Goal: Transaction & Acquisition: Book appointment/travel/reservation

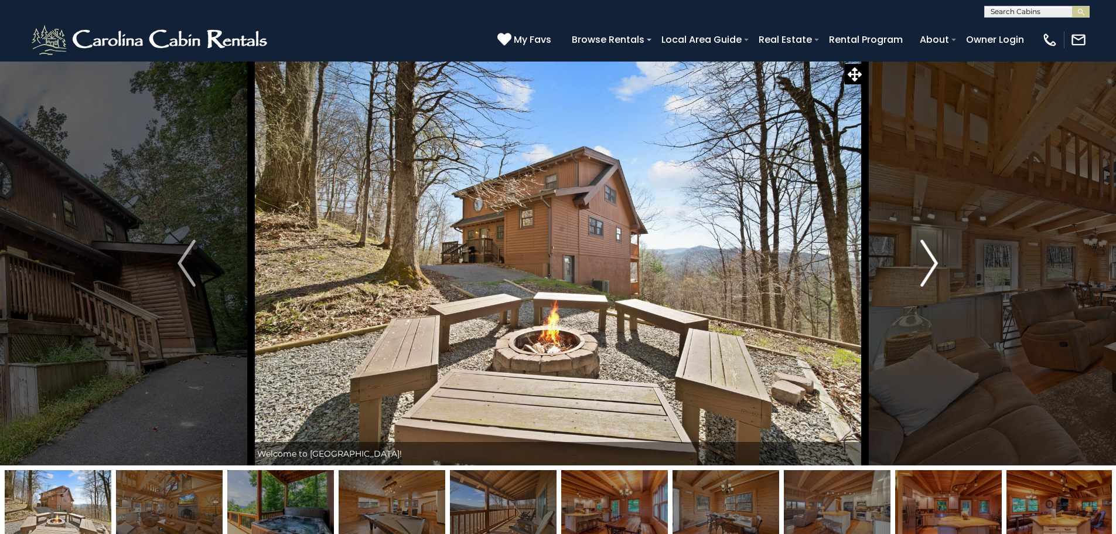
click at [927, 261] on img "Next" at bounding box center [929, 263] width 18 height 47
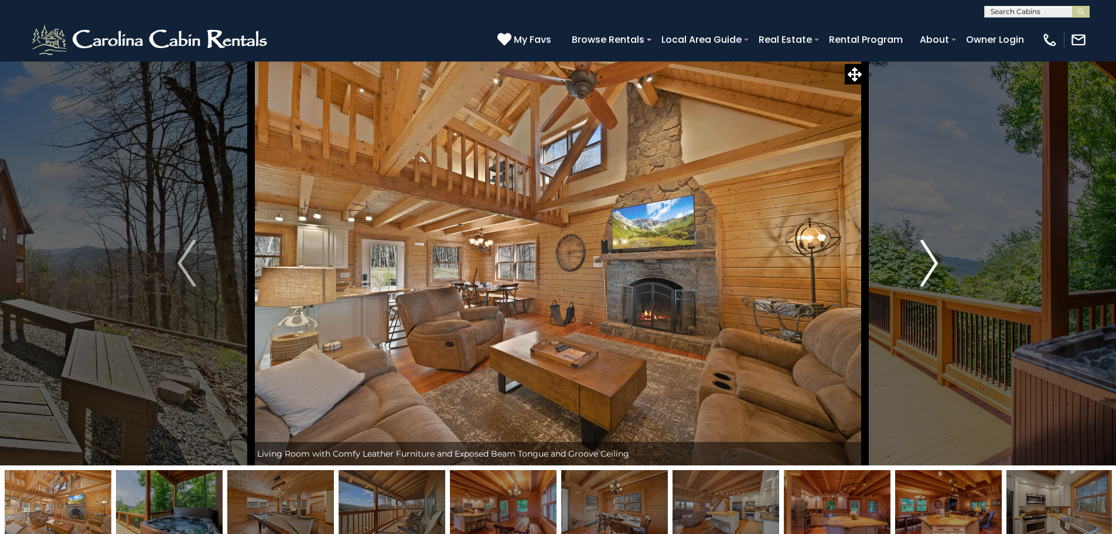
click at [927, 261] on img "Next" at bounding box center [929, 263] width 18 height 47
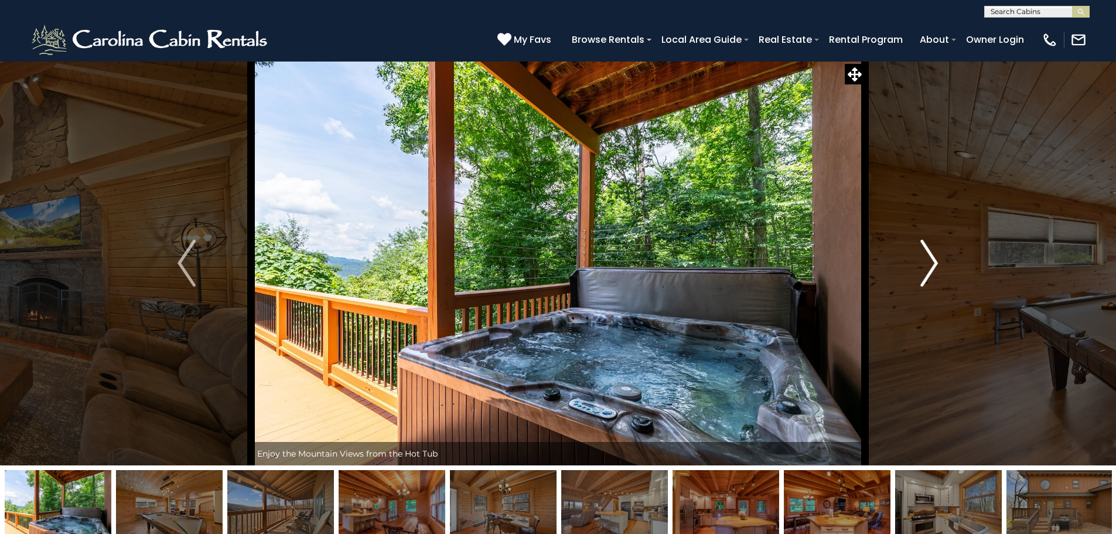
click at [927, 261] on img "Next" at bounding box center [929, 263] width 18 height 47
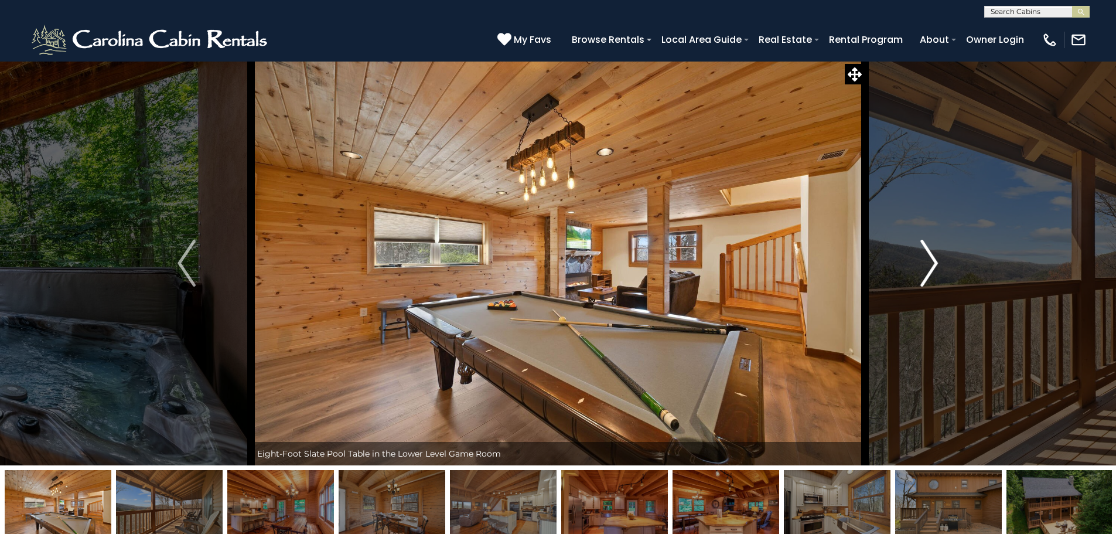
click at [927, 261] on img "Next" at bounding box center [929, 263] width 18 height 47
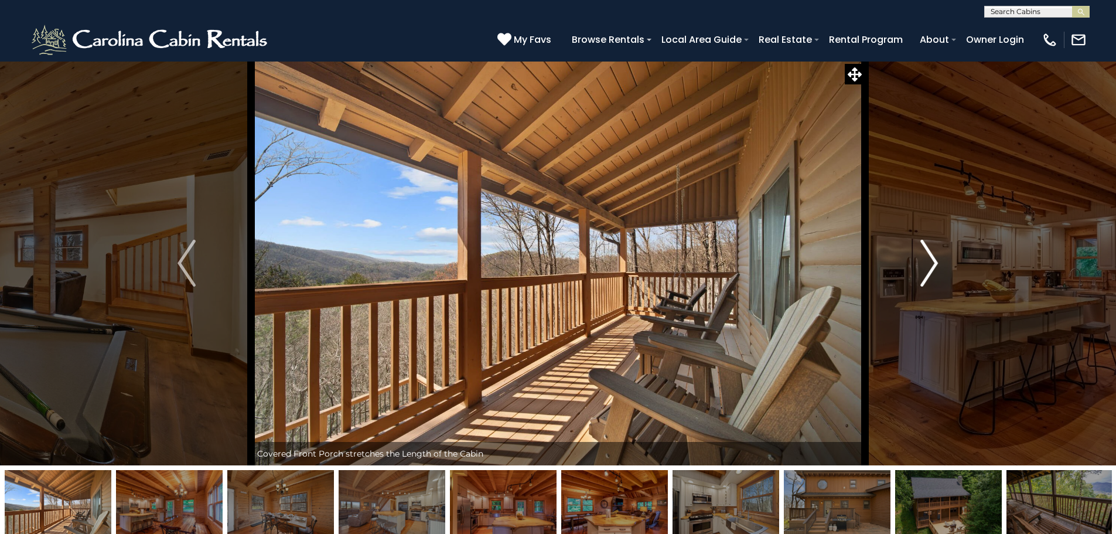
click at [927, 261] on img "Next" at bounding box center [929, 263] width 18 height 47
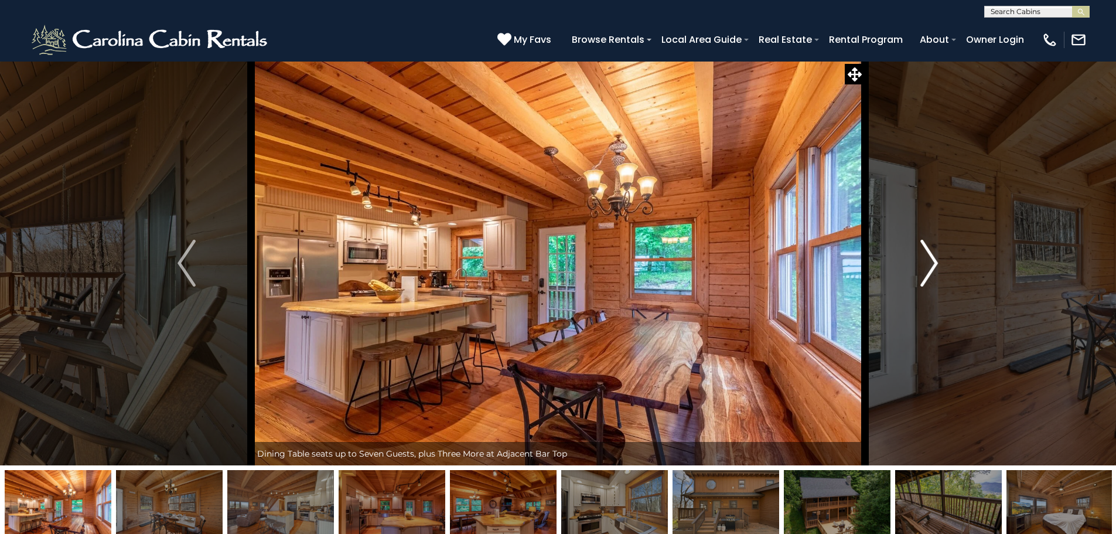
click at [927, 261] on img "Next" at bounding box center [929, 263] width 18 height 47
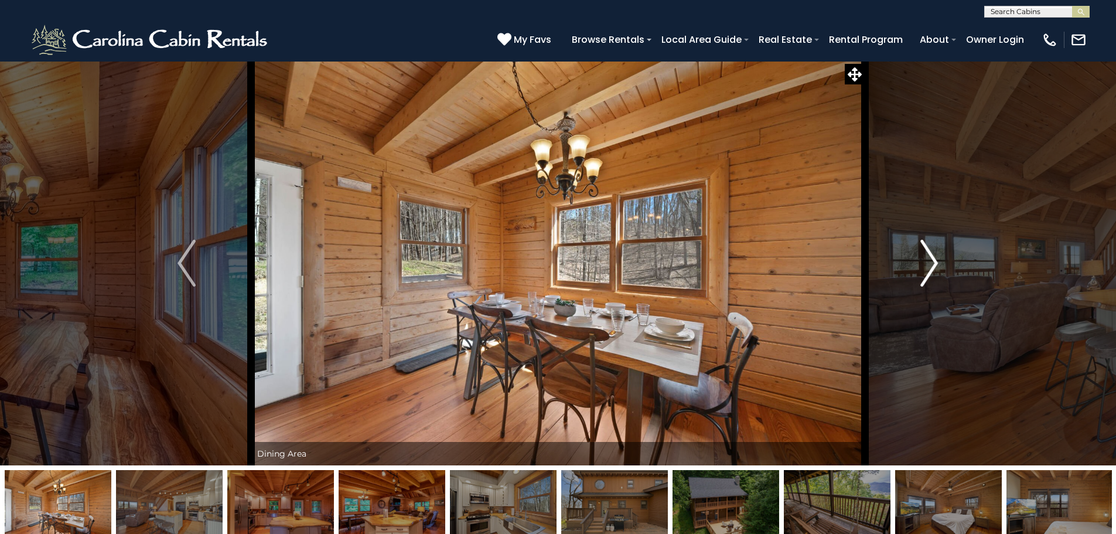
click at [927, 261] on img "Next" at bounding box center [929, 263] width 18 height 47
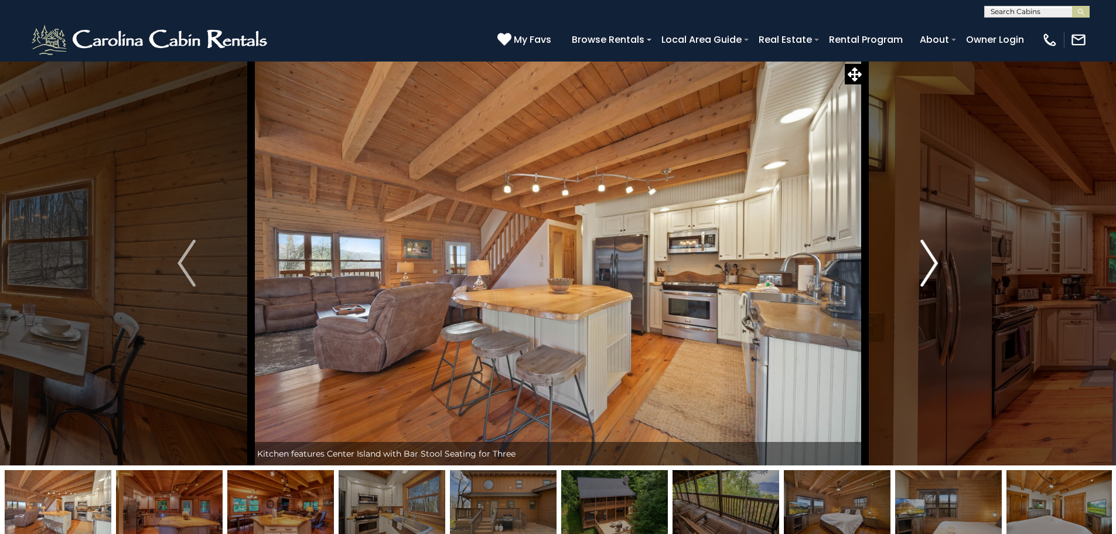
click at [927, 261] on img "Next" at bounding box center [929, 263] width 18 height 47
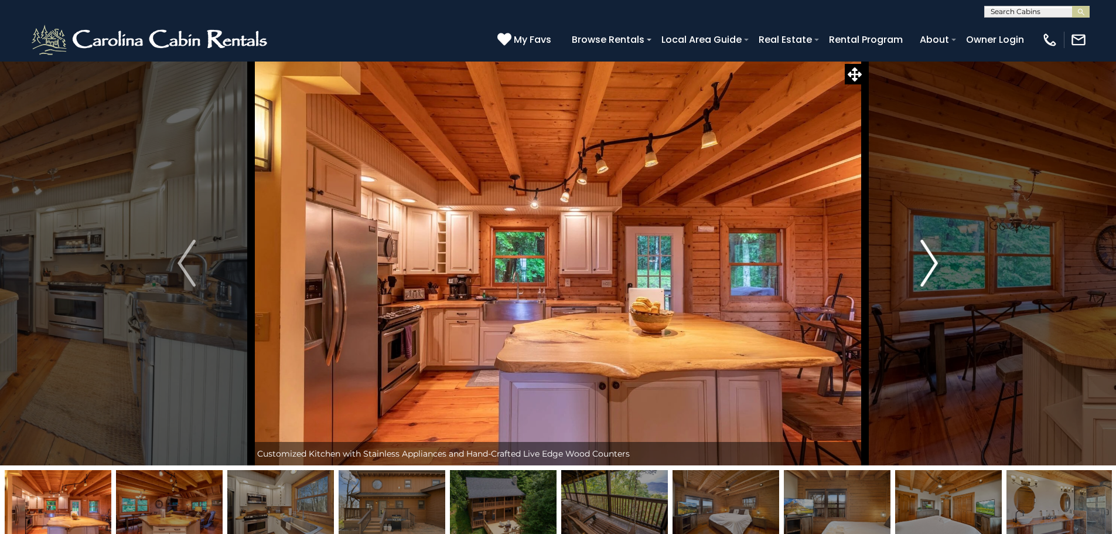
click at [927, 261] on img "Next" at bounding box center [929, 263] width 18 height 47
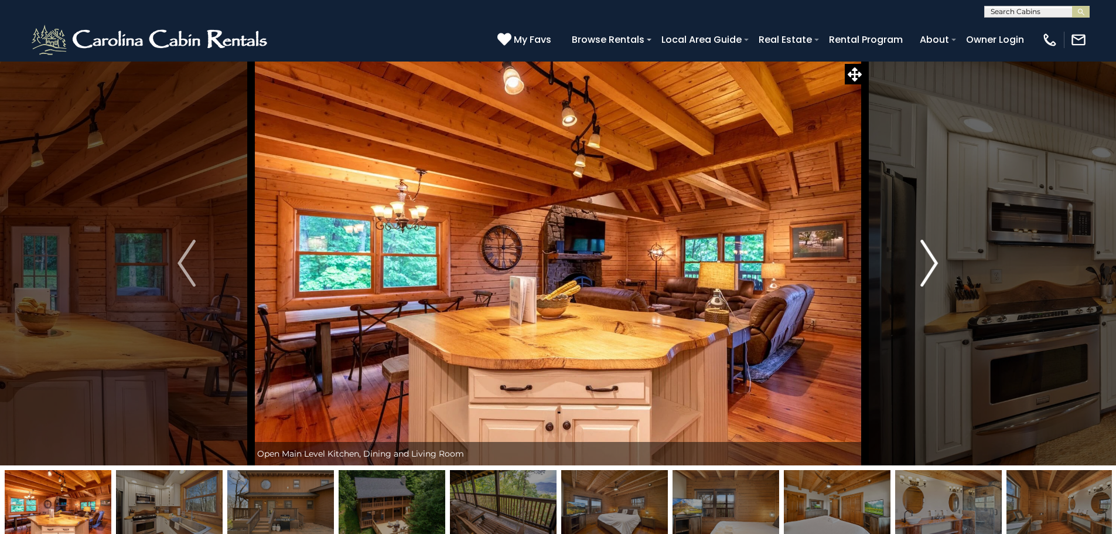
click at [927, 261] on img "Next" at bounding box center [929, 263] width 18 height 47
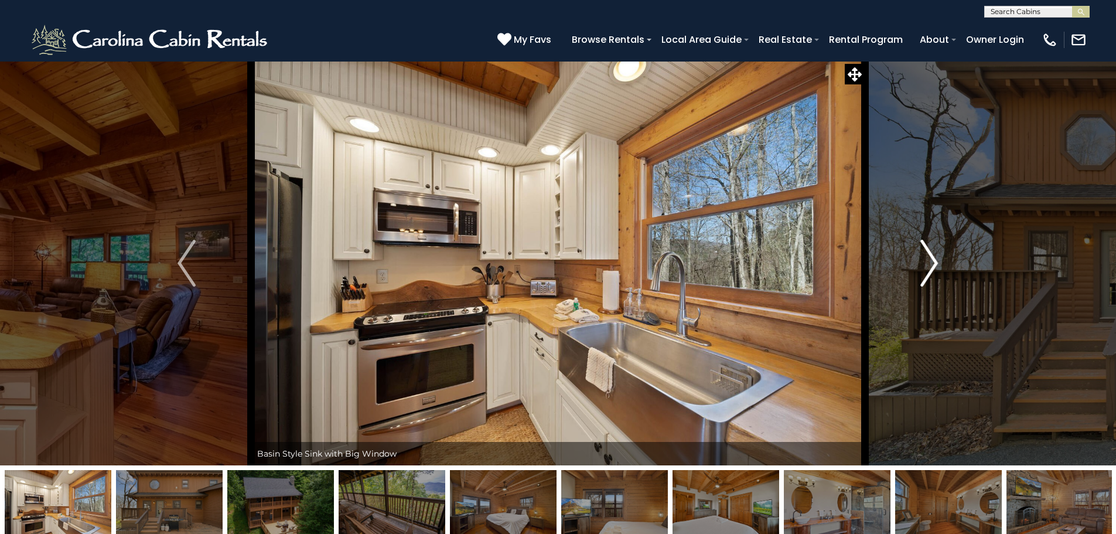
click at [927, 261] on img "Next" at bounding box center [929, 263] width 18 height 47
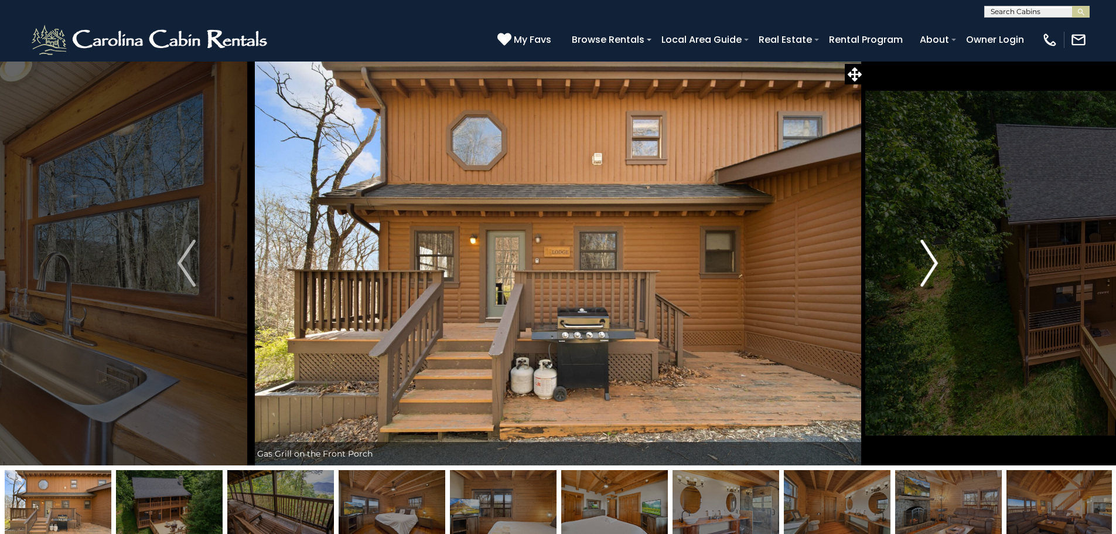
click at [927, 261] on img "Next" at bounding box center [929, 263] width 18 height 47
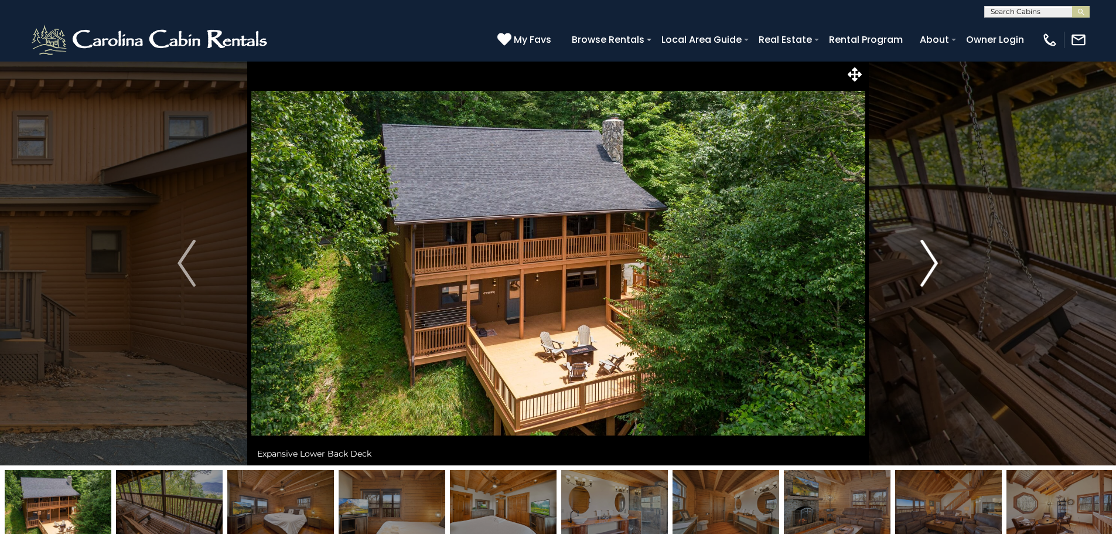
click at [927, 261] on img "Next" at bounding box center [929, 263] width 18 height 47
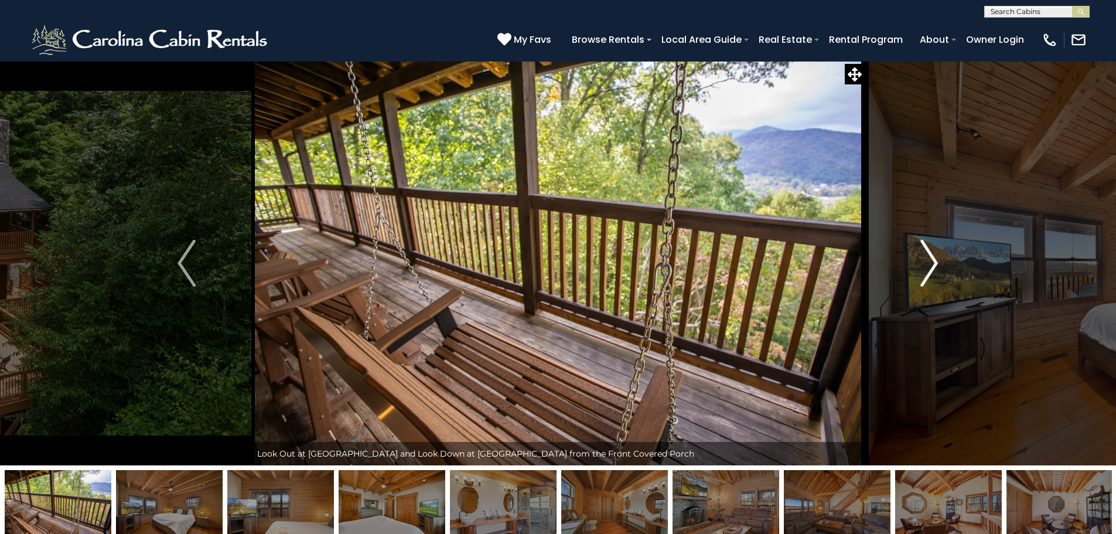
click at [927, 261] on img "Next" at bounding box center [929, 263] width 18 height 47
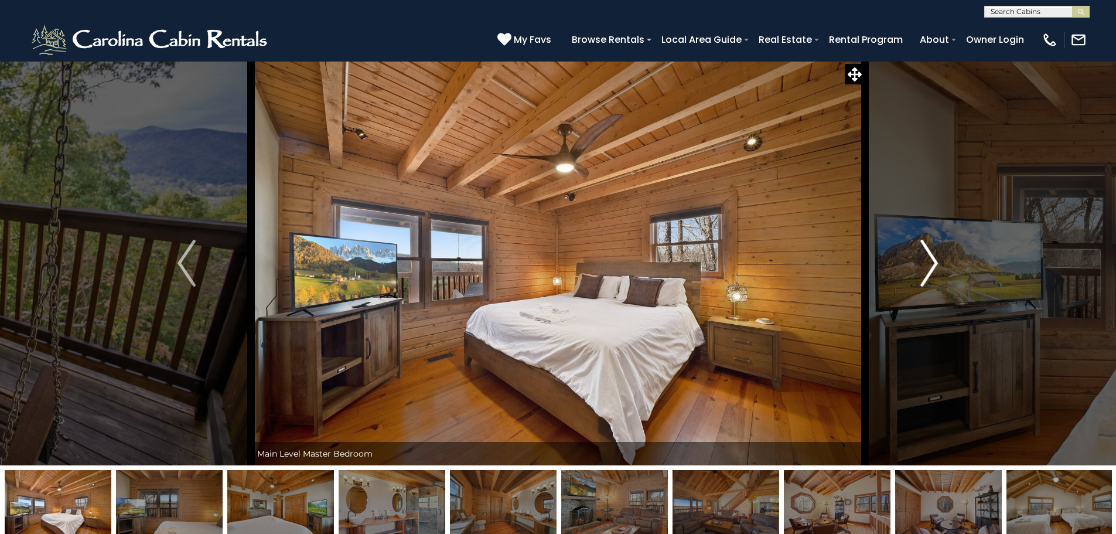
click at [912, 286] on button "Next" at bounding box center [929, 263] width 129 height 404
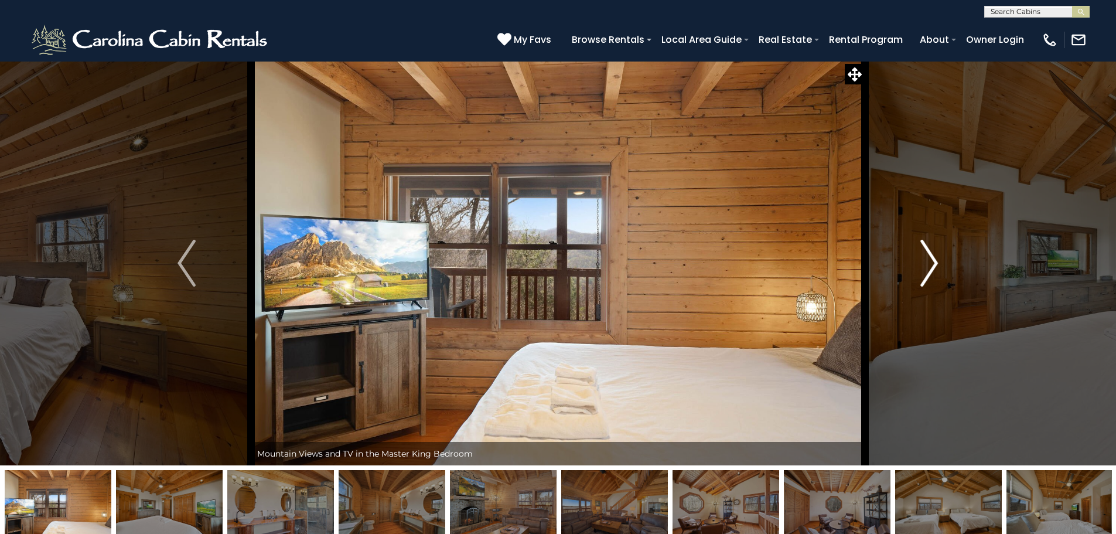
click at [911, 286] on button "Next" at bounding box center [929, 263] width 129 height 404
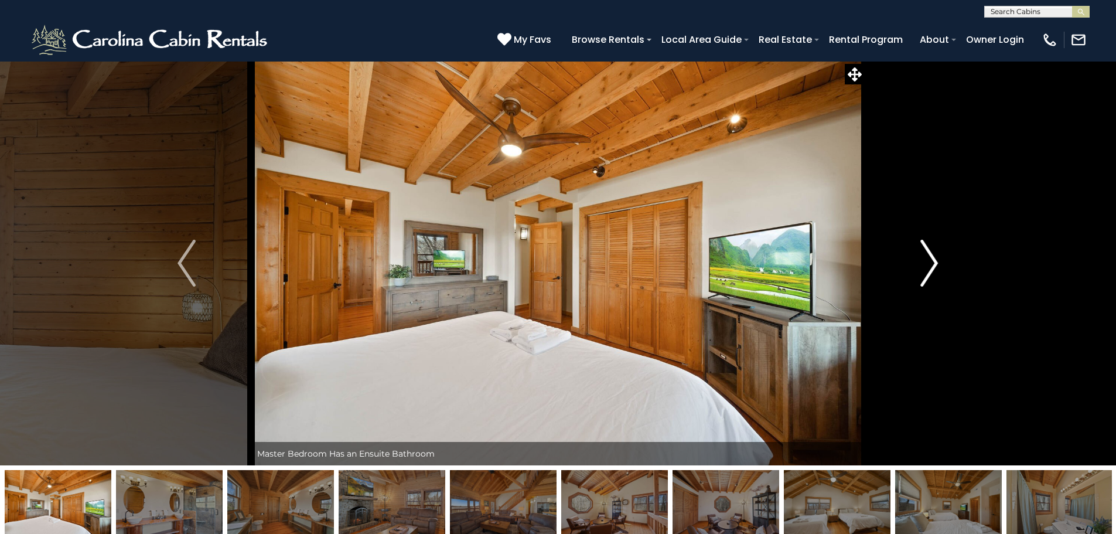
click at [911, 286] on button "Next" at bounding box center [929, 263] width 129 height 404
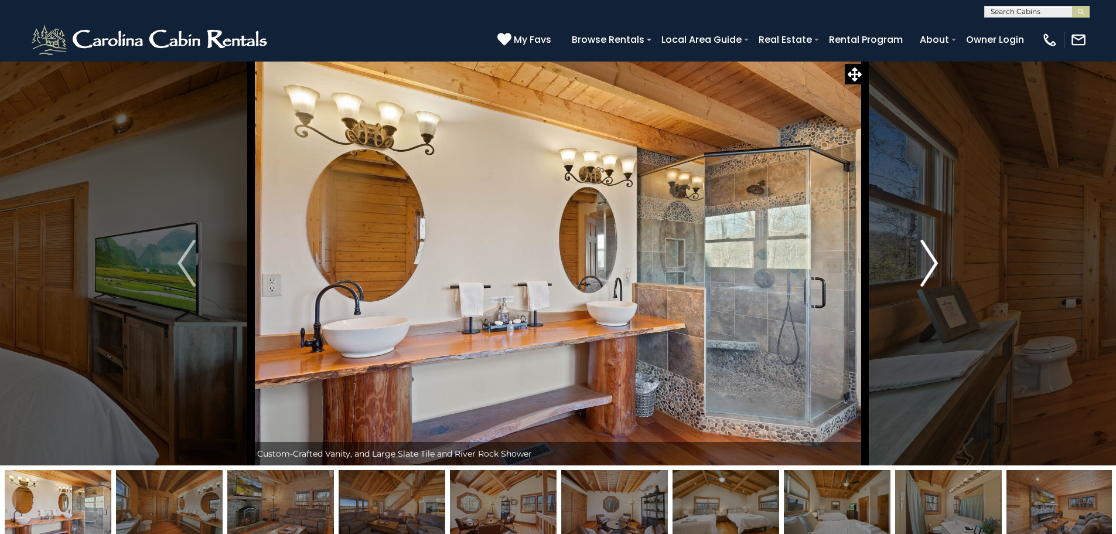
click at [907, 282] on button "Next" at bounding box center [929, 263] width 129 height 404
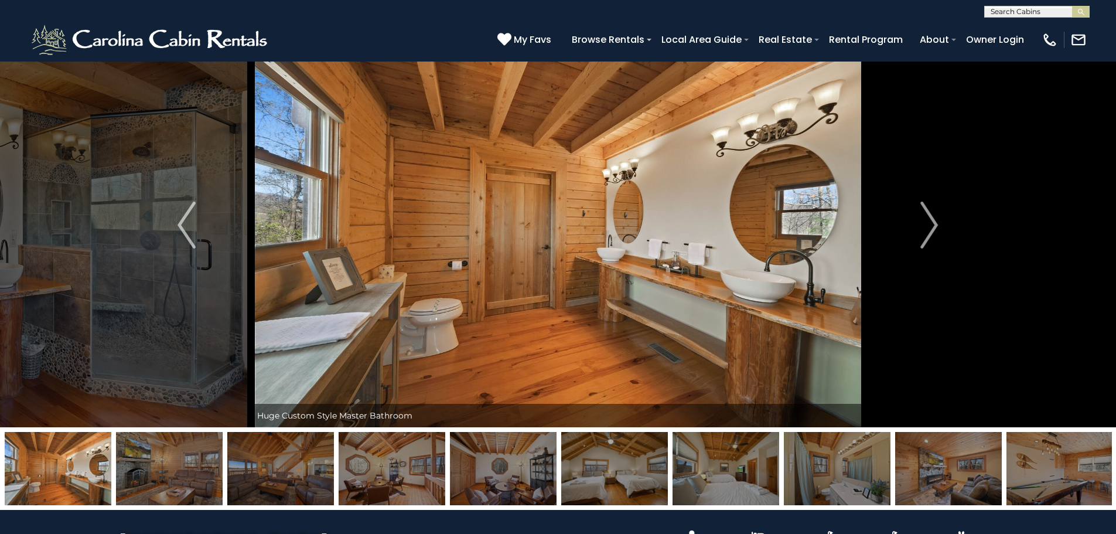
scroll to position [59, 0]
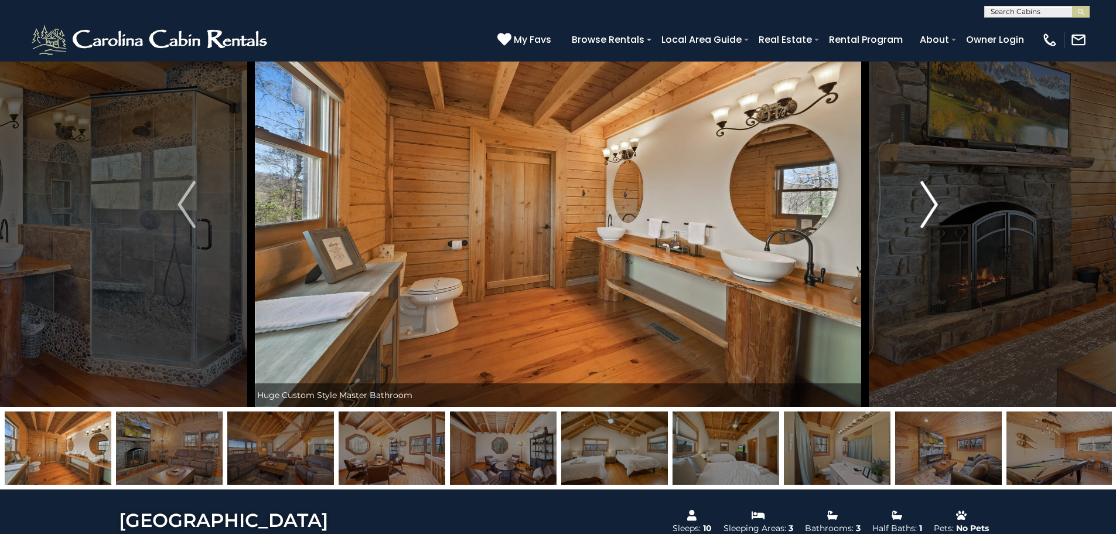
click at [912, 202] on button "Next" at bounding box center [929, 204] width 129 height 404
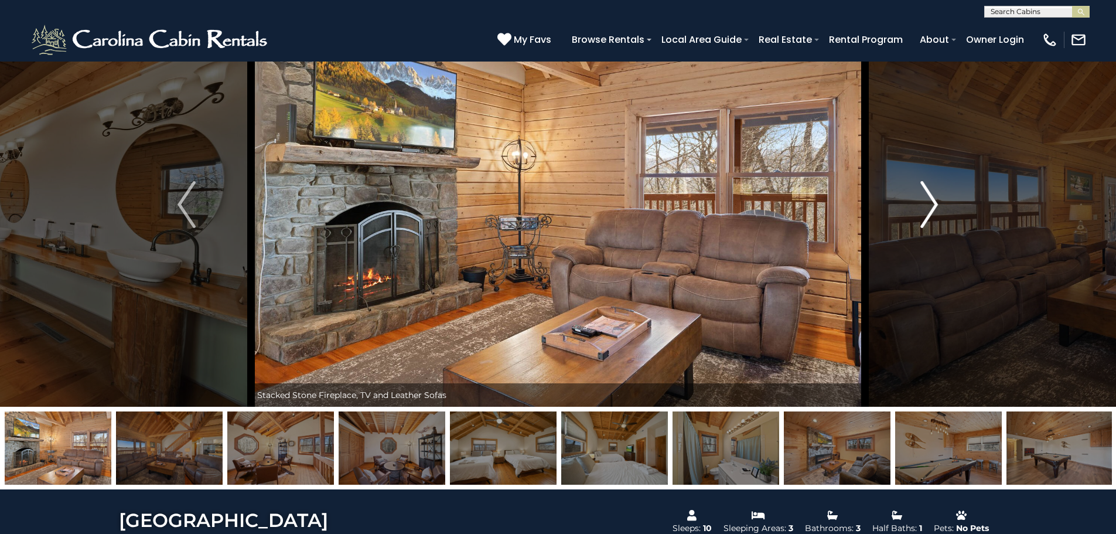
click at [912, 202] on button "Next" at bounding box center [929, 204] width 129 height 404
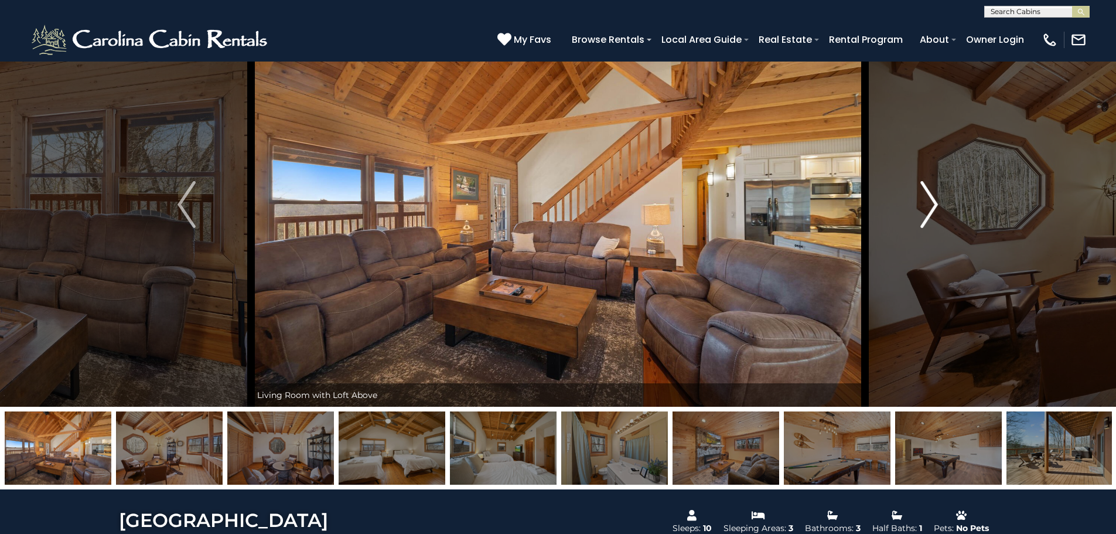
click at [919, 201] on button "Next" at bounding box center [929, 204] width 129 height 404
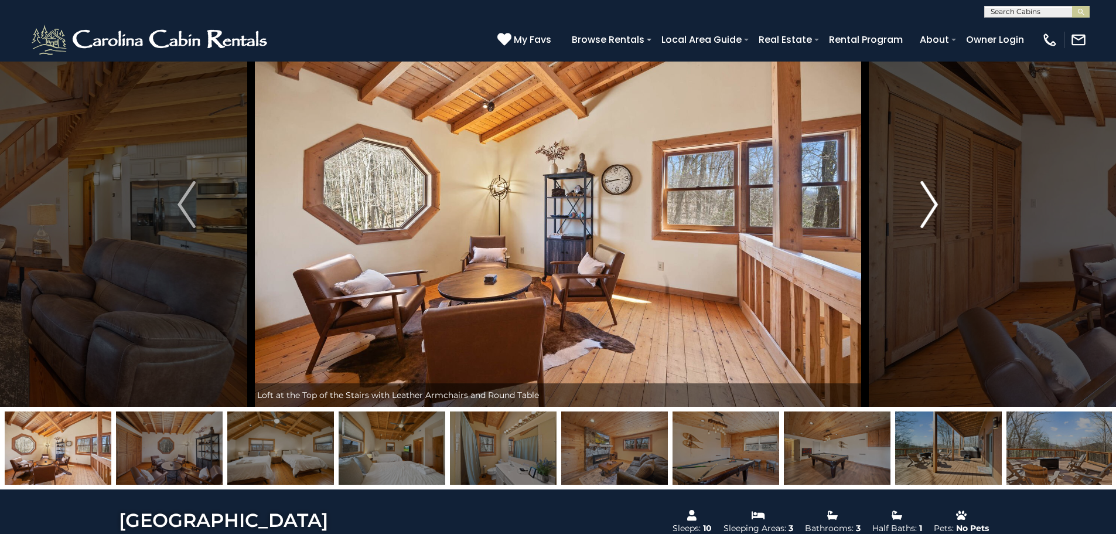
click at [920, 202] on img "Next" at bounding box center [929, 204] width 18 height 47
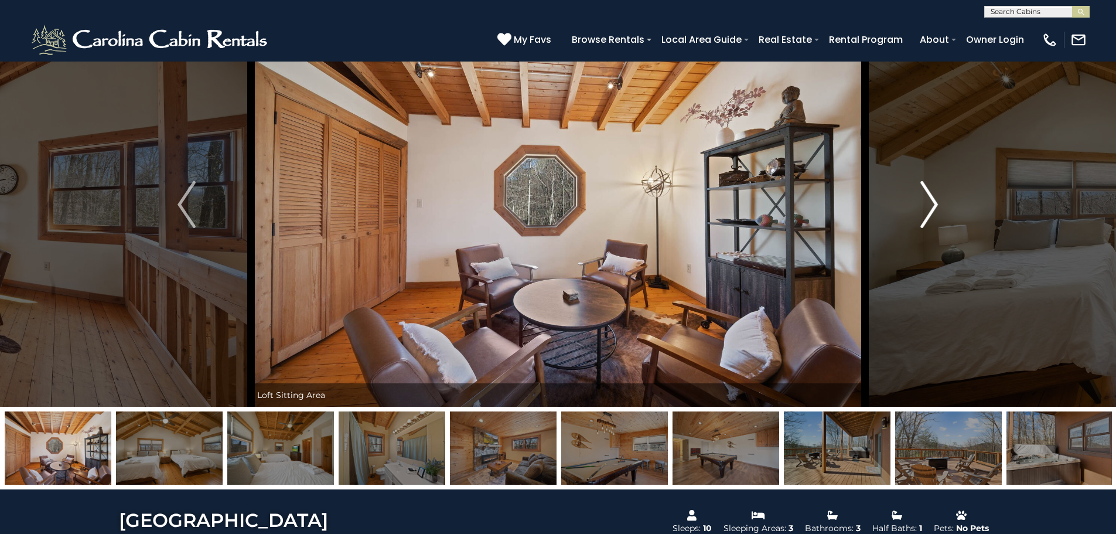
click at [920, 202] on img "Next" at bounding box center [929, 204] width 18 height 47
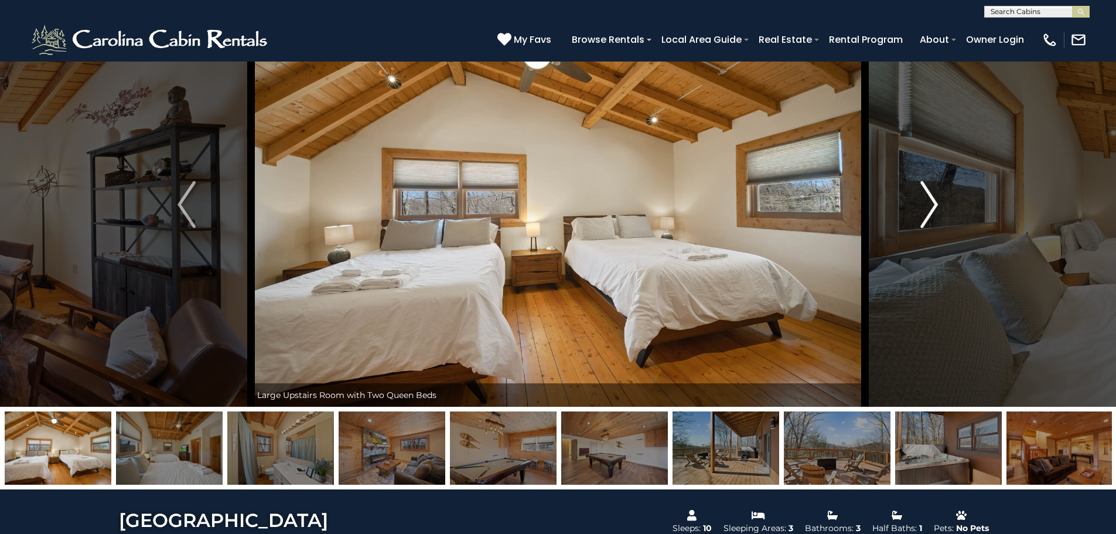
click at [920, 202] on img "Next" at bounding box center [929, 204] width 18 height 47
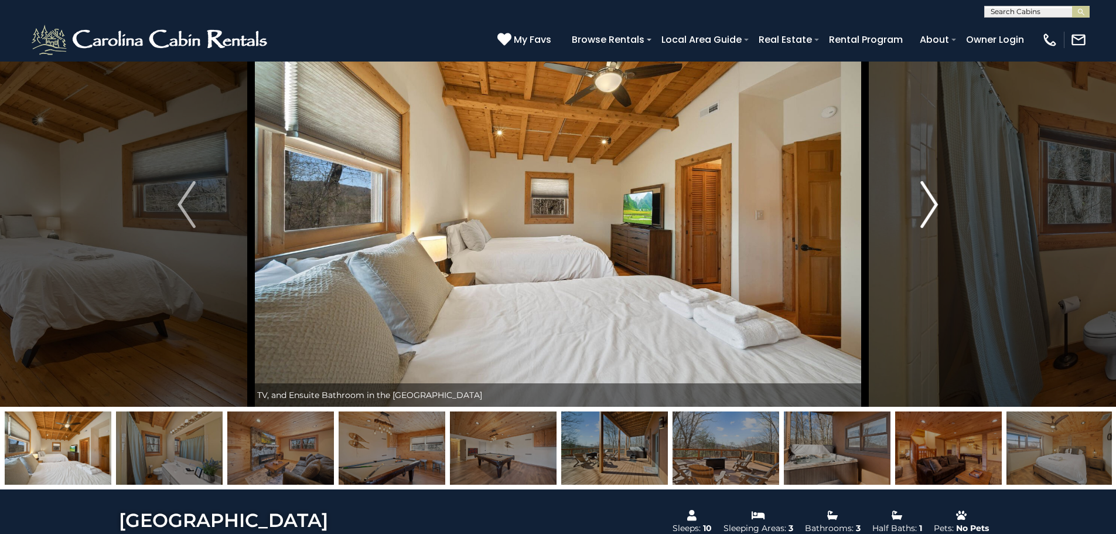
click at [923, 203] on img "Next" at bounding box center [929, 204] width 18 height 47
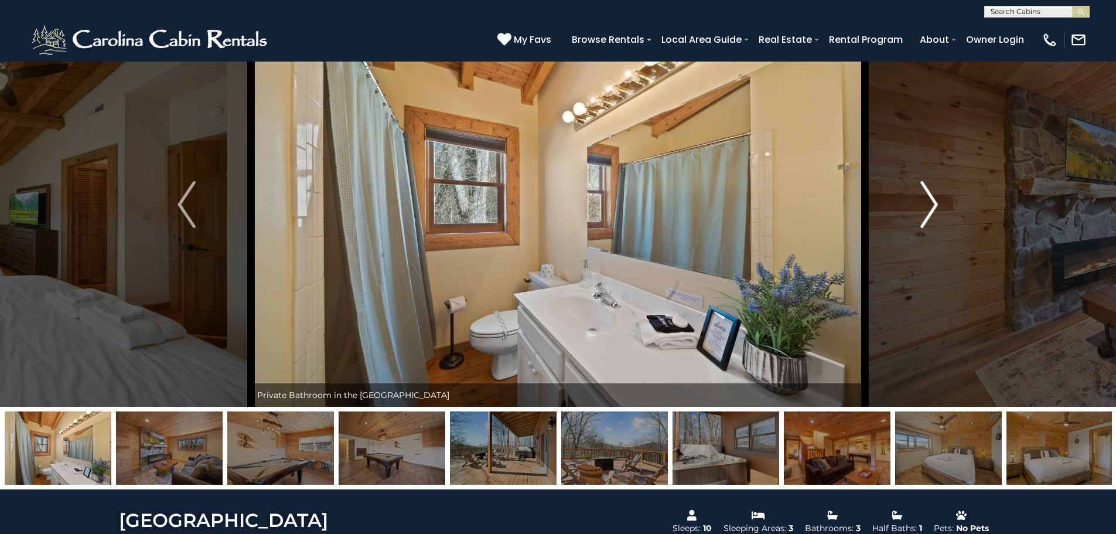
click at [928, 207] on img "Next" at bounding box center [929, 204] width 18 height 47
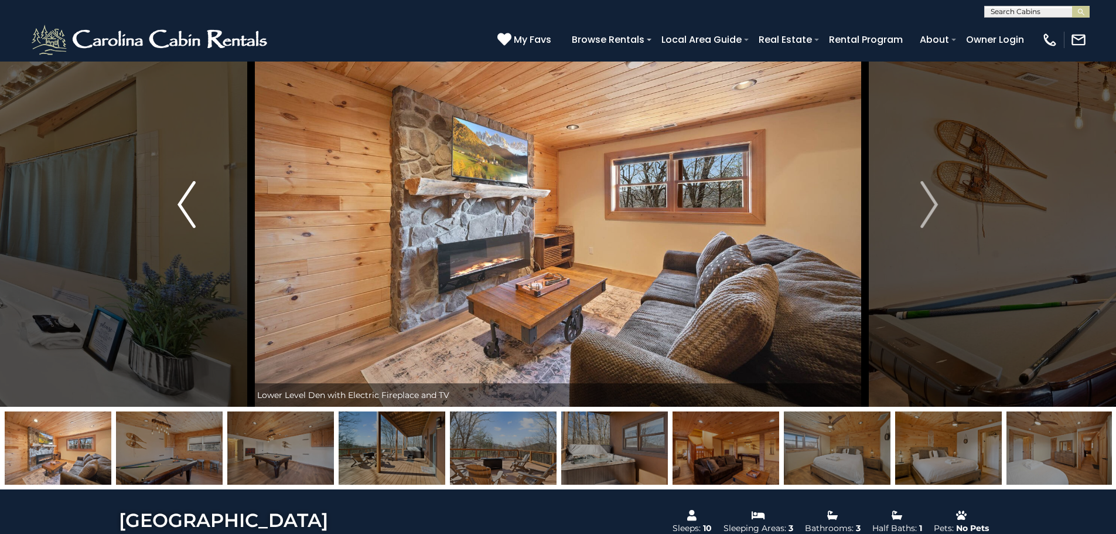
click at [185, 219] on img "Previous" at bounding box center [187, 204] width 18 height 47
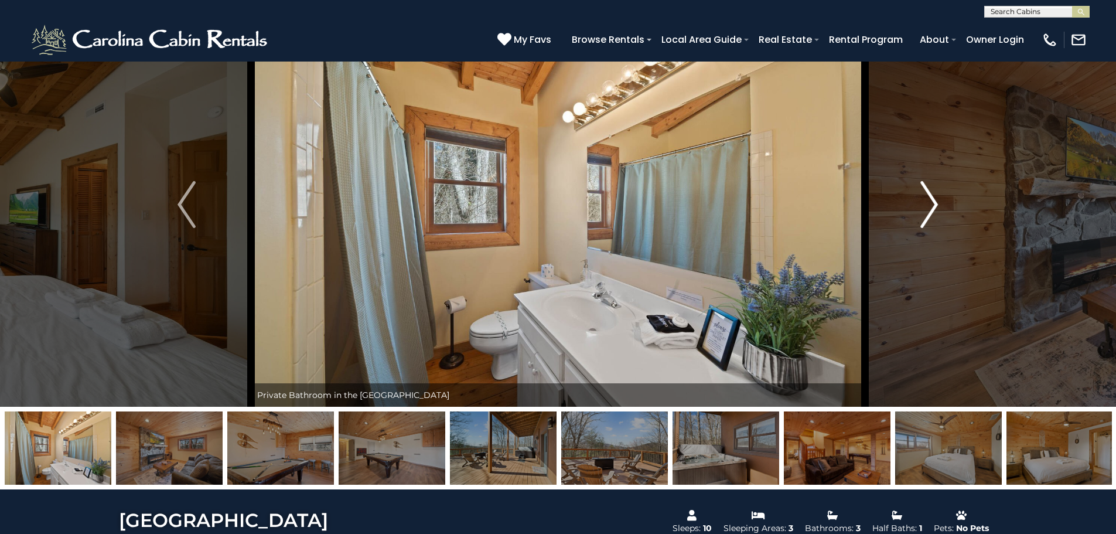
click at [918, 204] on button "Next" at bounding box center [929, 204] width 129 height 404
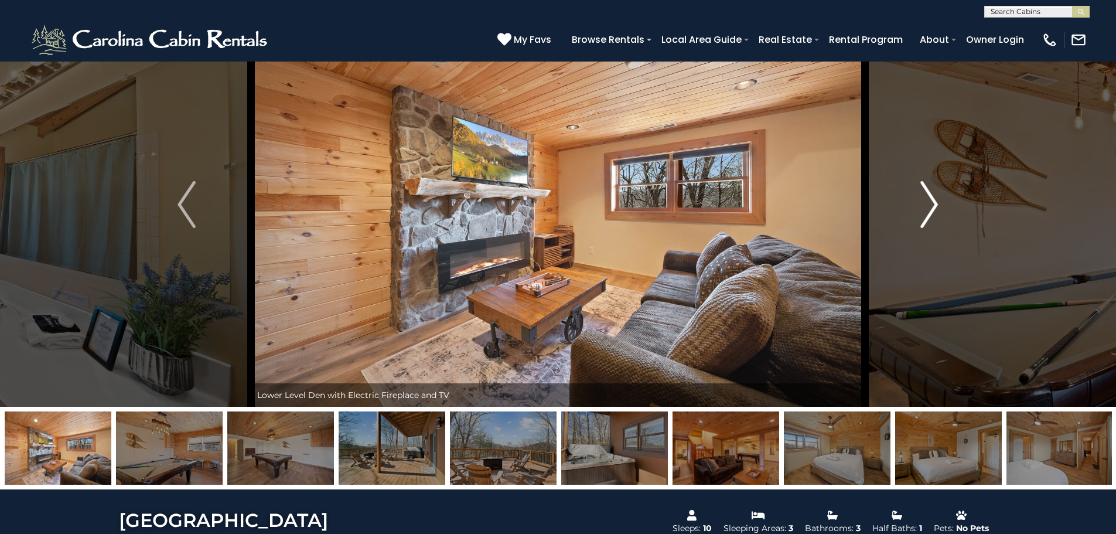
click at [927, 206] on img "Next" at bounding box center [929, 204] width 18 height 47
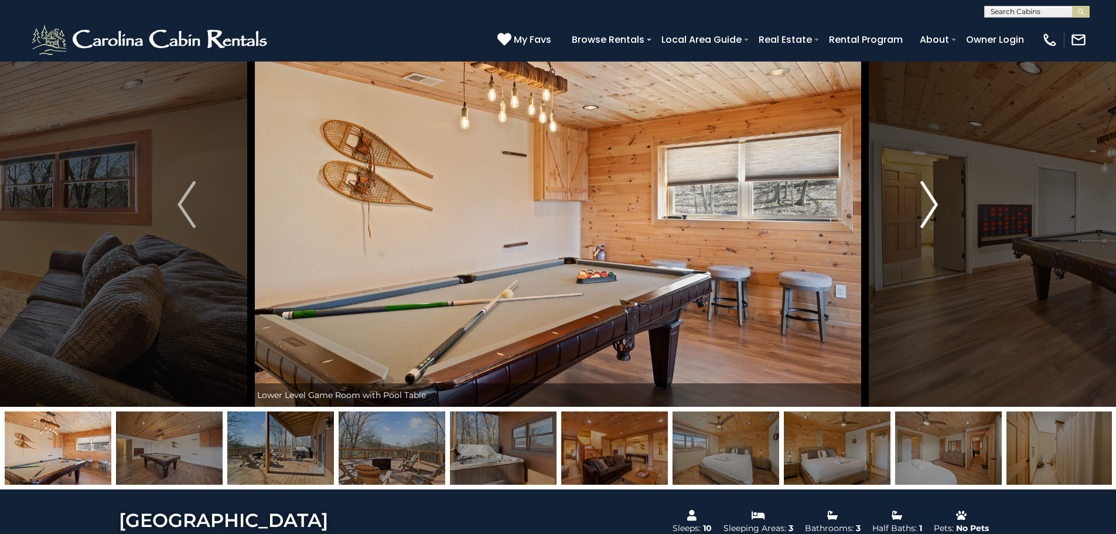
click at [927, 206] on img "Next" at bounding box center [929, 204] width 18 height 47
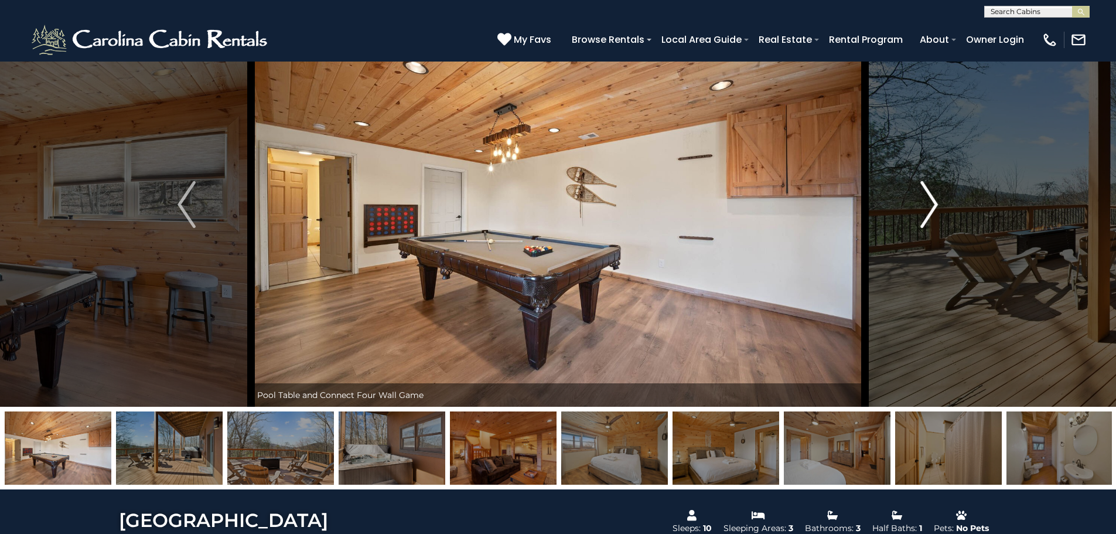
click at [927, 206] on img "Next" at bounding box center [929, 204] width 18 height 47
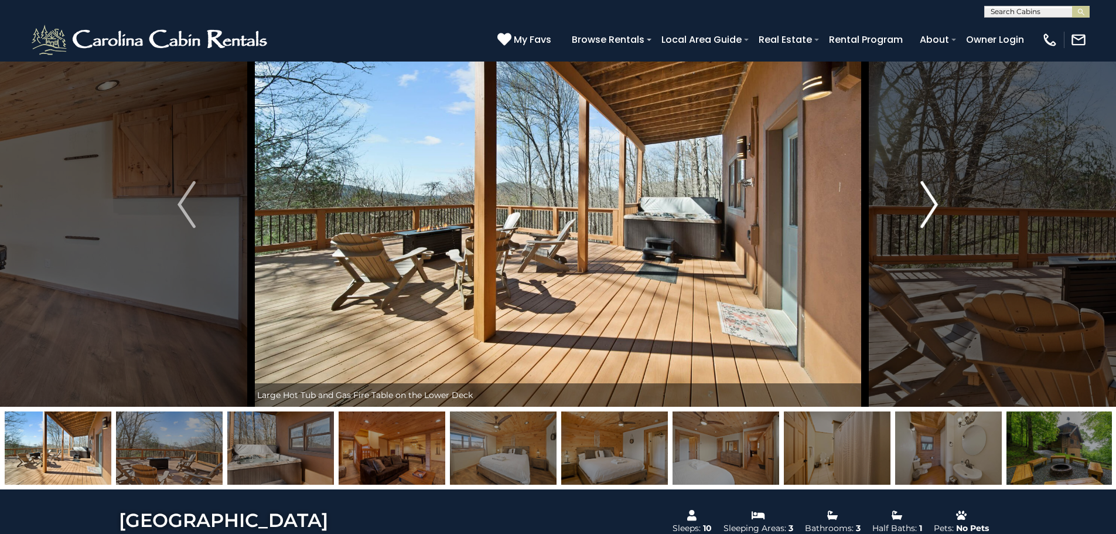
click at [927, 206] on img "Next" at bounding box center [929, 204] width 18 height 47
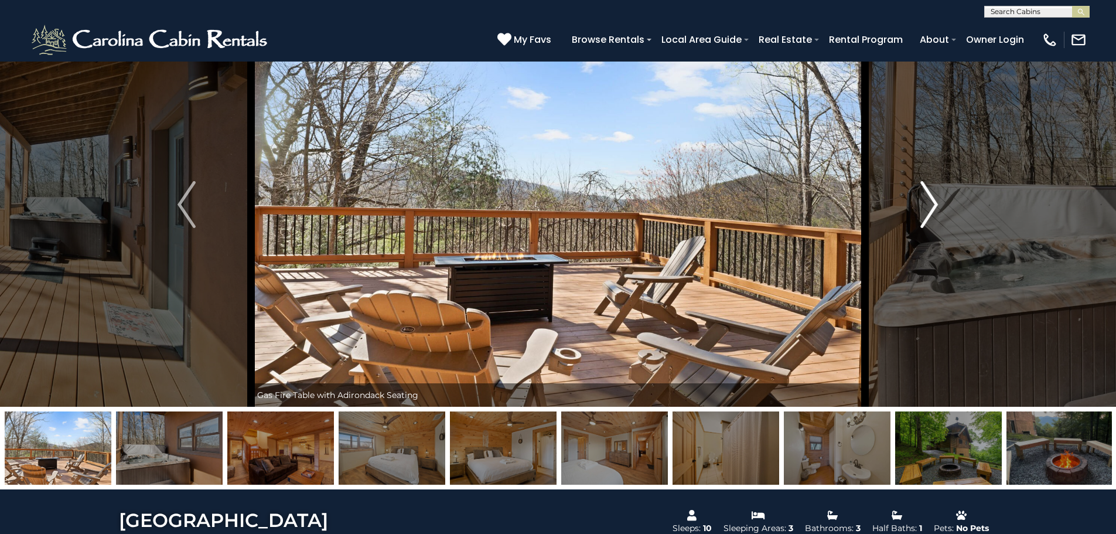
click at [927, 206] on img "Next" at bounding box center [929, 204] width 18 height 47
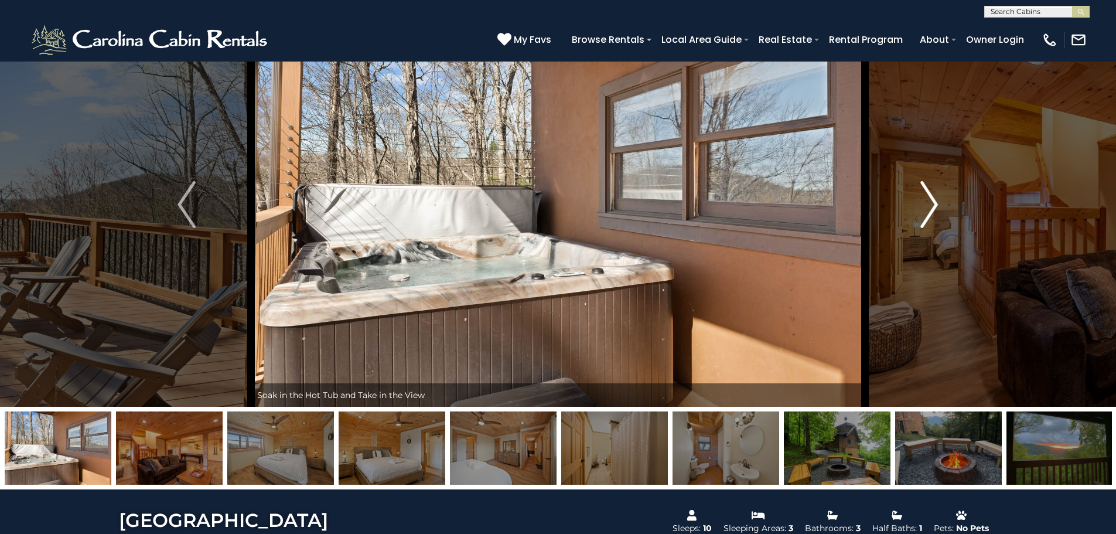
click at [927, 206] on img "Next" at bounding box center [929, 204] width 18 height 47
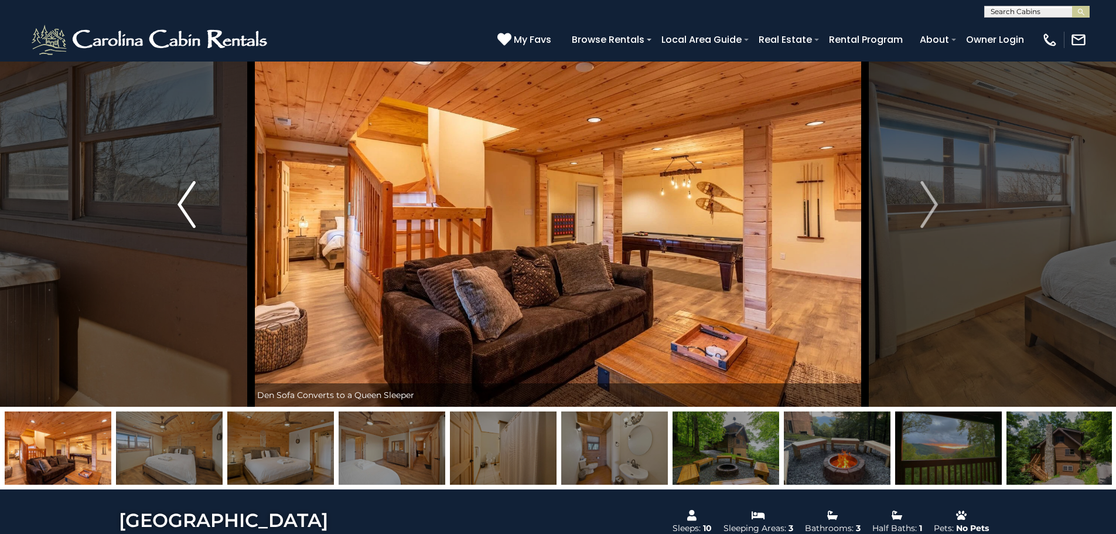
click at [180, 202] on img "Previous" at bounding box center [187, 204] width 18 height 47
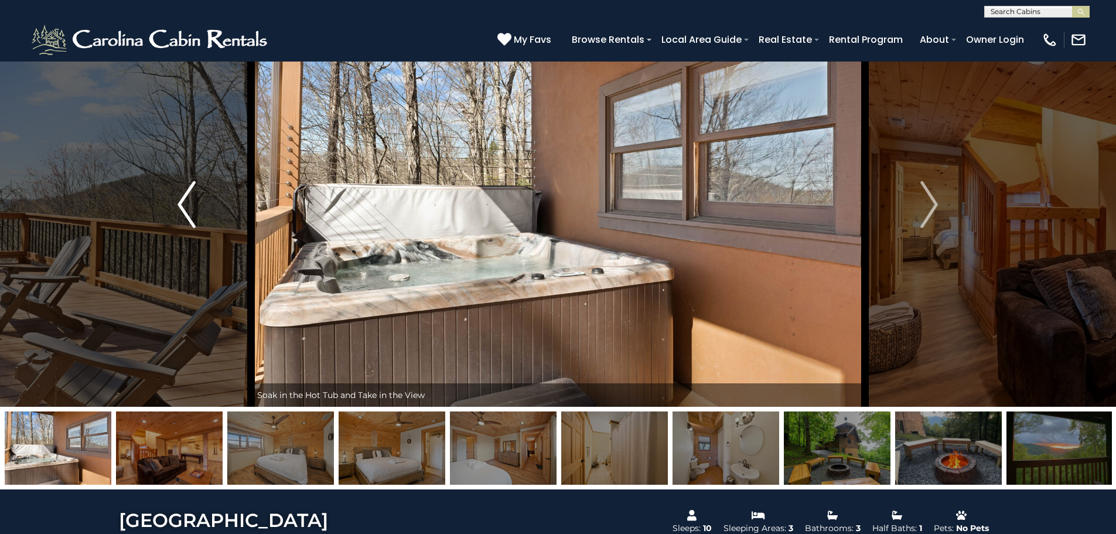
click at [180, 202] on img "Previous" at bounding box center [187, 204] width 18 height 47
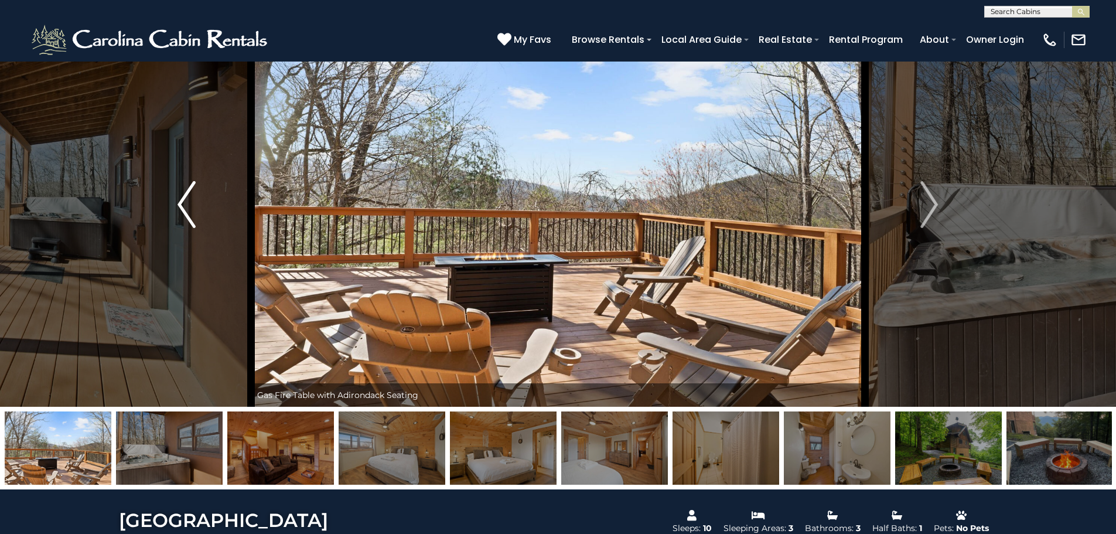
click at [180, 202] on img "Previous" at bounding box center [187, 204] width 18 height 47
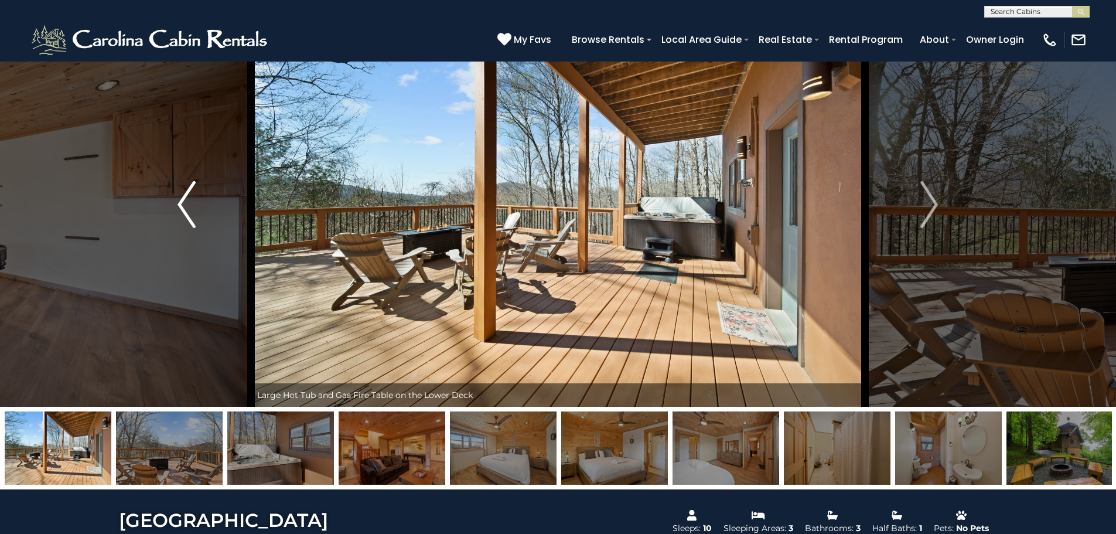
click at [180, 202] on img "Previous" at bounding box center [187, 204] width 18 height 47
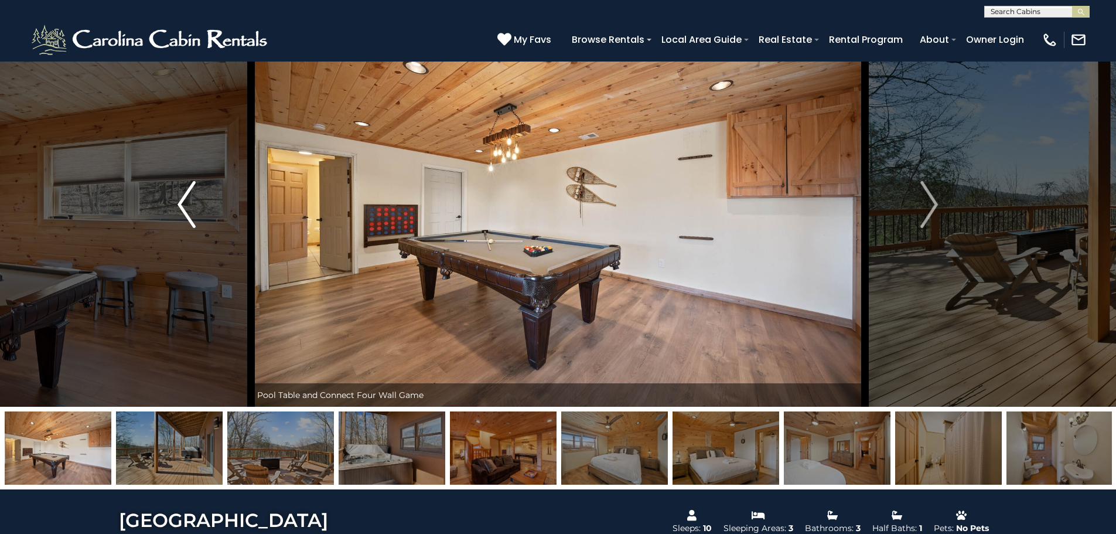
click at [180, 202] on img "Previous" at bounding box center [187, 204] width 18 height 47
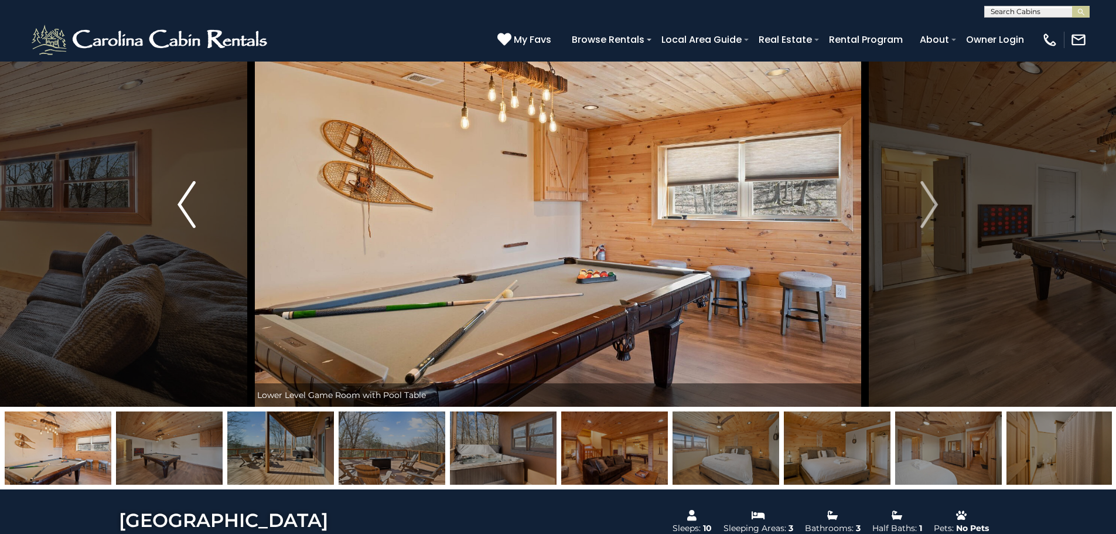
click at [180, 202] on img "Previous" at bounding box center [187, 204] width 18 height 47
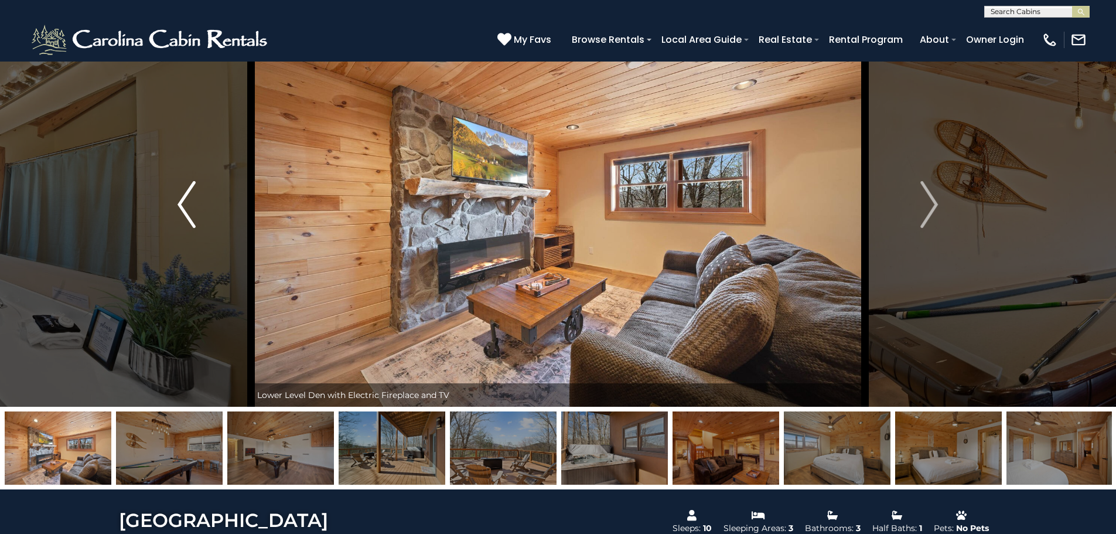
click at [180, 202] on img "Previous" at bounding box center [187, 204] width 18 height 47
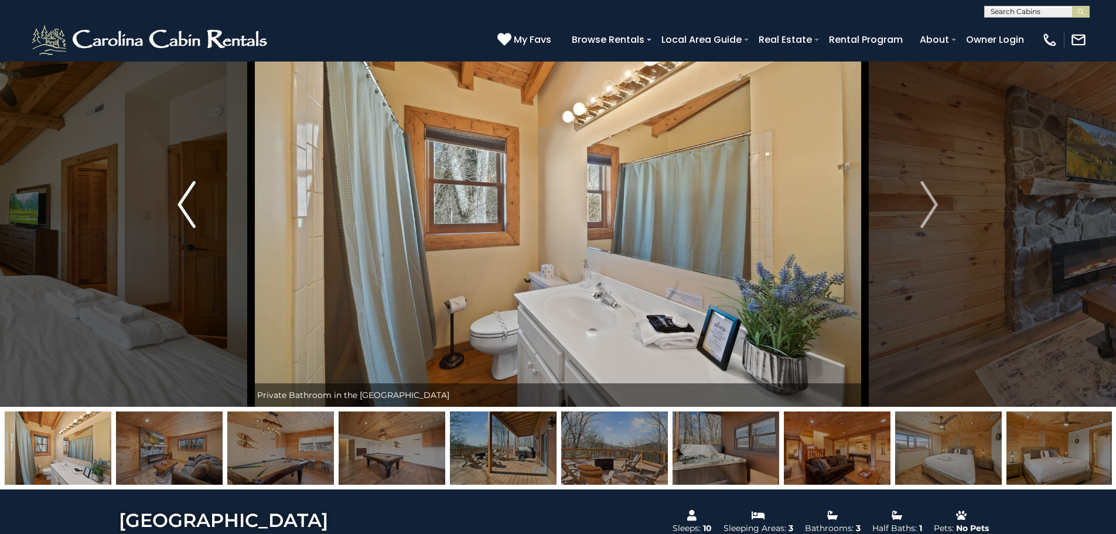
click at [180, 202] on img "Previous" at bounding box center [187, 204] width 18 height 47
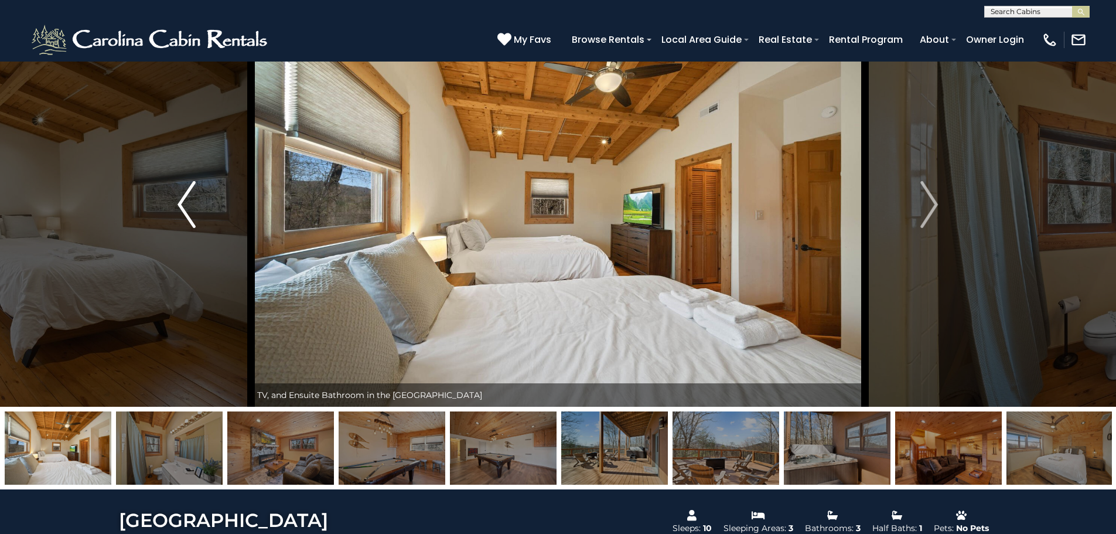
click at [180, 202] on img "Previous" at bounding box center [187, 204] width 18 height 47
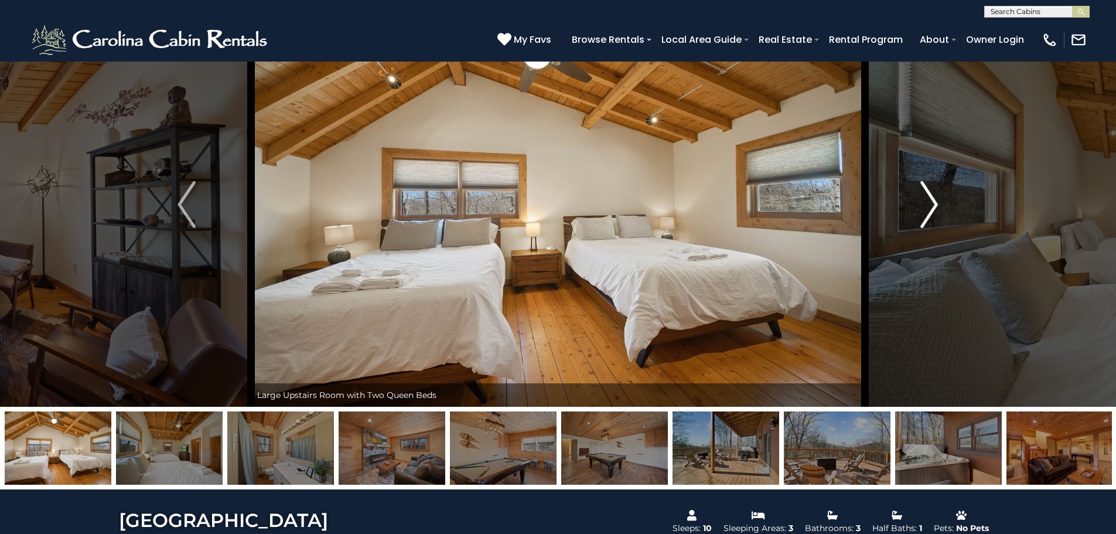
click at [911, 209] on button "Next" at bounding box center [929, 204] width 129 height 404
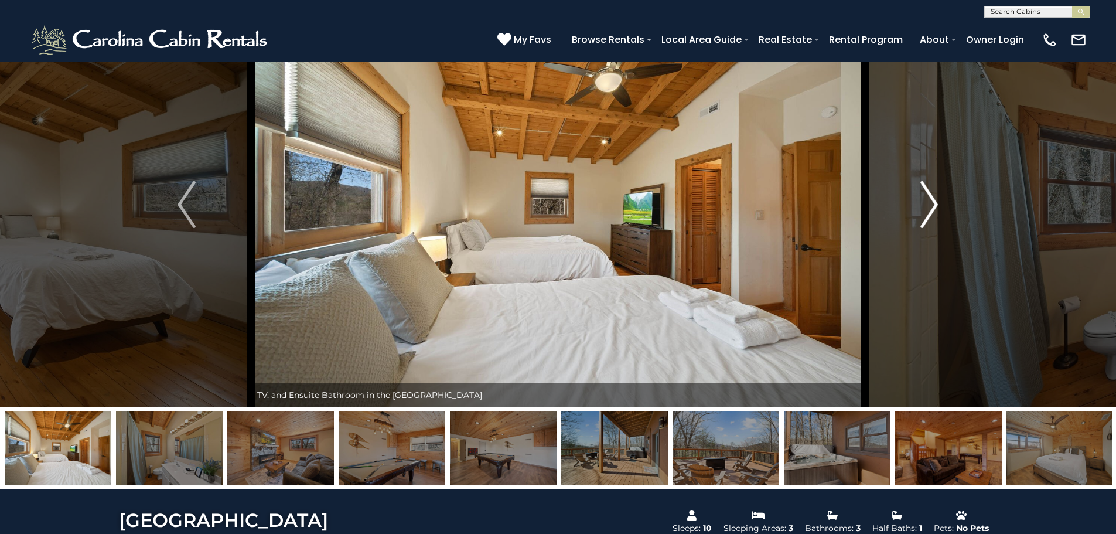
click at [912, 209] on button "Next" at bounding box center [929, 204] width 129 height 404
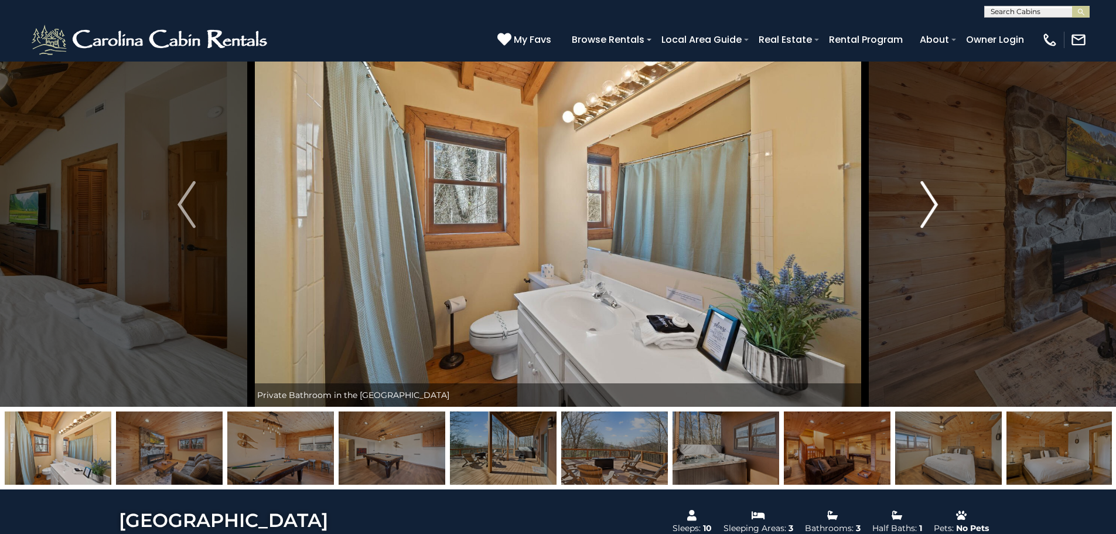
click at [912, 209] on button "Next" at bounding box center [929, 204] width 129 height 404
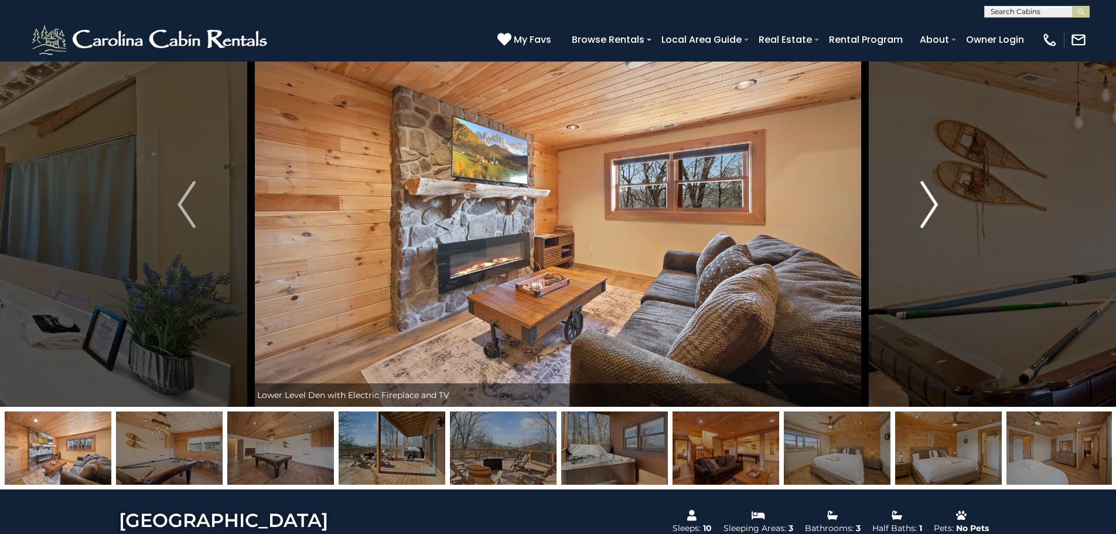
click at [912, 209] on button "Next" at bounding box center [929, 204] width 129 height 404
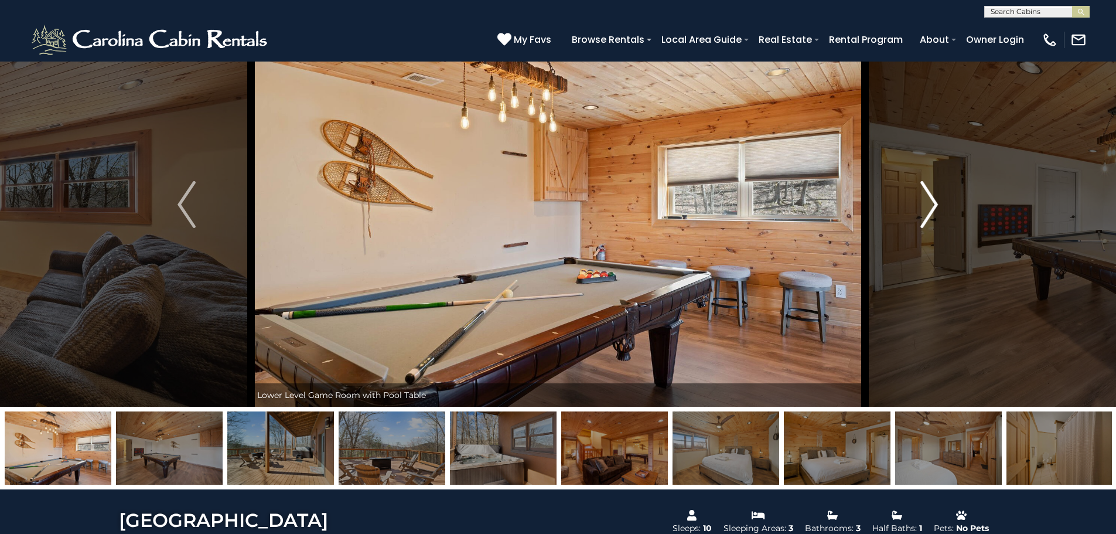
click at [912, 209] on button "Next" at bounding box center [929, 204] width 129 height 404
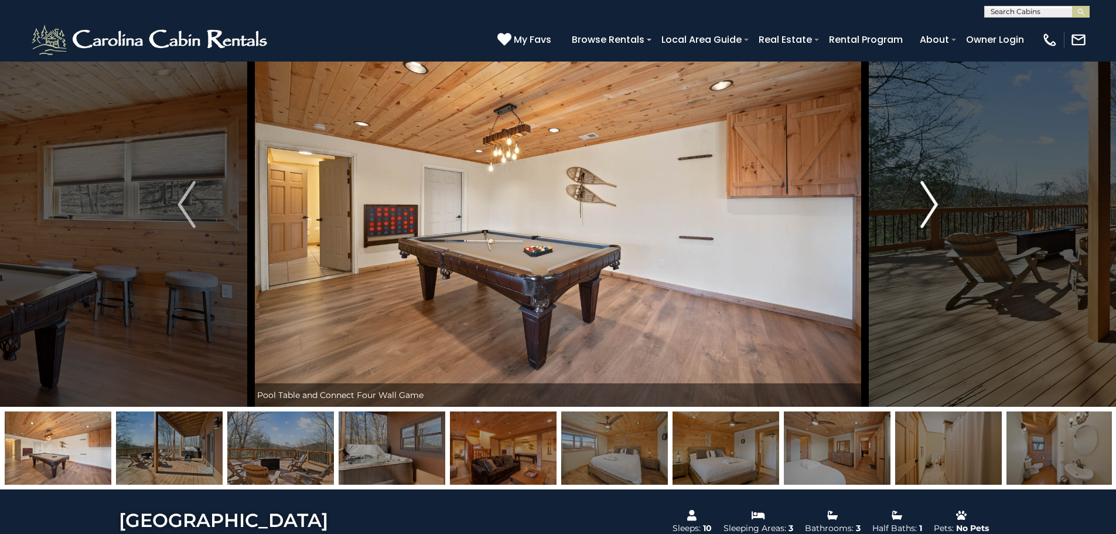
click at [912, 209] on button "Next" at bounding box center [929, 204] width 129 height 404
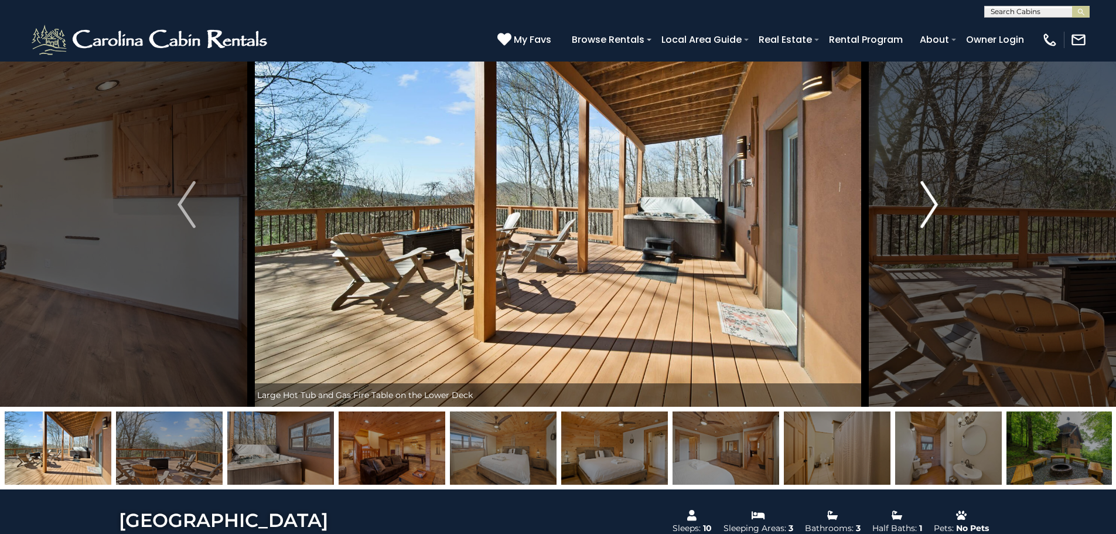
click at [912, 209] on button "Next" at bounding box center [929, 204] width 129 height 404
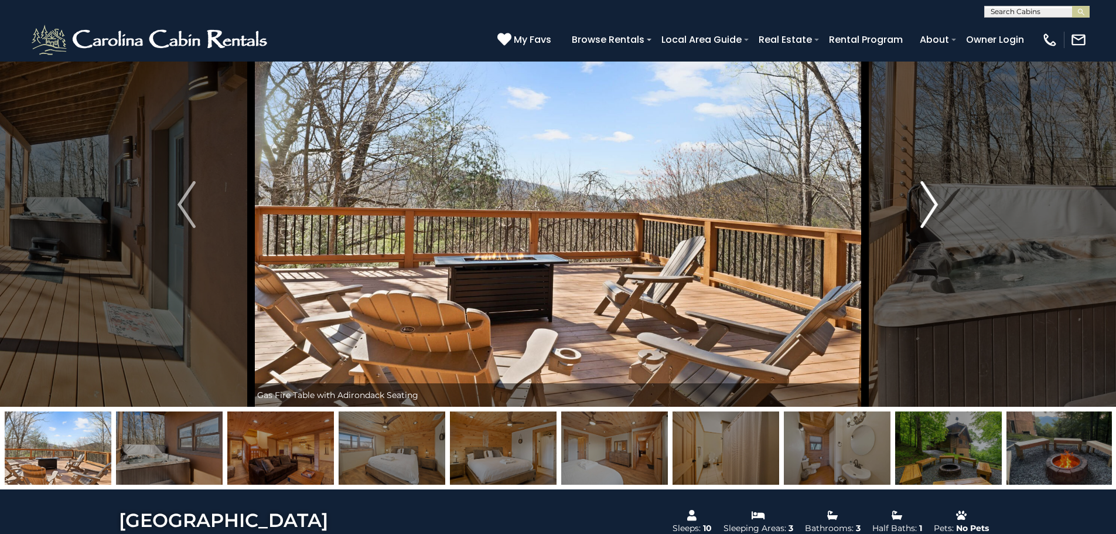
click at [912, 209] on button "Next" at bounding box center [929, 204] width 129 height 404
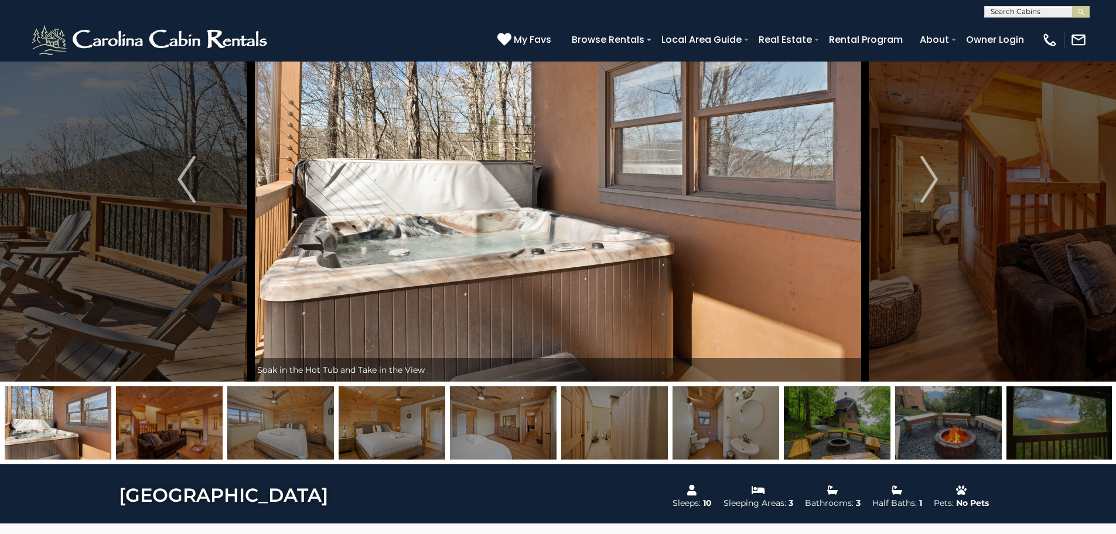
scroll to position [0, 0]
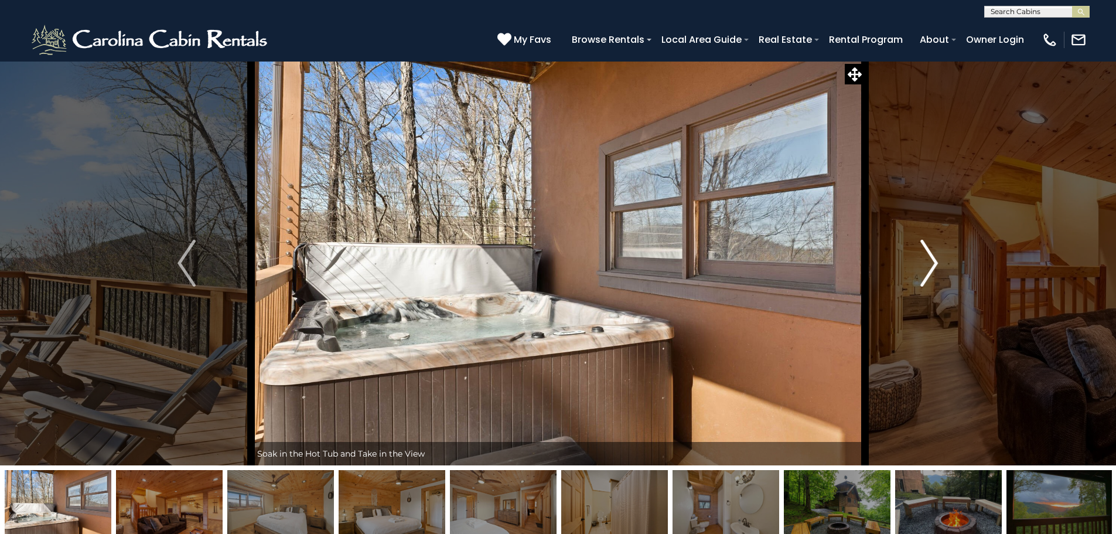
click at [929, 258] on img "Next" at bounding box center [929, 263] width 18 height 47
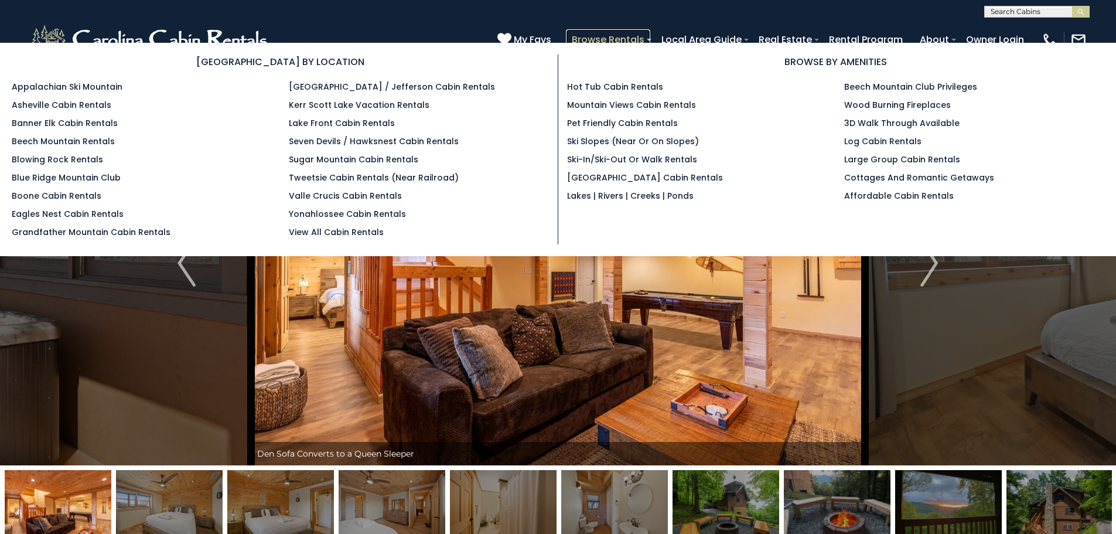
click at [575, 36] on link "Browse Rentals" at bounding box center [608, 39] width 84 height 21
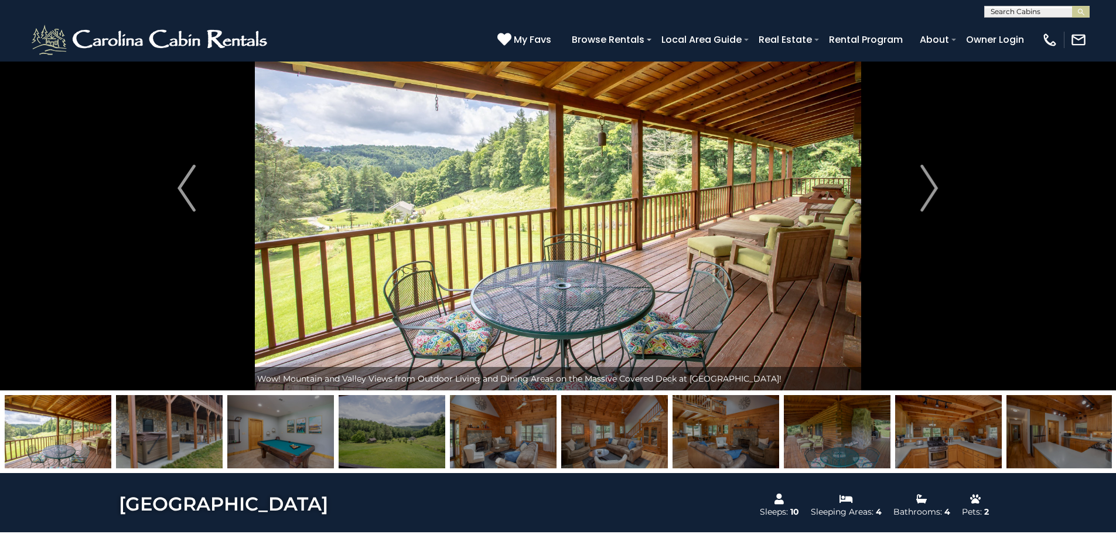
scroll to position [234, 0]
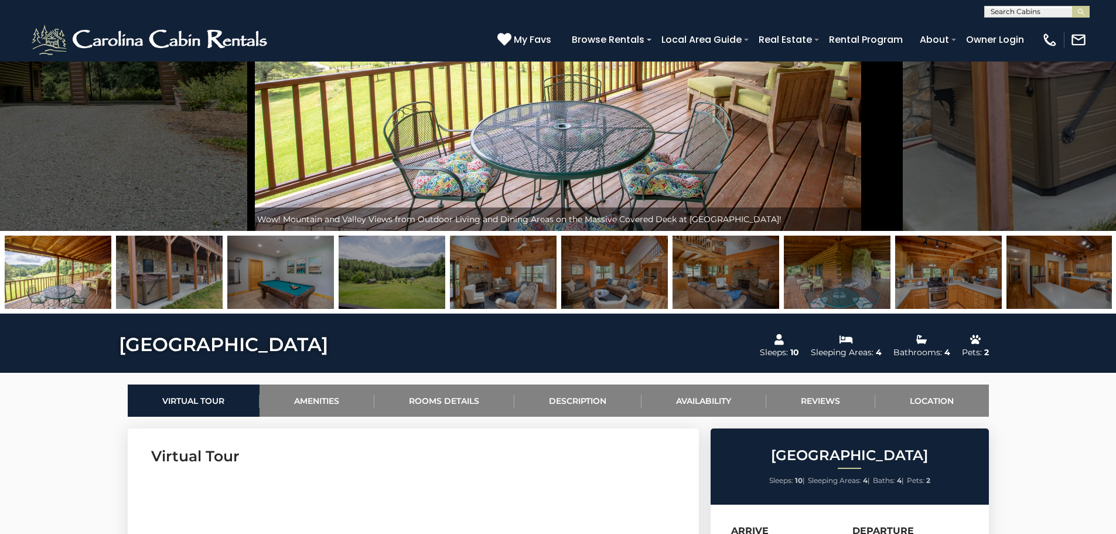
click at [46, 264] on img at bounding box center [58, 272] width 107 height 73
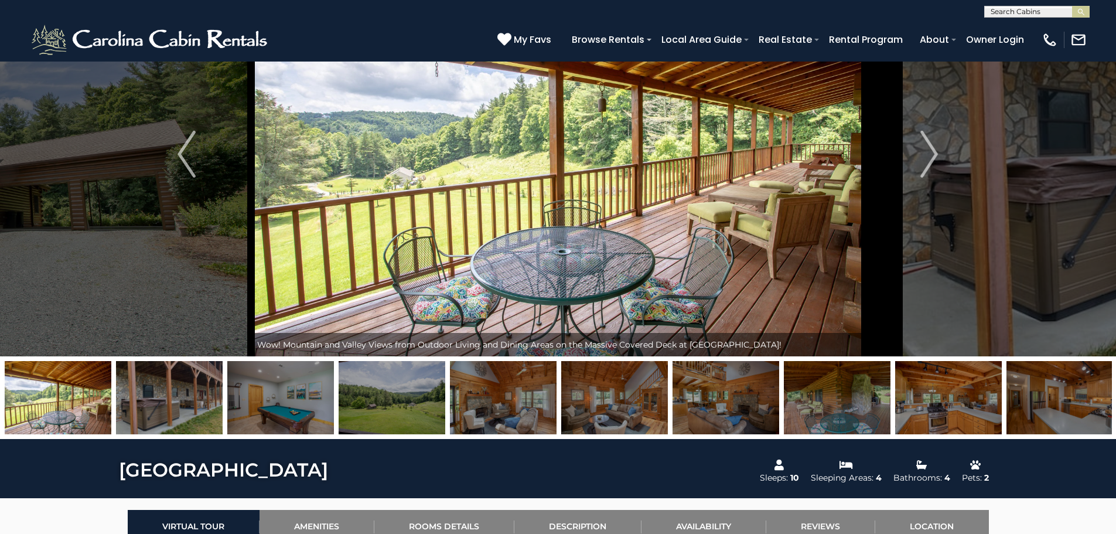
scroll to position [0, 0]
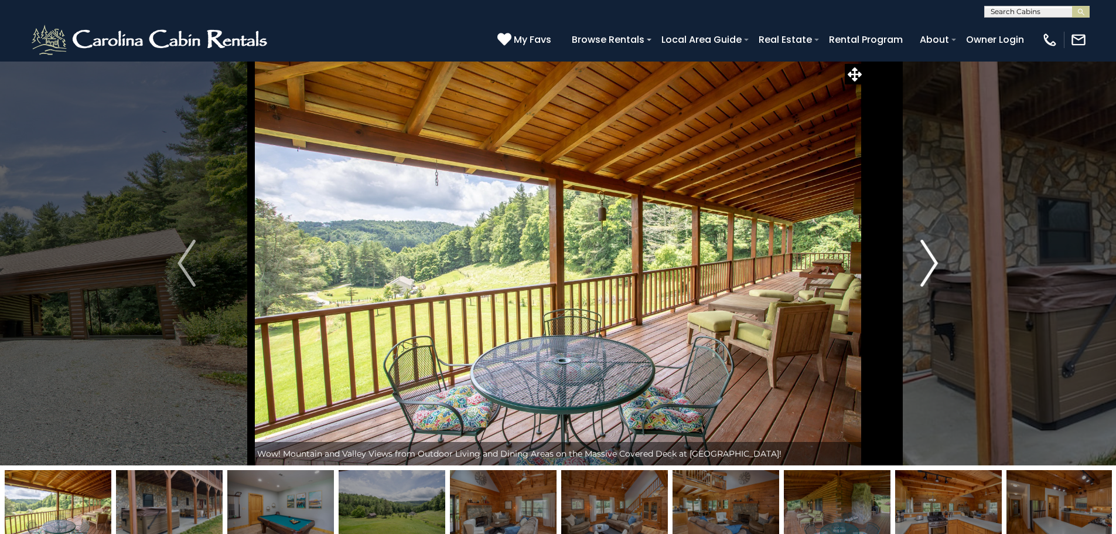
click at [921, 264] on img "Next" at bounding box center [929, 263] width 18 height 47
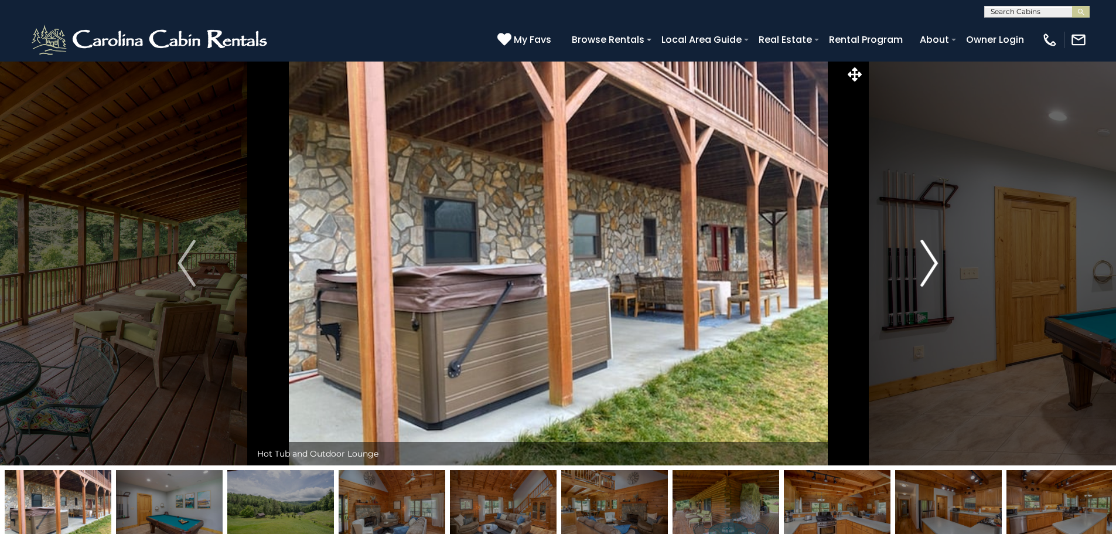
click at [921, 264] on img "Next" at bounding box center [929, 263] width 18 height 47
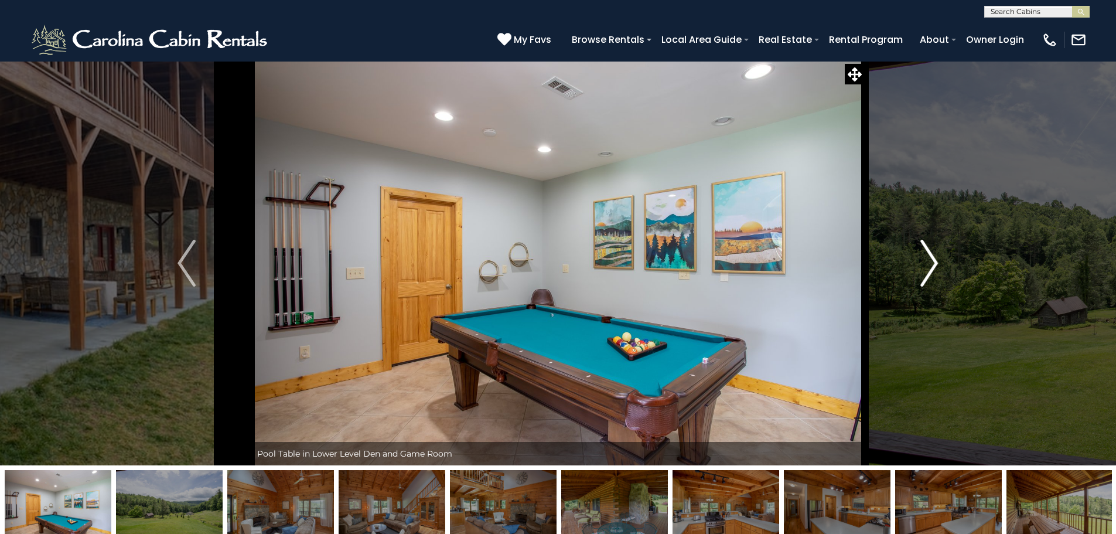
click at [945, 257] on button "Next" at bounding box center [929, 263] width 129 height 404
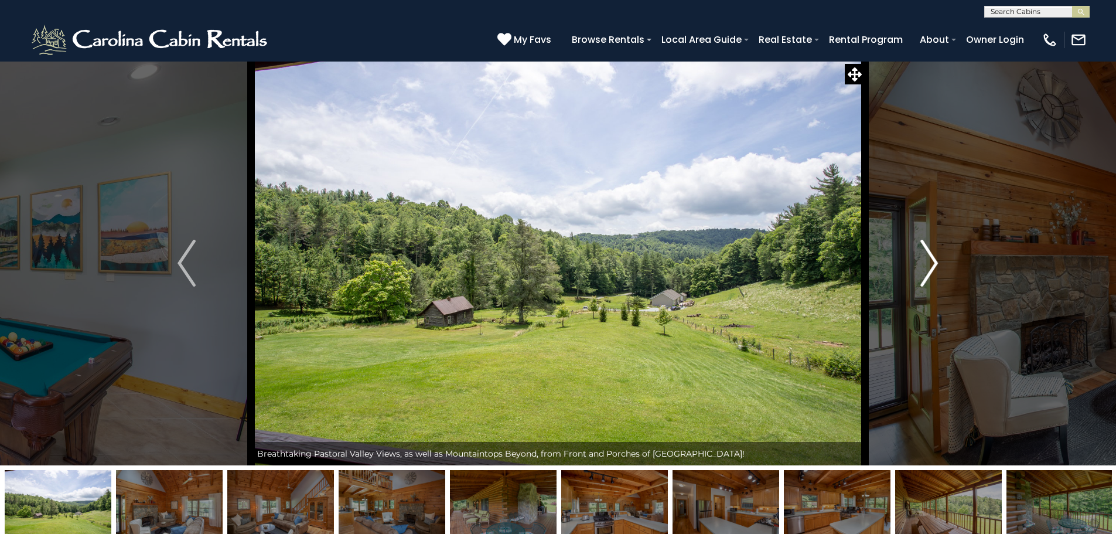
click at [929, 265] on img "Next" at bounding box center [929, 263] width 18 height 47
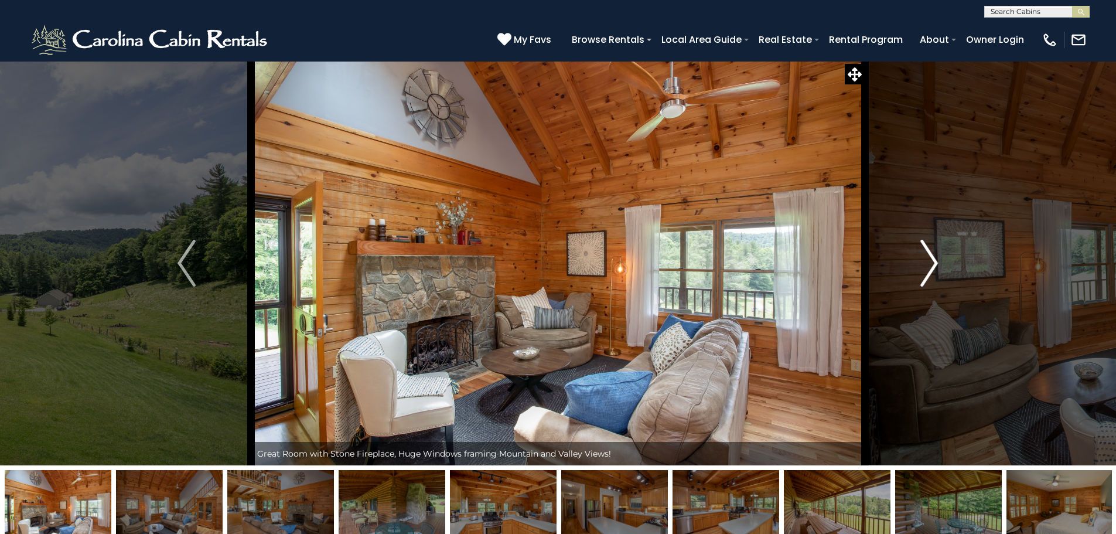
click at [929, 264] on img "Next" at bounding box center [929, 263] width 18 height 47
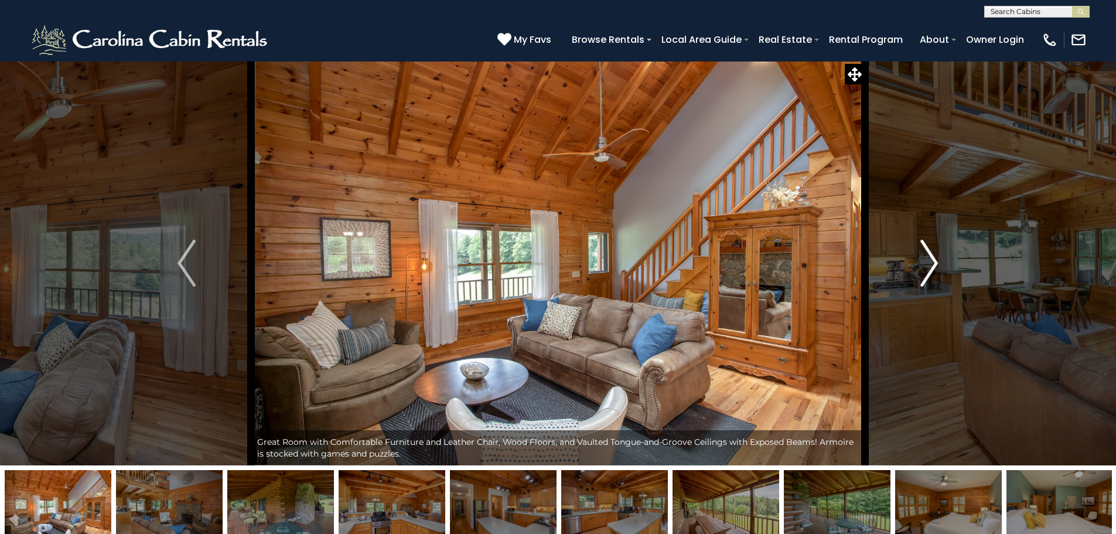
click at [929, 264] on img "Next" at bounding box center [929, 263] width 18 height 47
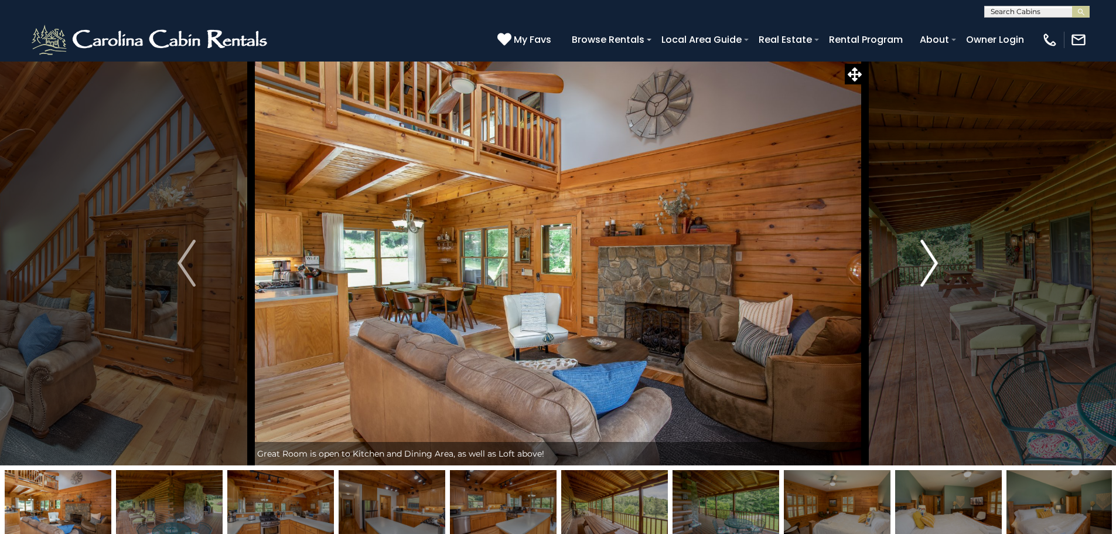
click at [929, 264] on img "Next" at bounding box center [929, 263] width 18 height 47
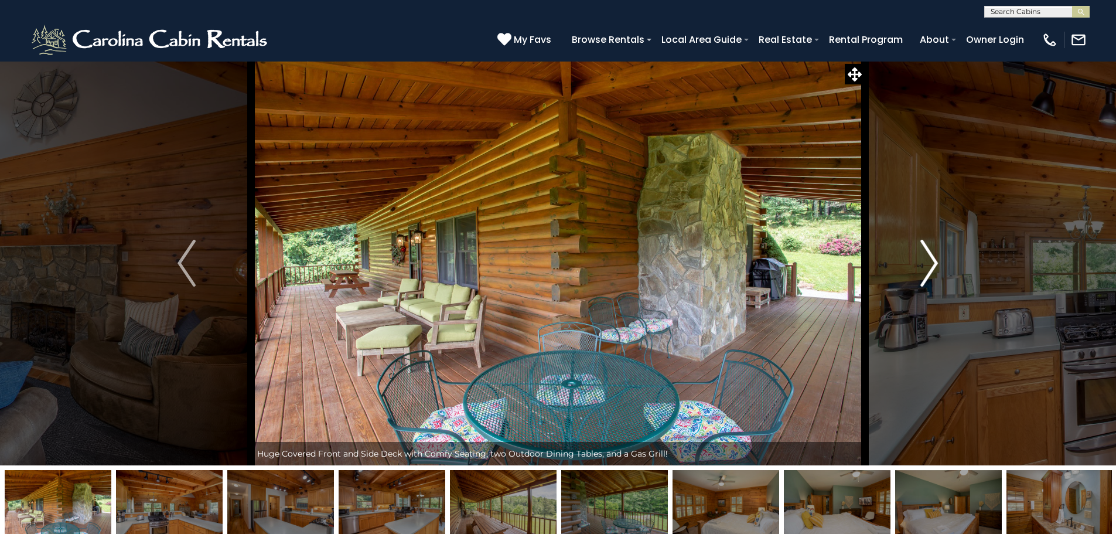
click at [929, 264] on img "Next" at bounding box center [929, 263] width 18 height 47
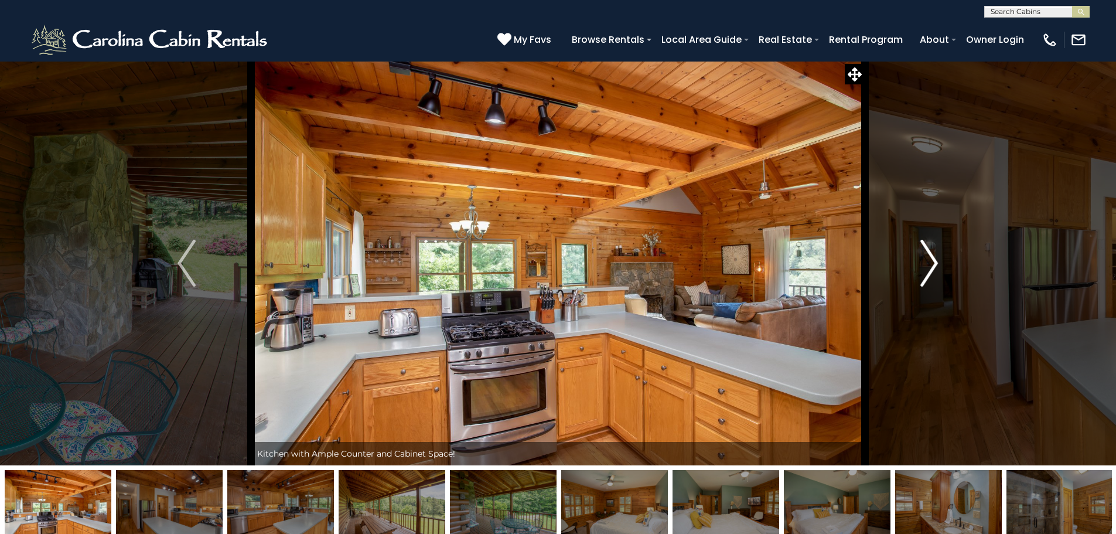
click at [929, 264] on img "Next" at bounding box center [929, 263] width 18 height 47
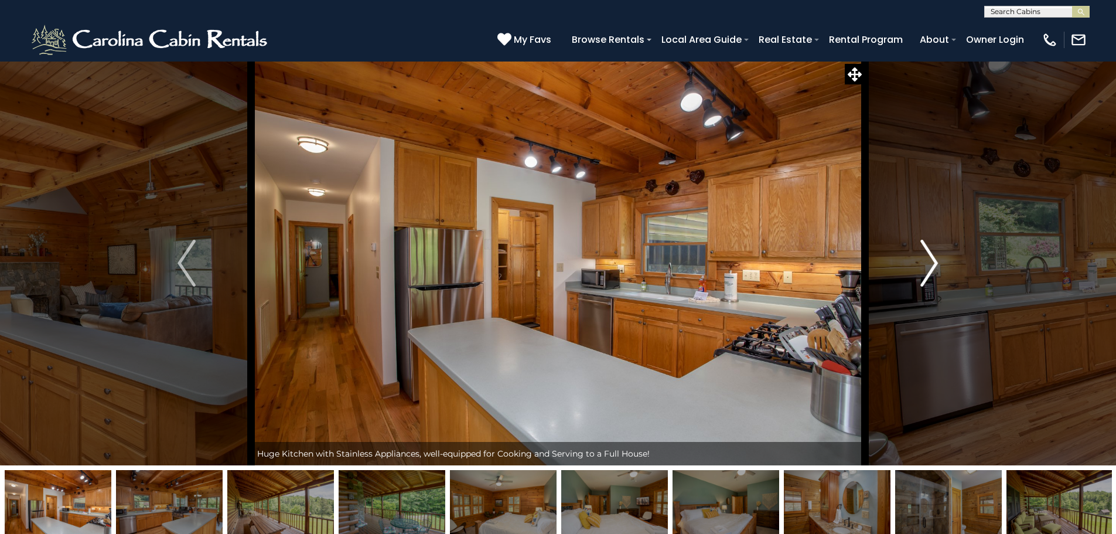
click at [929, 264] on img "Next" at bounding box center [929, 263] width 18 height 47
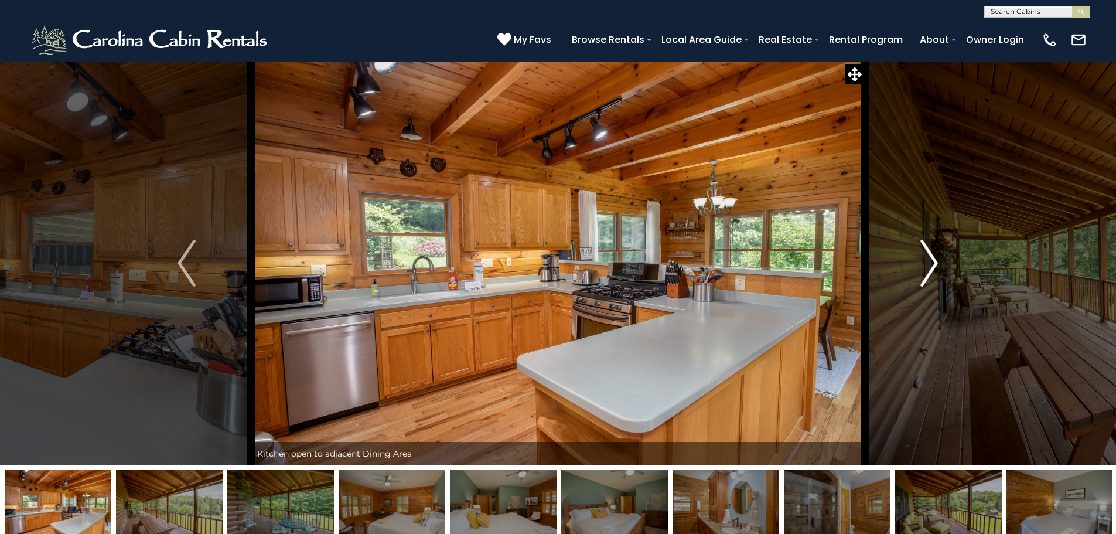
click at [929, 264] on img "Next" at bounding box center [929, 263] width 18 height 47
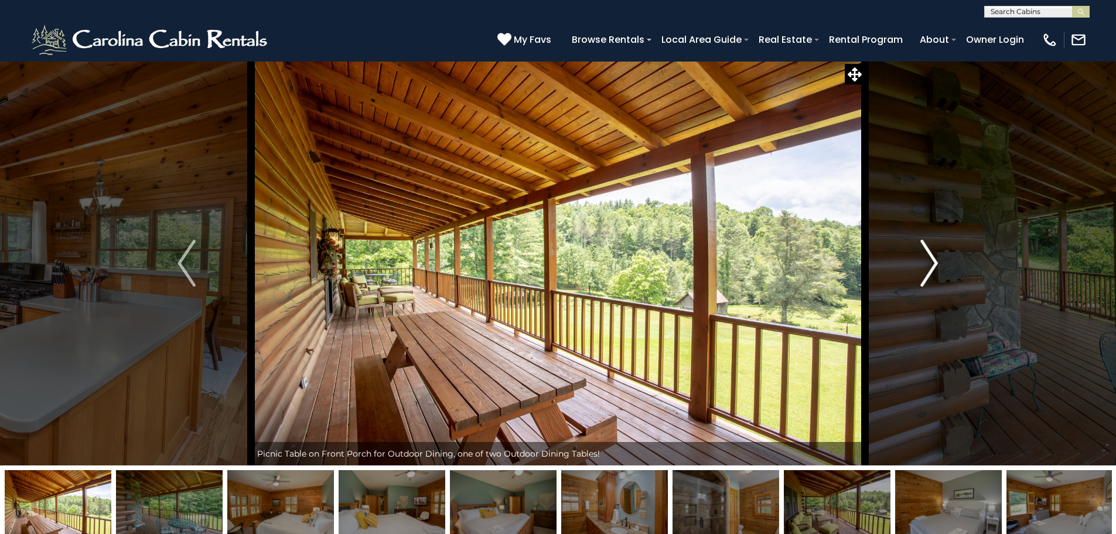
click at [929, 264] on img "Next" at bounding box center [929, 263] width 18 height 47
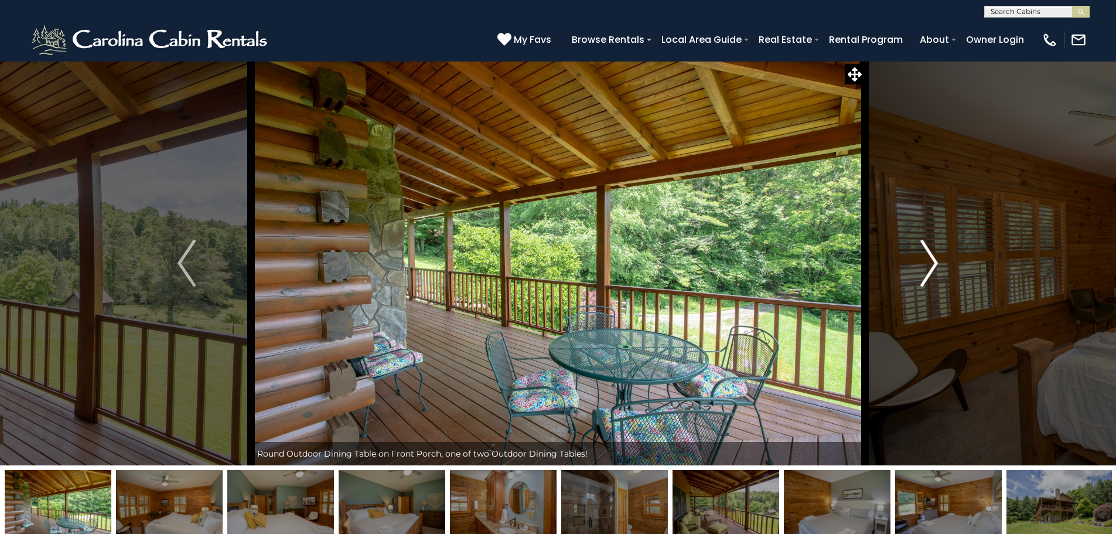
click at [929, 264] on img "Next" at bounding box center [929, 263] width 18 height 47
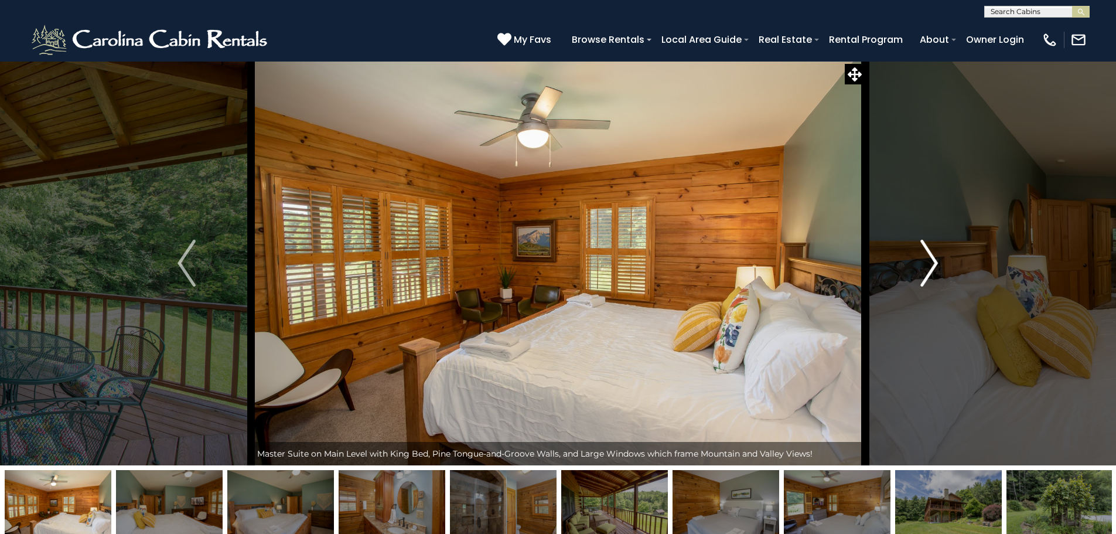
click at [929, 264] on img "Next" at bounding box center [929, 263] width 18 height 47
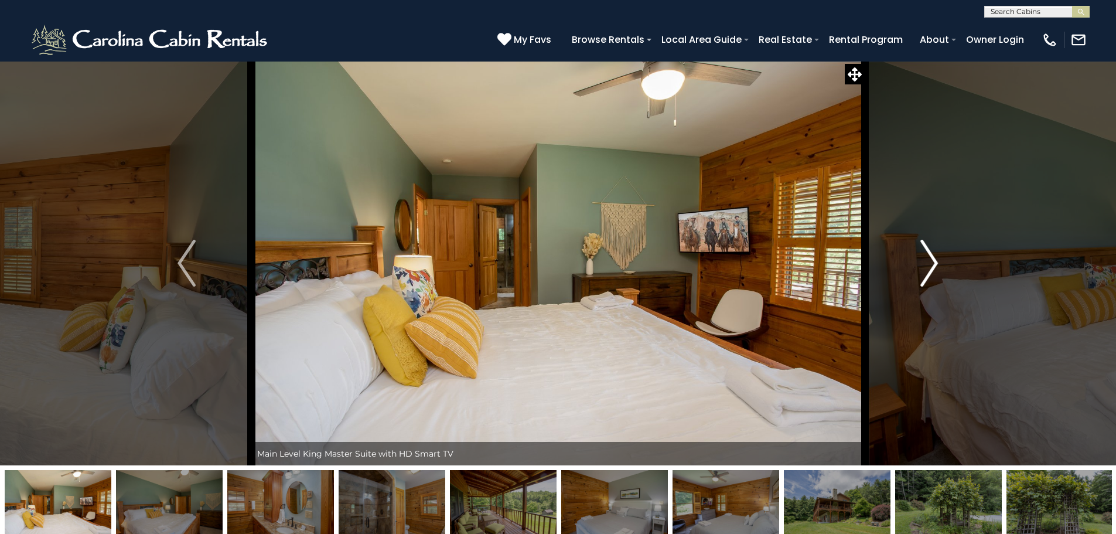
click at [929, 264] on img "Next" at bounding box center [929, 263] width 18 height 47
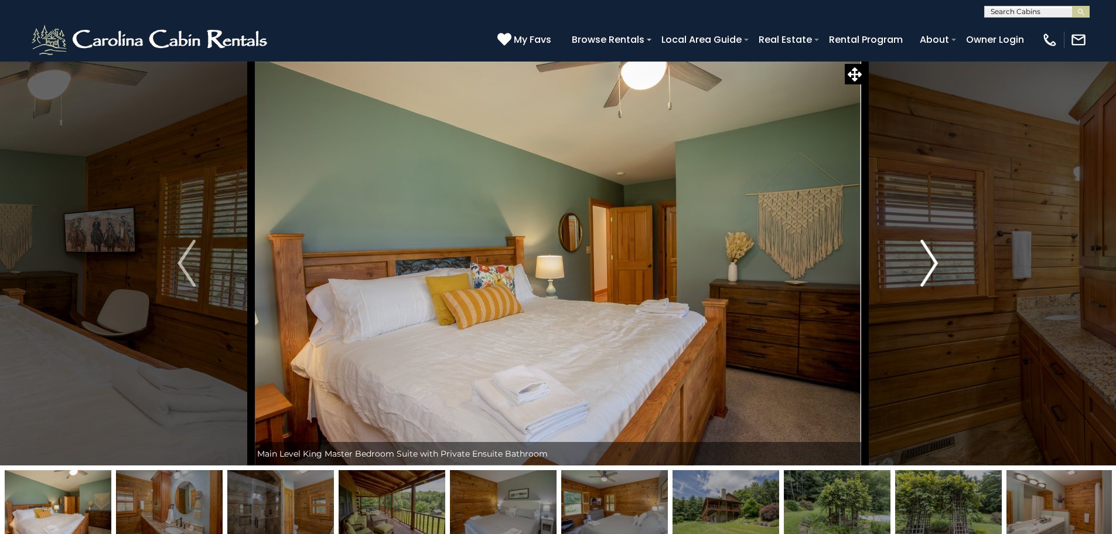
click at [929, 264] on img "Next" at bounding box center [929, 263] width 18 height 47
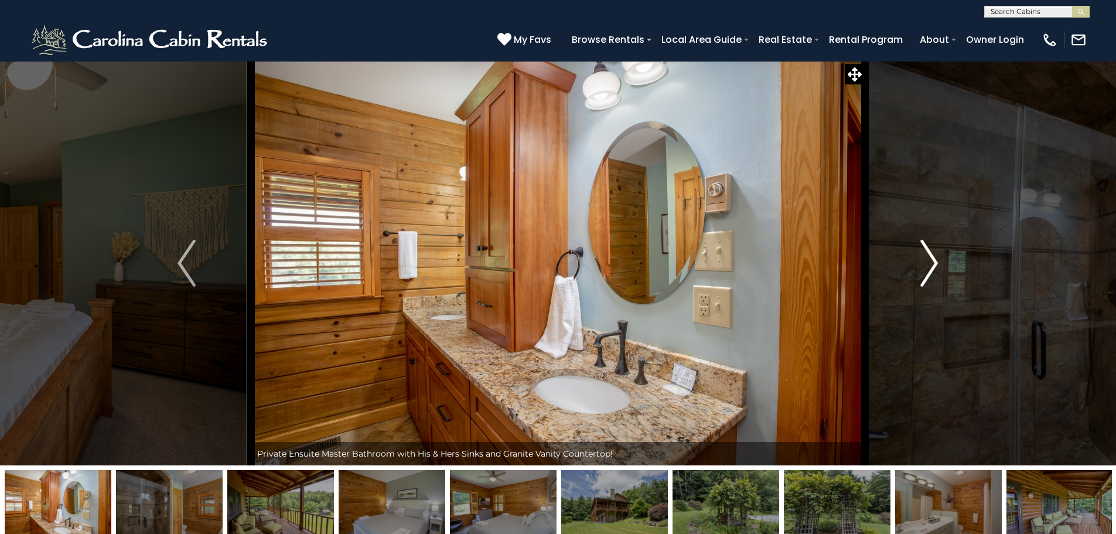
click at [929, 264] on img "Next" at bounding box center [929, 263] width 18 height 47
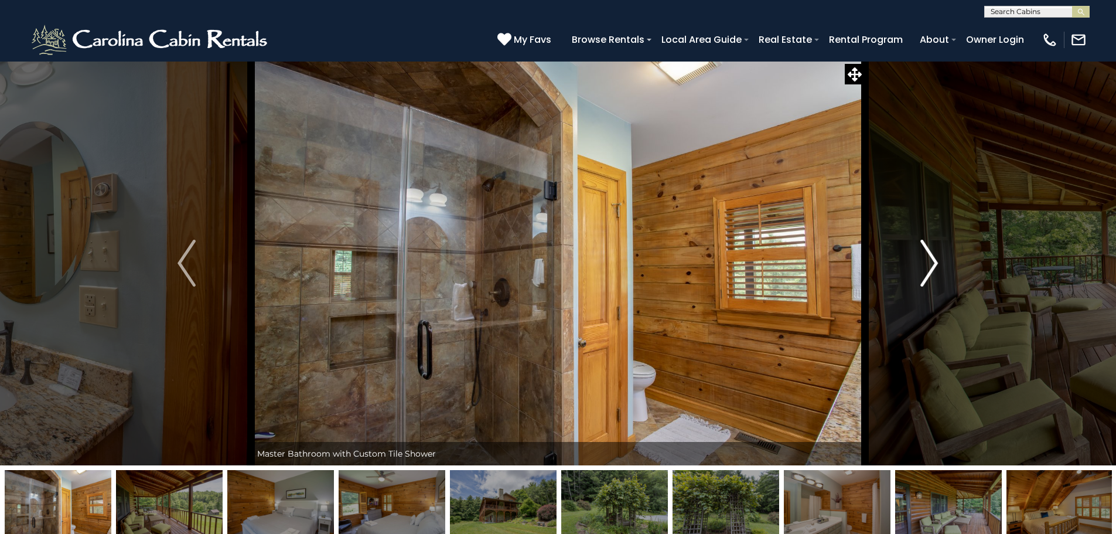
click at [929, 264] on img "Next" at bounding box center [929, 263] width 18 height 47
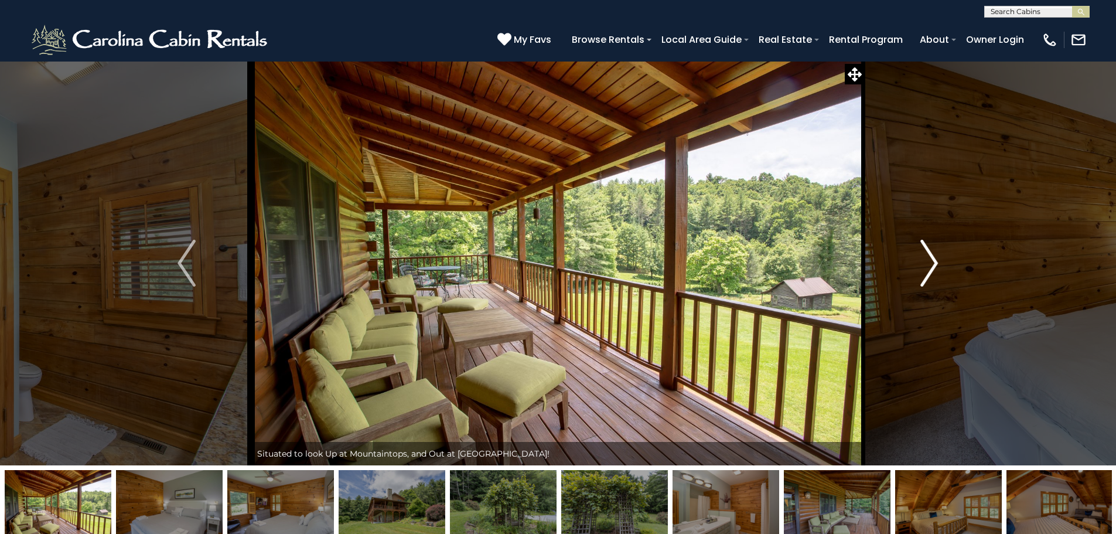
click at [929, 264] on img "Next" at bounding box center [929, 263] width 18 height 47
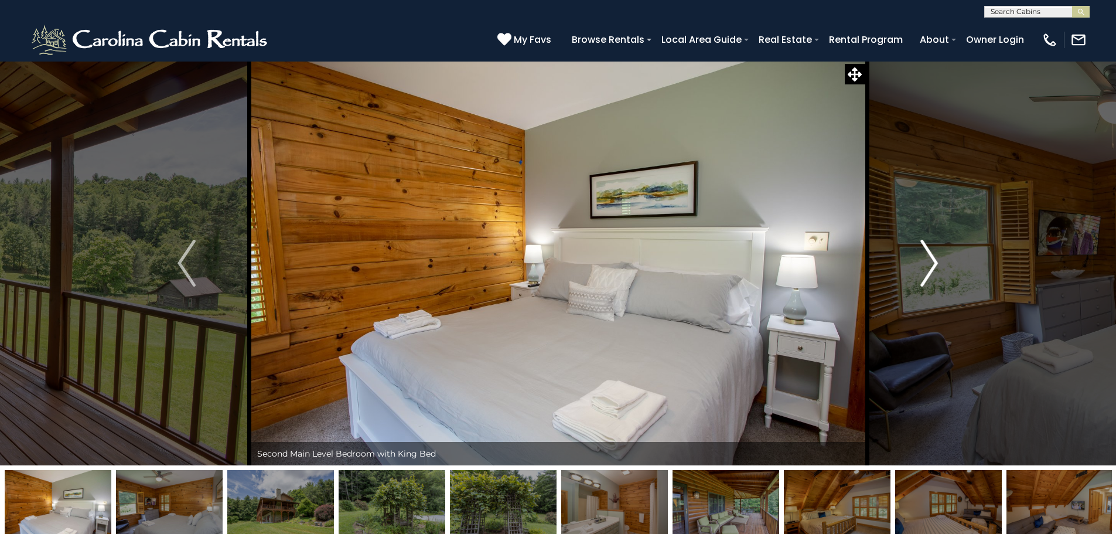
click at [929, 264] on img "Next" at bounding box center [929, 263] width 18 height 47
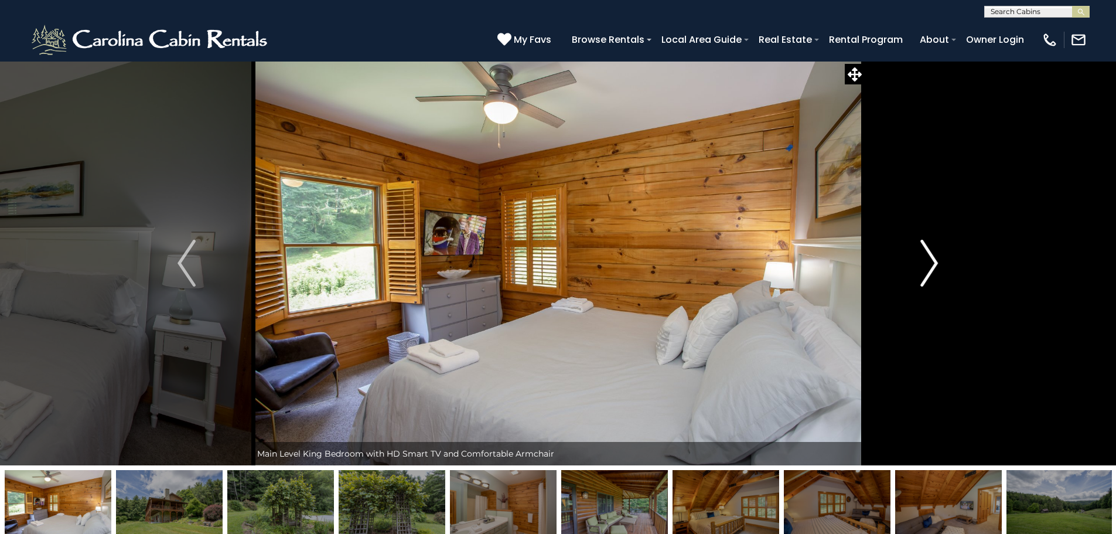
click at [929, 264] on img "Next" at bounding box center [929, 263] width 18 height 47
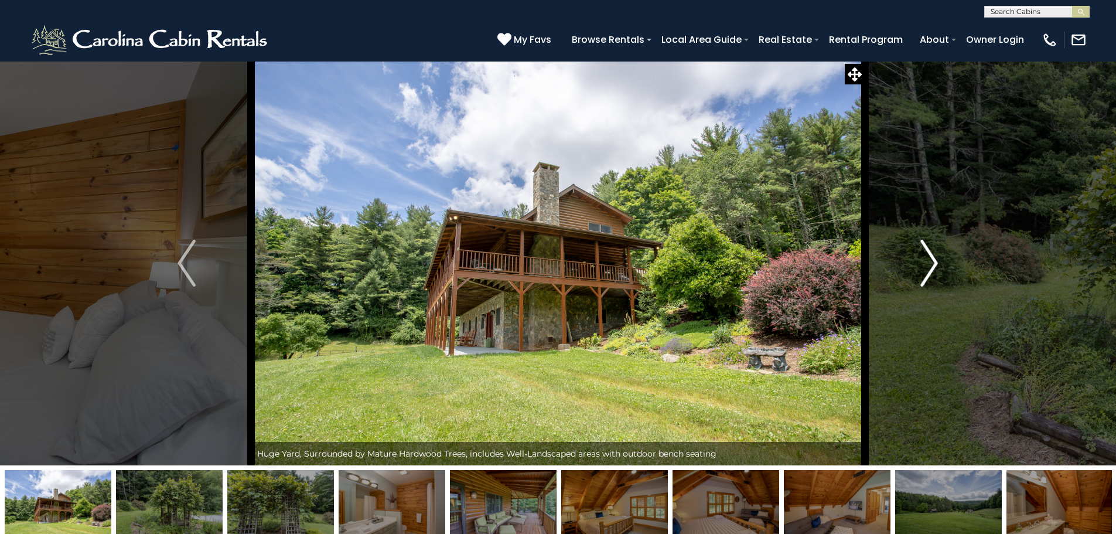
click at [929, 264] on img "Next" at bounding box center [929, 263] width 18 height 47
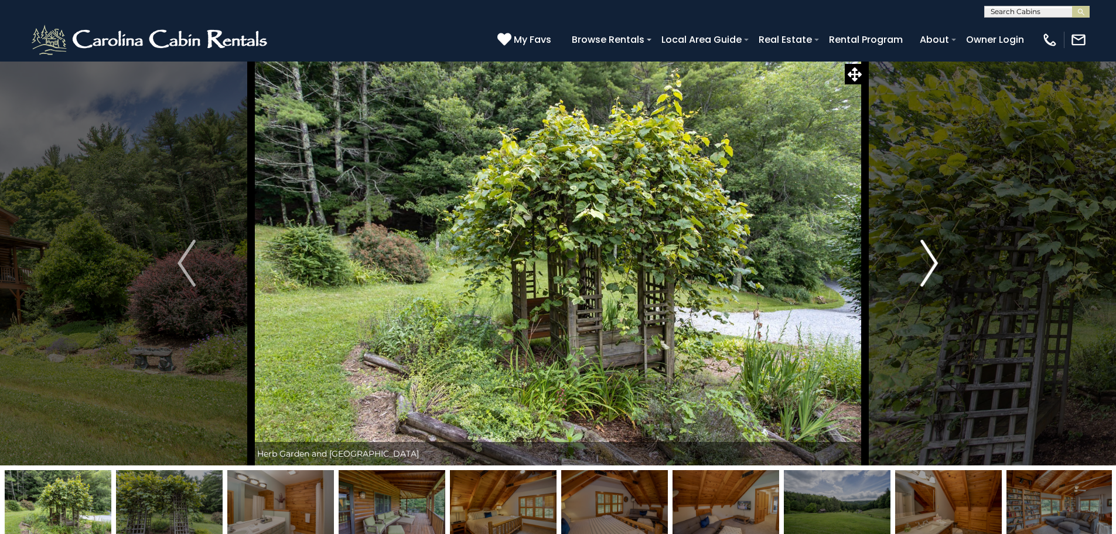
click at [929, 264] on img "Next" at bounding box center [929, 263] width 18 height 47
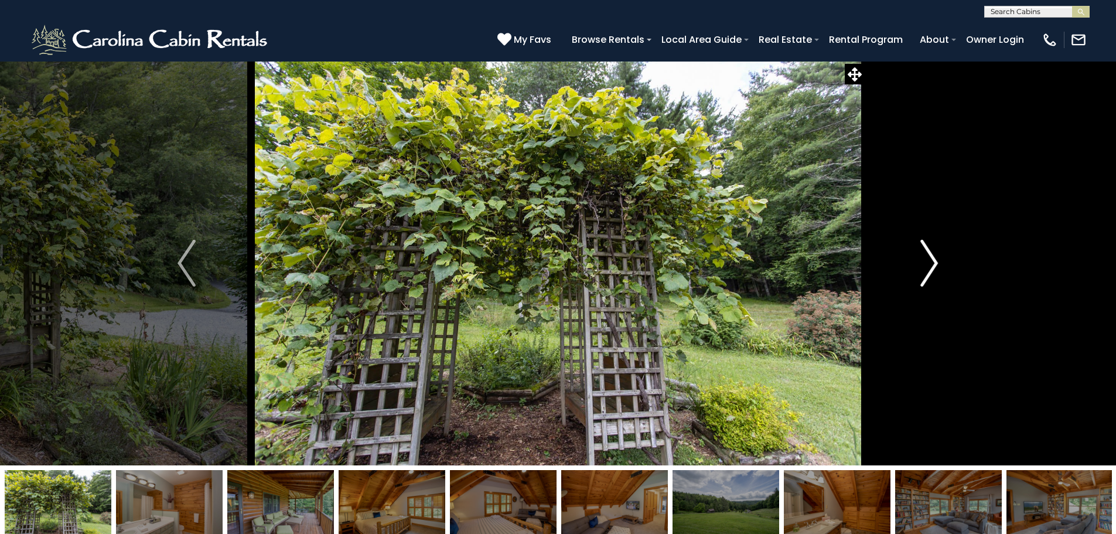
click at [929, 264] on img "Next" at bounding box center [929, 263] width 18 height 47
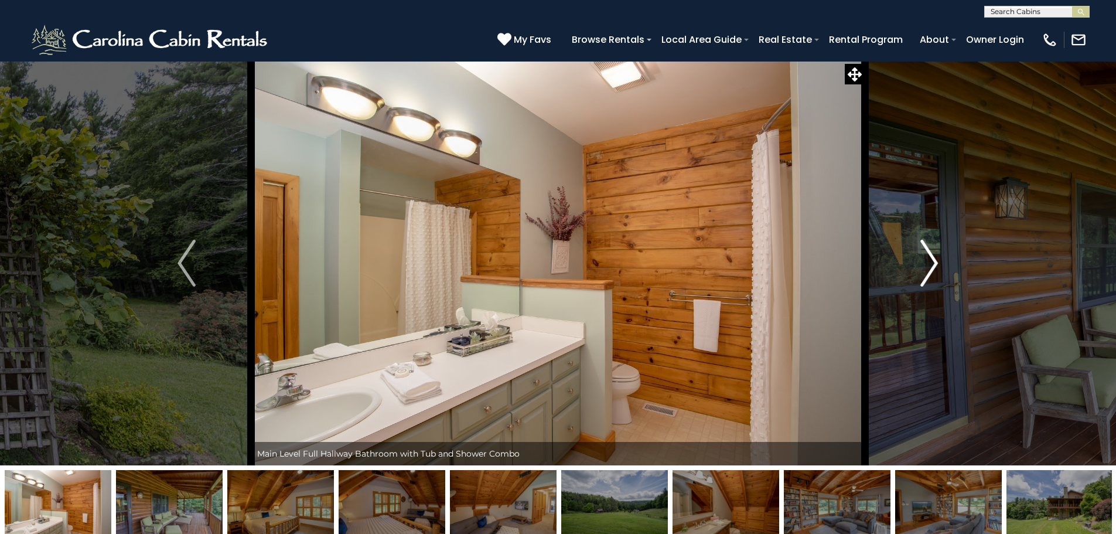
click at [929, 264] on img "Next" at bounding box center [929, 263] width 18 height 47
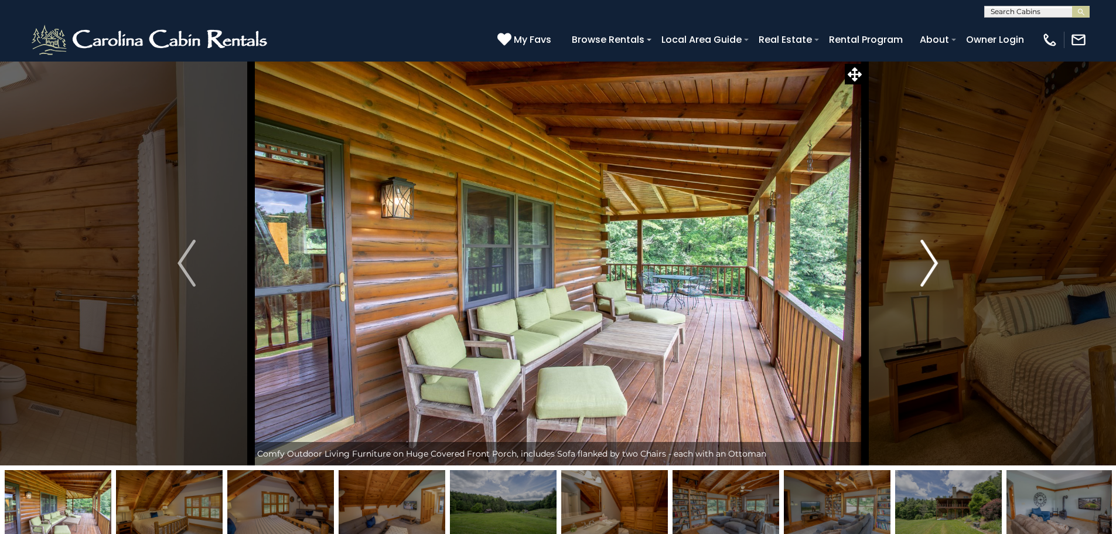
click at [929, 264] on img "Next" at bounding box center [929, 263] width 18 height 47
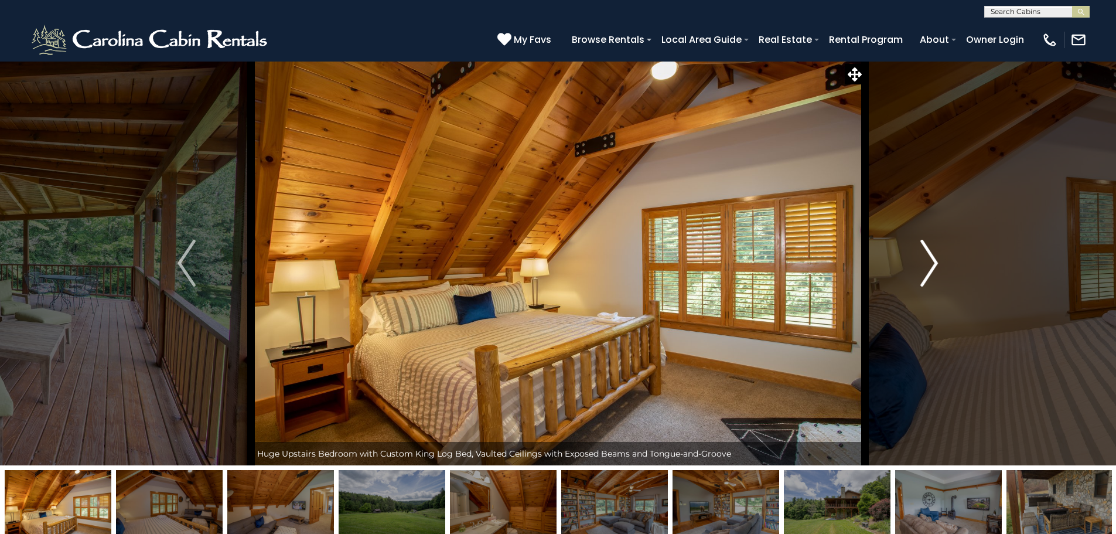
click at [932, 261] on img "Next" at bounding box center [929, 263] width 18 height 47
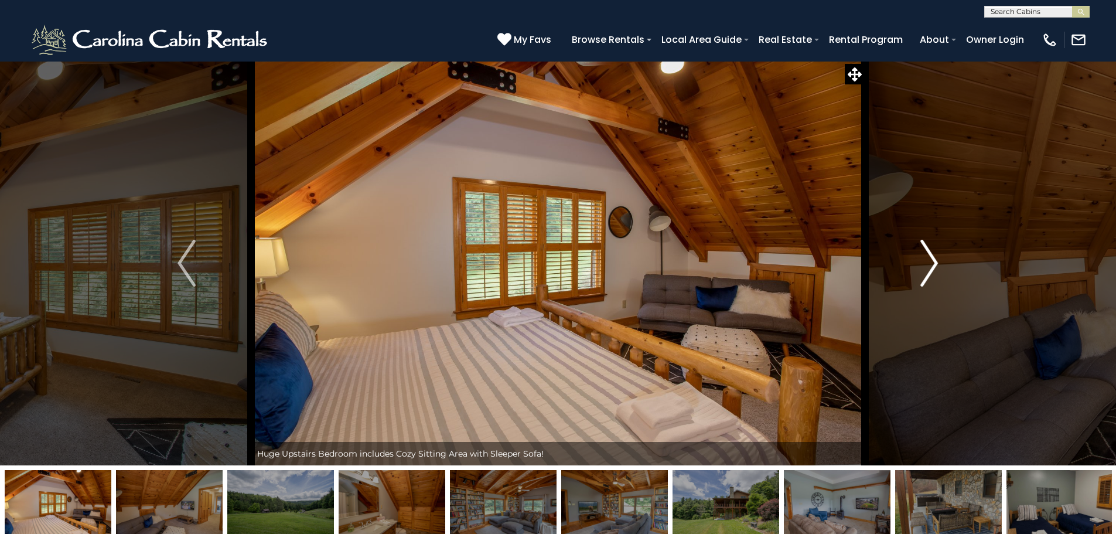
click at [932, 261] on img "Next" at bounding box center [929, 263] width 18 height 47
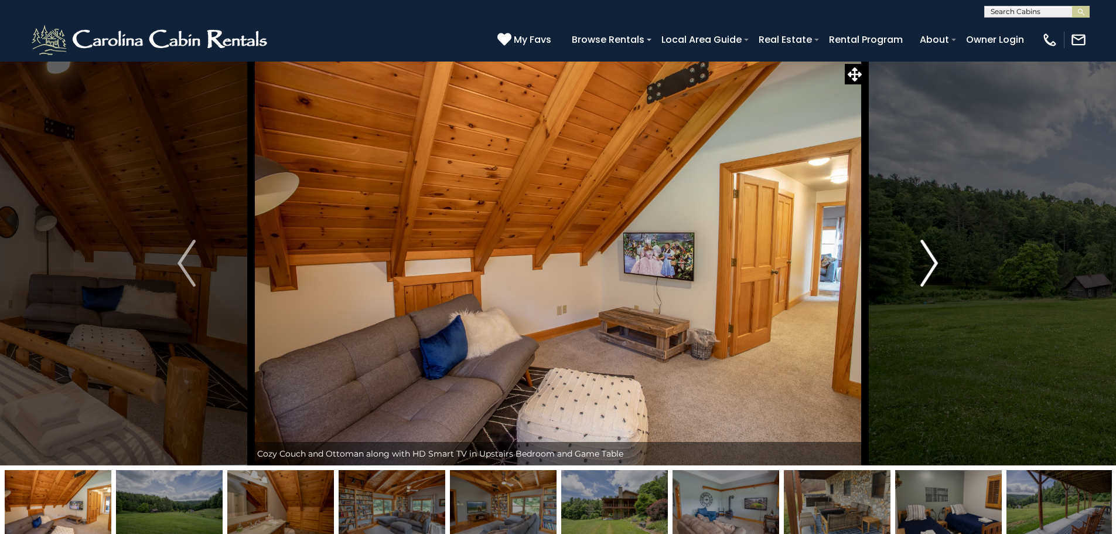
click at [932, 261] on img "Next" at bounding box center [929, 263] width 18 height 47
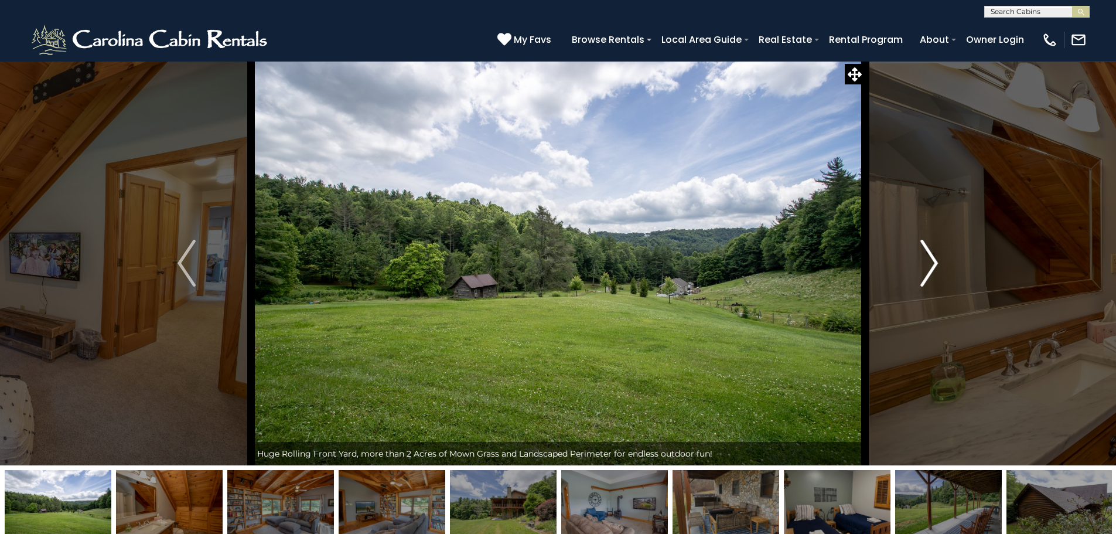
click at [932, 261] on img "Next" at bounding box center [929, 263] width 18 height 47
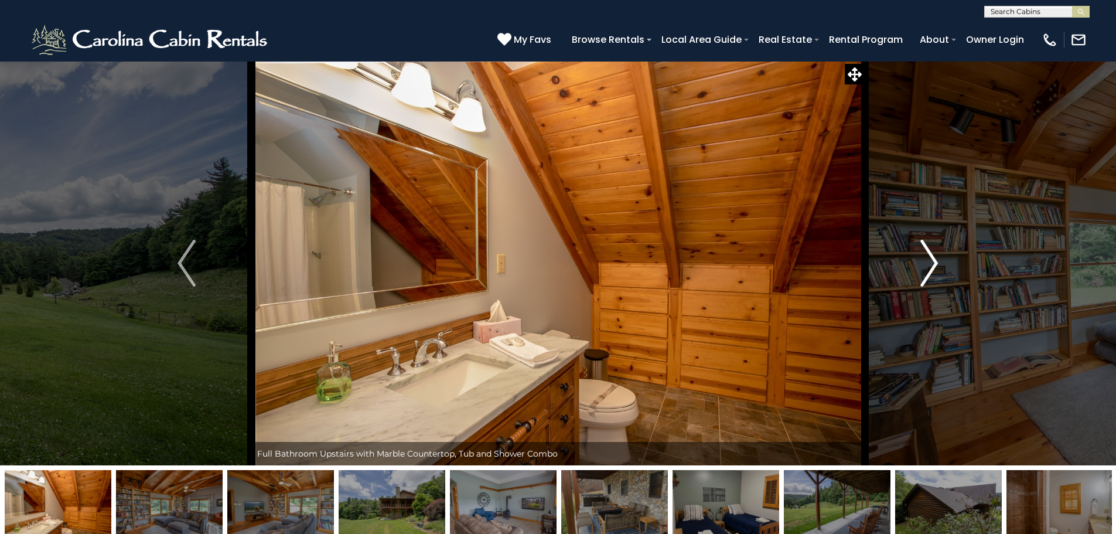
click at [932, 261] on img "Next" at bounding box center [929, 263] width 18 height 47
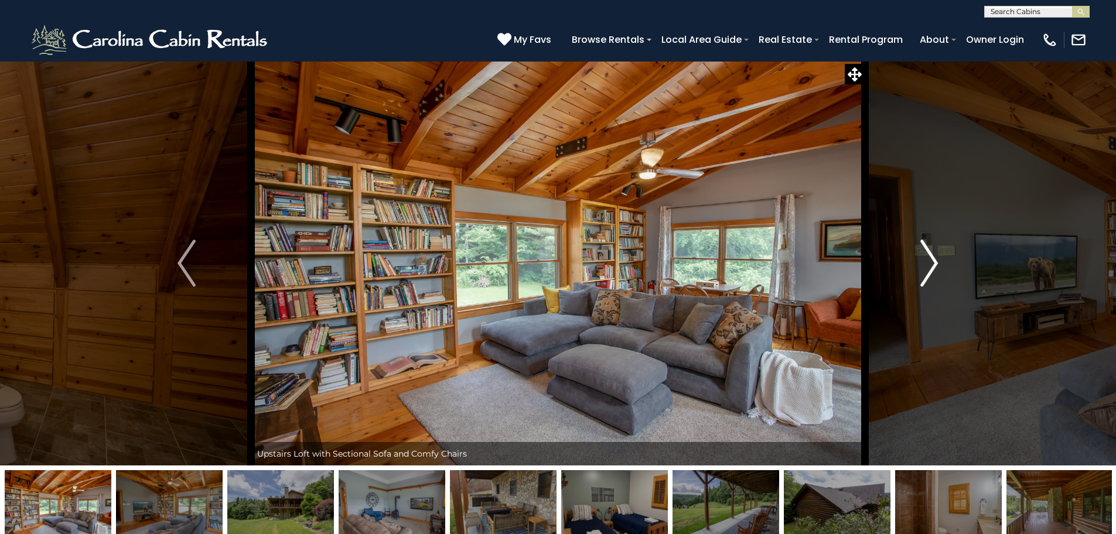
click at [922, 276] on img "Next" at bounding box center [929, 263] width 18 height 47
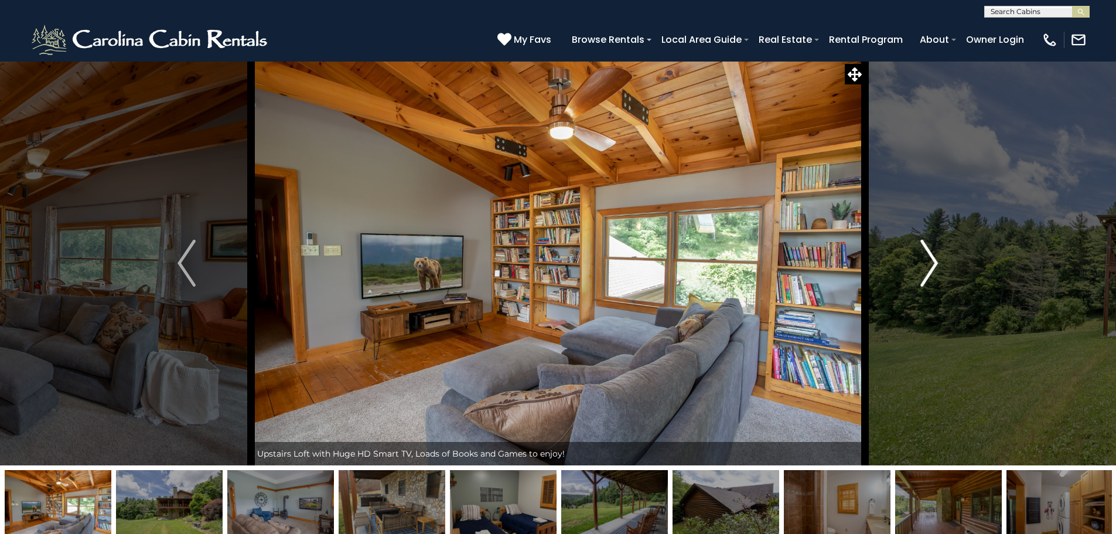
click at [922, 276] on img "Next" at bounding box center [929, 263] width 18 height 47
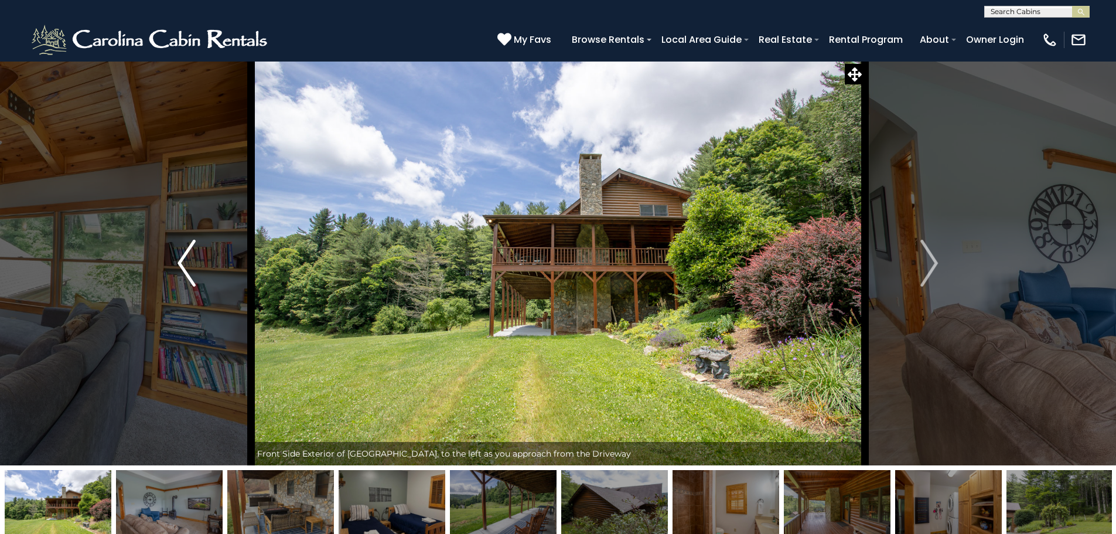
click at [190, 275] on img "Previous" at bounding box center [187, 263] width 18 height 47
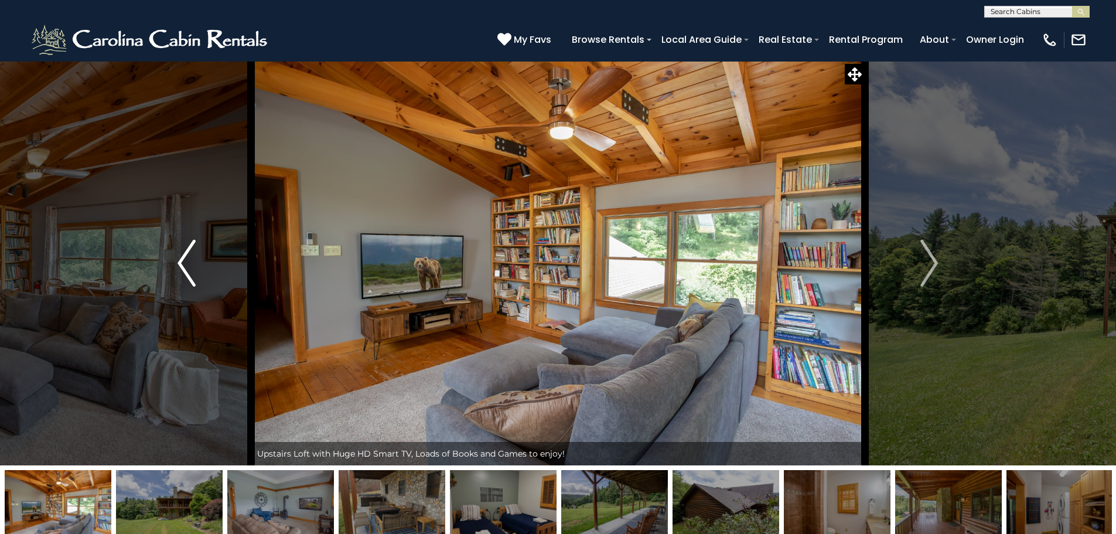
click at [190, 275] on img "Previous" at bounding box center [187, 263] width 18 height 47
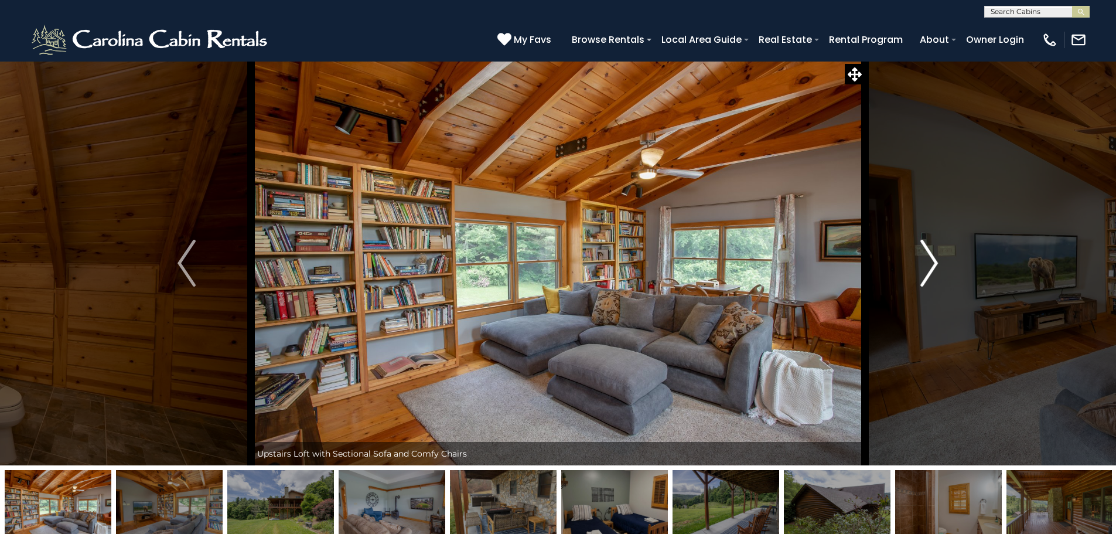
click at [926, 269] on img "Next" at bounding box center [929, 263] width 18 height 47
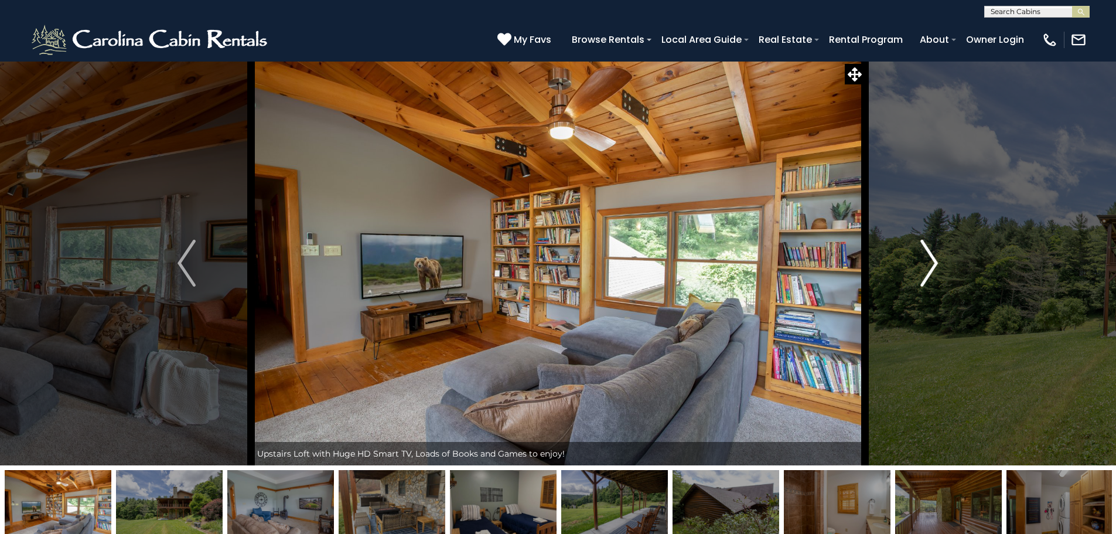
click at [926, 269] on img "Next" at bounding box center [929, 263] width 18 height 47
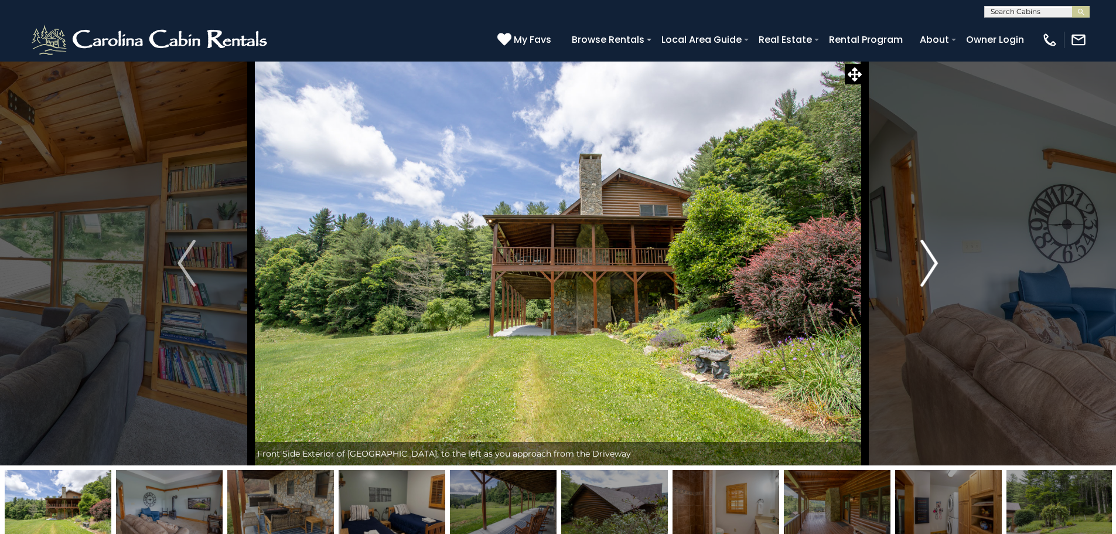
click at [918, 267] on button "Next" at bounding box center [929, 263] width 129 height 404
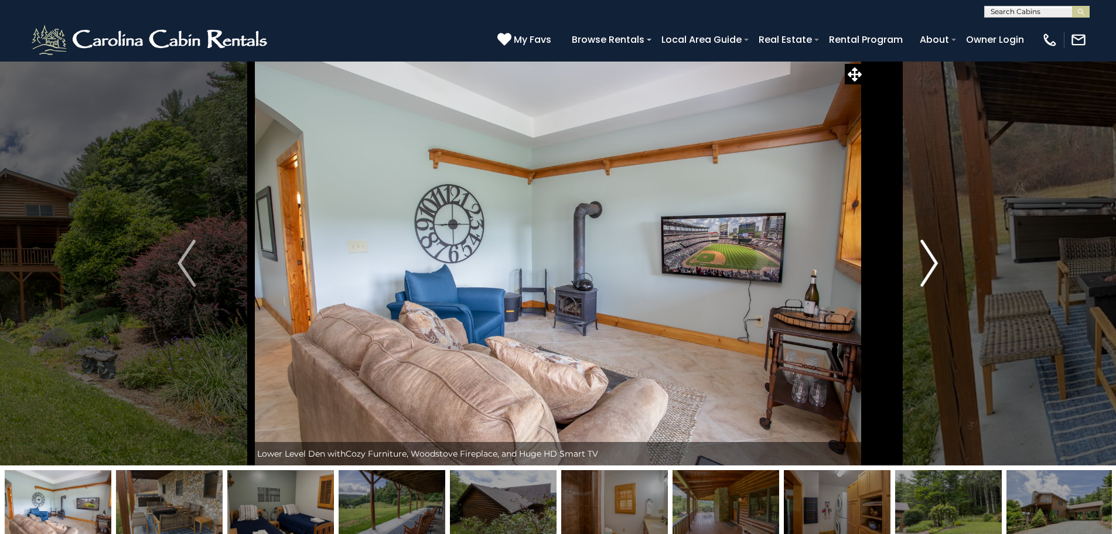
click at [928, 266] on img "Next" at bounding box center [929, 263] width 18 height 47
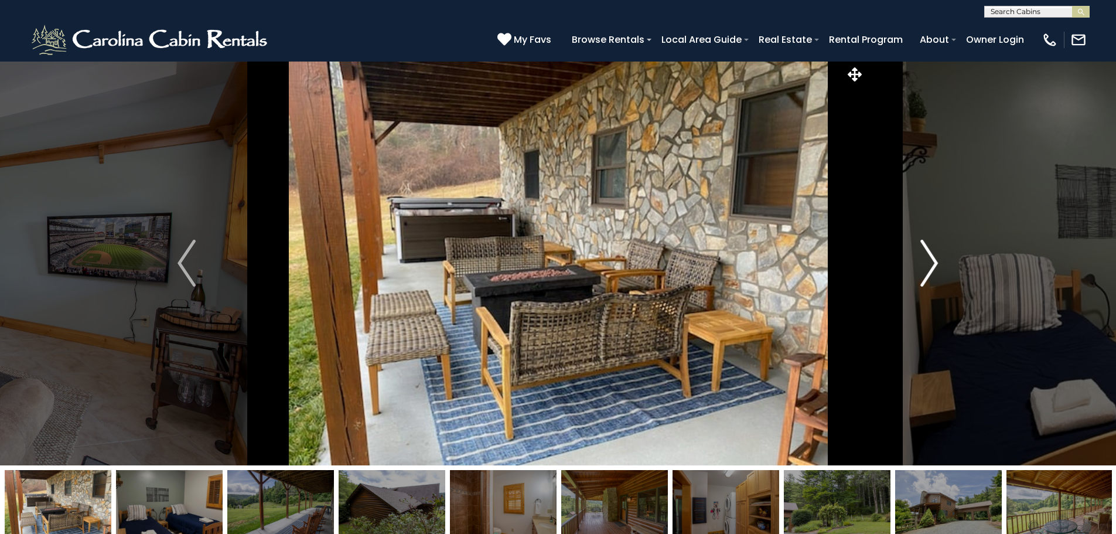
click at [928, 266] on img "Next" at bounding box center [929, 263] width 18 height 47
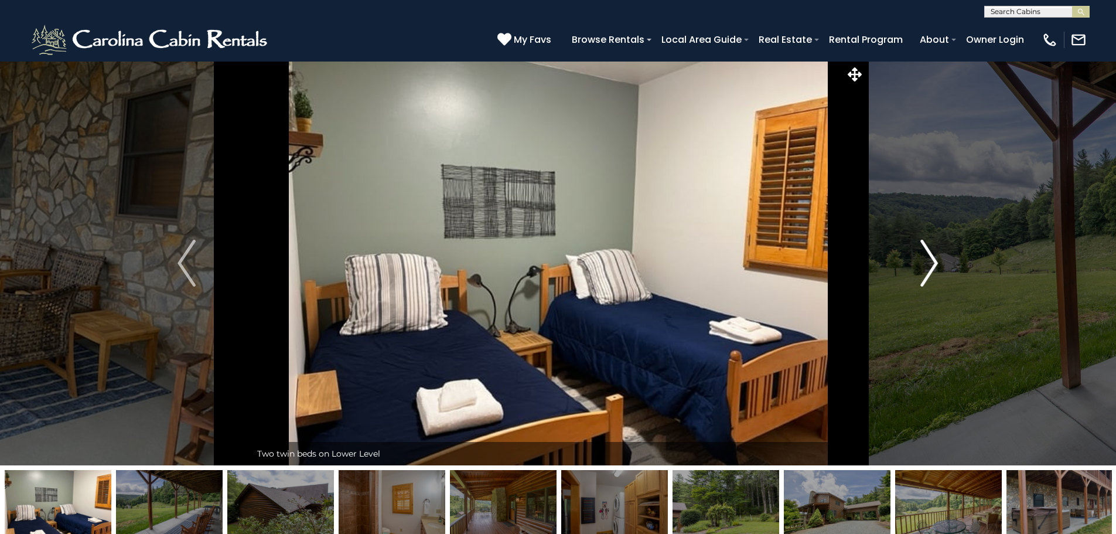
click at [928, 266] on img "Next" at bounding box center [929, 263] width 18 height 47
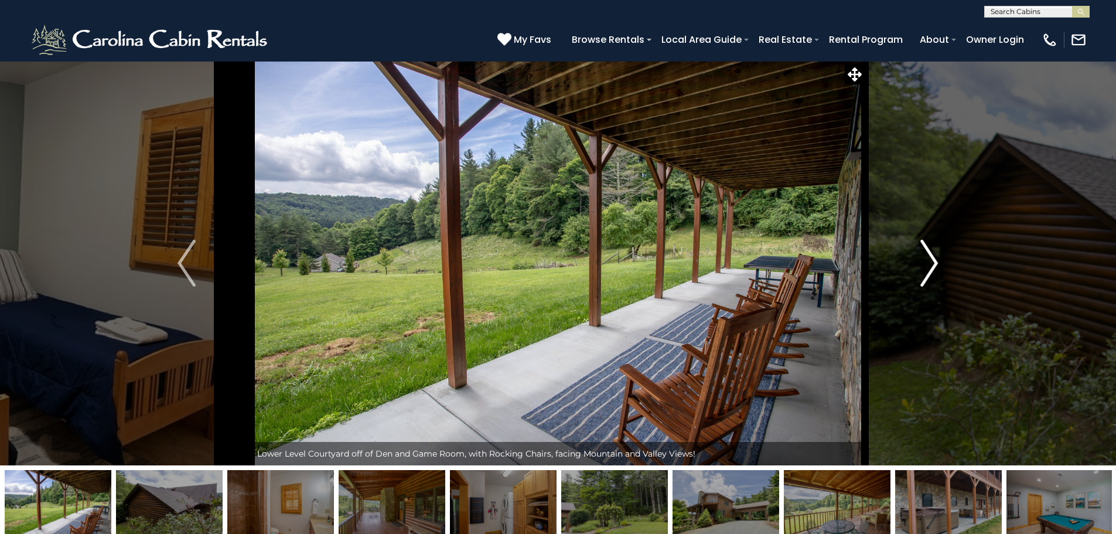
click at [915, 266] on button "Next" at bounding box center [929, 263] width 129 height 404
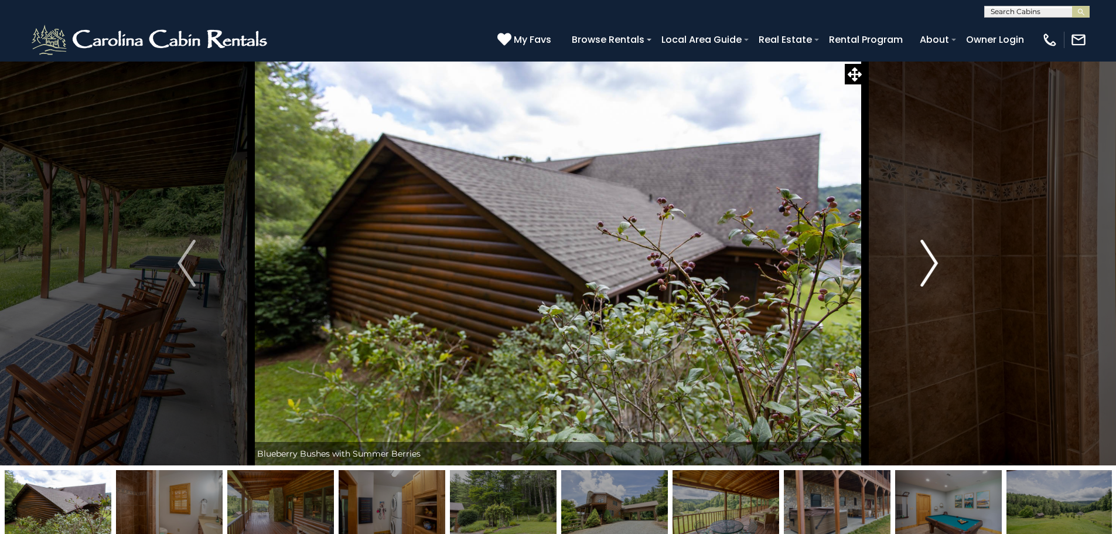
click at [915, 266] on button "Next" at bounding box center [929, 263] width 129 height 404
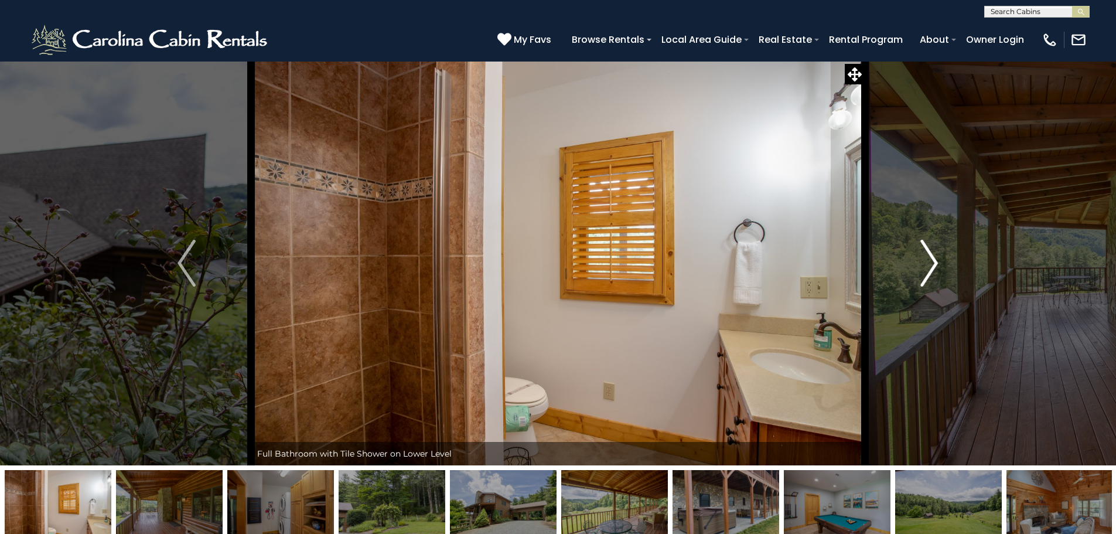
click at [915, 266] on button "Next" at bounding box center [929, 263] width 129 height 404
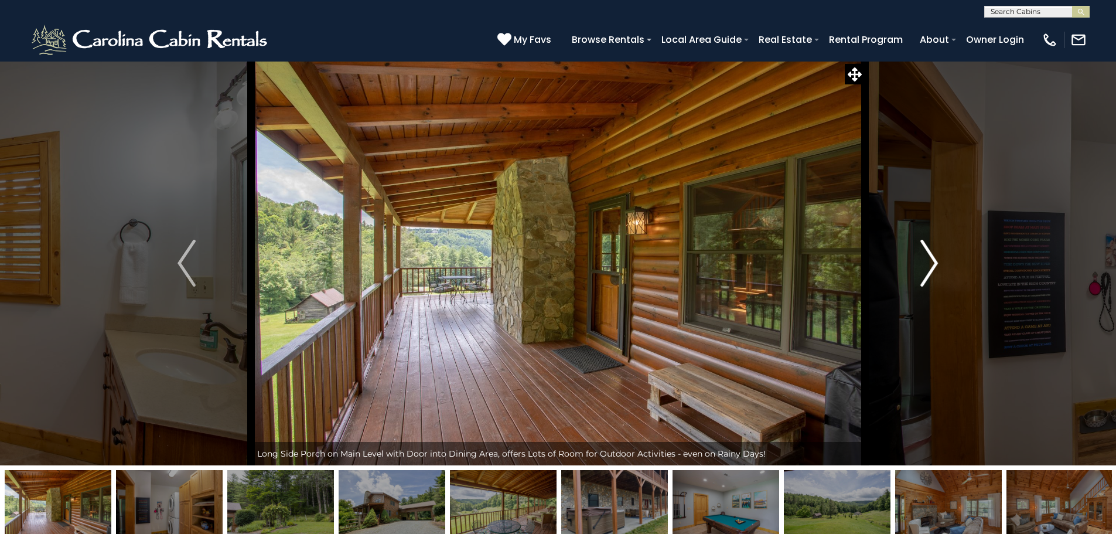
click at [915, 266] on button "Next" at bounding box center [929, 263] width 129 height 404
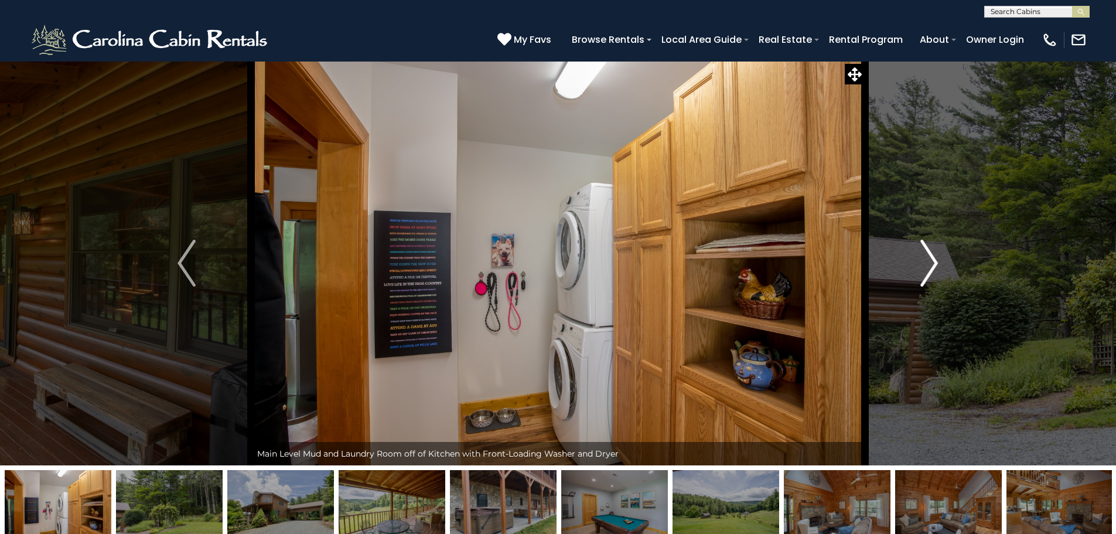
click at [915, 266] on button "Next" at bounding box center [929, 263] width 129 height 404
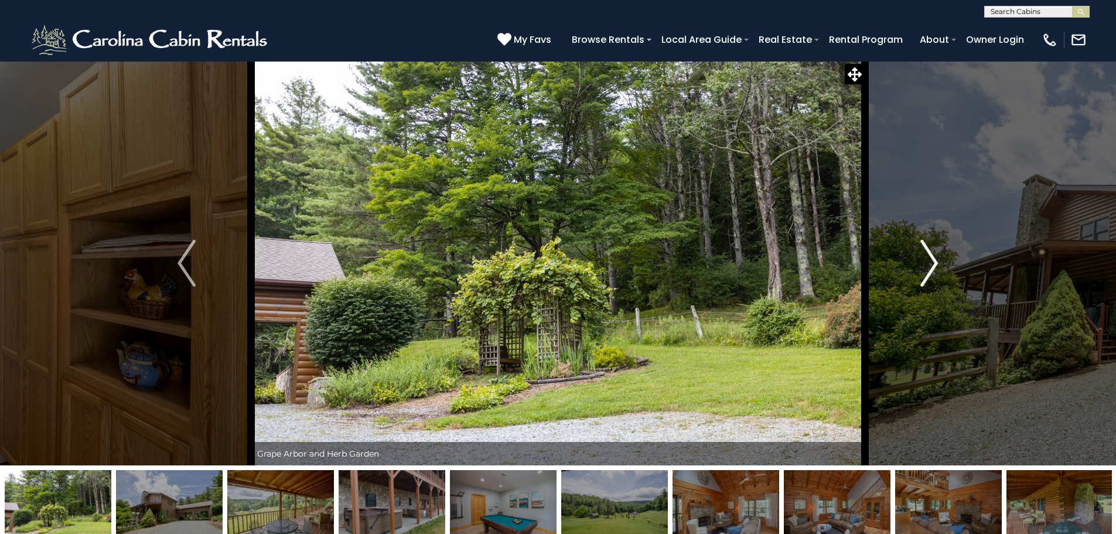
click at [915, 266] on button "Next" at bounding box center [929, 263] width 129 height 404
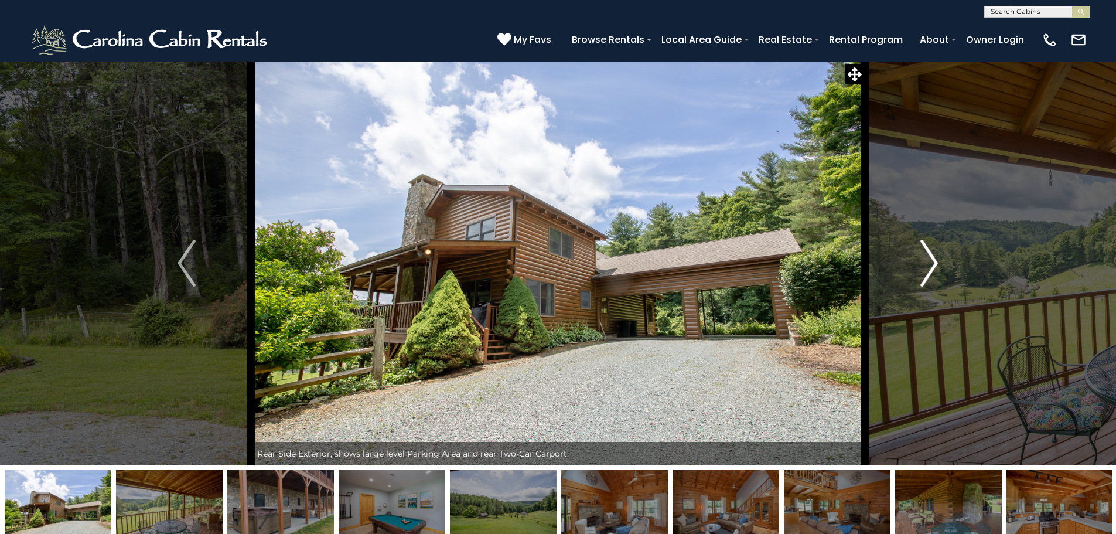
click at [923, 267] on img "Next" at bounding box center [929, 263] width 18 height 47
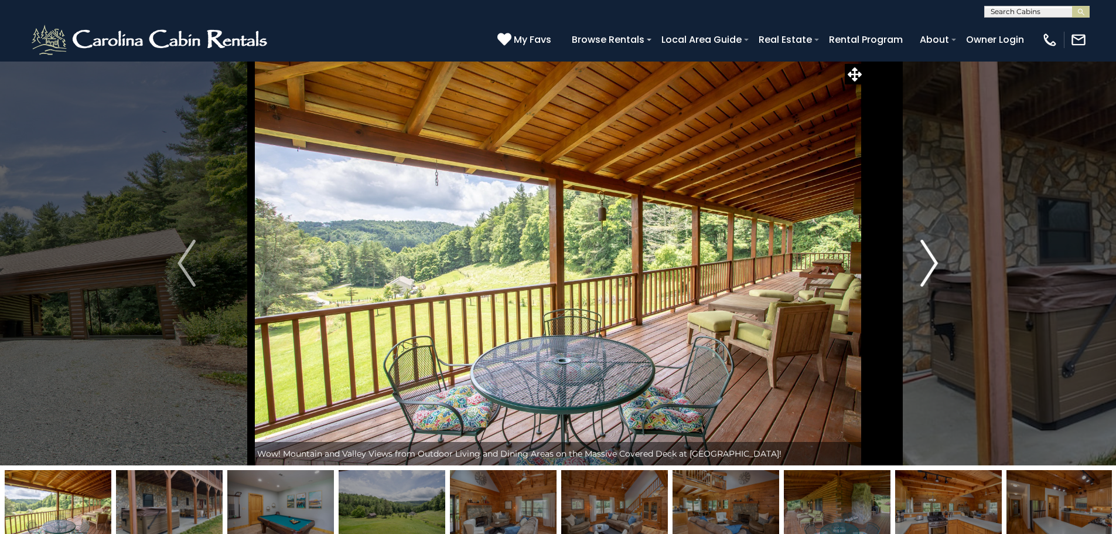
click at [923, 267] on img "Next" at bounding box center [929, 263] width 18 height 47
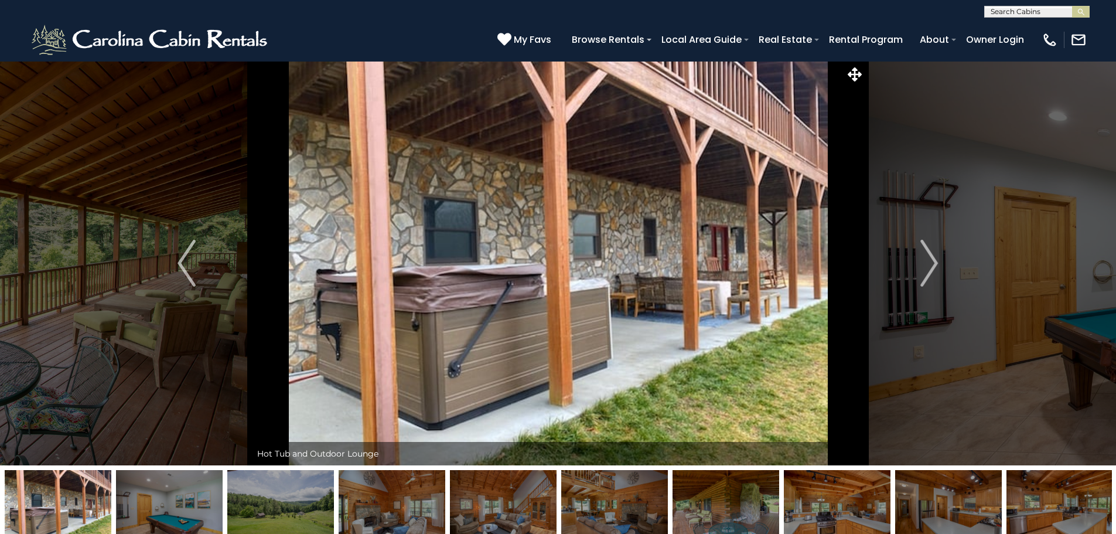
click at [101, 511] on img at bounding box center [58, 506] width 107 height 73
click at [932, 261] on img "Next" at bounding box center [929, 263] width 18 height 47
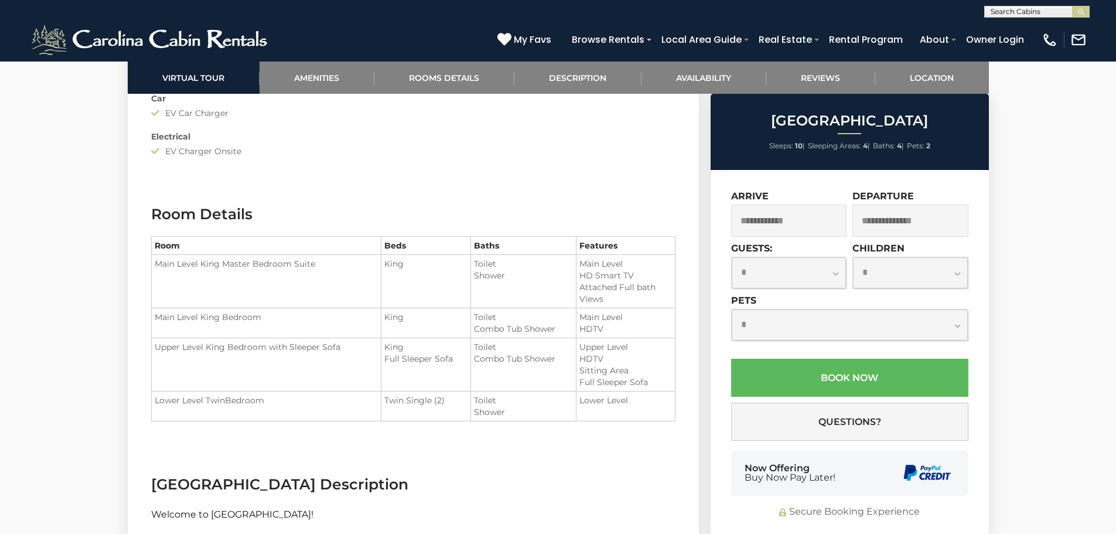
scroll to position [1465, 0]
click at [770, 224] on input "text" at bounding box center [789, 220] width 116 height 32
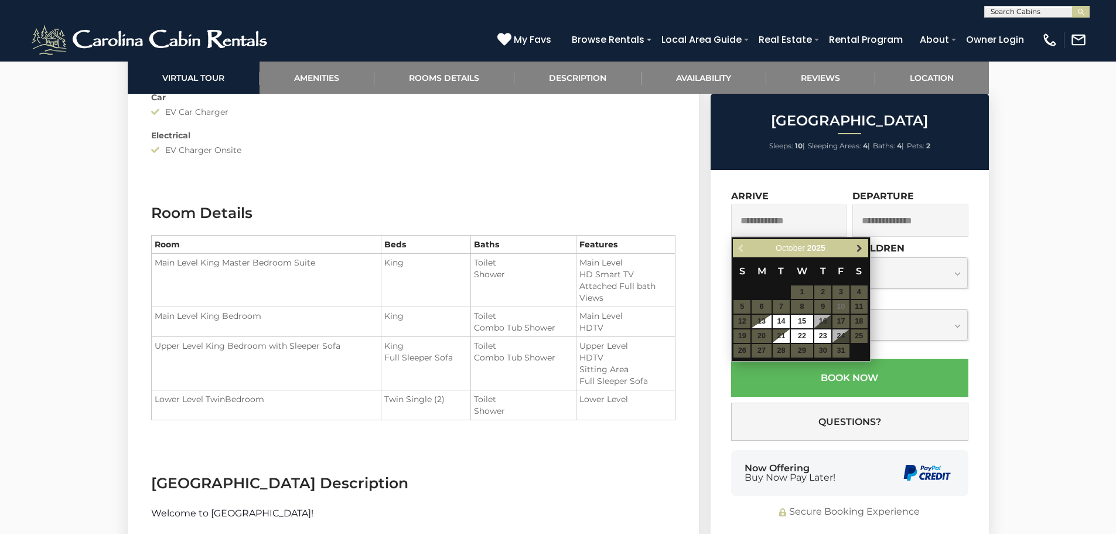
click at [862, 246] on span "Next" at bounding box center [859, 248] width 9 height 9
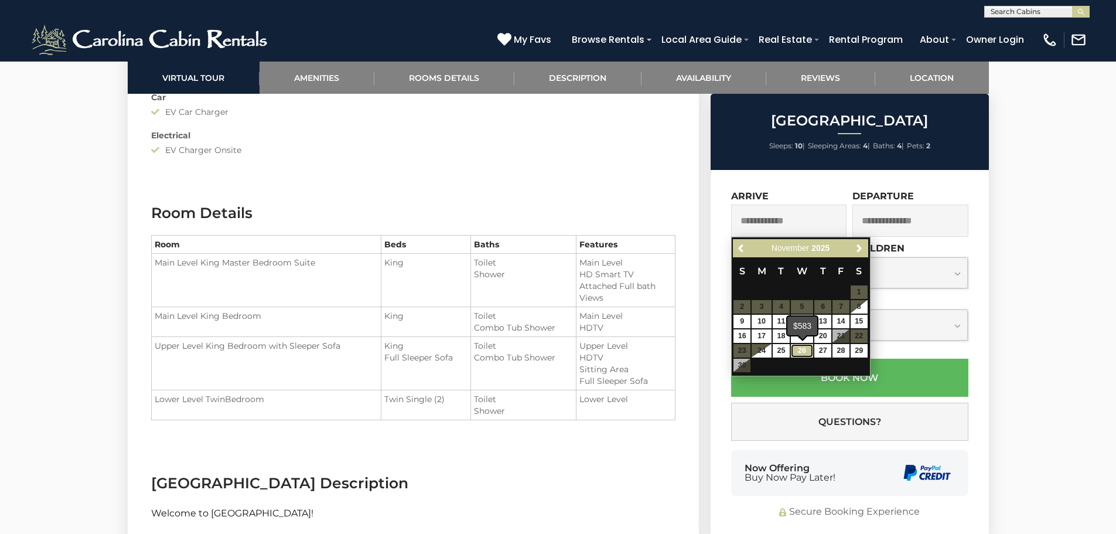
click at [806, 353] on link "26" at bounding box center [802, 350] width 22 height 13
type input "**********"
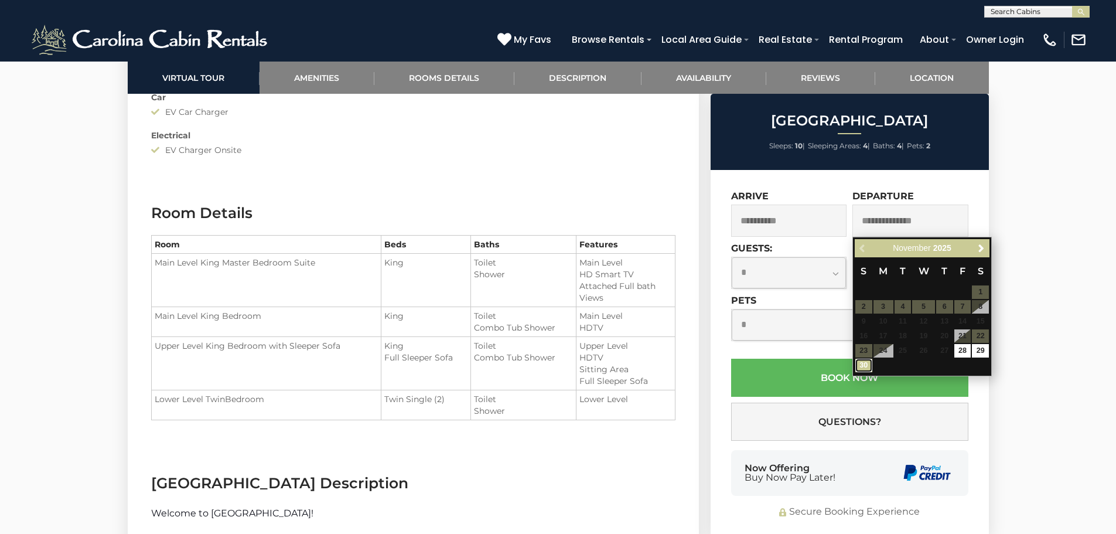
click at [867, 366] on link "30" at bounding box center [863, 365] width 17 height 13
type input "**********"
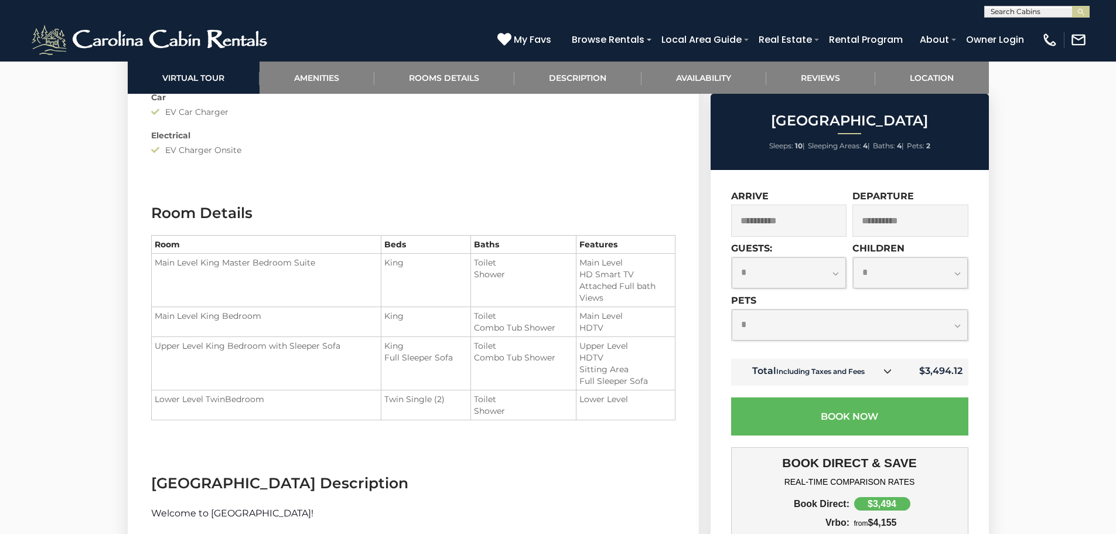
click at [835, 278] on select "**********" at bounding box center [789, 272] width 115 height 31
select select "**"
click at [732, 257] on select "**********" at bounding box center [789, 272] width 115 height 31
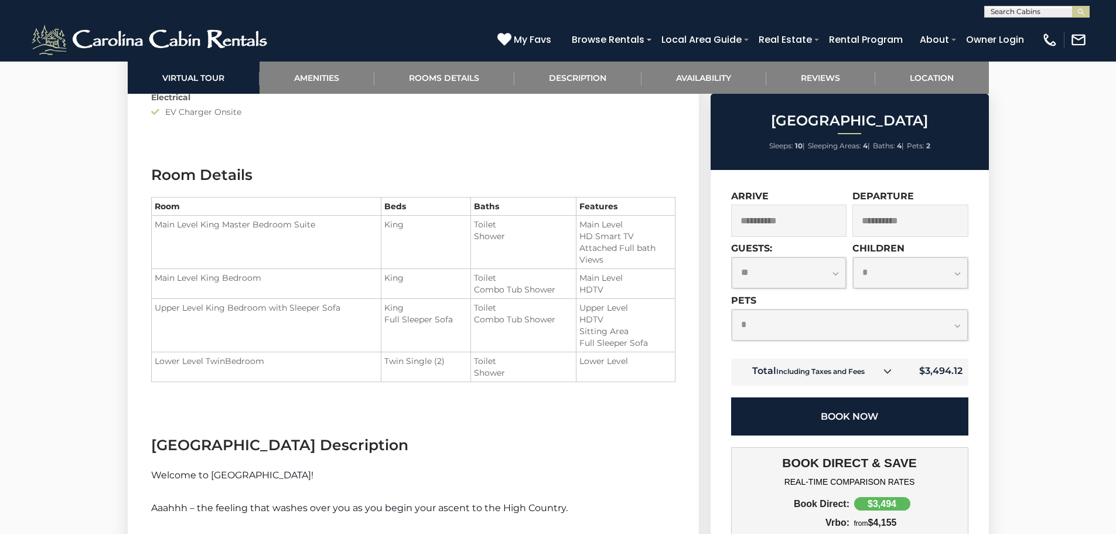
scroll to position [1523, 0]
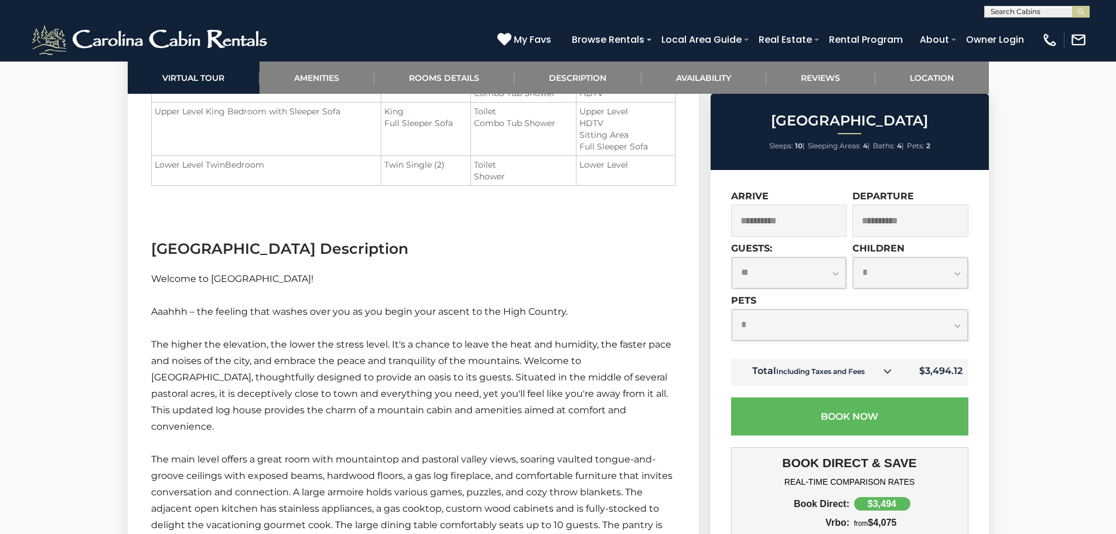
click at [1017, 378] on div "Rear Side Exterior, shows large level Parking Area and rear Two-Car Carport 10" at bounding box center [558, 544] width 1116 height 4364
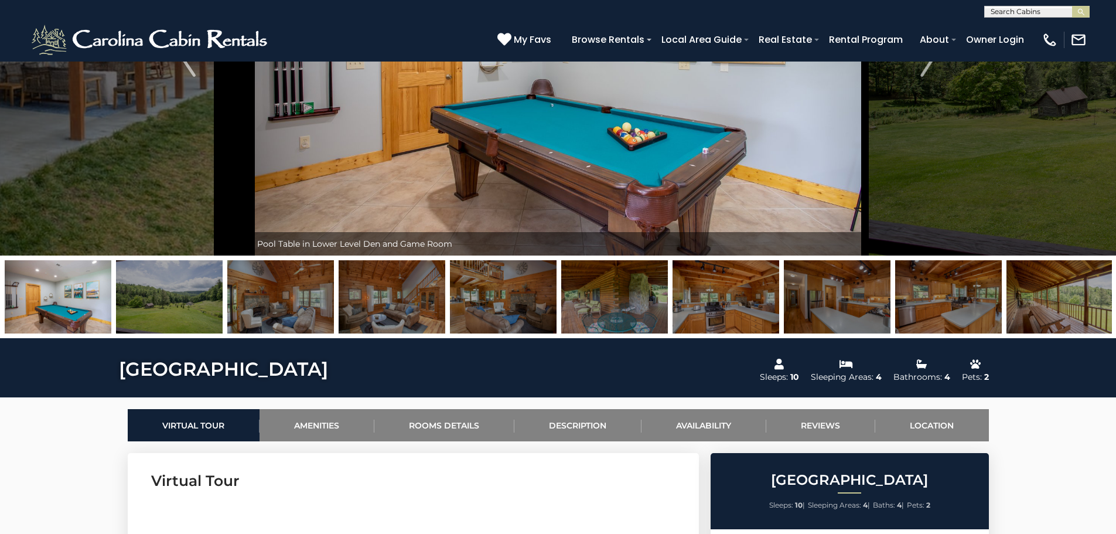
scroll to position [352, 0]
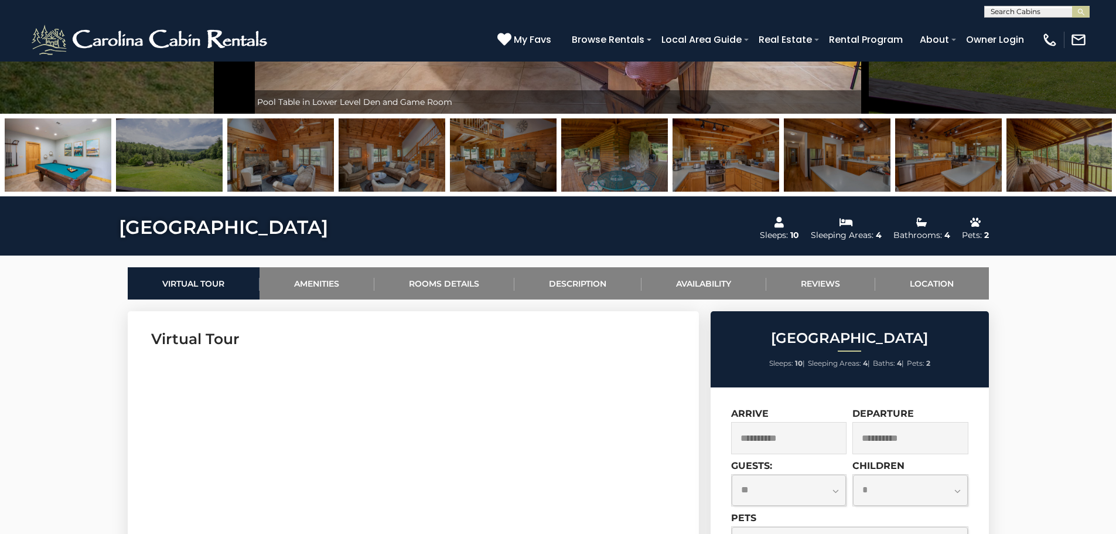
click at [94, 178] on img at bounding box center [58, 154] width 107 height 73
drag, startPoint x: 674, startPoint y: 178, endPoint x: 1124, endPoint y: 48, distance: 468.2
drag, startPoint x: 191, startPoint y: 167, endPoint x: 362, endPoint y: 148, distance: 172.2
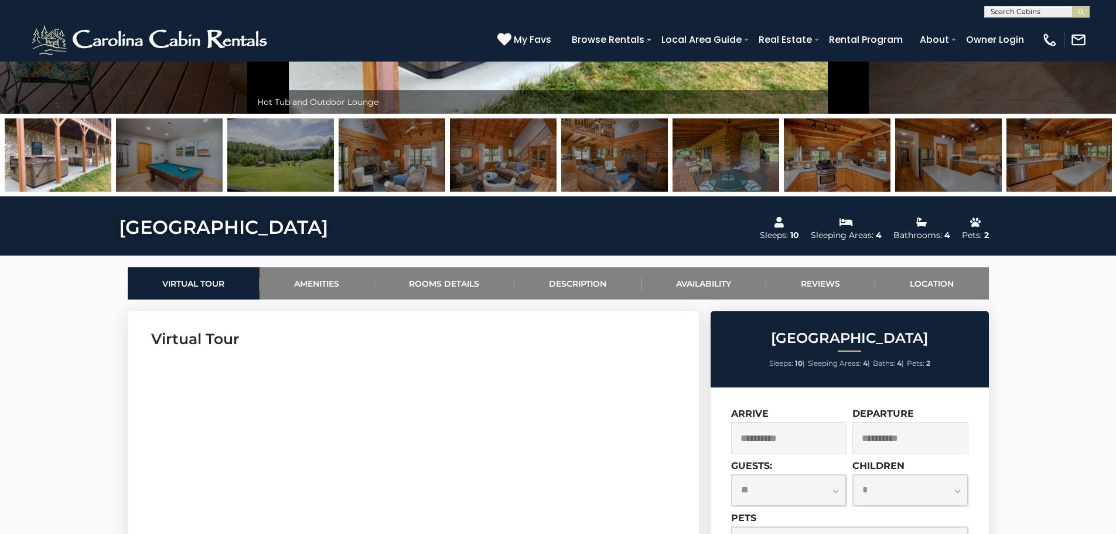
drag, startPoint x: 819, startPoint y: 87, endPoint x: 881, endPoint y: 73, distance: 63.7
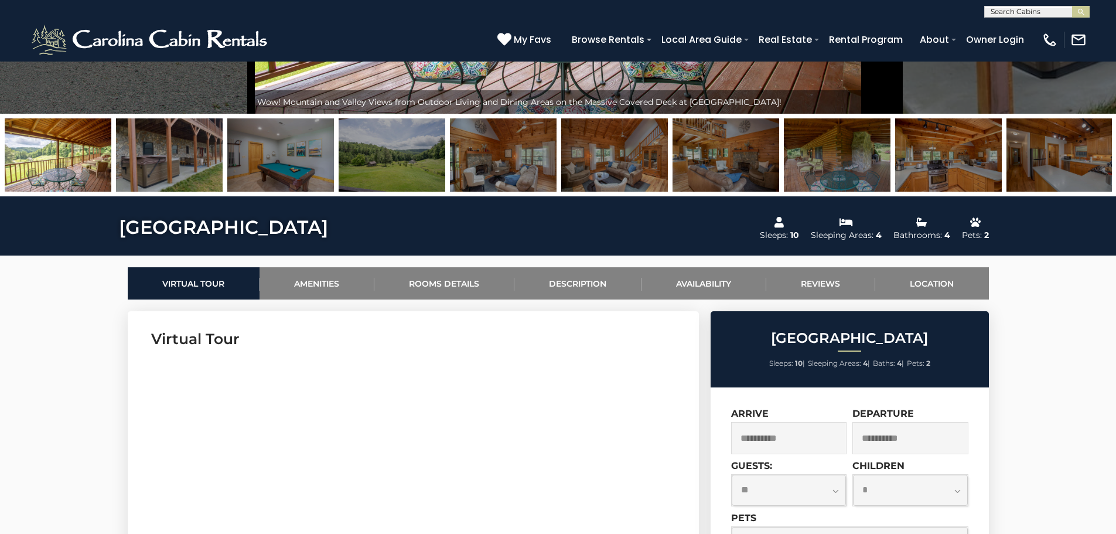
click at [223, 141] on img at bounding box center [169, 154] width 107 height 73
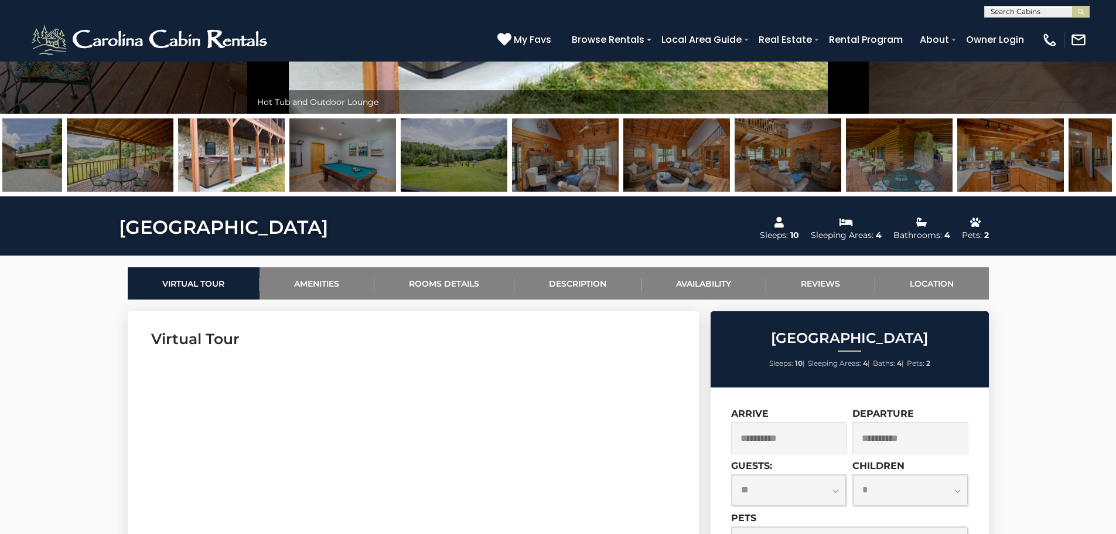
drag, startPoint x: 407, startPoint y: 129, endPoint x: 700, endPoint y: 121, distance: 293.1
click at [507, 124] on img at bounding box center [454, 154] width 107 height 73
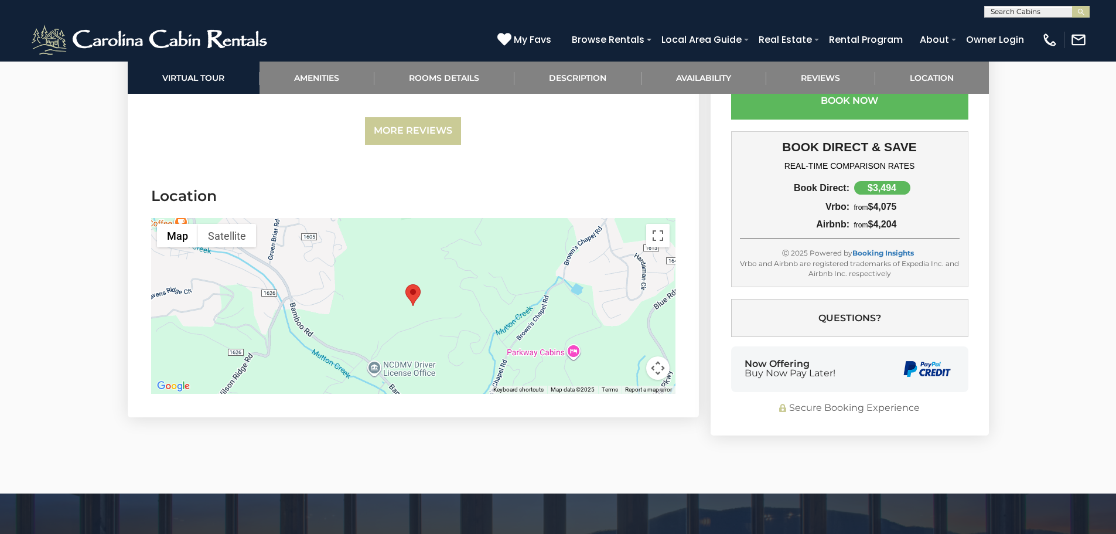
scroll to position [3984, 0]
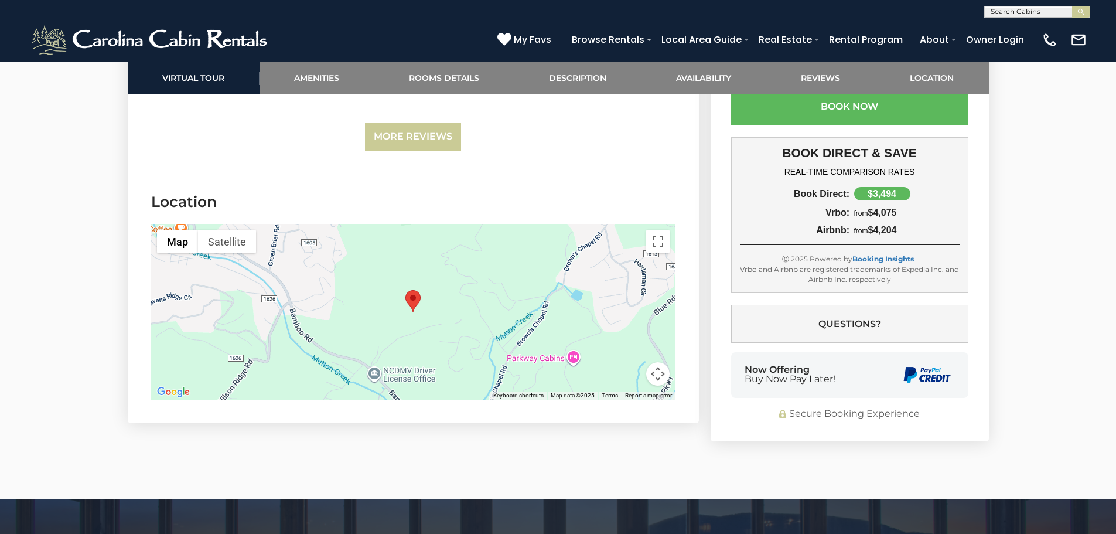
click at [651, 370] on button "Map camera controls" at bounding box center [657, 373] width 23 height 23
click at [483, 364] on div at bounding box center [413, 312] width 524 height 176
click at [636, 259] on div at bounding box center [413, 312] width 524 height 176
click at [652, 246] on button "Toggle fullscreen view" at bounding box center [657, 241] width 23 height 23
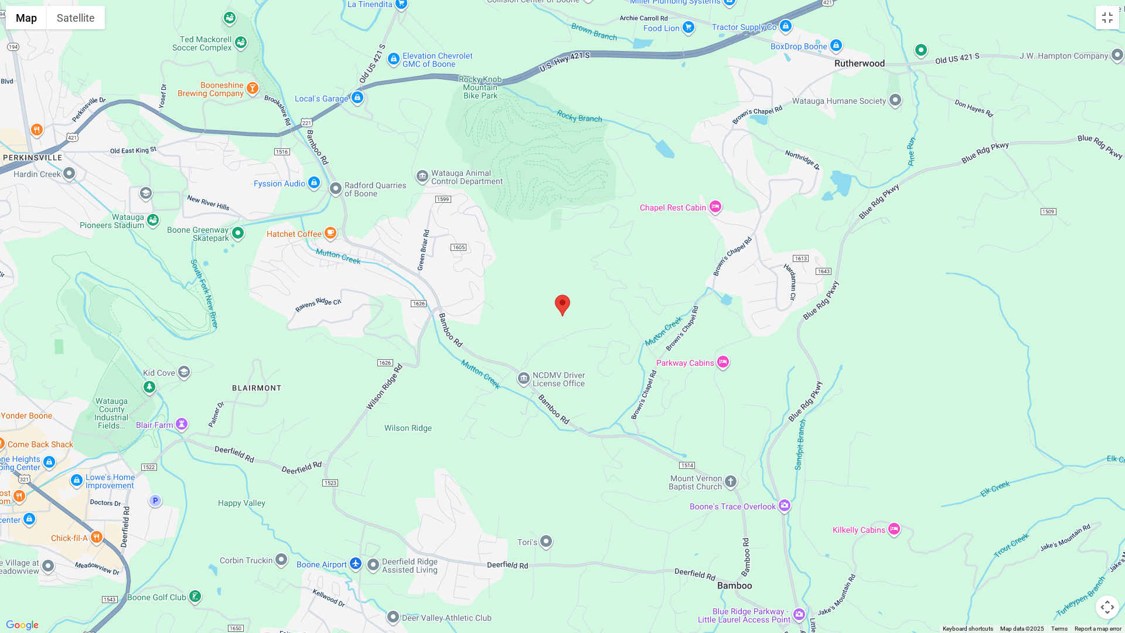
click at [677, 370] on div at bounding box center [562, 316] width 1125 height 633
click at [677, 366] on div at bounding box center [562, 316] width 1125 height 633
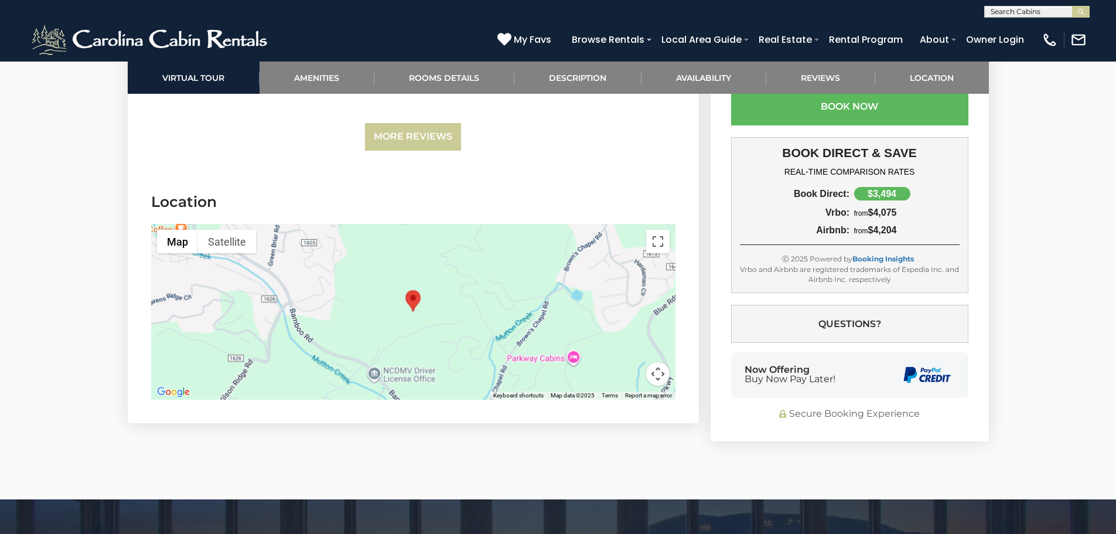
click at [260, 295] on div at bounding box center [413, 312] width 524 height 176
click at [660, 247] on button "Toggle fullscreen view" at bounding box center [657, 241] width 23 height 23
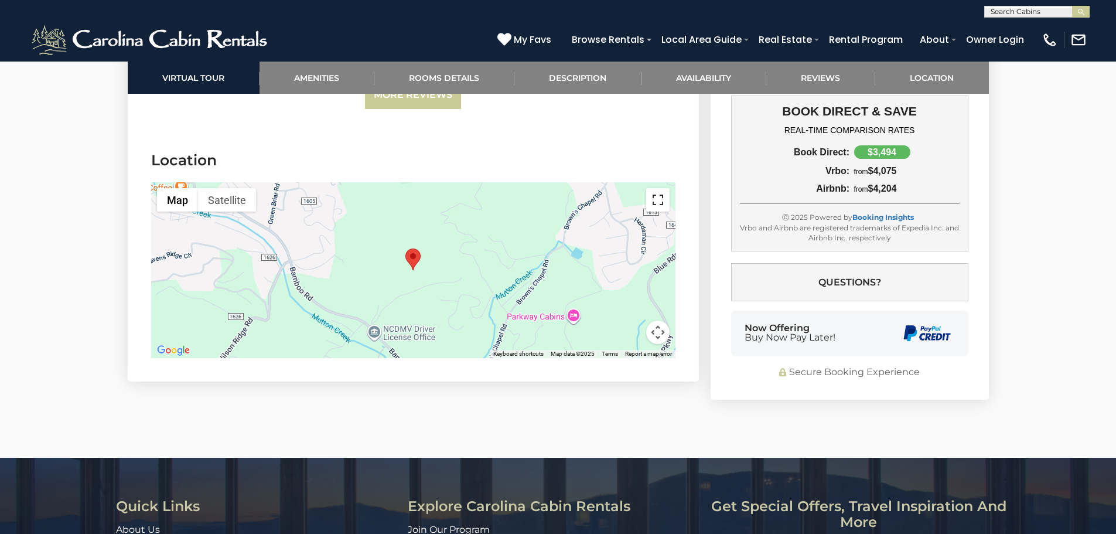
scroll to position [4078, 0]
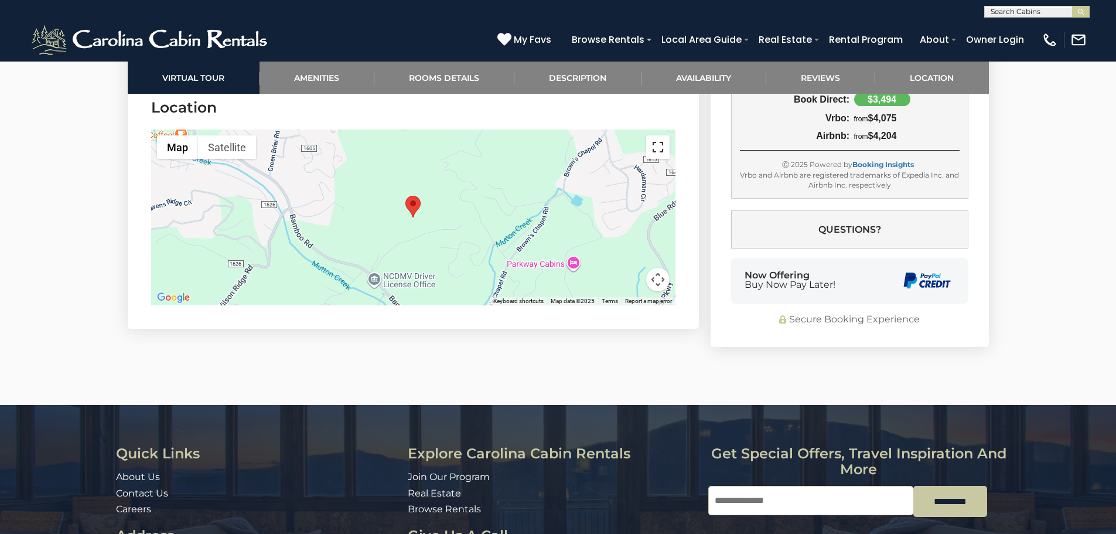
click at [658, 143] on button "Toggle fullscreen view" at bounding box center [657, 146] width 23 height 23
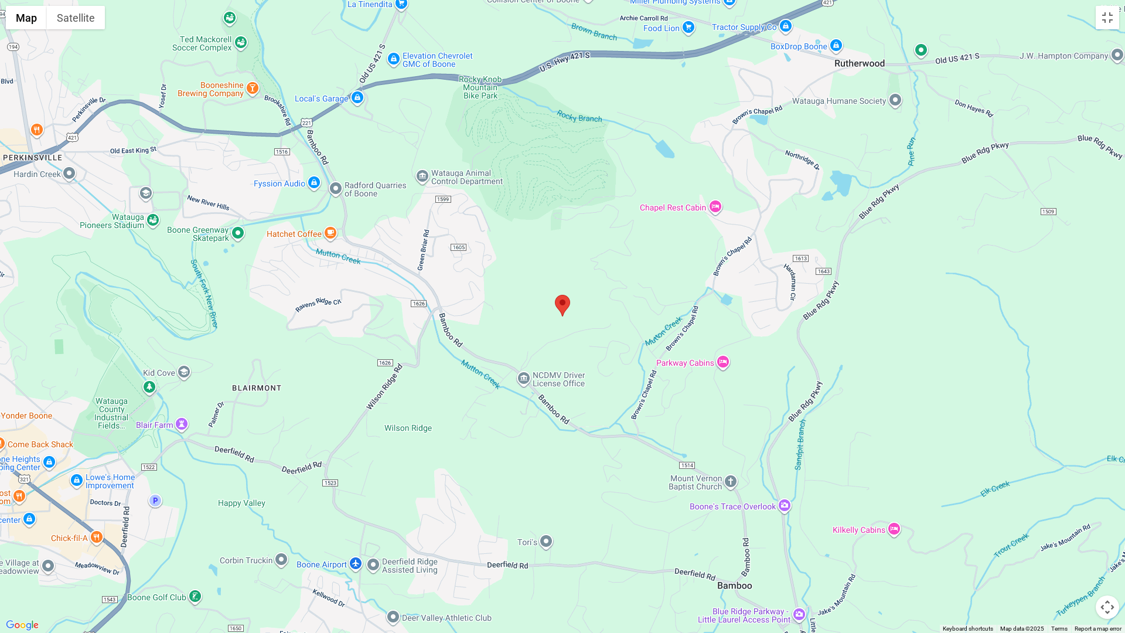
click at [555, 295] on area "Sleepy Valley Hideaway" at bounding box center [555, 295] width 0 height 0
click at [77, 21] on button "Satellite" at bounding box center [76, 17] width 58 height 23
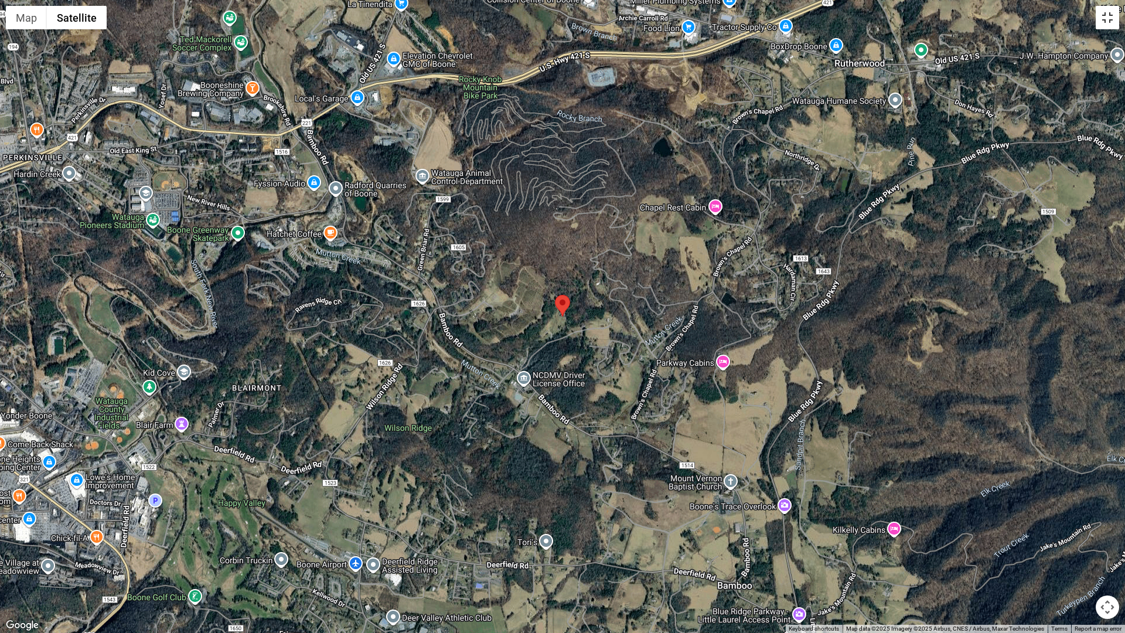
click at [1107, 22] on button "Toggle fullscreen view" at bounding box center [1107, 17] width 23 height 23
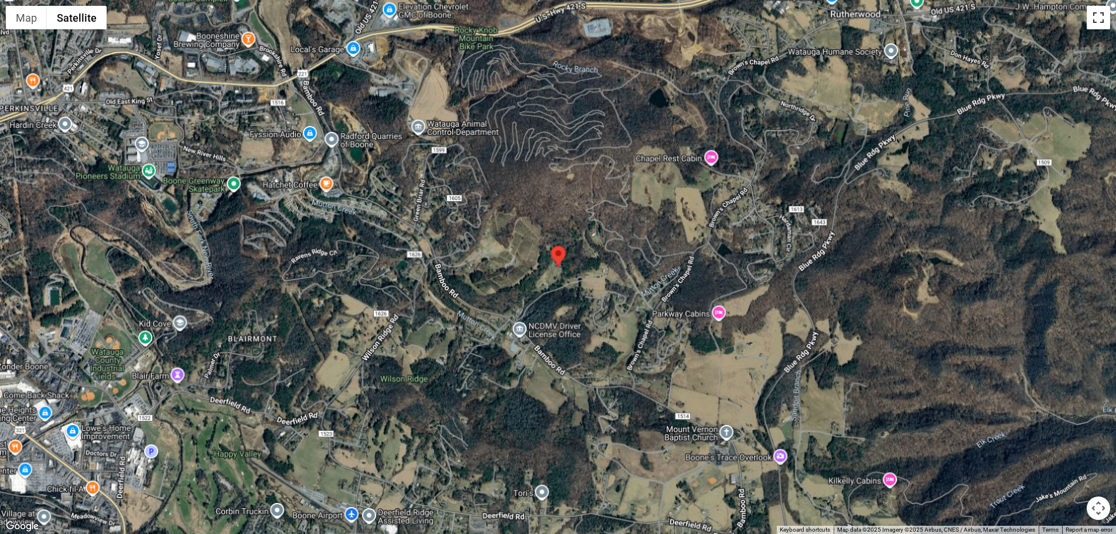
scroll to position [3610, 0]
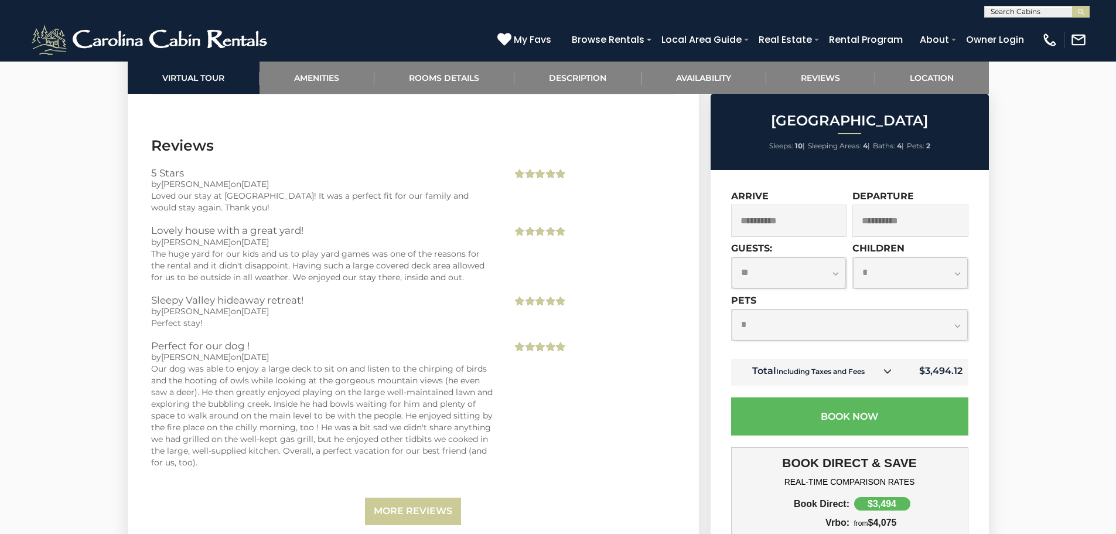
click at [799, 277] on select "**********" at bounding box center [789, 272] width 115 height 31
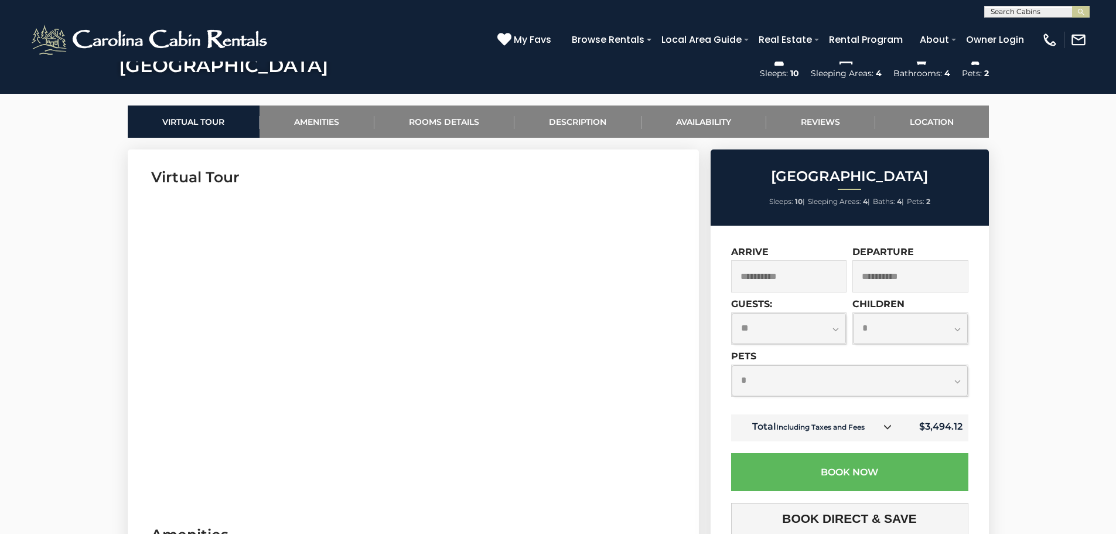
scroll to position [329, 0]
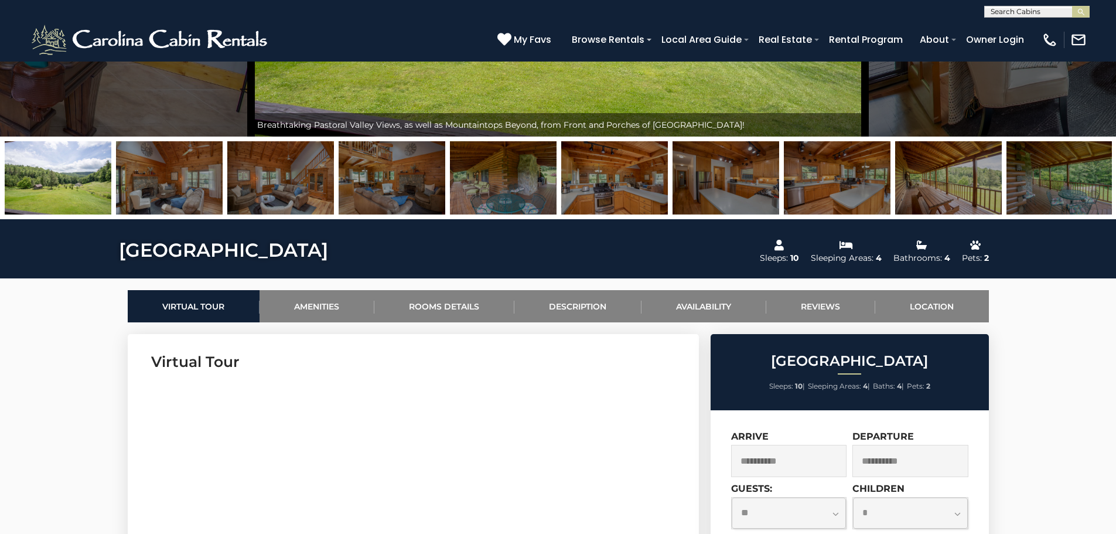
click at [166, 186] on img at bounding box center [169, 177] width 107 height 73
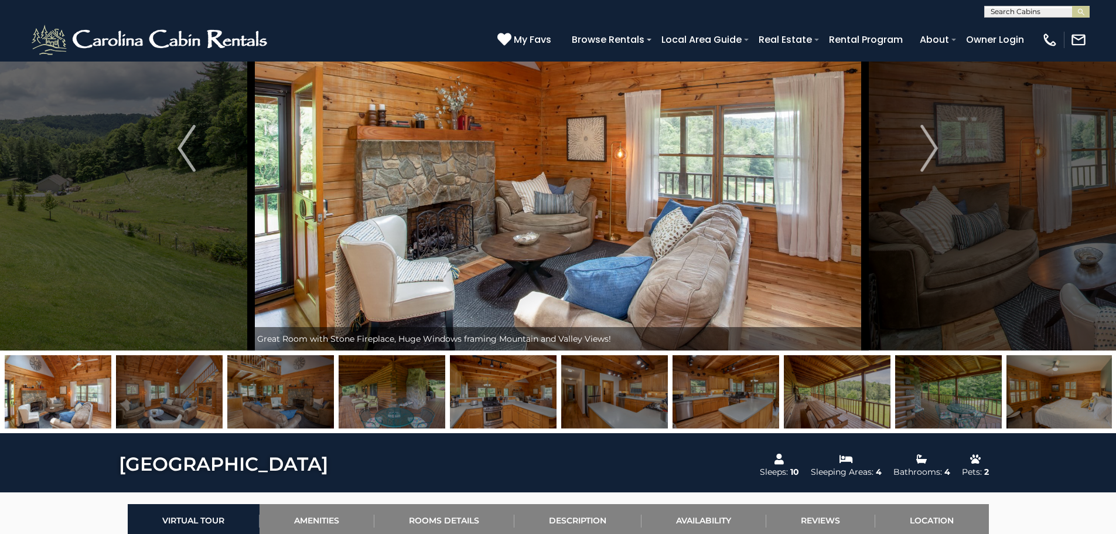
scroll to position [94, 0]
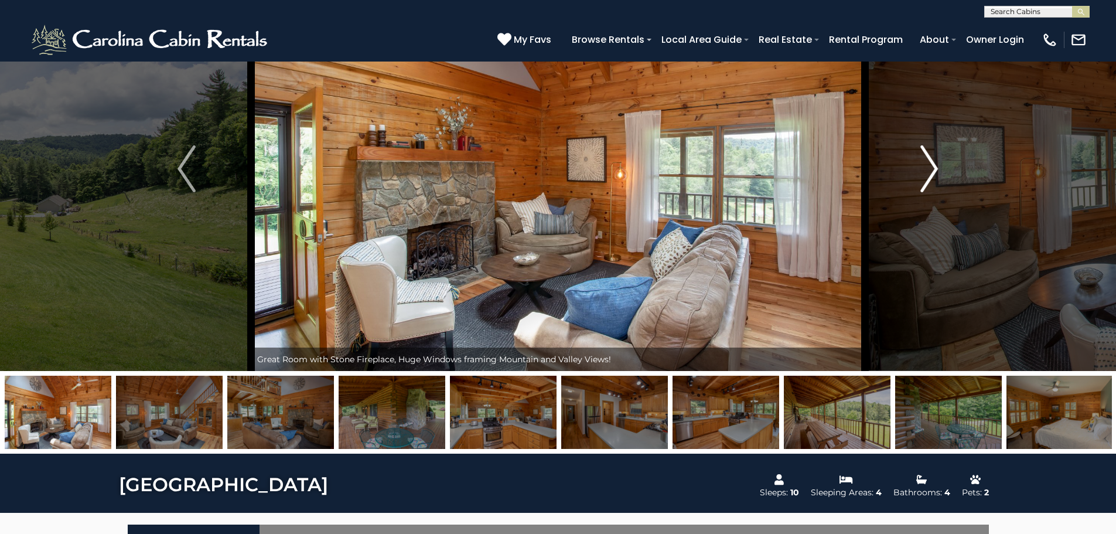
click at [925, 182] on img "Next" at bounding box center [929, 168] width 18 height 47
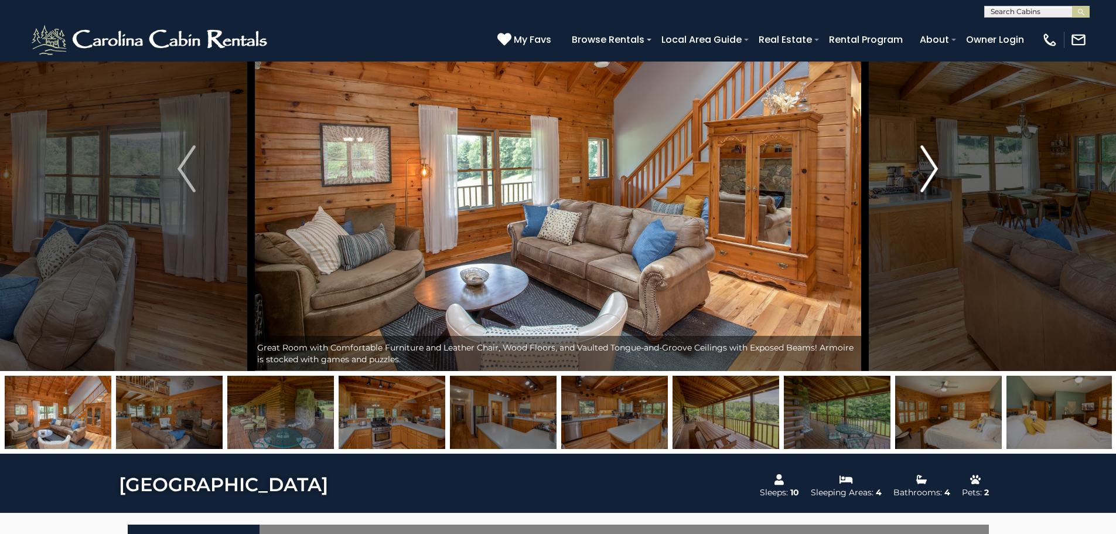
click at [925, 182] on img "Next" at bounding box center [929, 168] width 18 height 47
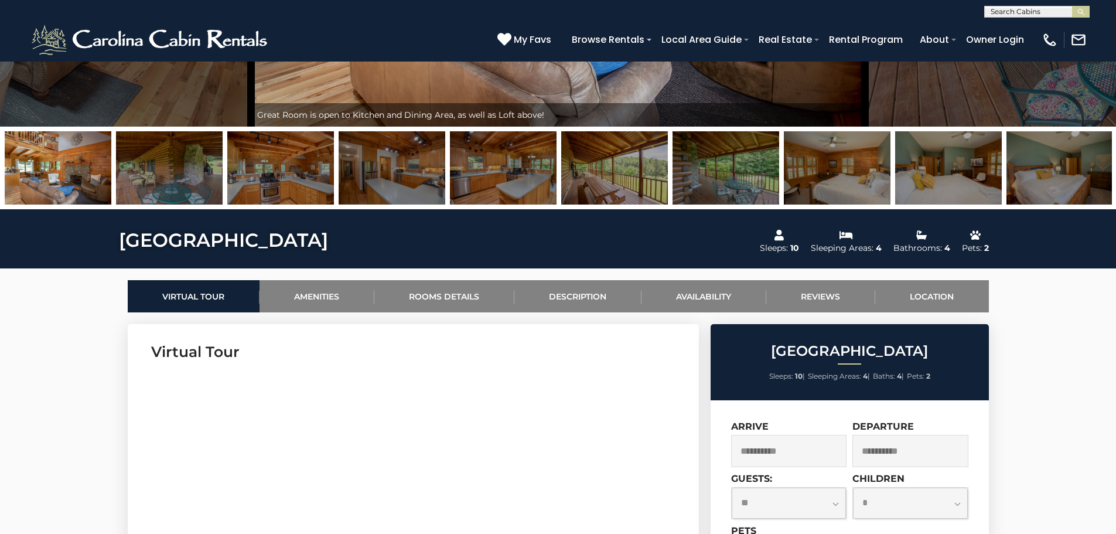
scroll to position [153, 0]
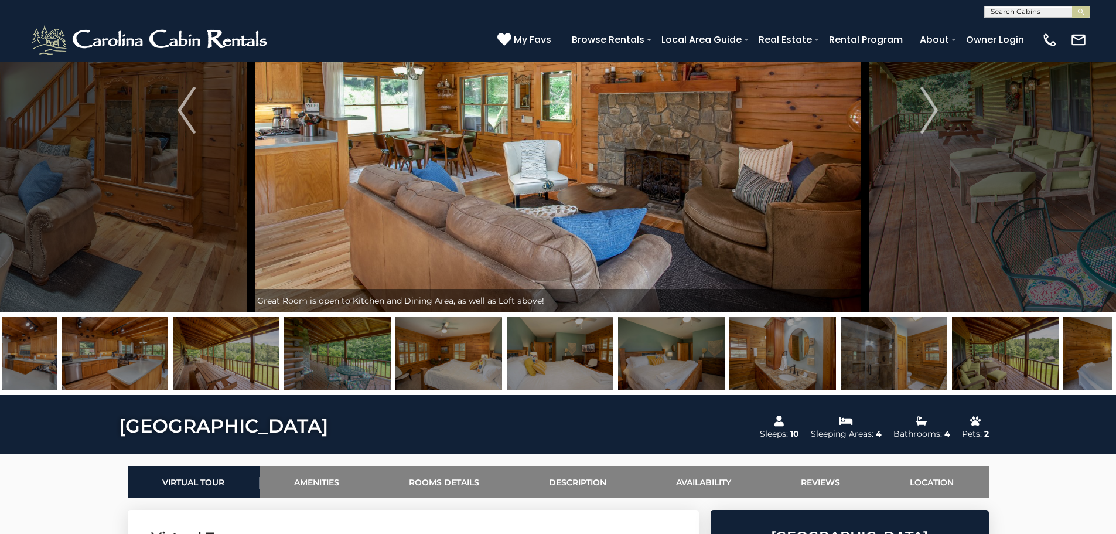
drag, startPoint x: 953, startPoint y: 342, endPoint x: 562, endPoint y: 344, distance: 390.2
click at [562, 344] on img at bounding box center [560, 353] width 107 height 73
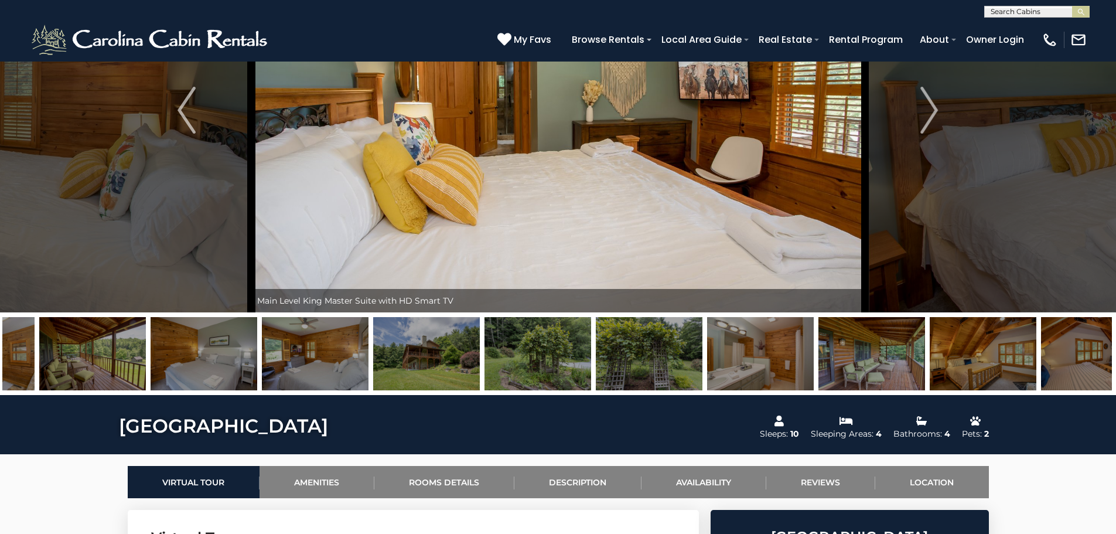
drag, startPoint x: 966, startPoint y: 359, endPoint x: 555, endPoint y: 359, distance: 410.7
click at [555, 359] on img at bounding box center [538, 353] width 107 height 73
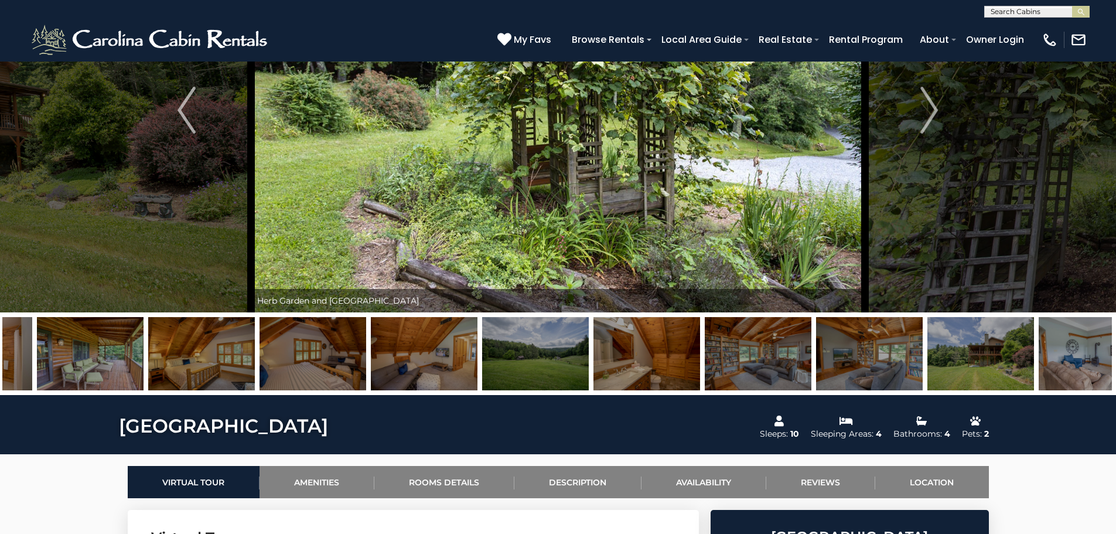
drag, startPoint x: 802, startPoint y: 370, endPoint x: 626, endPoint y: 371, distance: 175.8
click at [626, 371] on img at bounding box center [647, 353] width 107 height 73
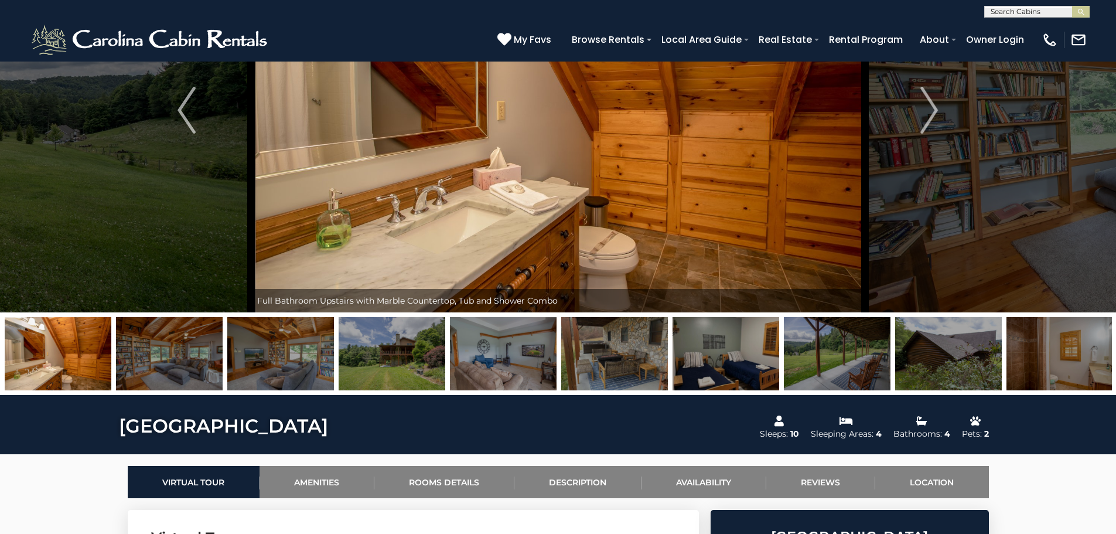
click at [534, 361] on img at bounding box center [503, 353] width 107 height 73
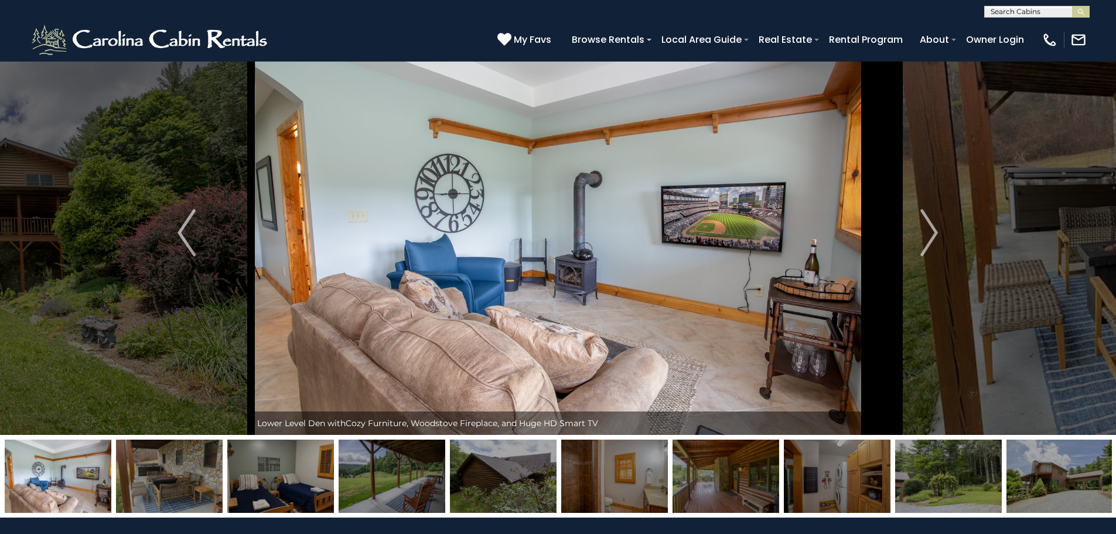
scroll to position [0, 0]
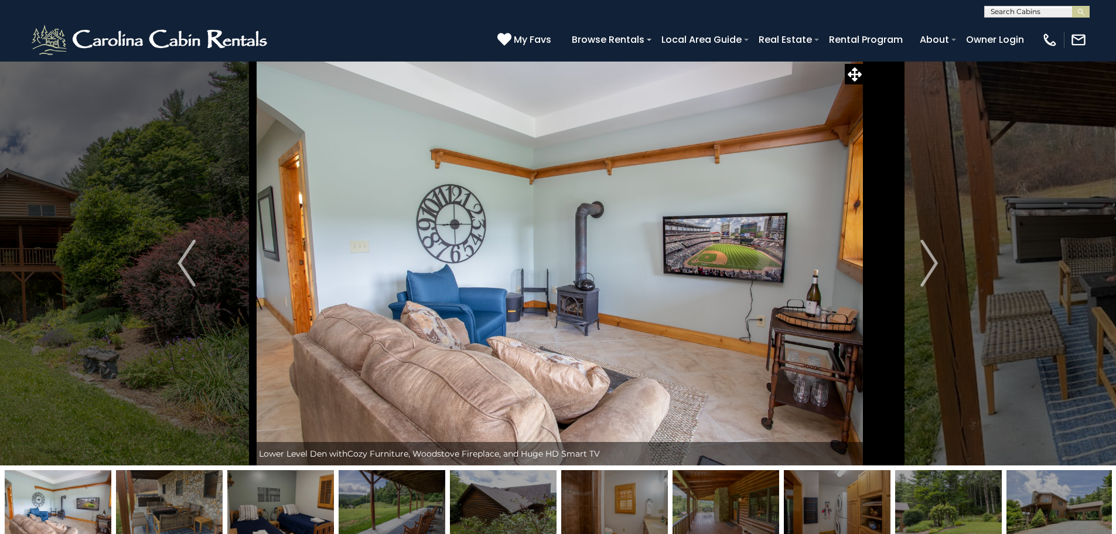
drag, startPoint x: 744, startPoint y: 337, endPoint x: 856, endPoint y: 298, distance: 118.6
click at [856, 298] on img at bounding box center [560, 263] width 614 height 404
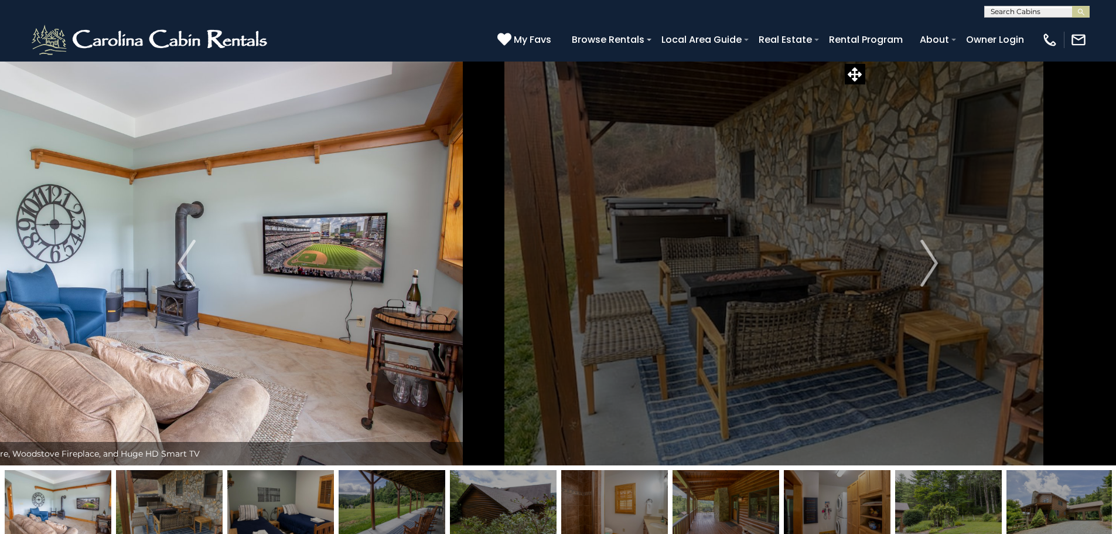
drag, startPoint x: 850, startPoint y: 303, endPoint x: 451, endPoint y: 306, distance: 399.0
click at [451, 306] on img at bounding box center [160, 263] width 614 height 404
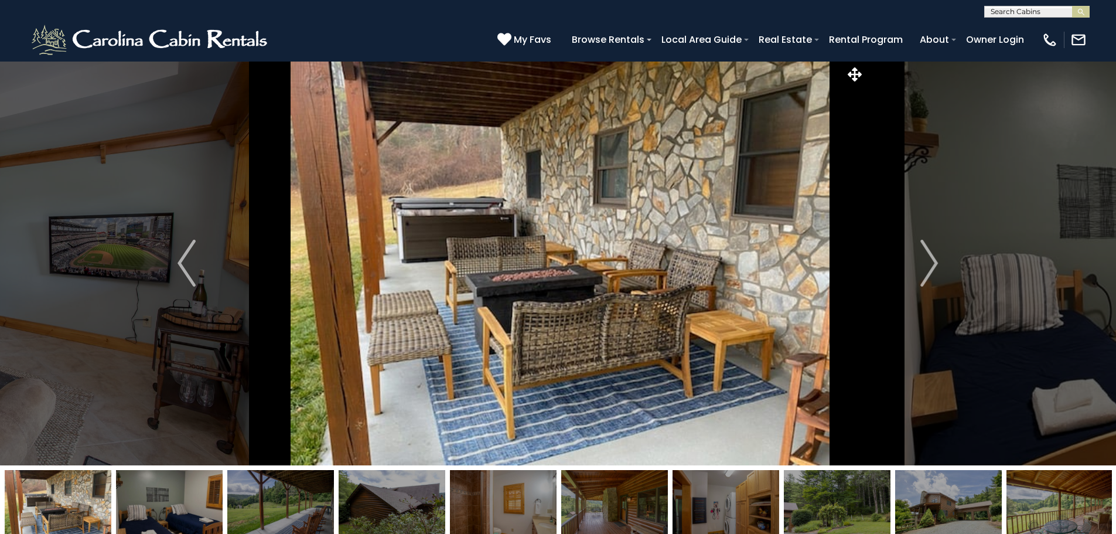
drag, startPoint x: 541, startPoint y: 295, endPoint x: 1108, endPoint y: 299, distance: 567.2
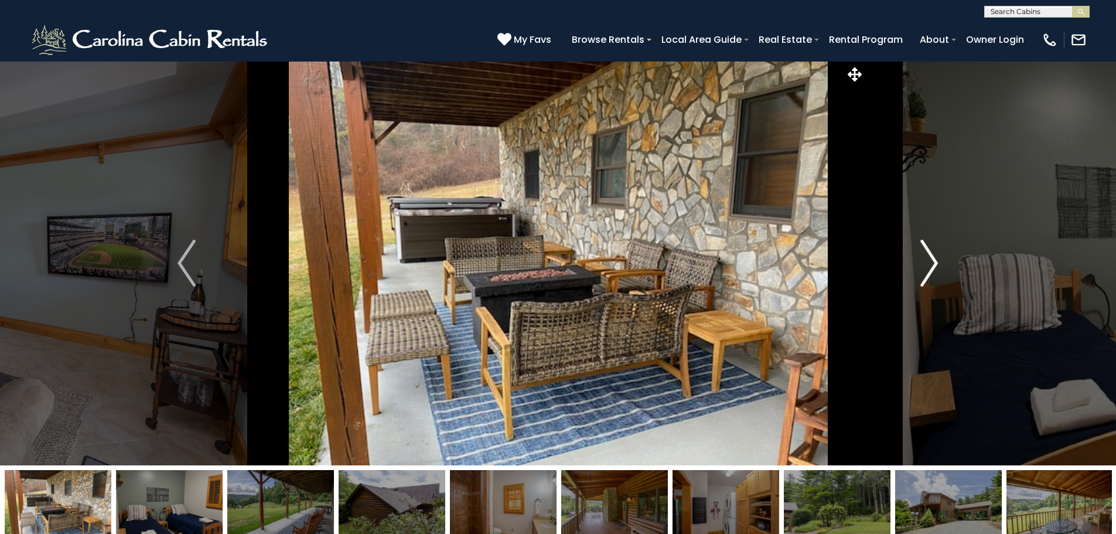
click at [927, 268] on img "Next" at bounding box center [929, 263] width 18 height 47
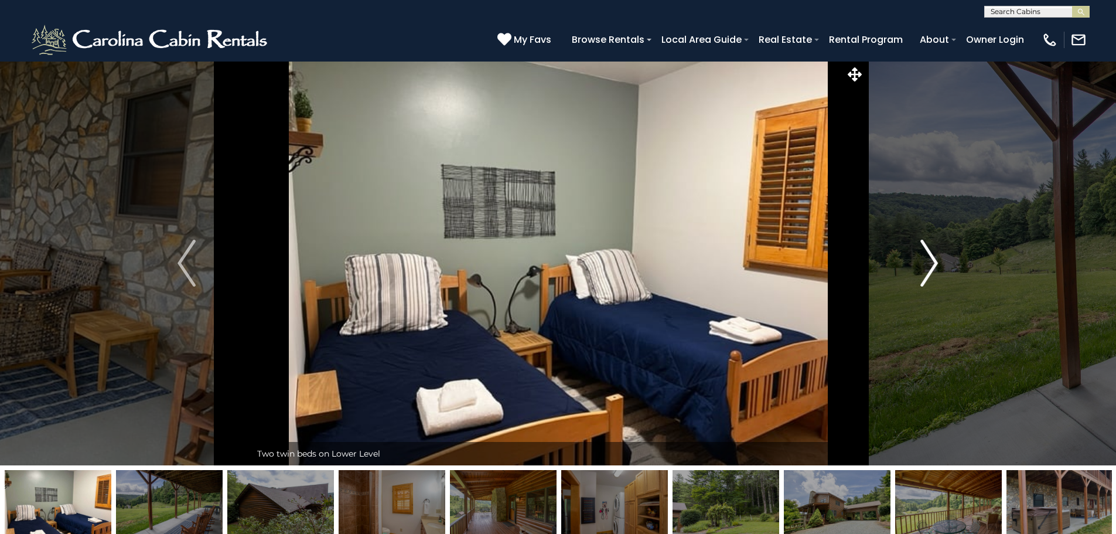
click at [927, 268] on img "Next" at bounding box center [929, 263] width 18 height 47
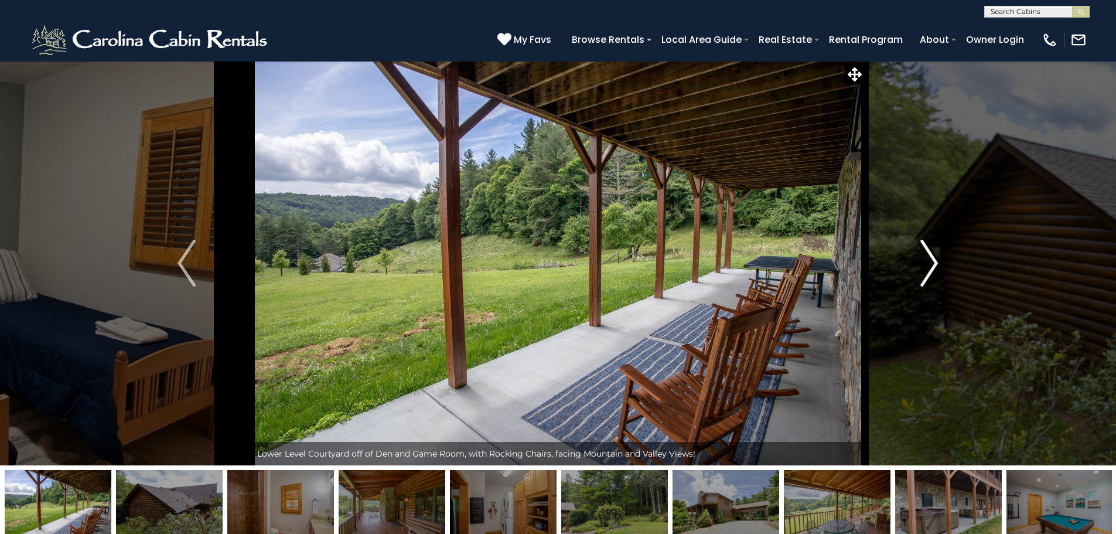
click at [927, 268] on img "Next" at bounding box center [929, 263] width 18 height 47
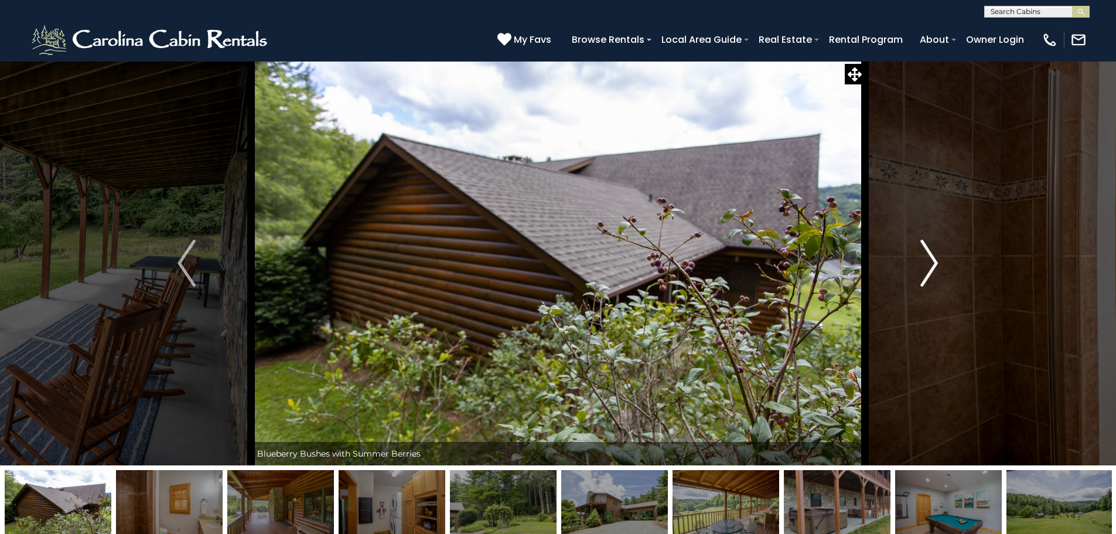
click at [927, 268] on img "Next" at bounding box center [929, 263] width 18 height 47
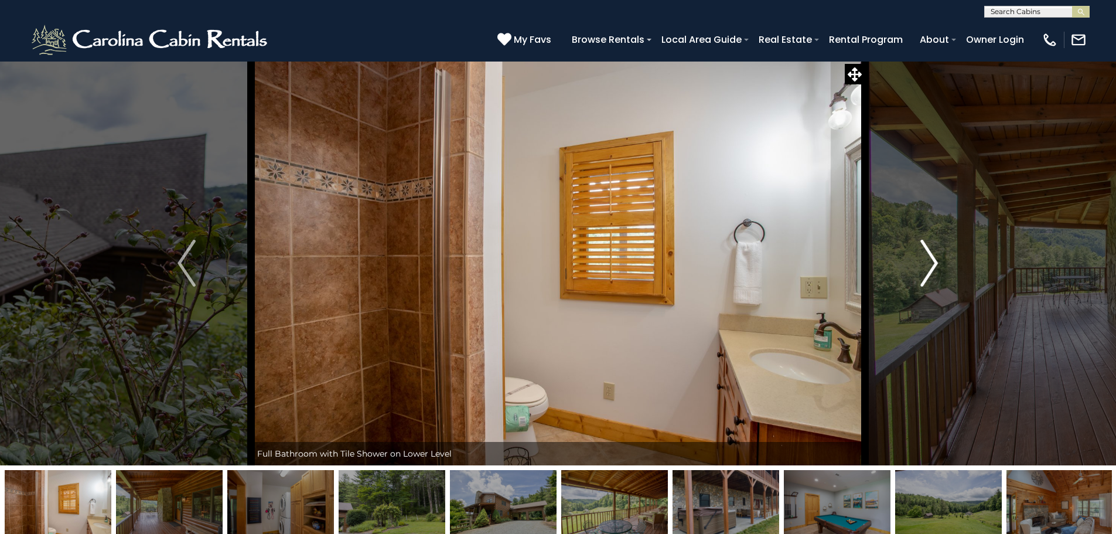
click at [927, 268] on img "Next" at bounding box center [929, 263] width 18 height 47
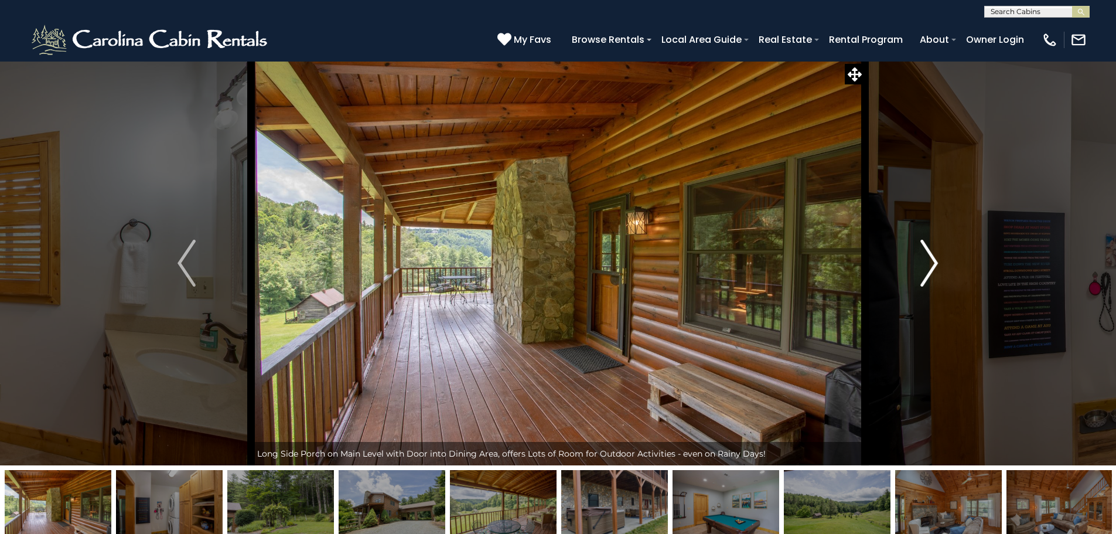
click at [927, 268] on img "Next" at bounding box center [929, 263] width 18 height 47
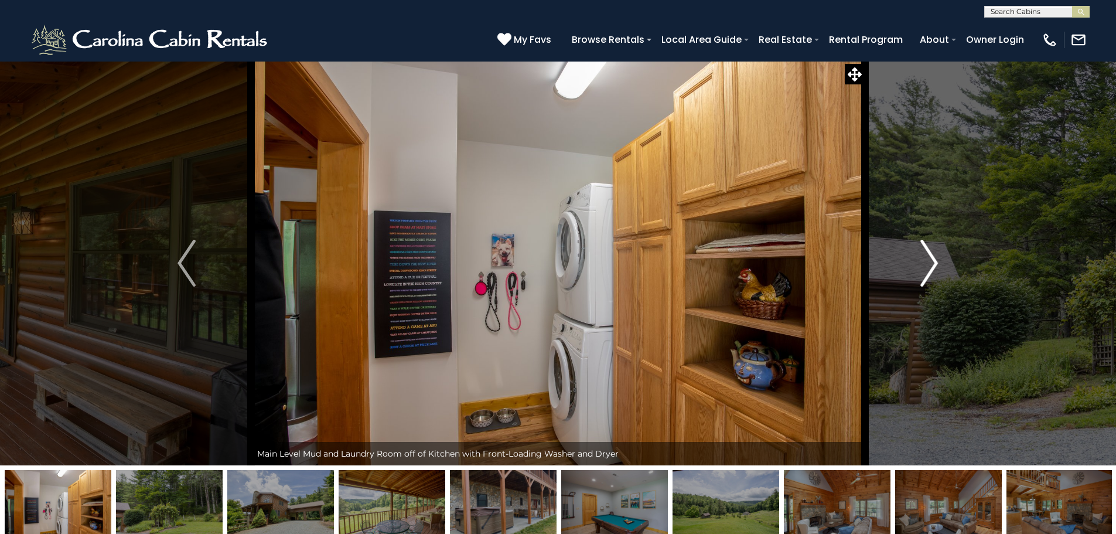
click at [927, 268] on img "Next" at bounding box center [929, 263] width 18 height 47
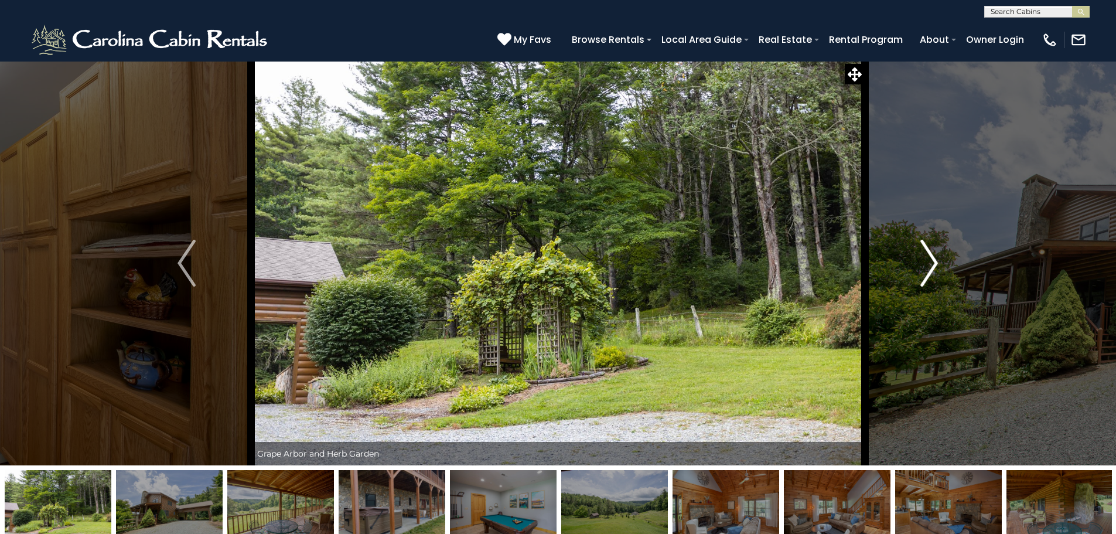
click at [927, 268] on img "Next" at bounding box center [929, 263] width 18 height 47
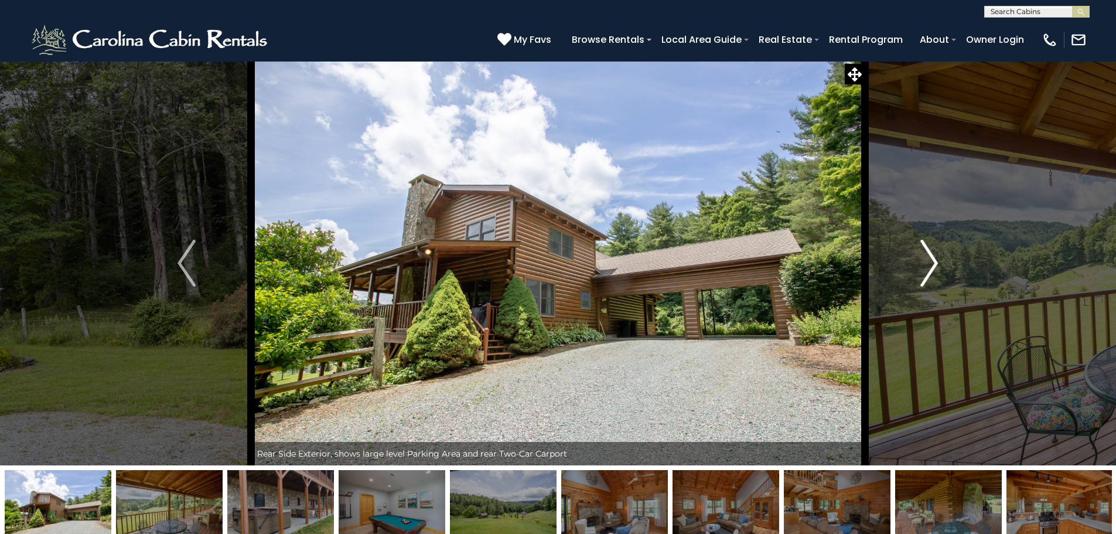
click at [927, 268] on img "Next" at bounding box center [929, 263] width 18 height 47
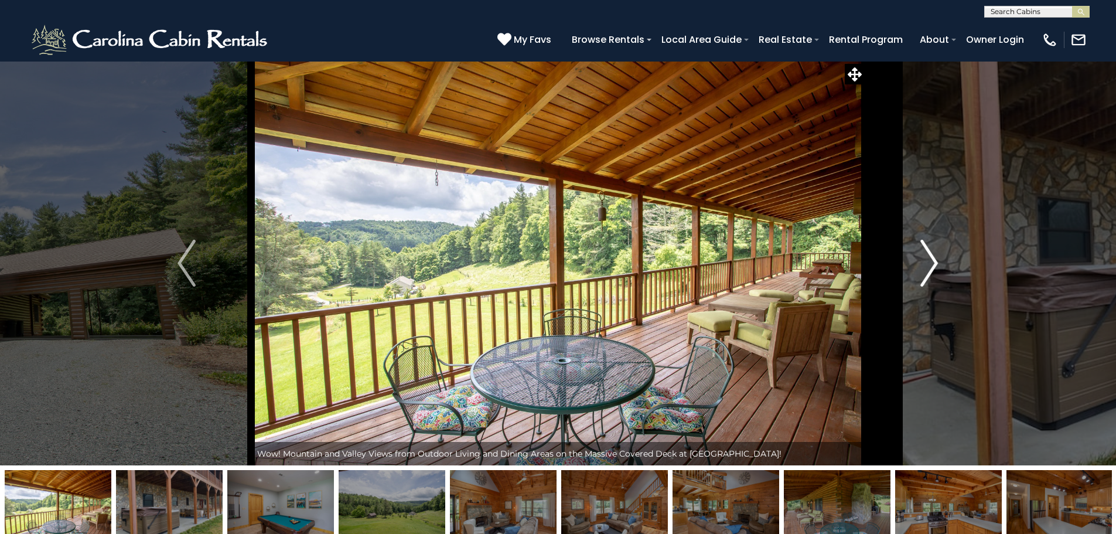
click at [927, 268] on img "Next" at bounding box center [929, 263] width 18 height 47
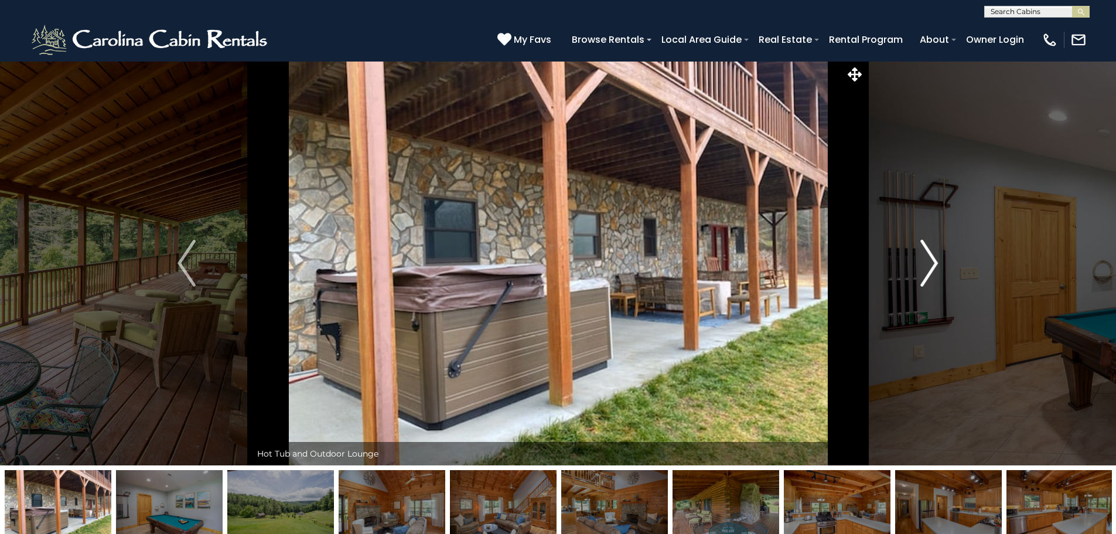
click at [927, 268] on img "Next" at bounding box center [929, 263] width 18 height 47
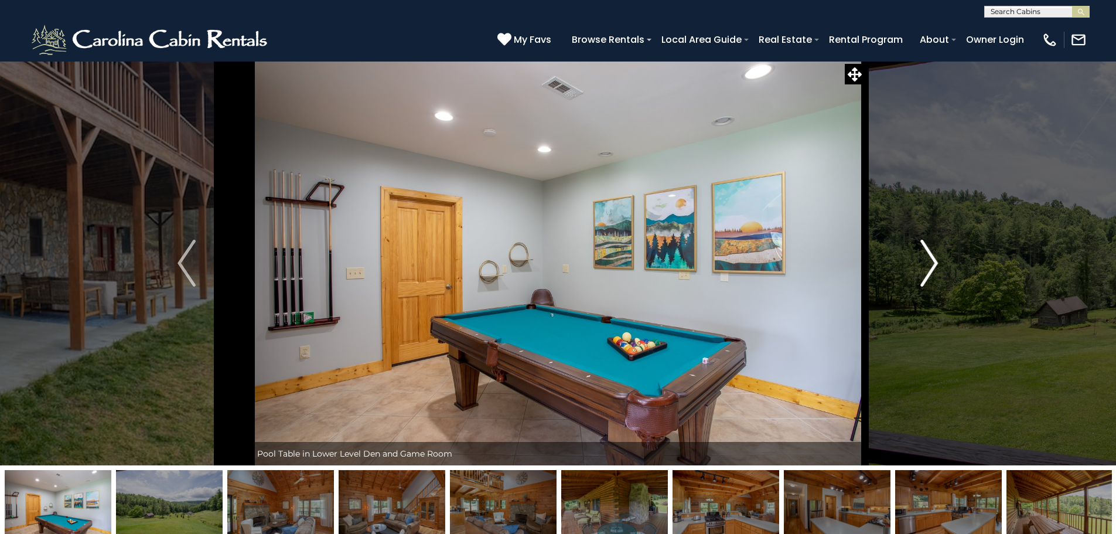
click at [927, 268] on img "Next" at bounding box center [929, 263] width 18 height 47
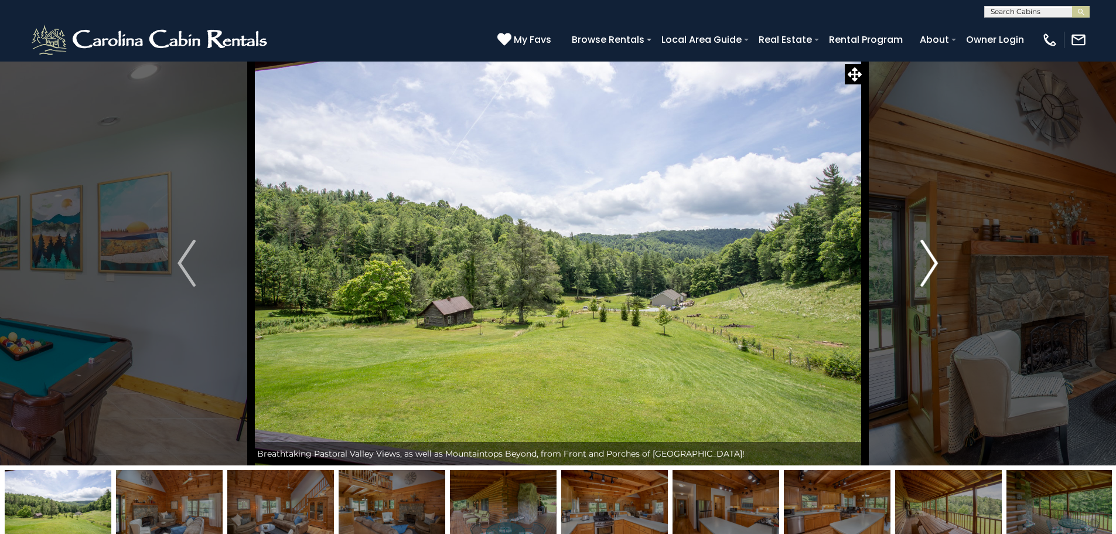
click at [927, 268] on img "Next" at bounding box center [929, 263] width 18 height 47
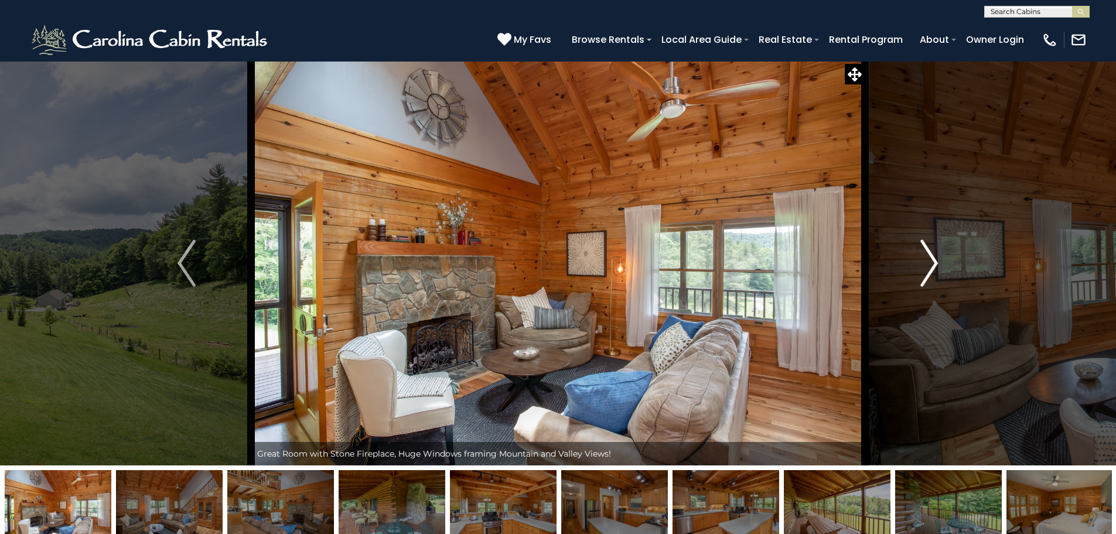
click at [927, 268] on img "Next" at bounding box center [929, 263] width 18 height 47
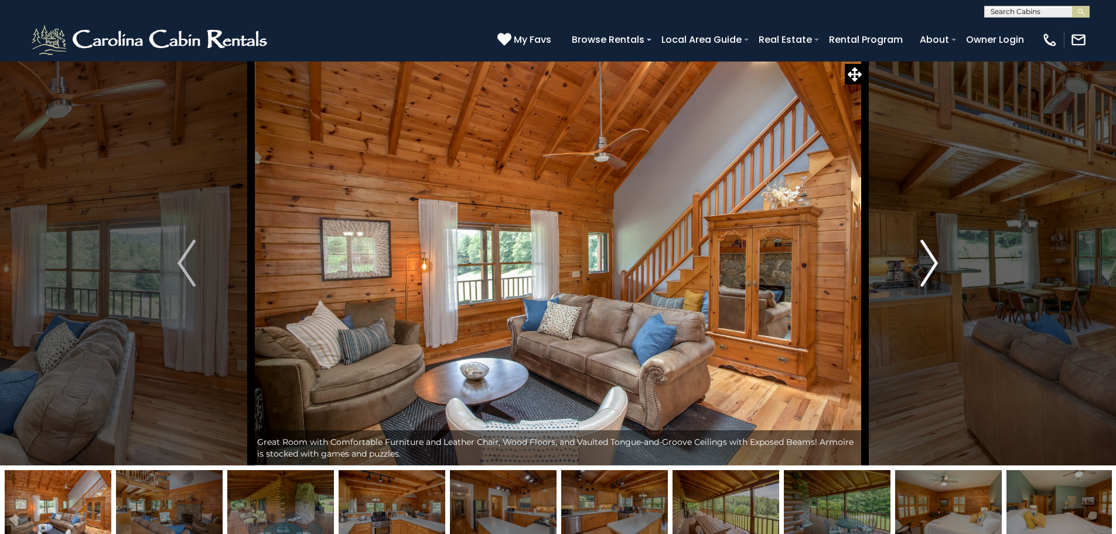
click at [927, 268] on img "Next" at bounding box center [929, 263] width 18 height 47
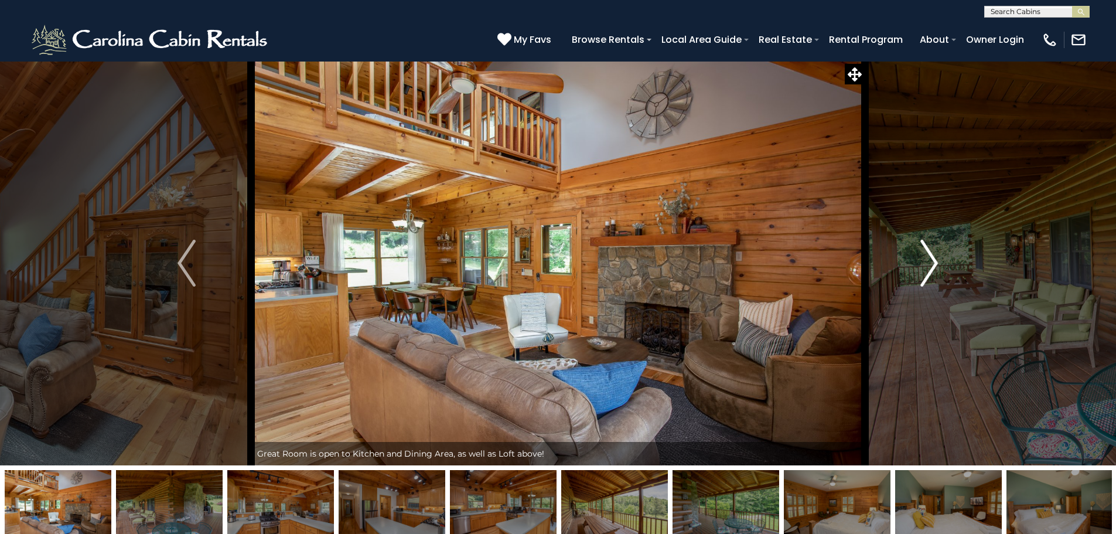
click at [927, 268] on img "Next" at bounding box center [929, 263] width 18 height 47
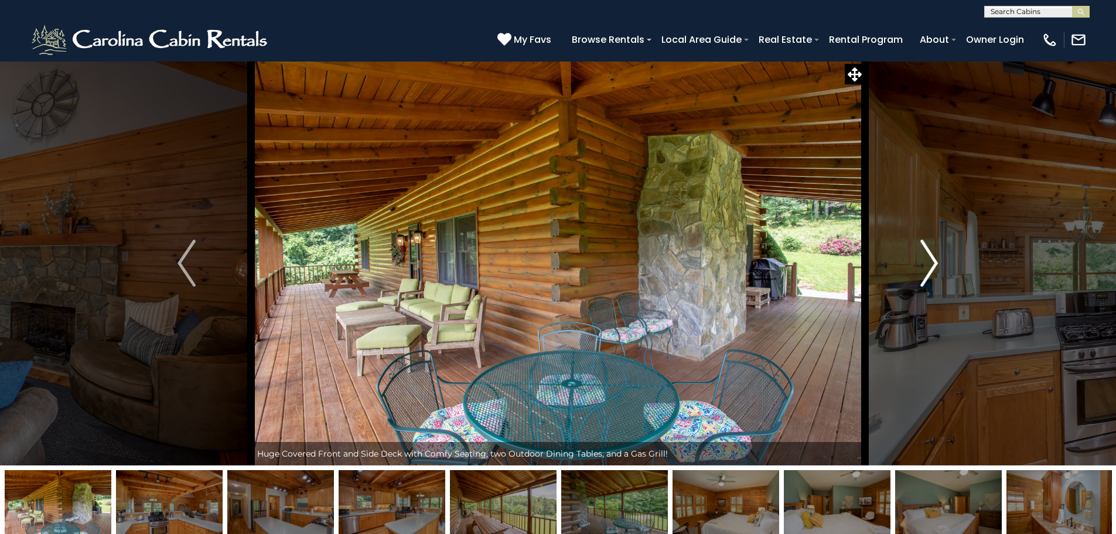
click at [927, 268] on img "Next" at bounding box center [929, 263] width 18 height 47
drag, startPoint x: 680, startPoint y: 270, endPoint x: 936, endPoint y: 267, distance: 256.1
click at [865, 267] on div "Rear Side Exterior, shows large level Parking Area and rear Two-Car Carport" at bounding box center [558, 263] width 614 height 404
click at [932, 247] on img "Next" at bounding box center [929, 263] width 18 height 47
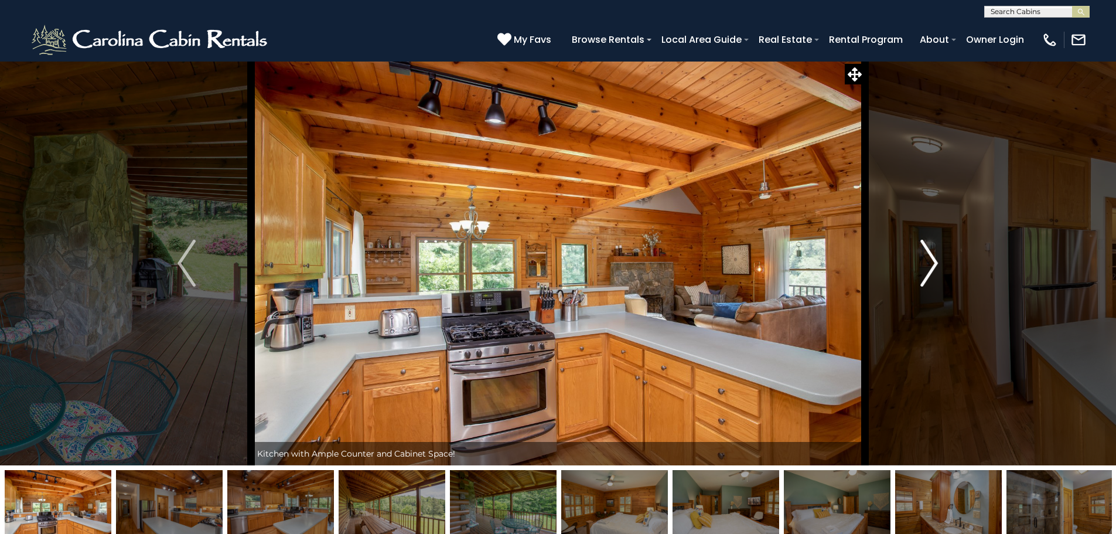
click at [932, 247] on img "Next" at bounding box center [929, 263] width 18 height 47
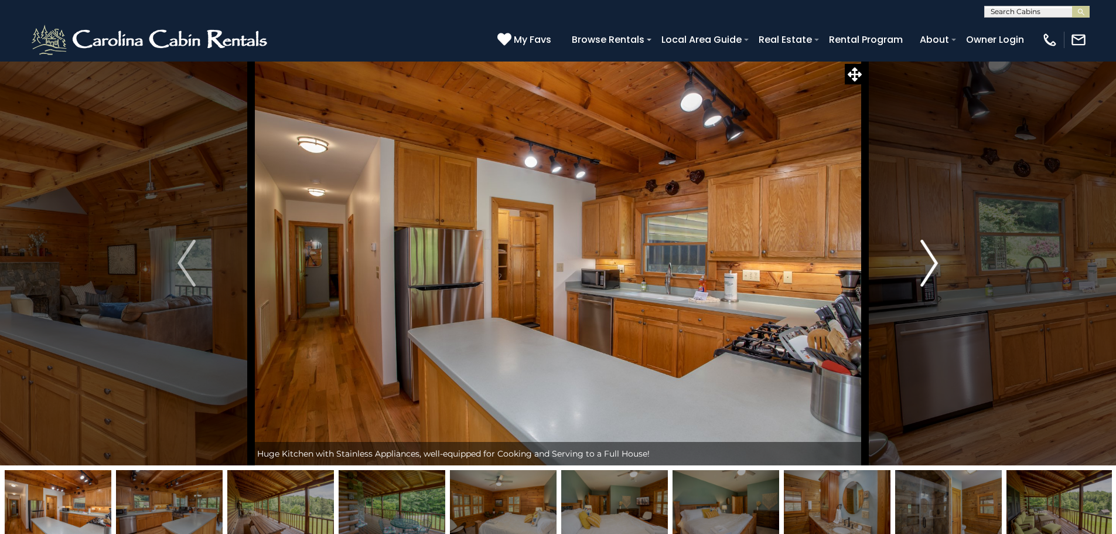
click at [929, 270] on img "Next" at bounding box center [929, 263] width 18 height 47
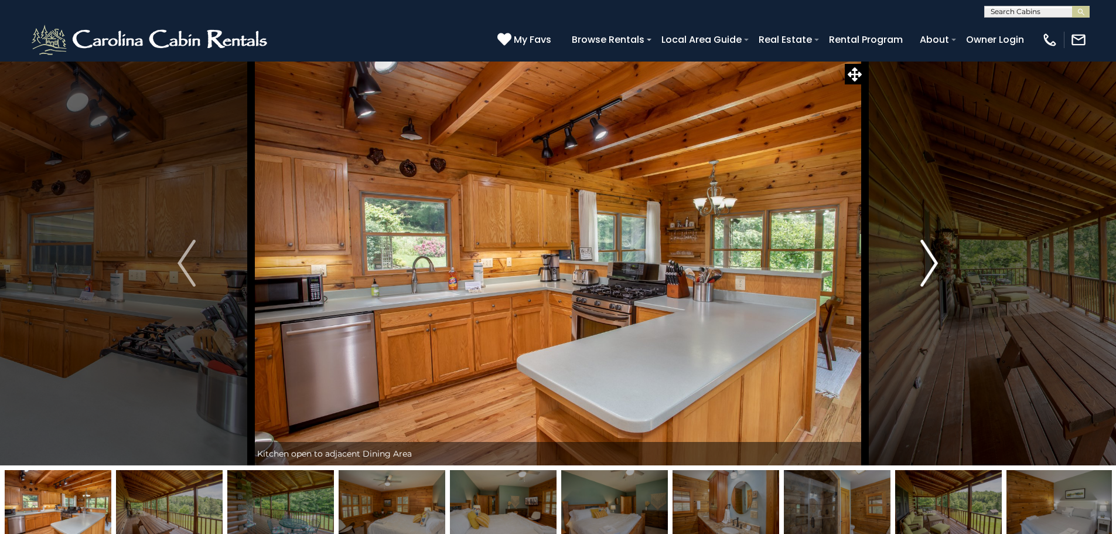
click at [929, 269] on img "Next" at bounding box center [929, 263] width 18 height 47
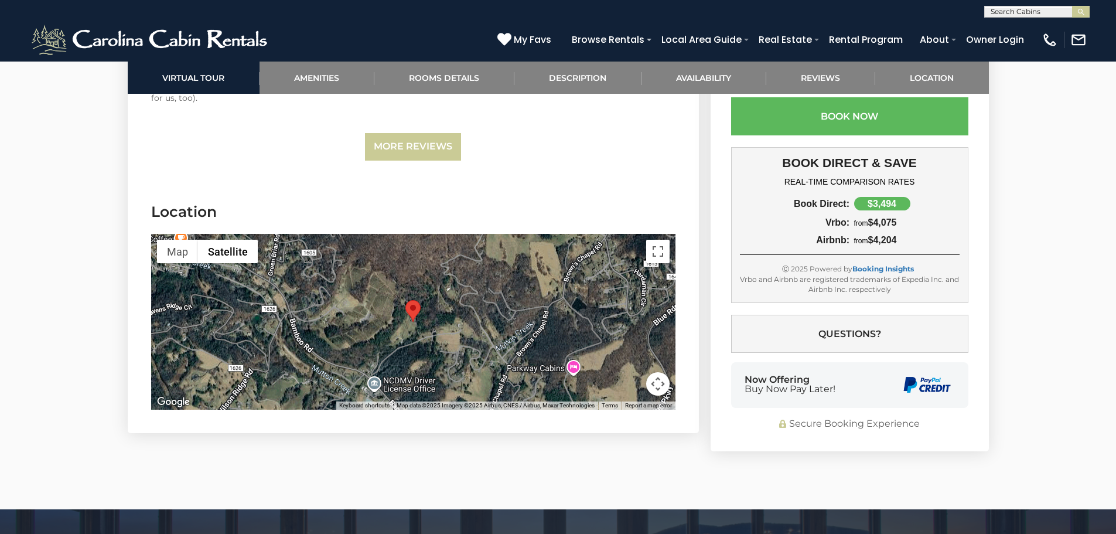
scroll to position [4028, 0]
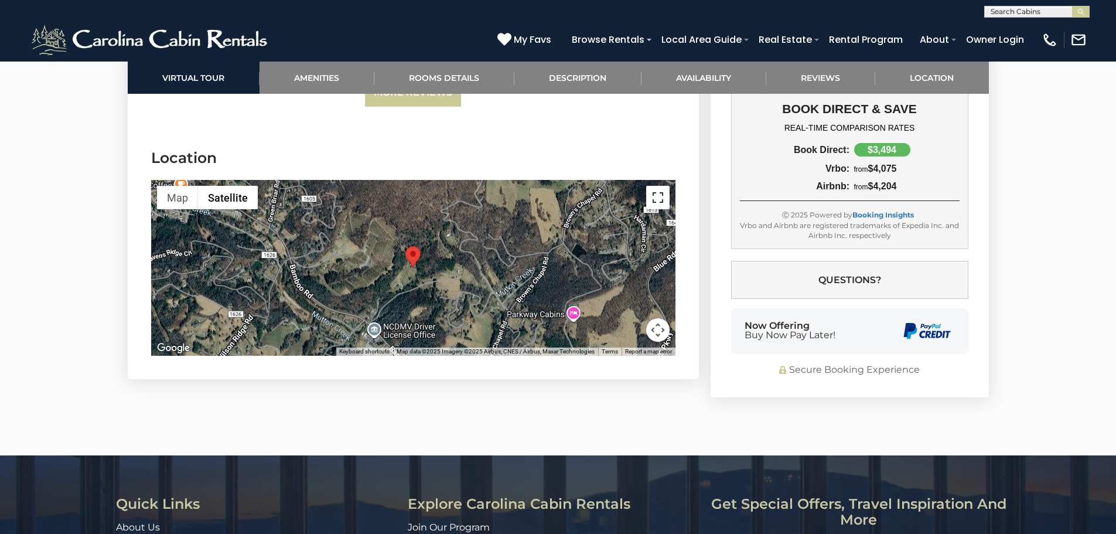
click at [652, 202] on button "Toggle fullscreen view" at bounding box center [657, 197] width 23 height 23
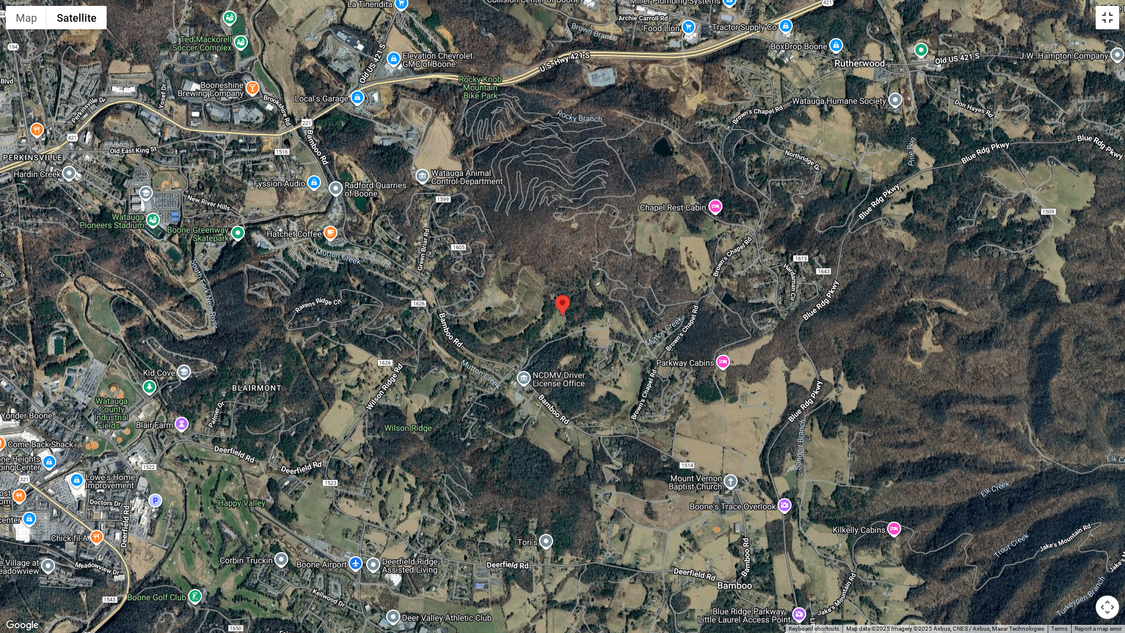
click at [1114, 27] on button "Toggle fullscreen view" at bounding box center [1107, 17] width 23 height 23
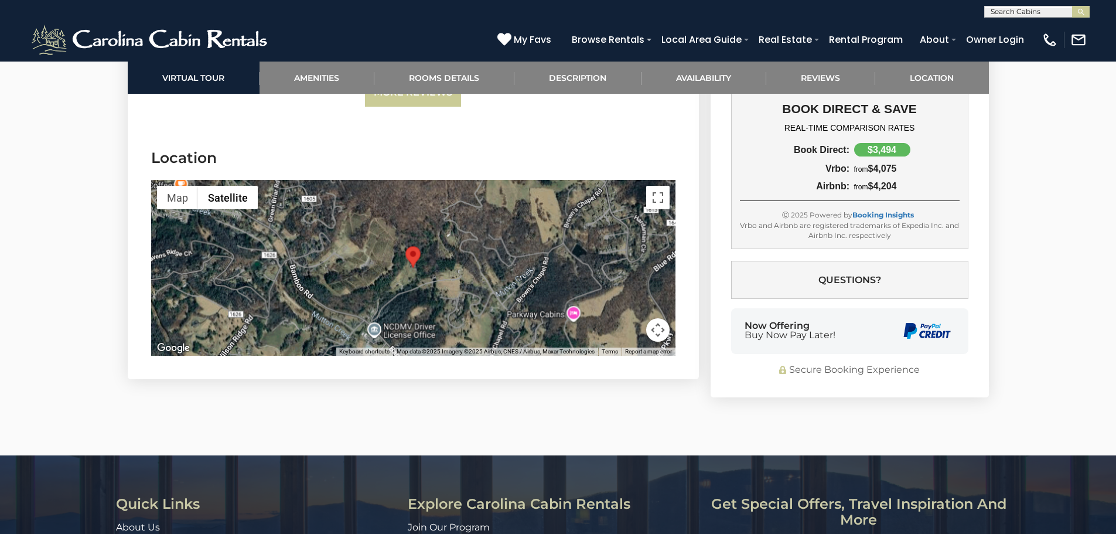
drag, startPoint x: 1104, startPoint y: 299, endPoint x: 1101, endPoint y: 293, distance: 6.9
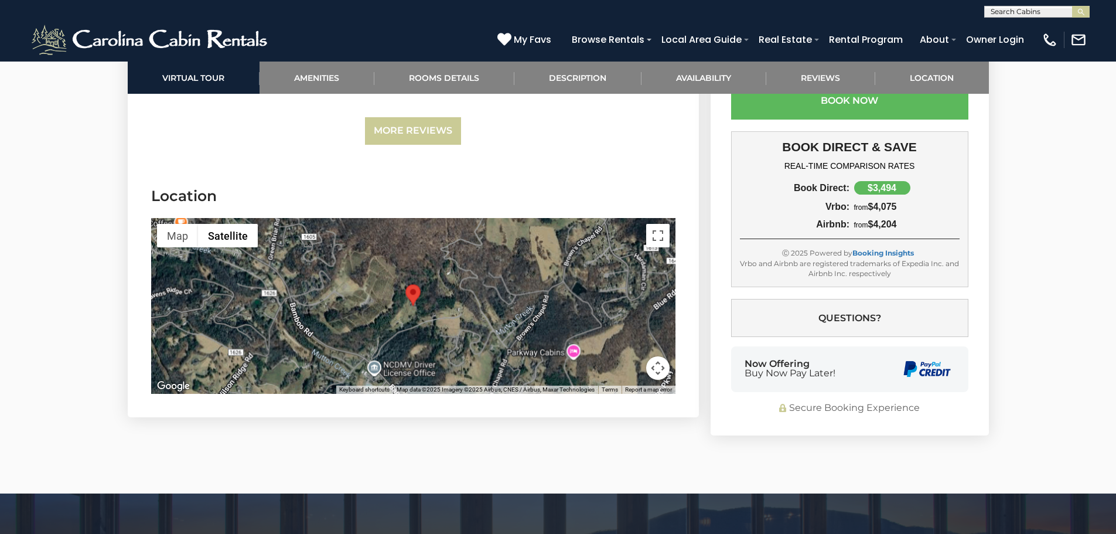
scroll to position [3969, 0]
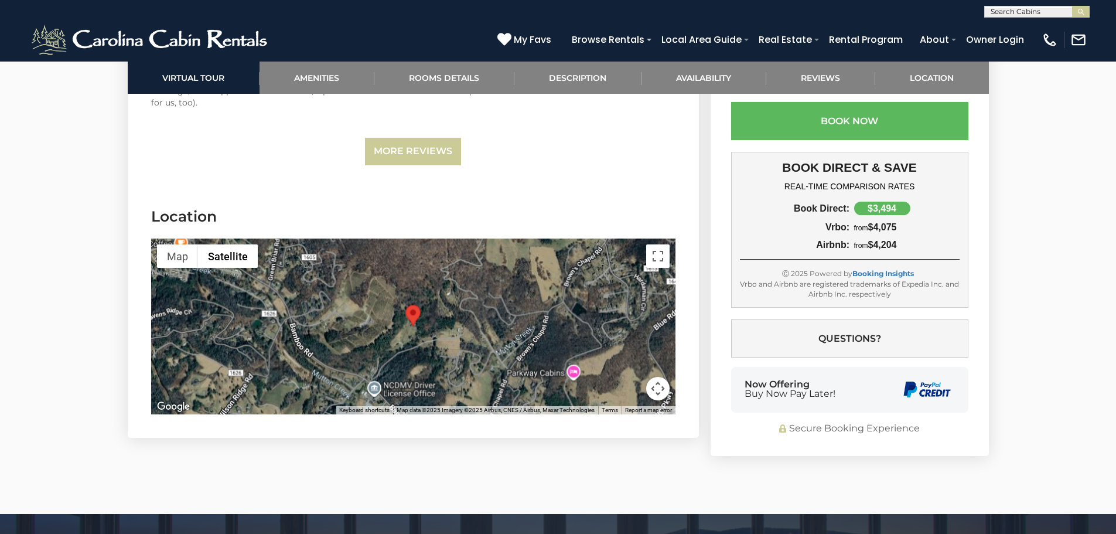
drag, startPoint x: 1101, startPoint y: 293, endPoint x: 1092, endPoint y: 386, distance: 93.6
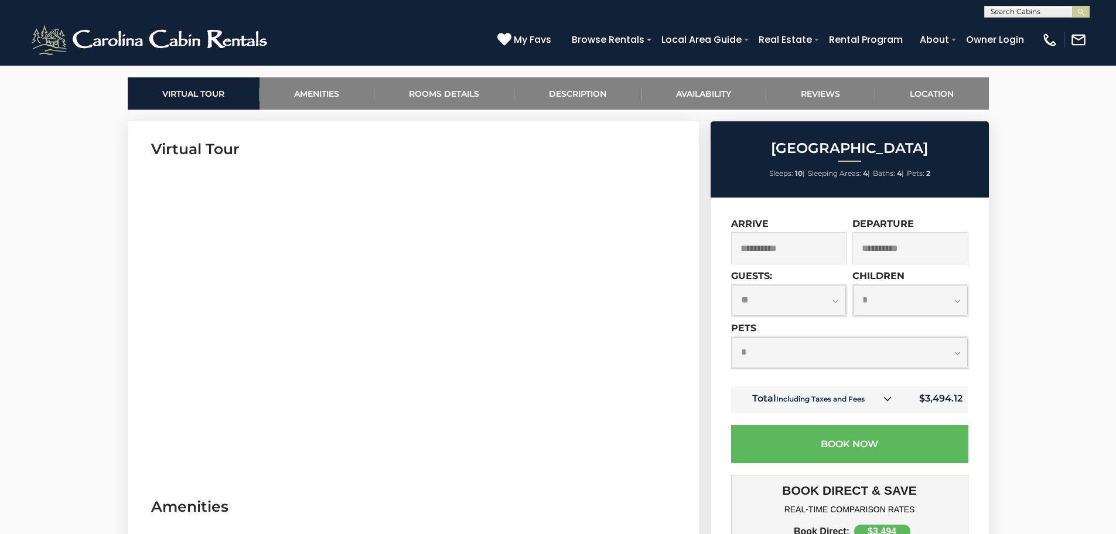
scroll to position [558, 0]
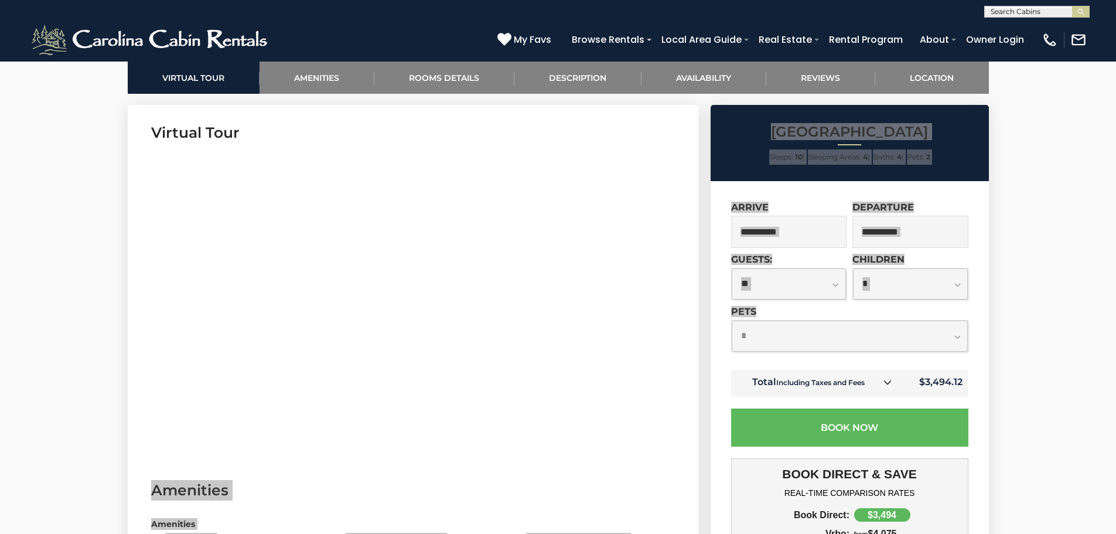
drag, startPoint x: 648, startPoint y: 302, endPoint x: 625, endPoint y: 296, distance: 23.6
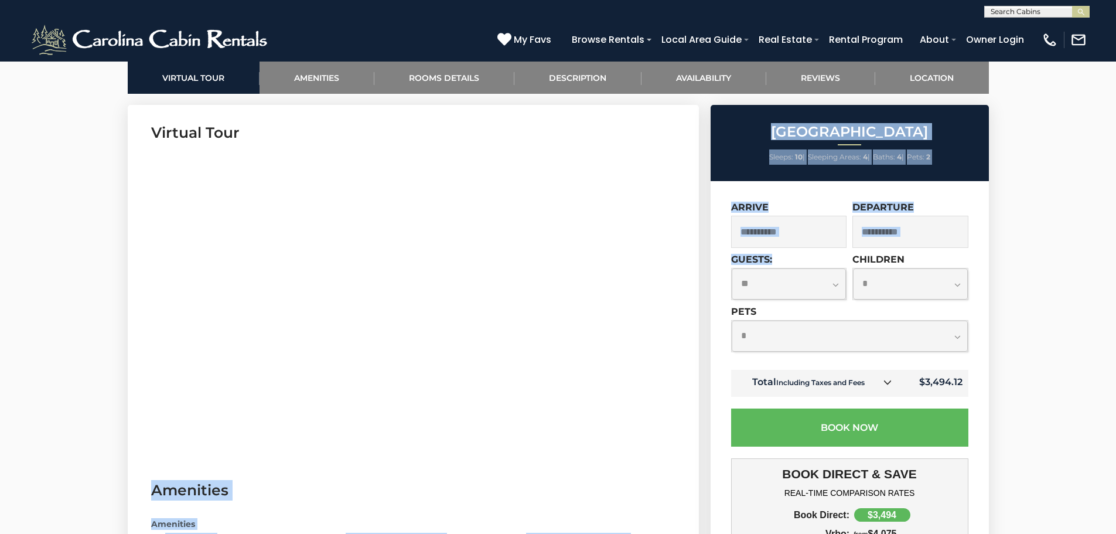
drag, startPoint x: 648, startPoint y: 240, endPoint x: 281, endPoint y: -57, distance: 471.6
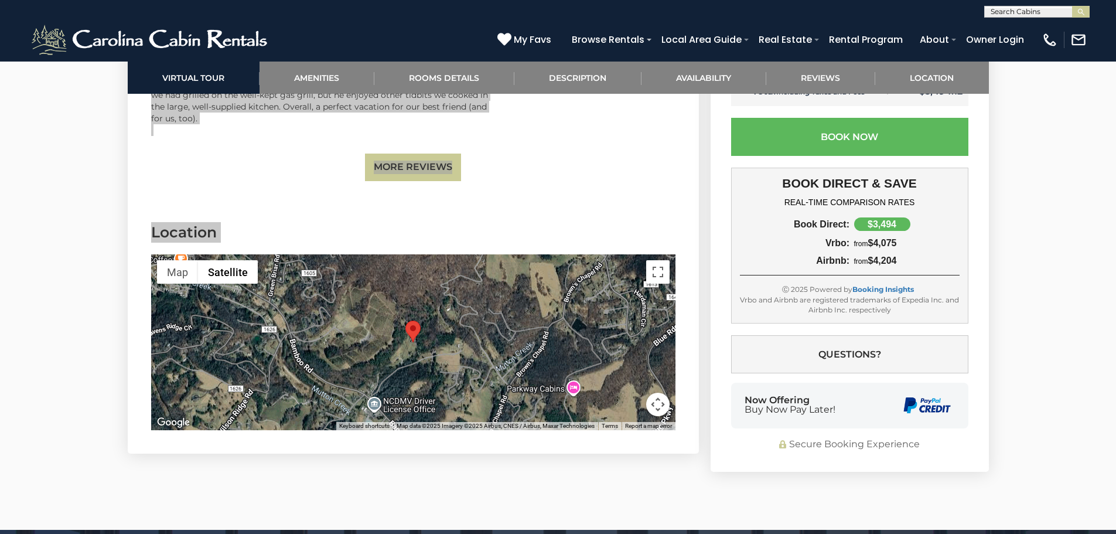
scroll to position [3956, 0]
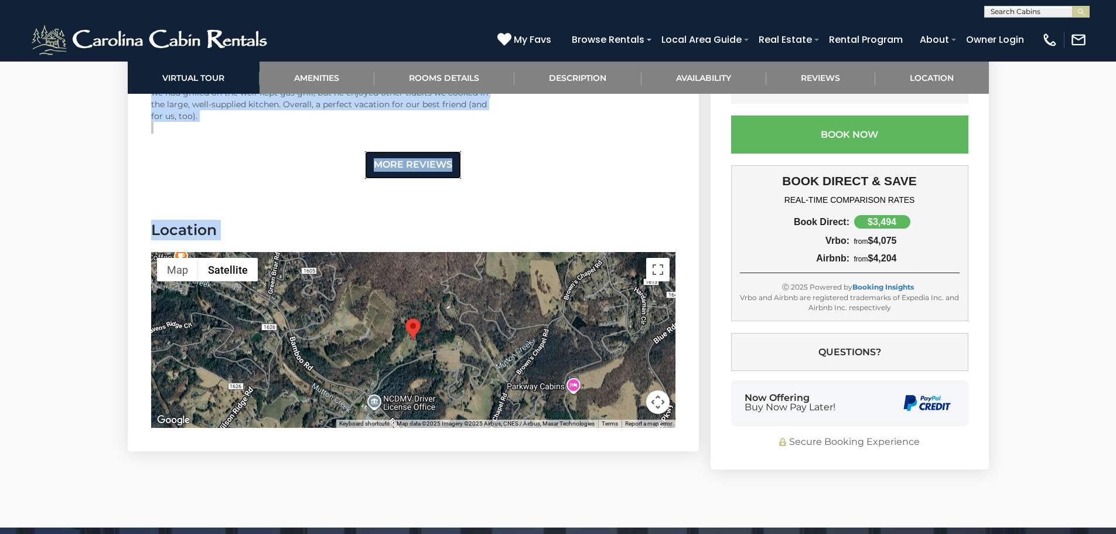
click at [438, 169] on link "More Reviews" at bounding box center [413, 165] width 96 height 28
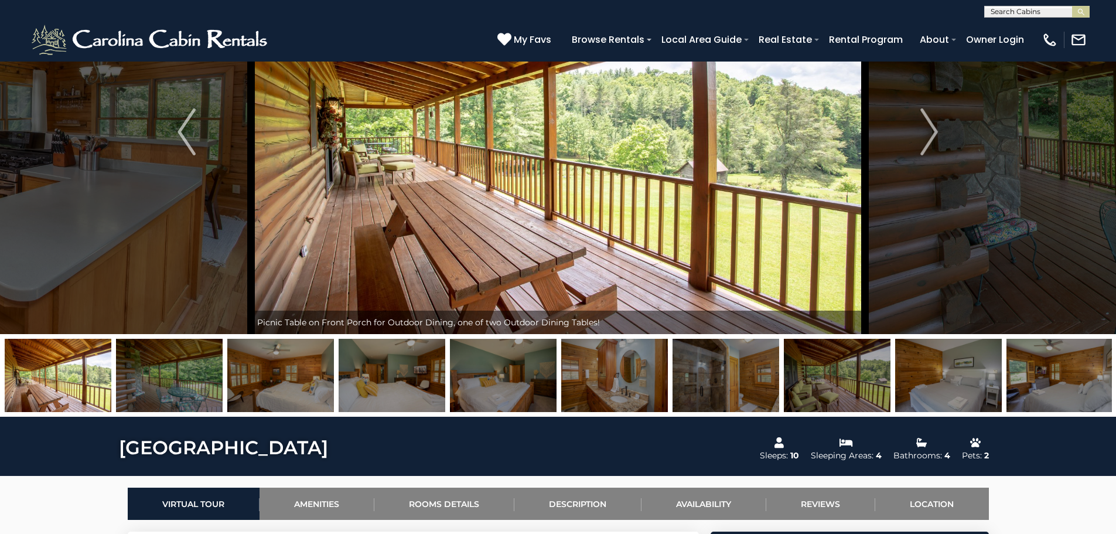
scroll to position [30, 0]
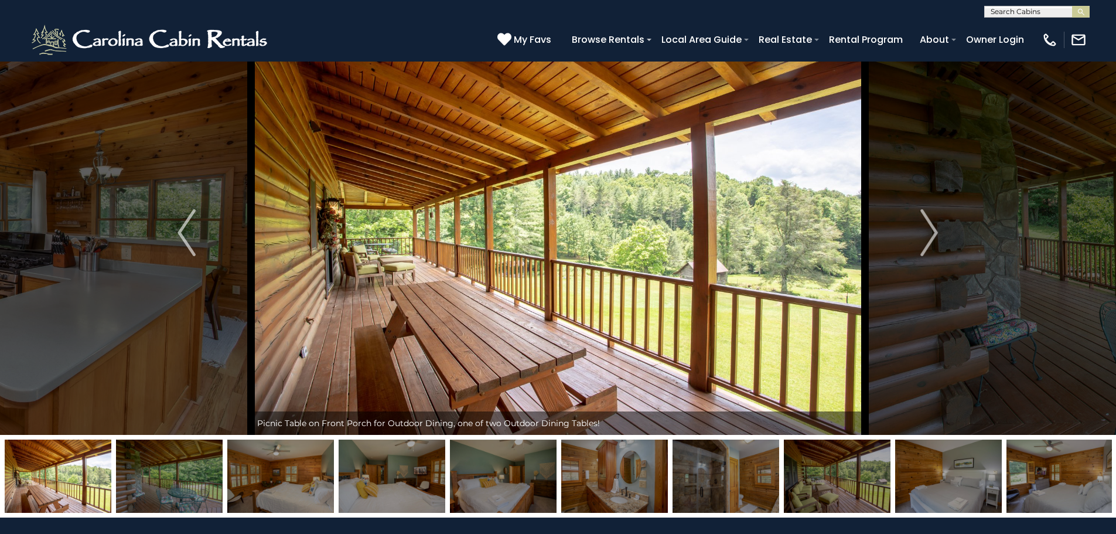
click at [311, 493] on img at bounding box center [280, 475] width 107 height 73
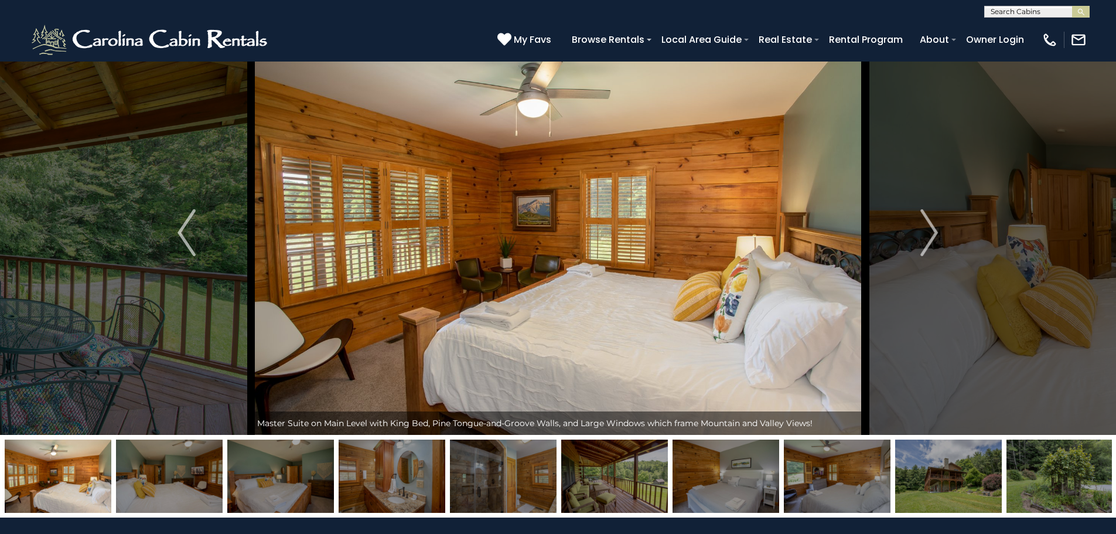
click at [316, 495] on img at bounding box center [280, 475] width 107 height 73
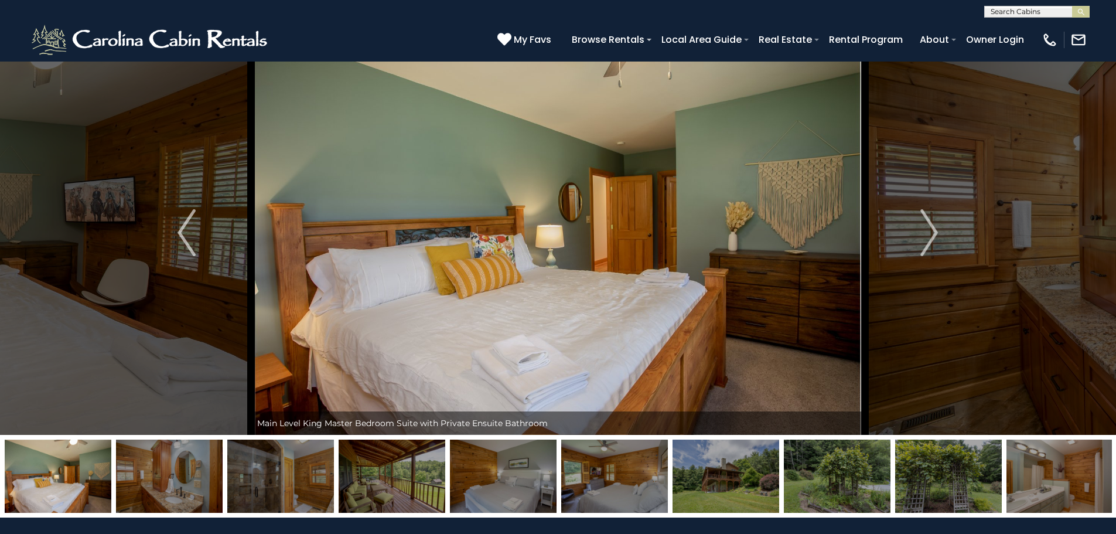
click at [377, 480] on img at bounding box center [392, 475] width 107 height 73
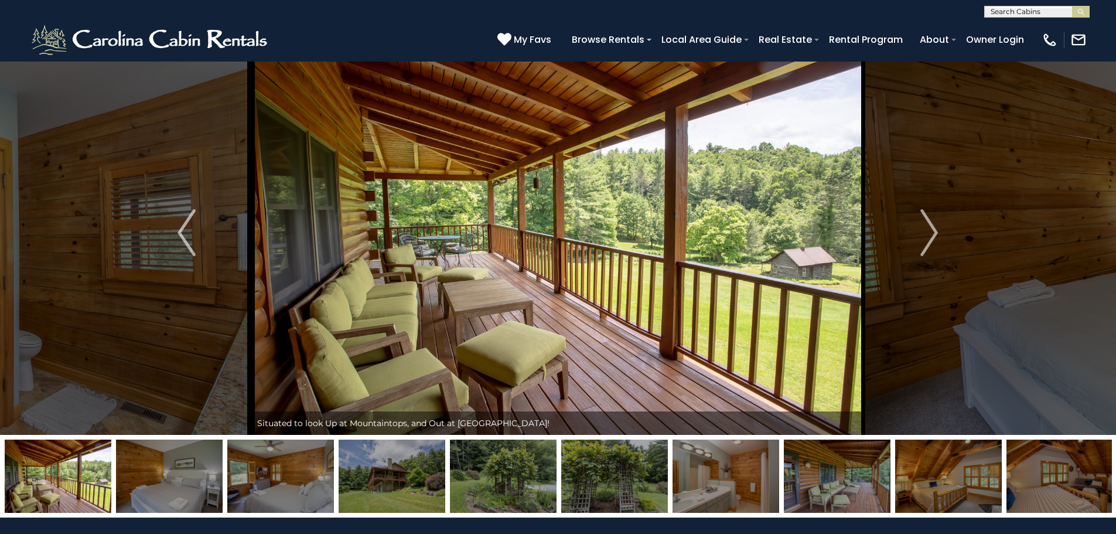
click at [420, 480] on img at bounding box center [392, 475] width 107 height 73
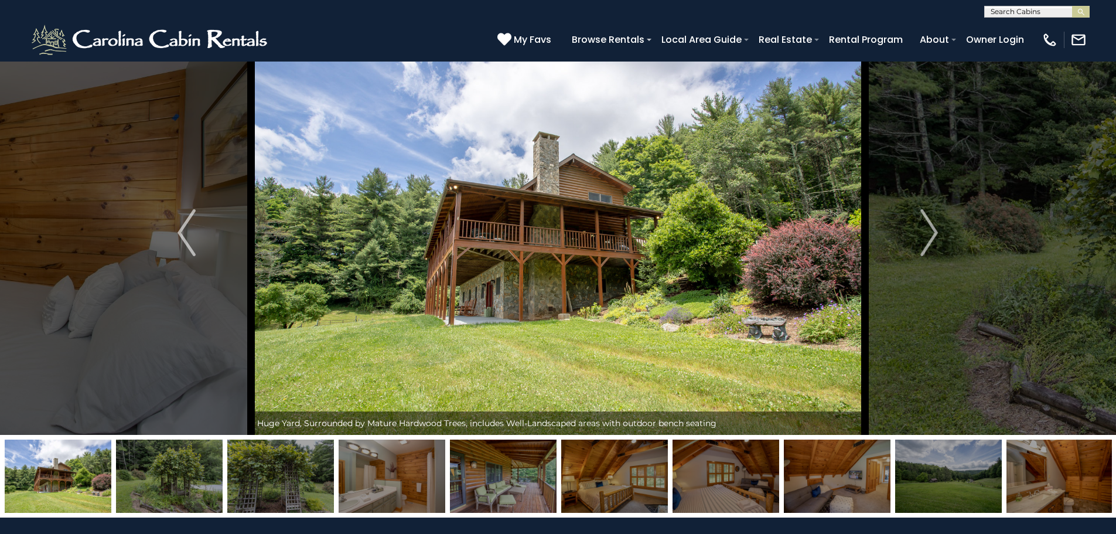
click at [420, 480] on img at bounding box center [392, 475] width 107 height 73
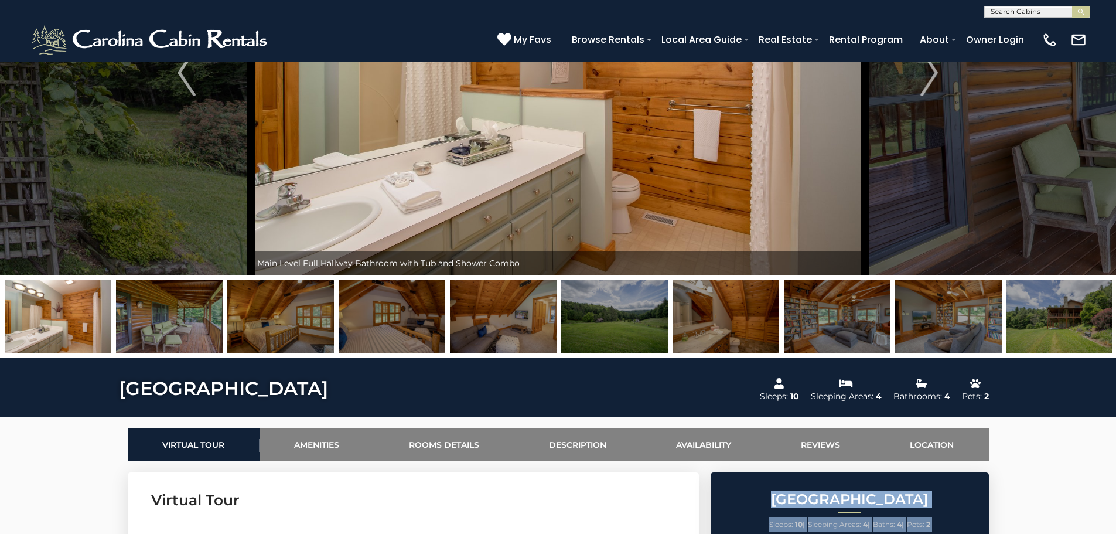
scroll to position [206, 0]
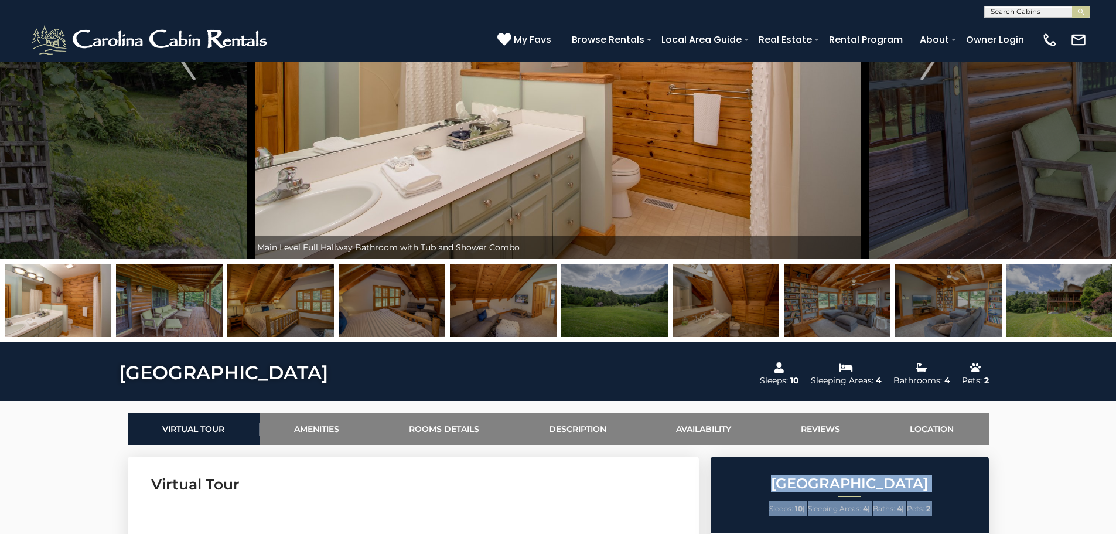
click at [425, 311] on img at bounding box center [392, 300] width 107 height 73
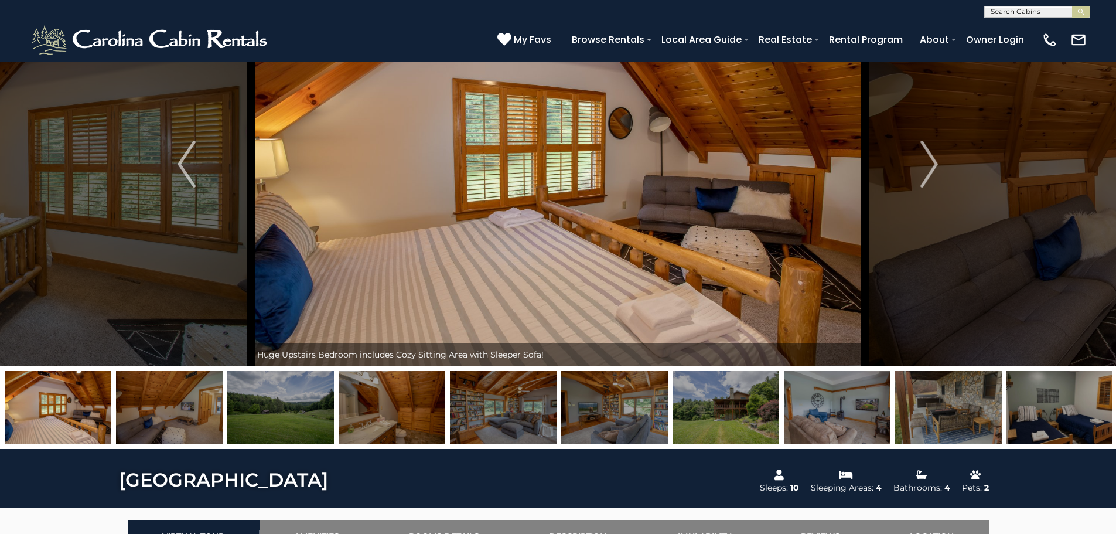
scroll to position [89, 0]
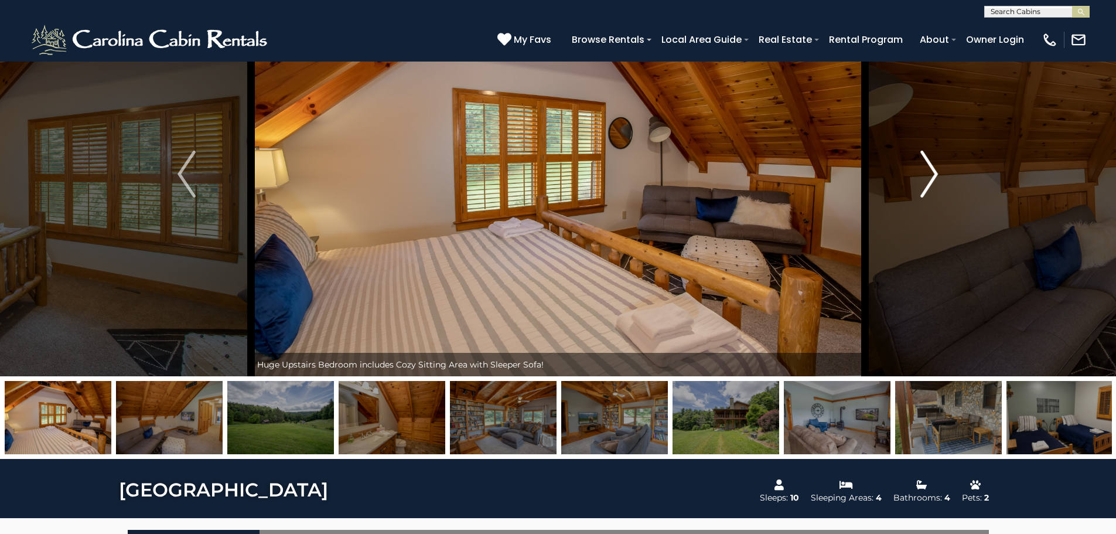
click at [916, 179] on button "Next" at bounding box center [929, 174] width 129 height 404
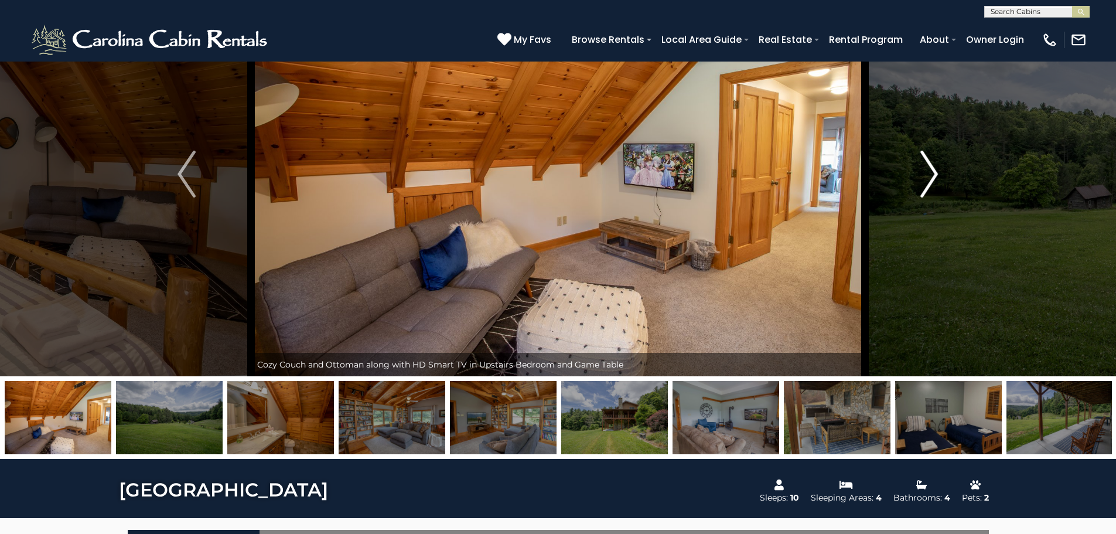
click at [916, 179] on button "Next" at bounding box center [929, 174] width 129 height 404
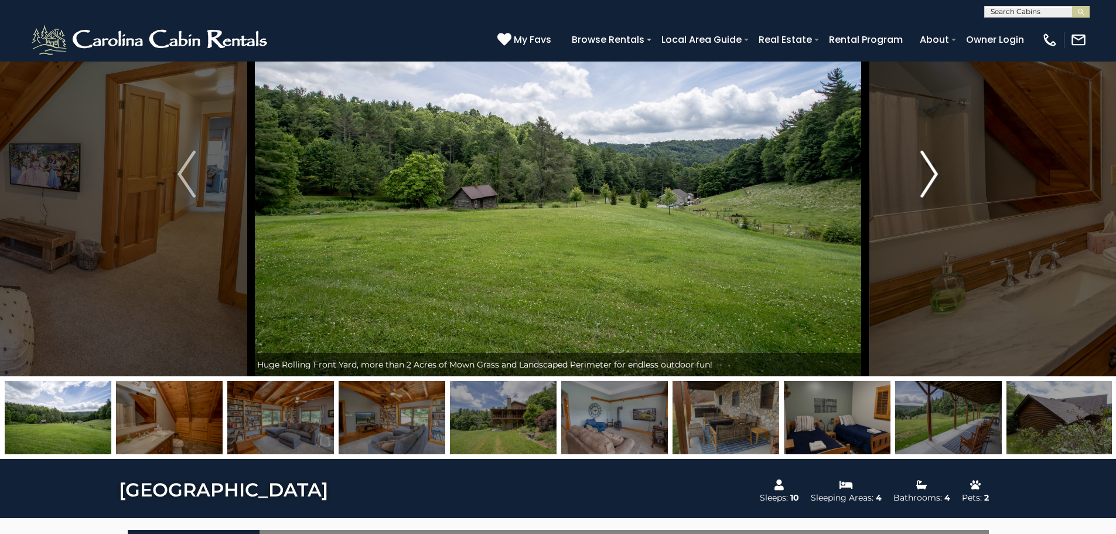
click at [916, 179] on button "Next" at bounding box center [929, 174] width 129 height 404
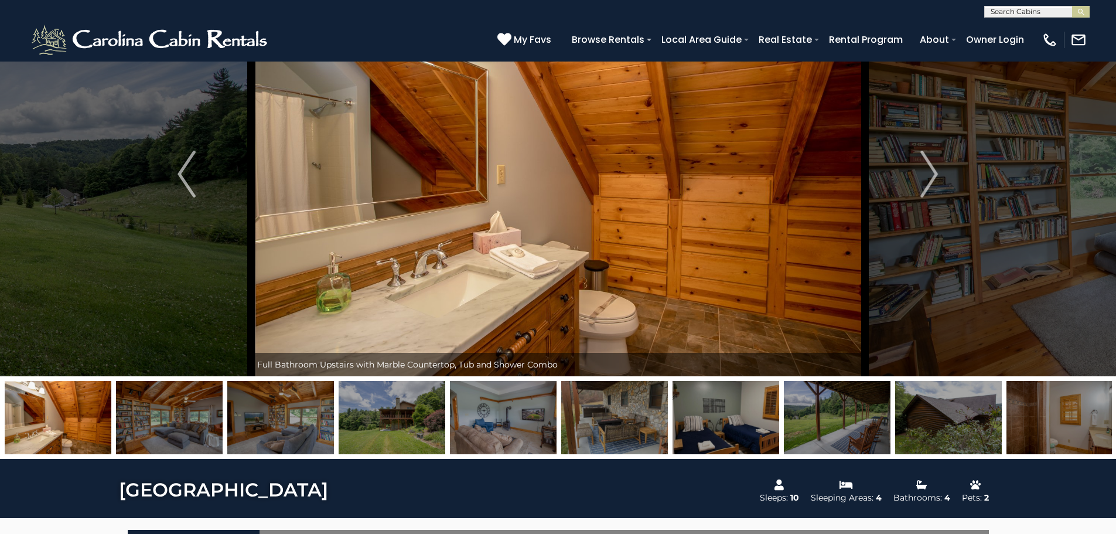
click at [744, 434] on img at bounding box center [726, 417] width 107 height 73
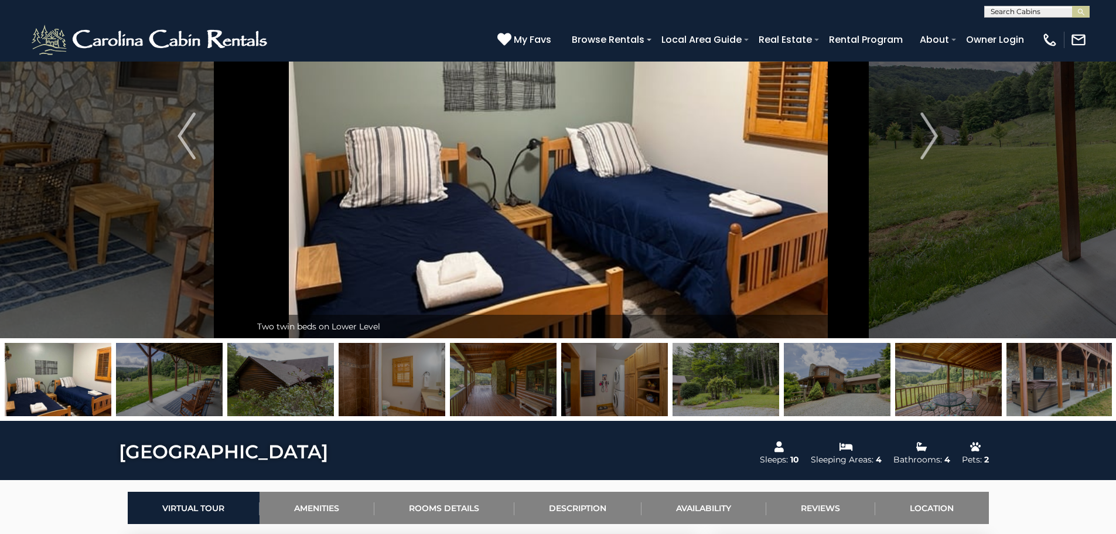
scroll to position [148, 0]
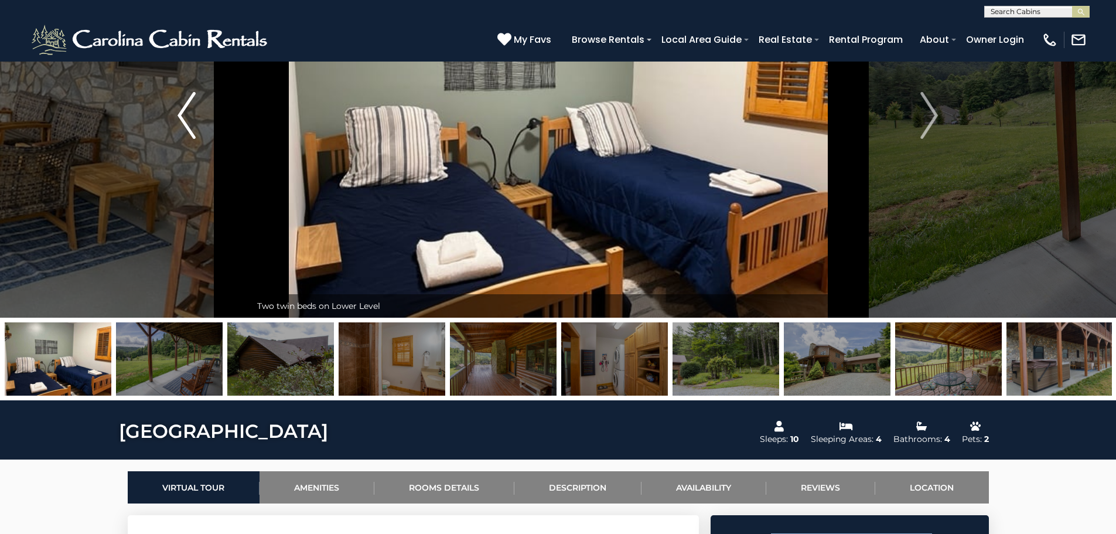
click at [193, 131] on img "Previous" at bounding box center [187, 115] width 18 height 47
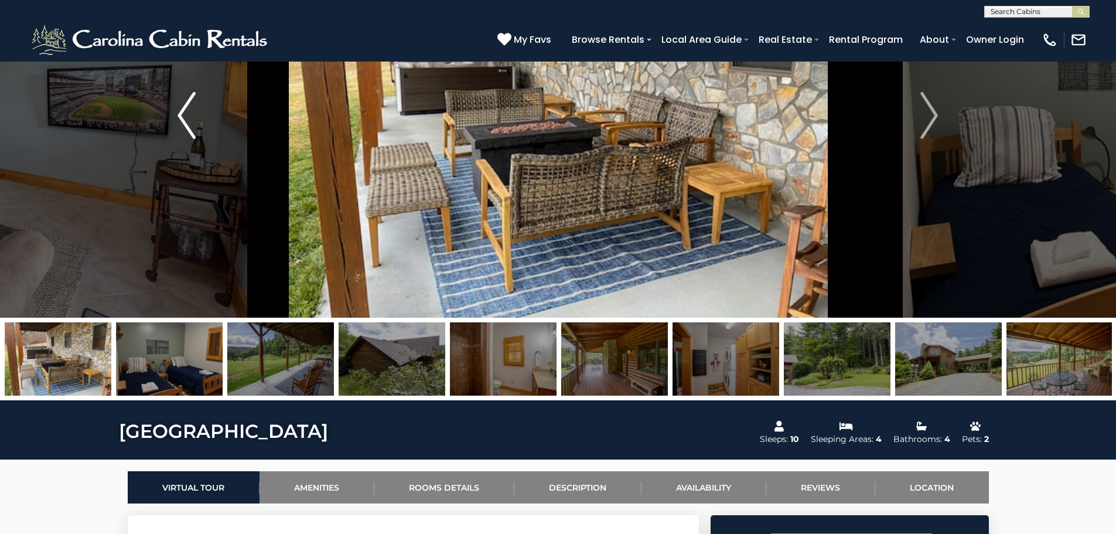
click at [193, 131] on img "Previous" at bounding box center [187, 115] width 18 height 47
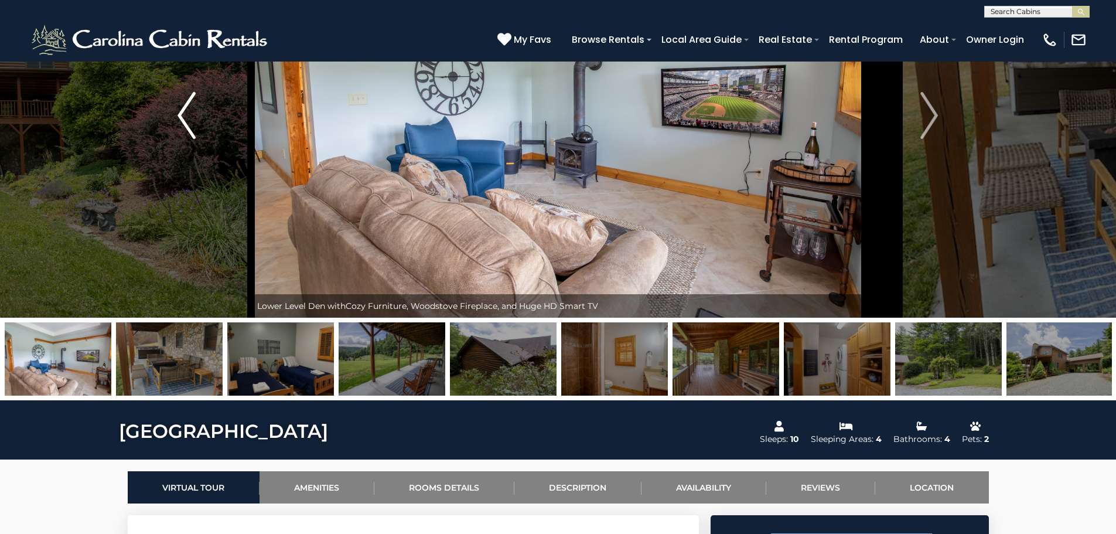
click at [193, 131] on img "Previous" at bounding box center [187, 115] width 18 height 47
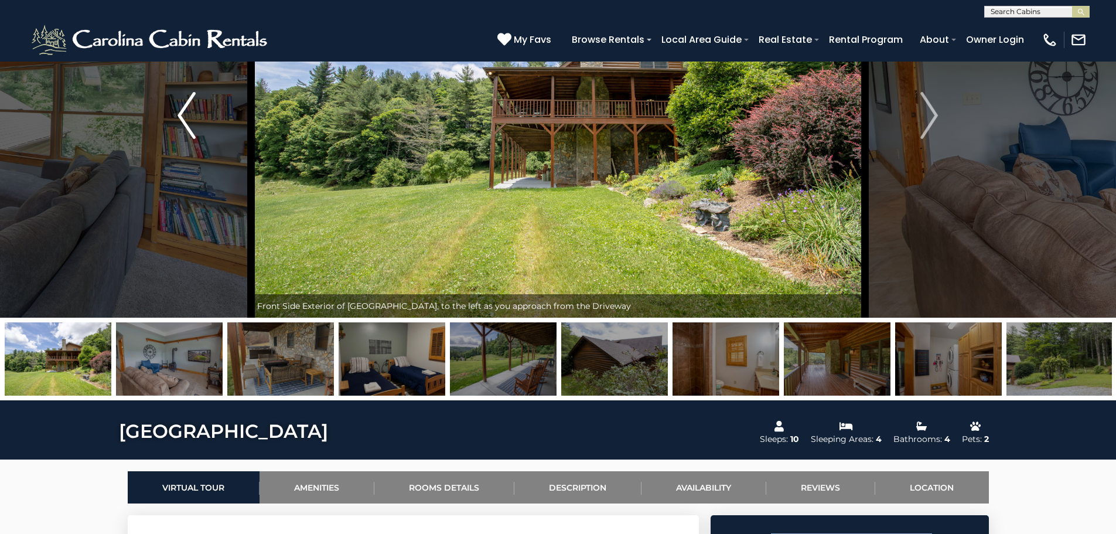
click at [193, 131] on img "Previous" at bounding box center [187, 115] width 18 height 47
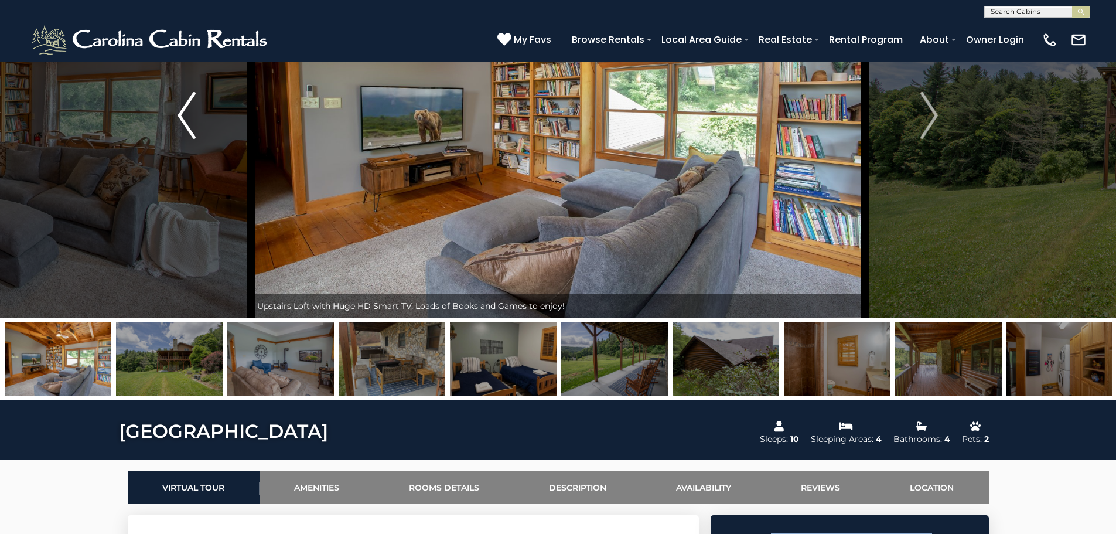
click at [193, 131] on img "Previous" at bounding box center [187, 115] width 18 height 47
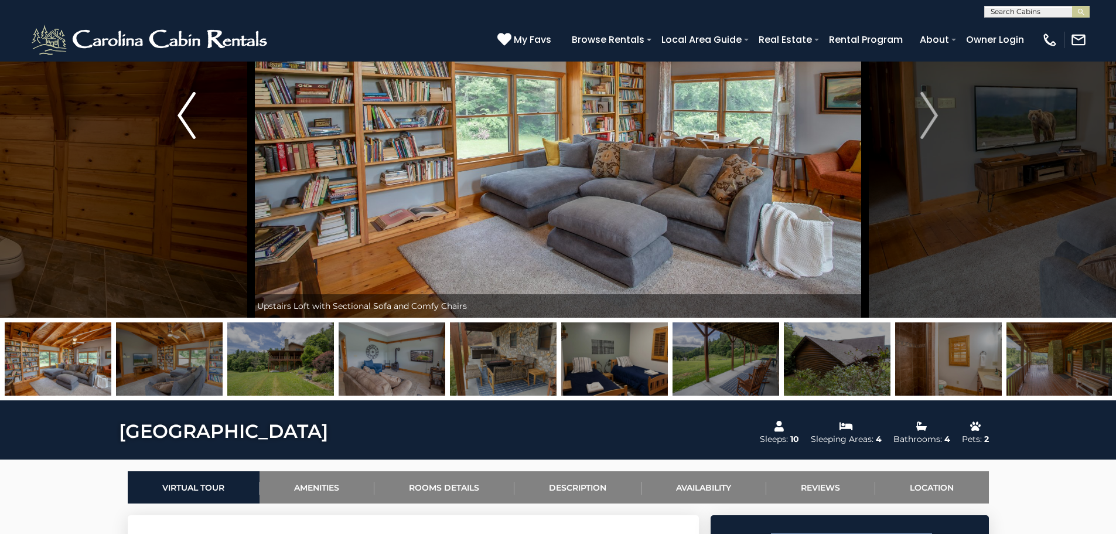
click at [203, 131] on button "Previous" at bounding box center [186, 115] width 129 height 404
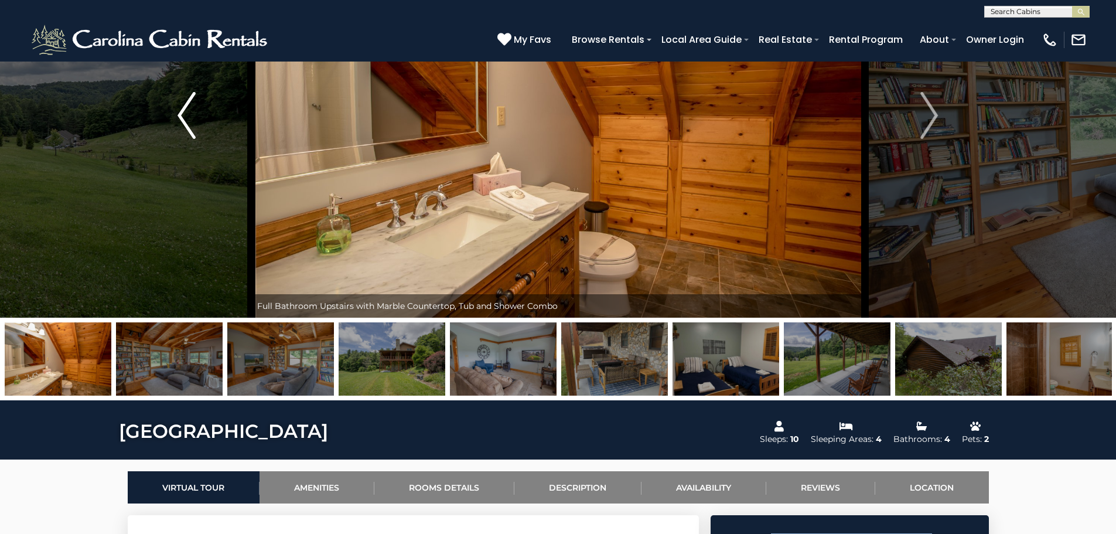
click at [202, 129] on button "Previous" at bounding box center [186, 115] width 129 height 404
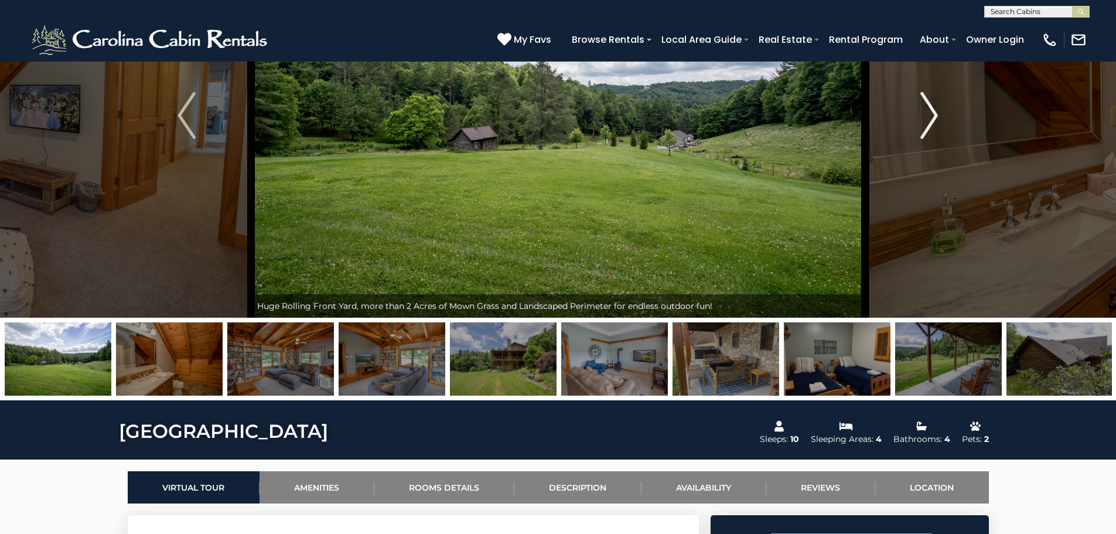
click at [927, 144] on button "Next" at bounding box center [929, 115] width 129 height 404
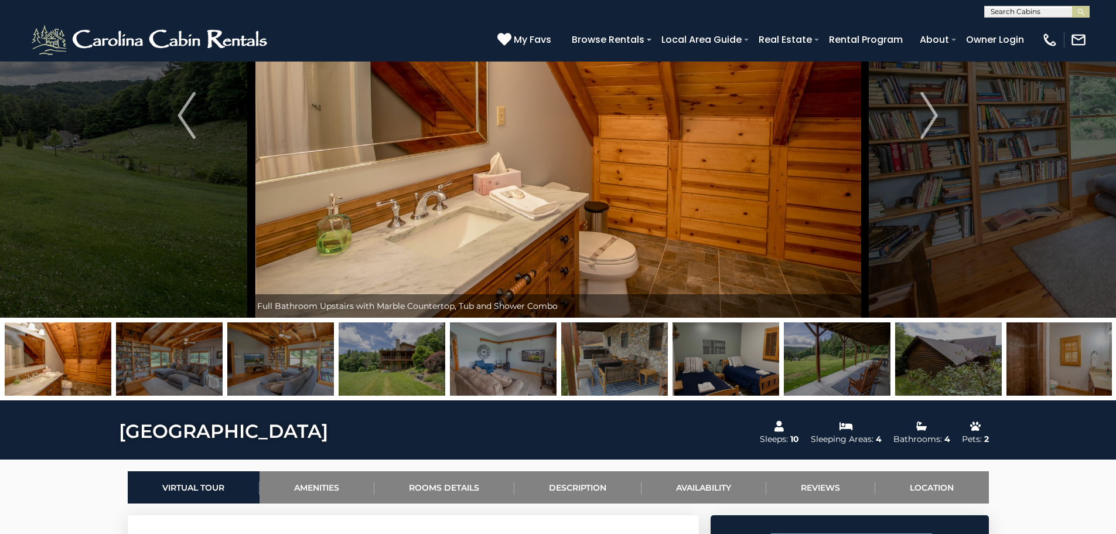
click at [558, 244] on img at bounding box center [558, 115] width 614 height 404
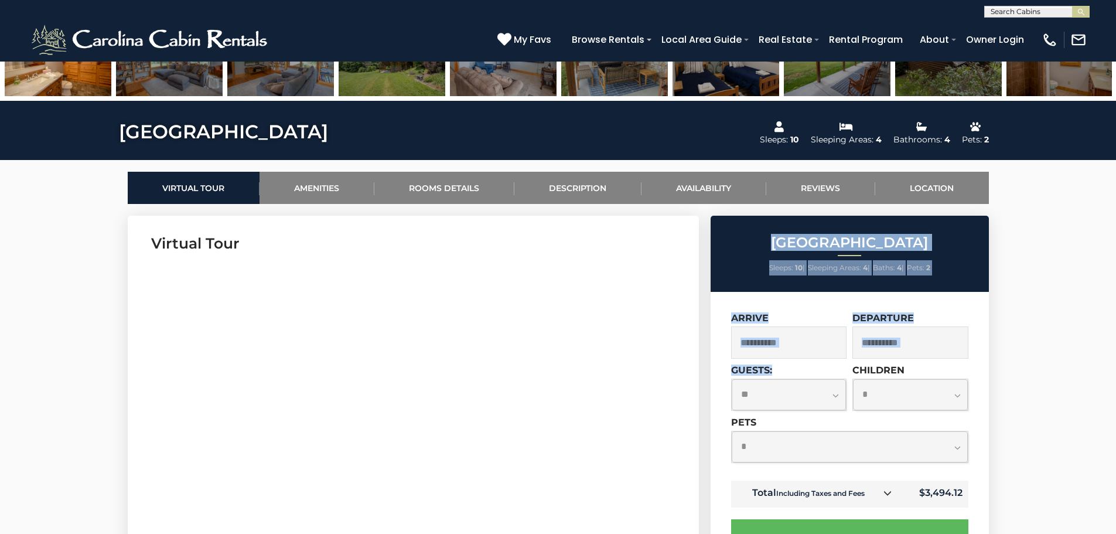
scroll to position [616, 0]
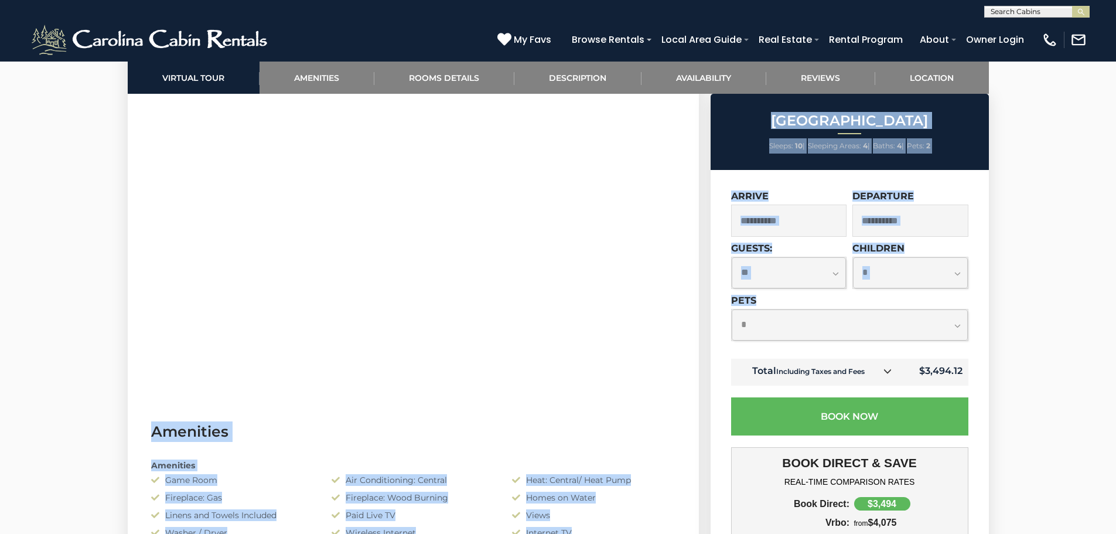
drag, startPoint x: 717, startPoint y: 329, endPoint x: 644, endPoint y: 294, distance: 81.2
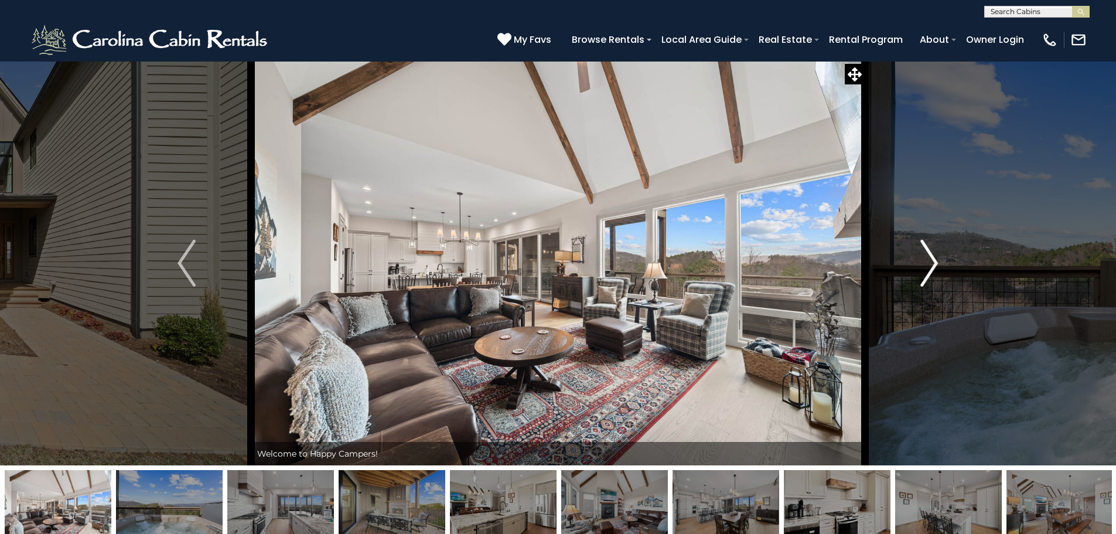
click at [926, 269] on img "Next" at bounding box center [929, 263] width 18 height 47
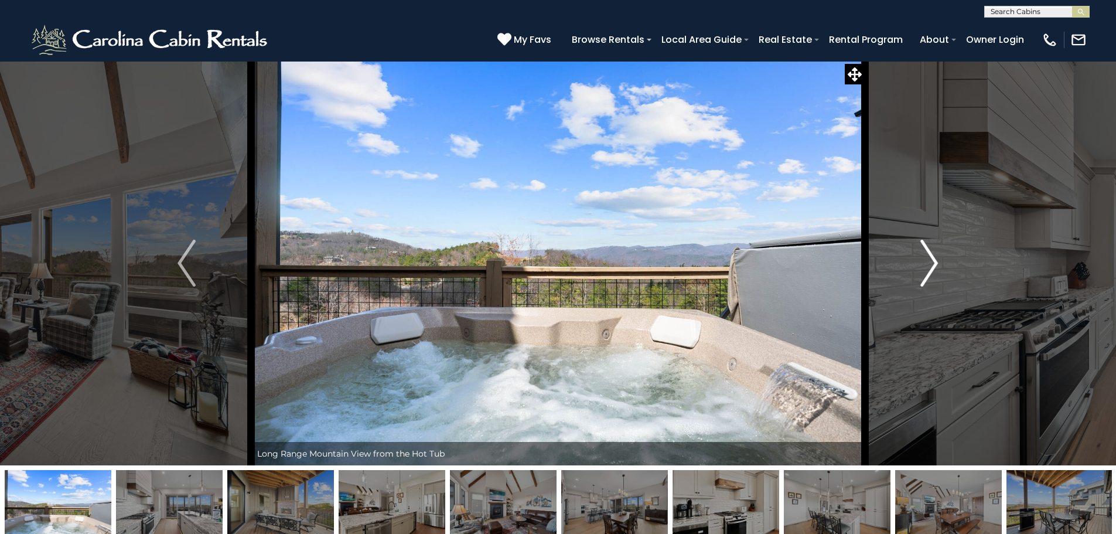
click at [926, 269] on img "Next" at bounding box center [929, 263] width 18 height 47
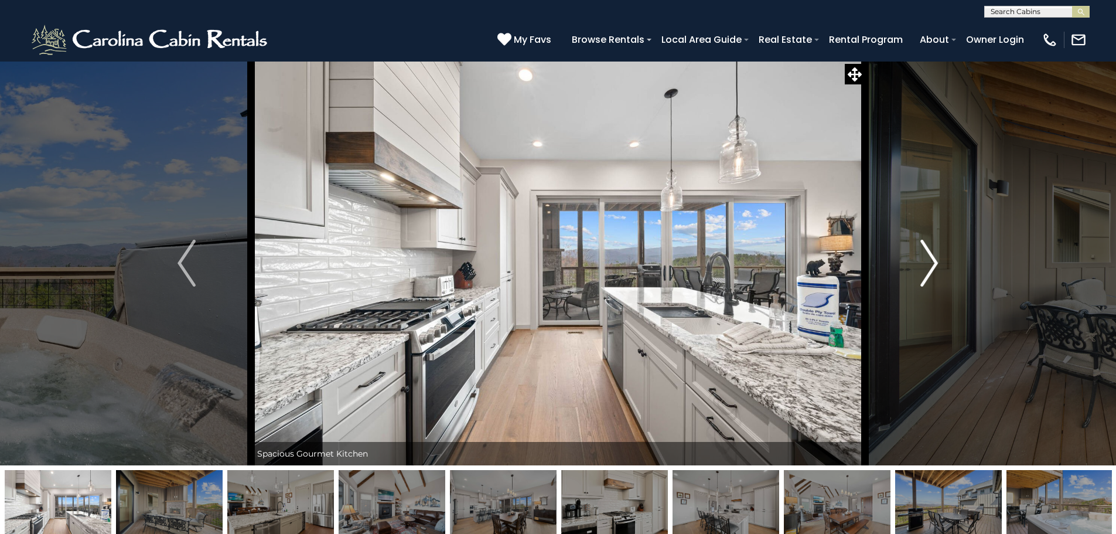
click at [926, 269] on img "Next" at bounding box center [929, 263] width 18 height 47
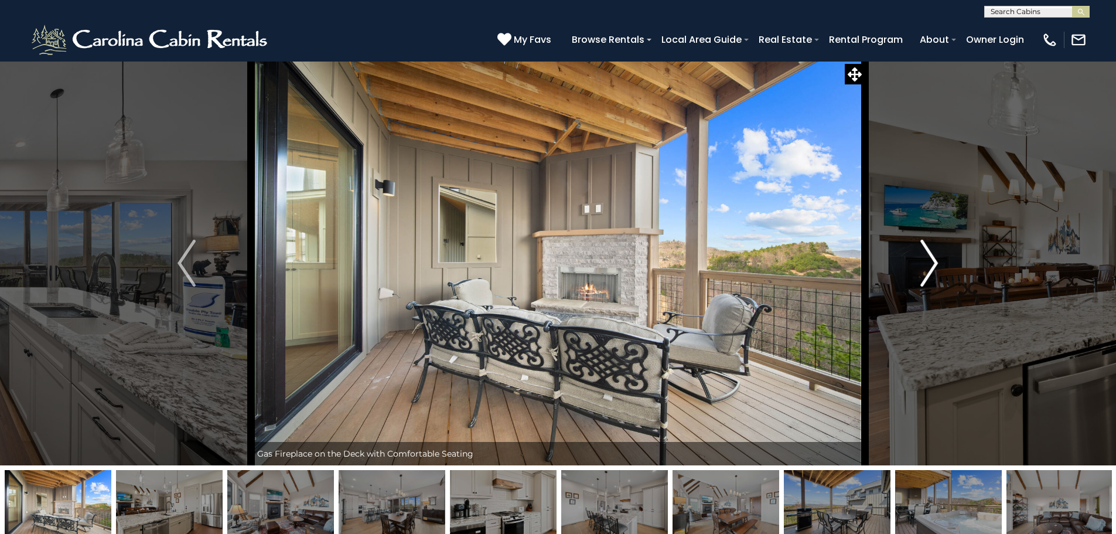
click at [926, 269] on img "Next" at bounding box center [929, 263] width 18 height 47
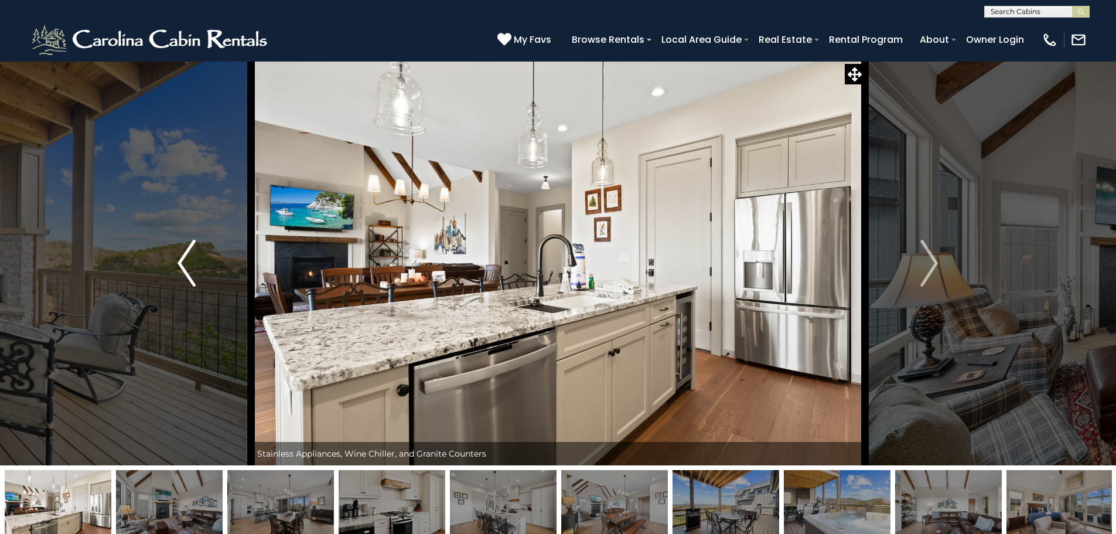
click at [183, 282] on img "Previous" at bounding box center [187, 263] width 18 height 47
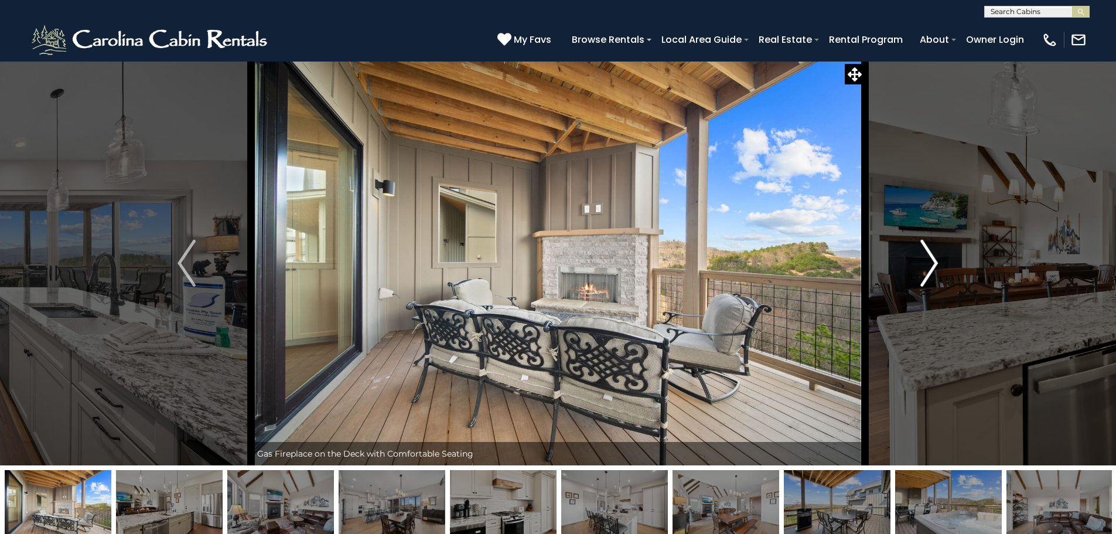
click at [937, 255] on img "Next" at bounding box center [929, 263] width 18 height 47
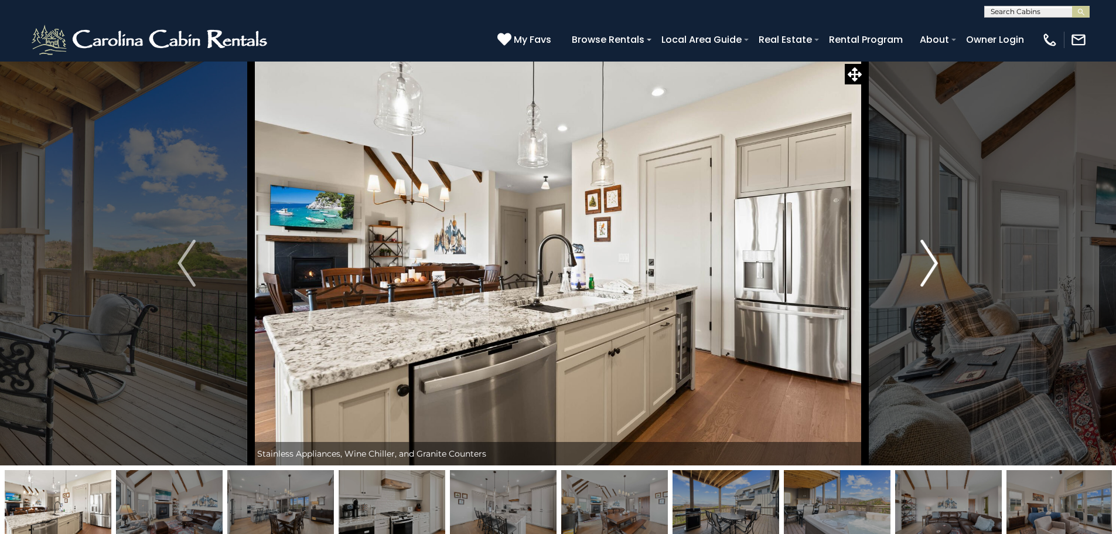
click at [937, 255] on img "Next" at bounding box center [929, 263] width 18 height 47
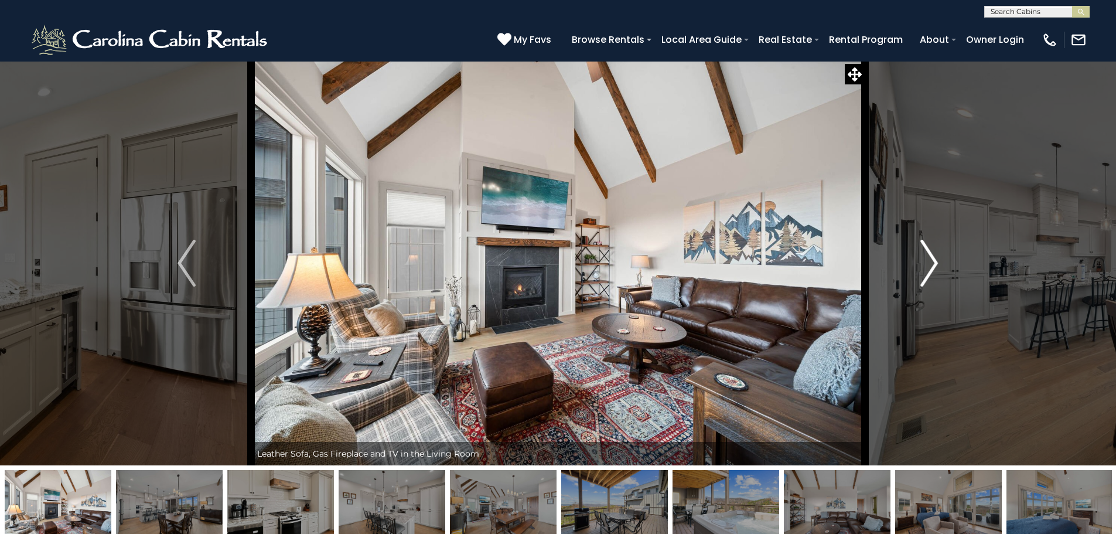
click at [937, 255] on img "Next" at bounding box center [929, 263] width 18 height 47
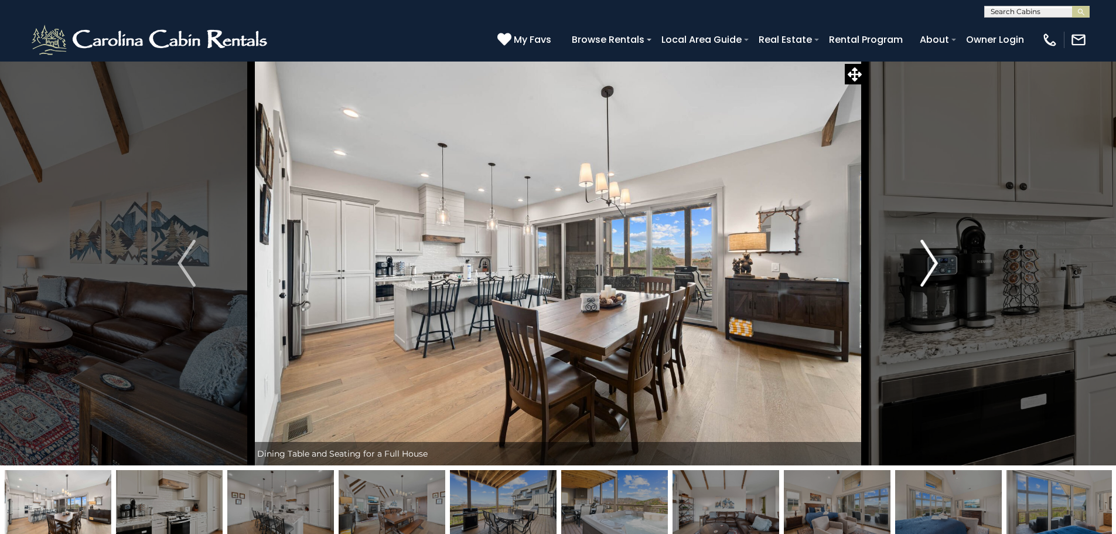
click at [937, 255] on img "Next" at bounding box center [929, 263] width 18 height 47
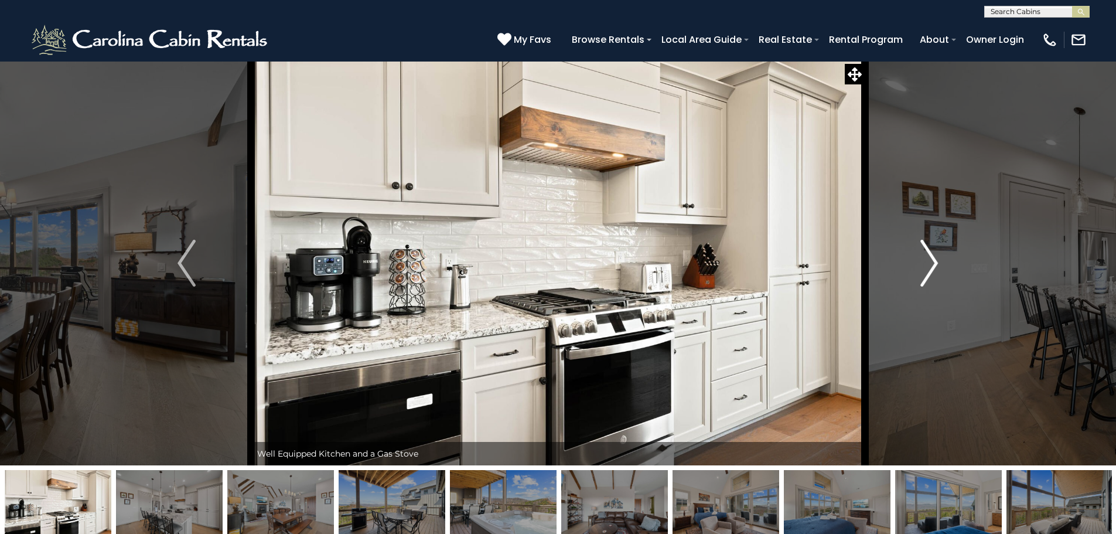
click at [937, 255] on img "Next" at bounding box center [929, 263] width 18 height 47
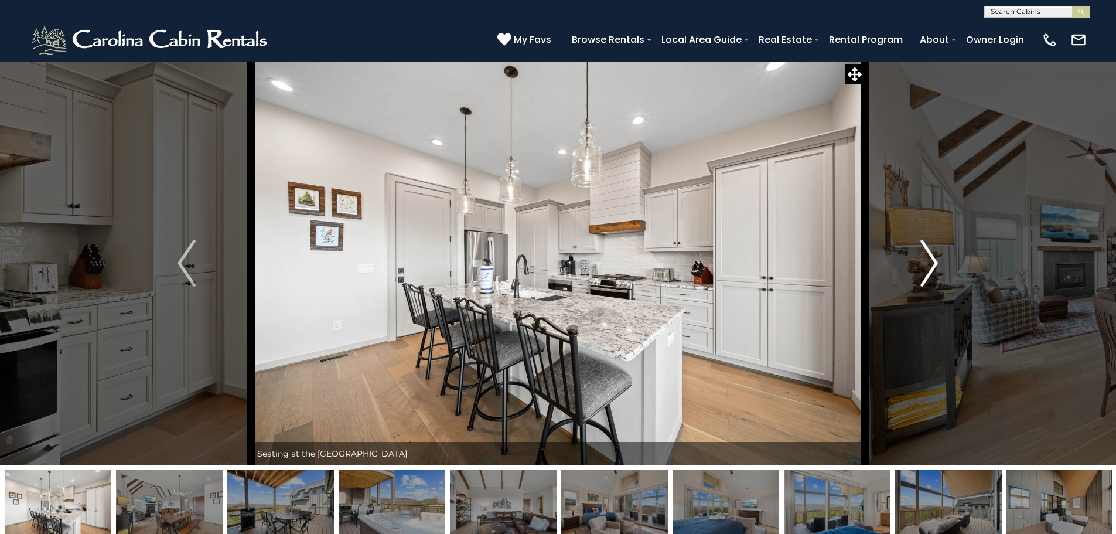
click at [937, 255] on img "Next" at bounding box center [929, 263] width 18 height 47
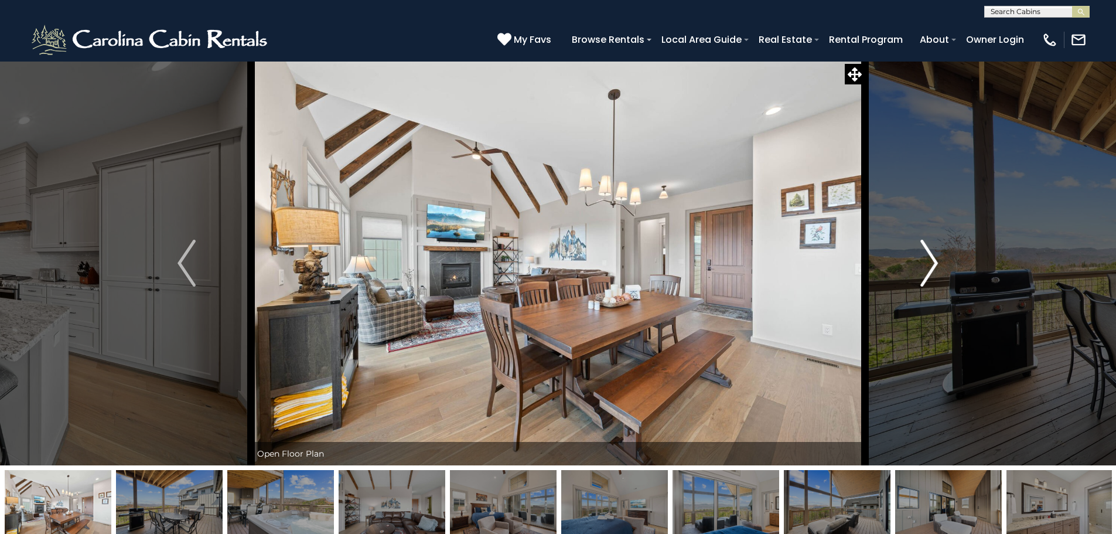
click at [937, 255] on img "Next" at bounding box center [929, 263] width 18 height 47
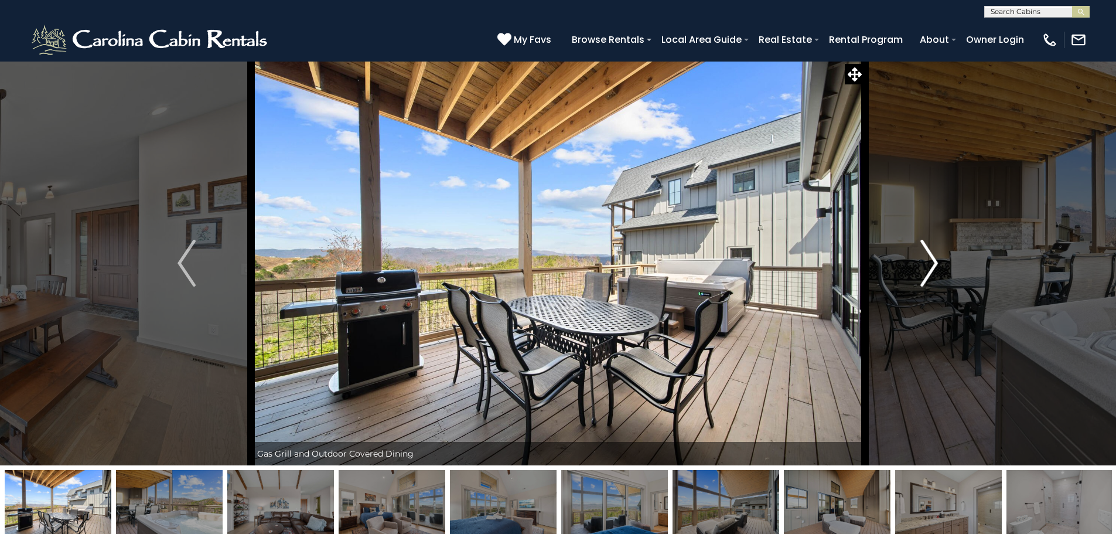
click at [937, 255] on img "Next" at bounding box center [929, 263] width 18 height 47
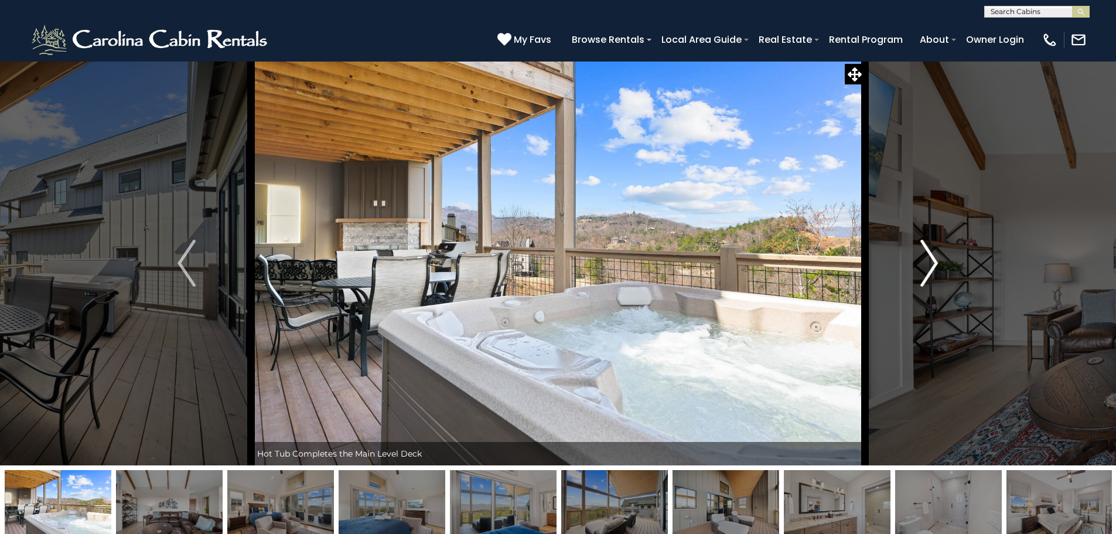
click at [937, 255] on img "Next" at bounding box center [929, 263] width 18 height 47
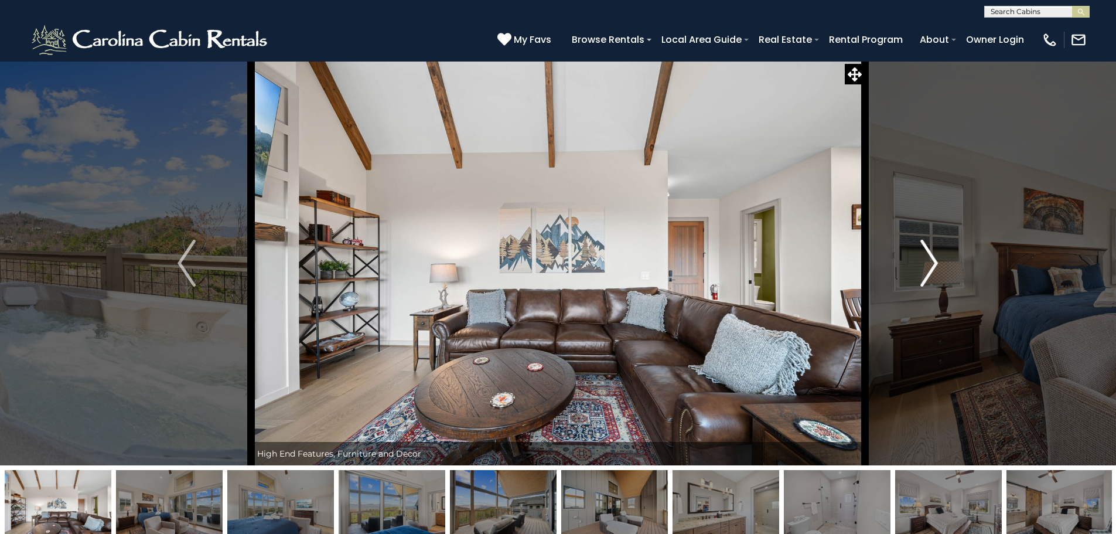
click at [937, 255] on img "Next" at bounding box center [929, 263] width 18 height 47
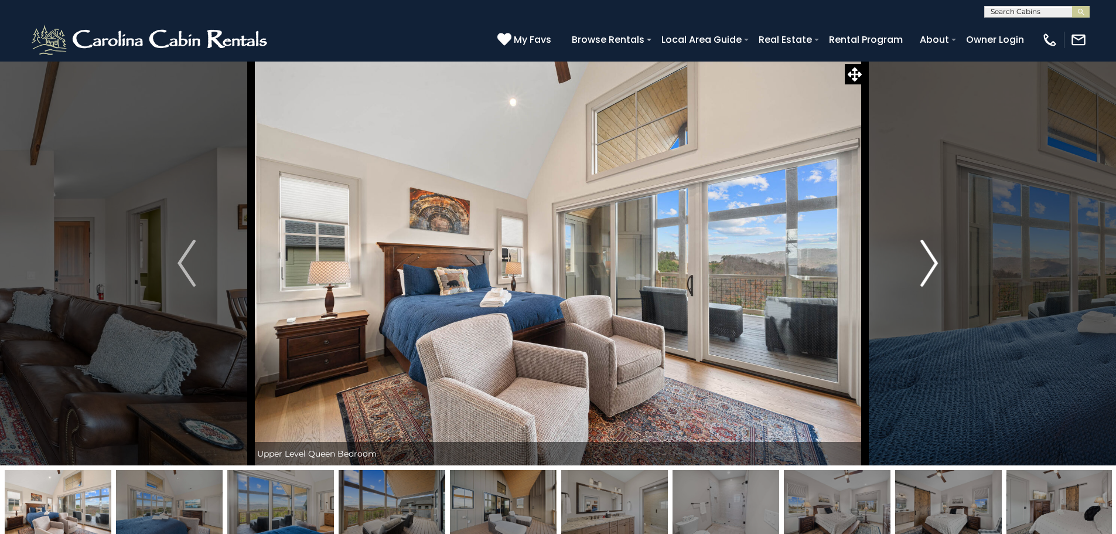
click at [937, 255] on img "Next" at bounding box center [929, 263] width 18 height 47
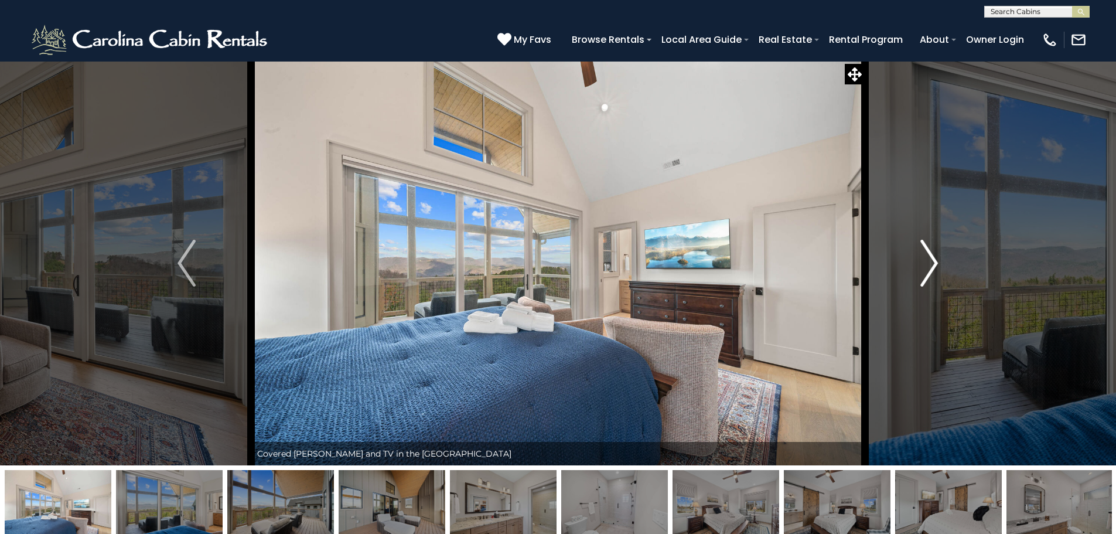
click at [937, 255] on img "Next" at bounding box center [929, 263] width 18 height 47
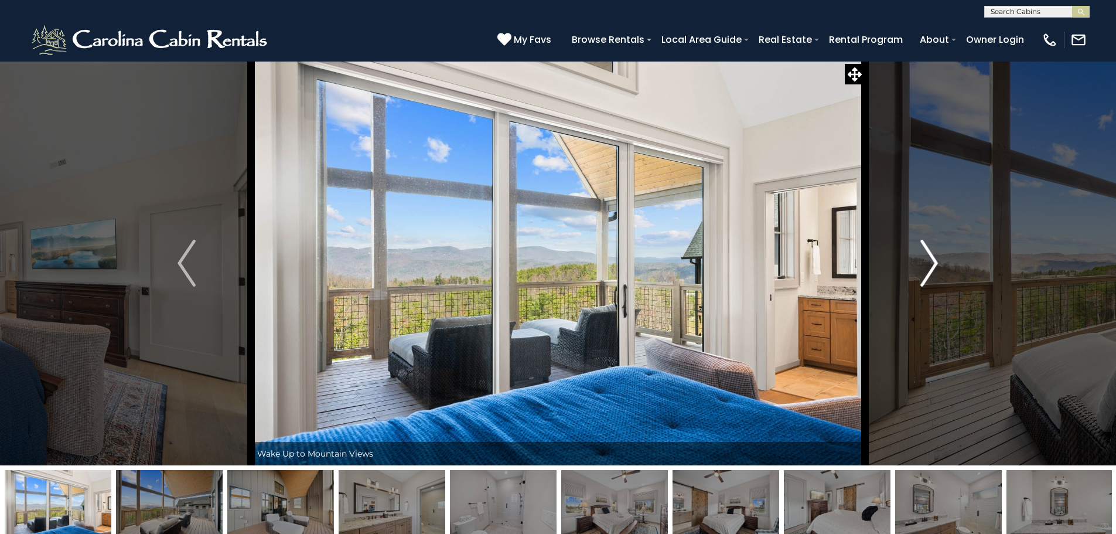
click at [937, 255] on img "Next" at bounding box center [929, 263] width 18 height 47
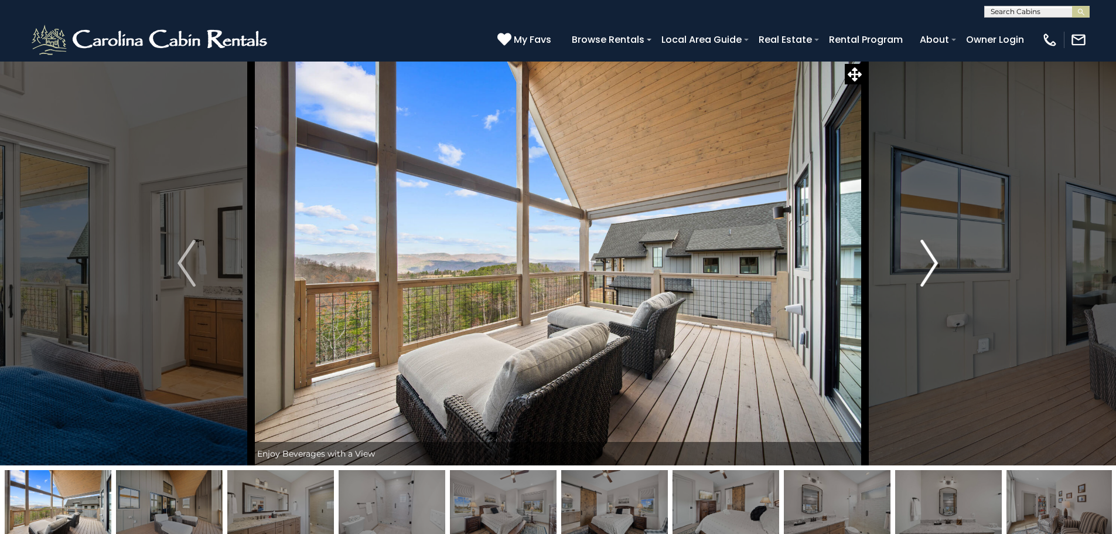
click at [937, 255] on img "Next" at bounding box center [929, 263] width 18 height 47
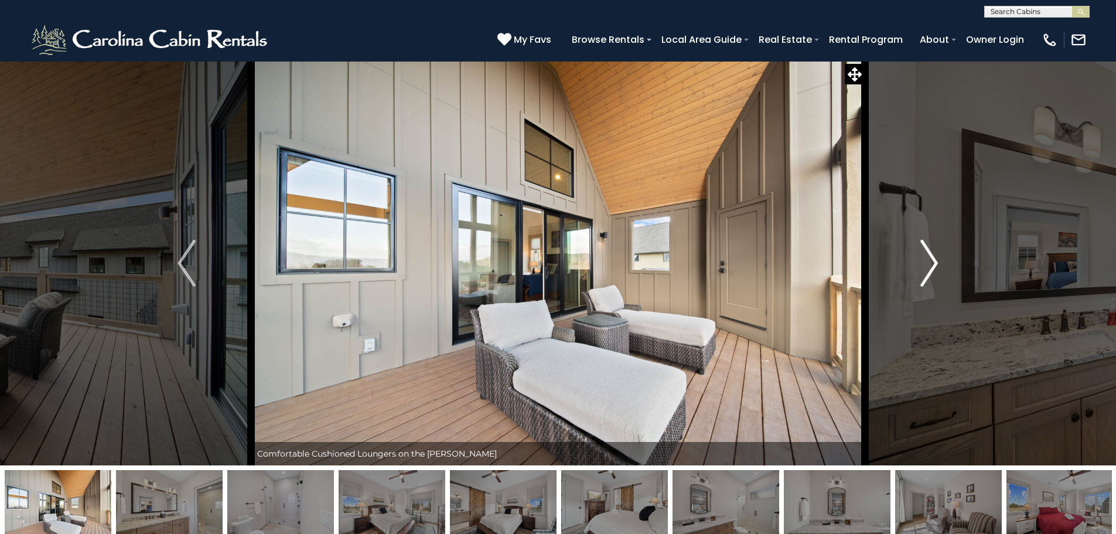
click at [937, 255] on img "Next" at bounding box center [929, 263] width 18 height 47
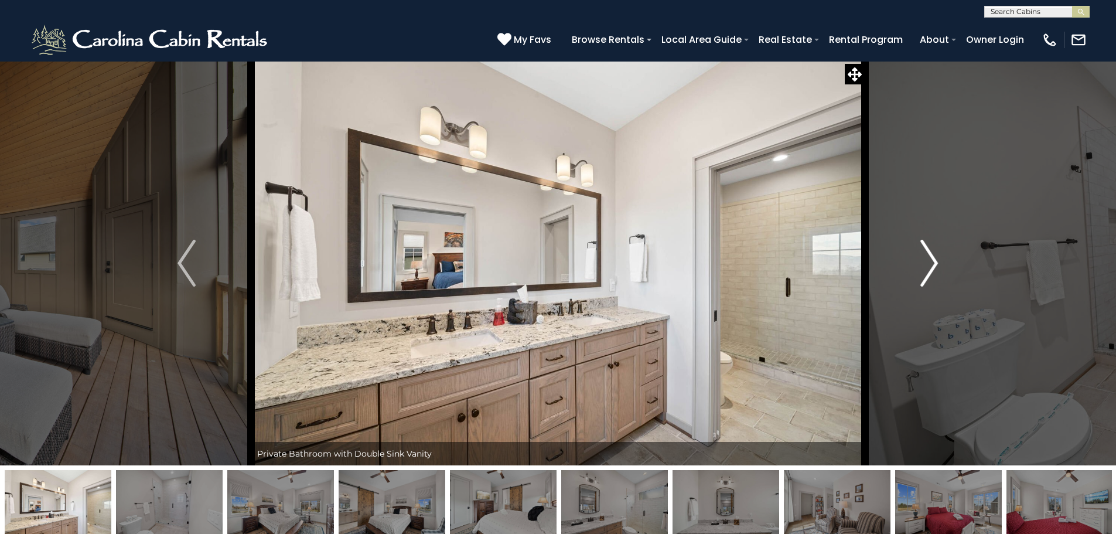
click at [937, 255] on img "Next" at bounding box center [929, 263] width 18 height 47
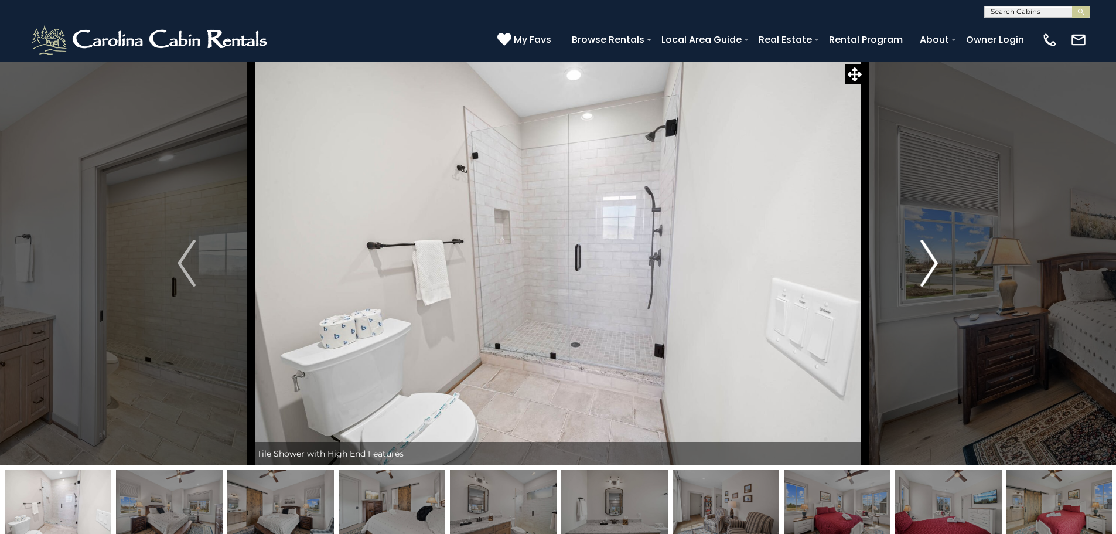
click at [937, 255] on img "Next" at bounding box center [929, 263] width 18 height 47
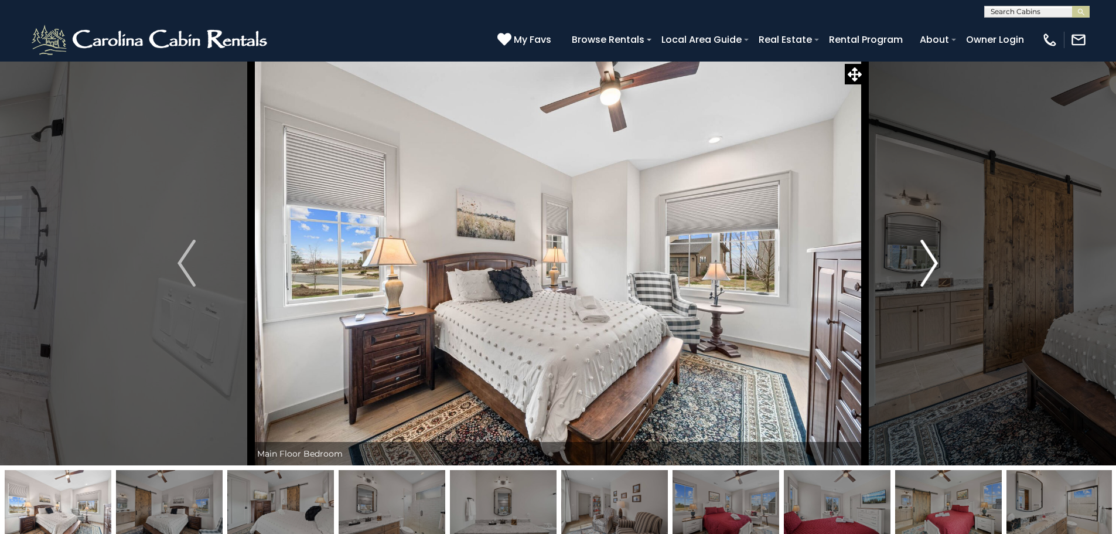
click at [937, 255] on img "Next" at bounding box center [929, 263] width 18 height 47
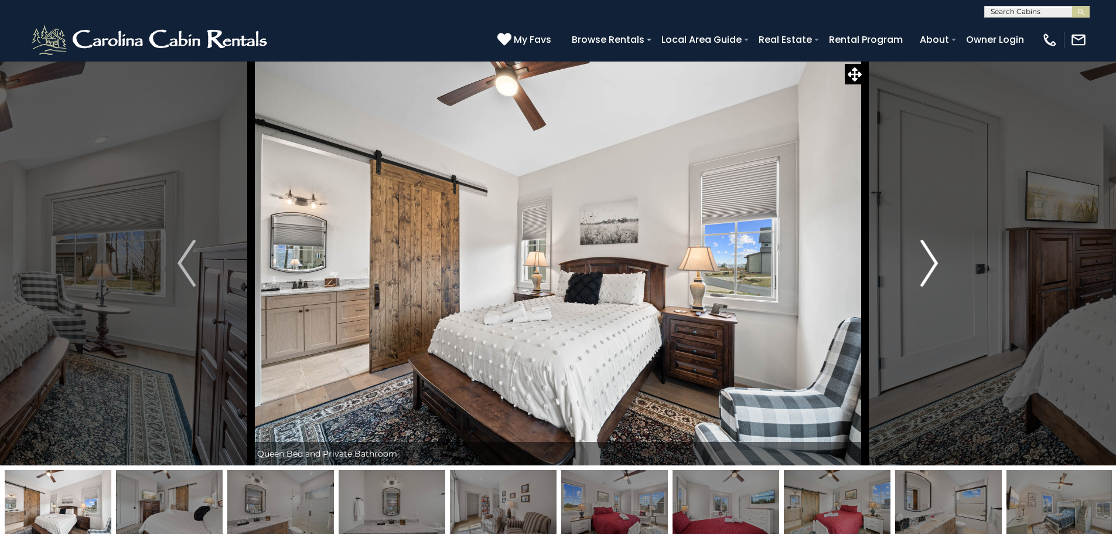
click at [937, 255] on img "Next" at bounding box center [929, 263] width 18 height 47
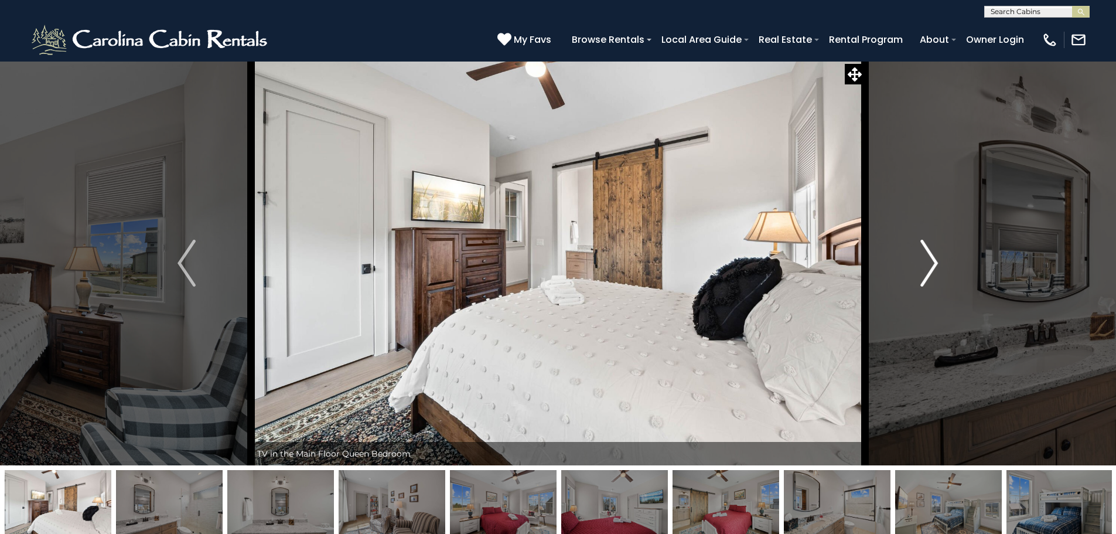
click at [937, 255] on img "Next" at bounding box center [929, 263] width 18 height 47
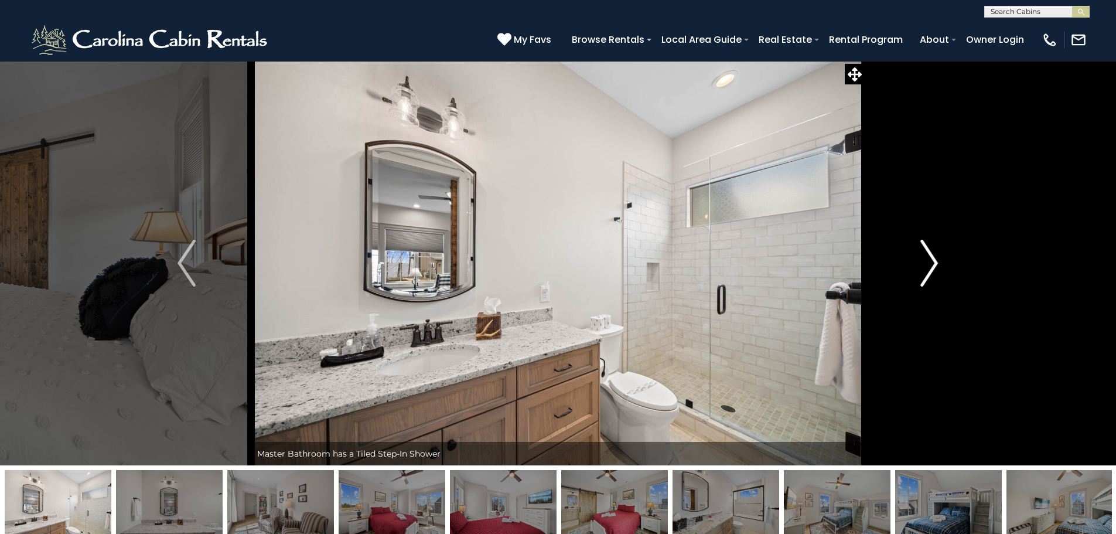
click at [937, 255] on img "Next" at bounding box center [929, 263] width 18 height 47
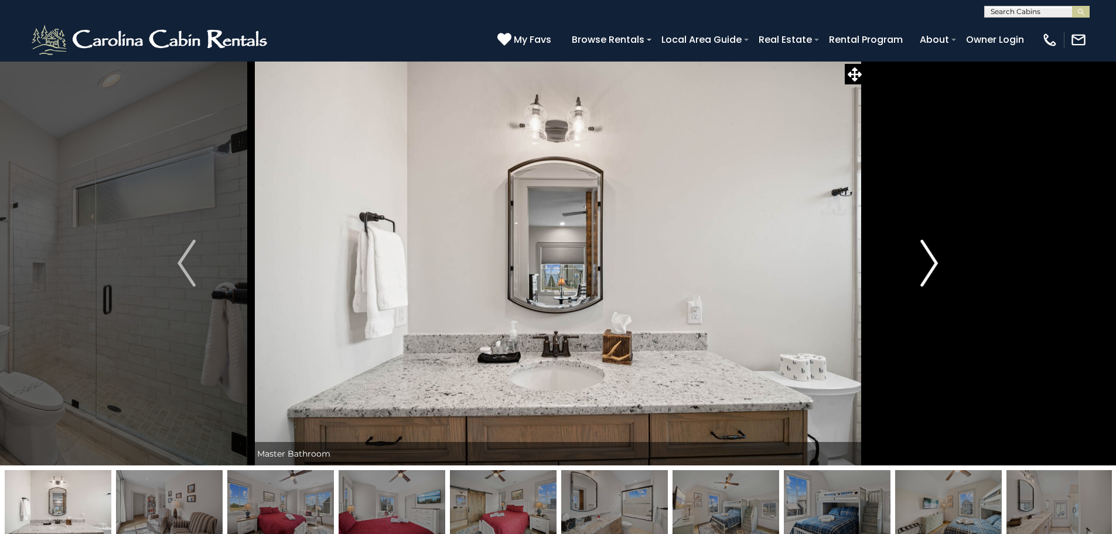
click at [937, 255] on img "Next" at bounding box center [929, 263] width 18 height 47
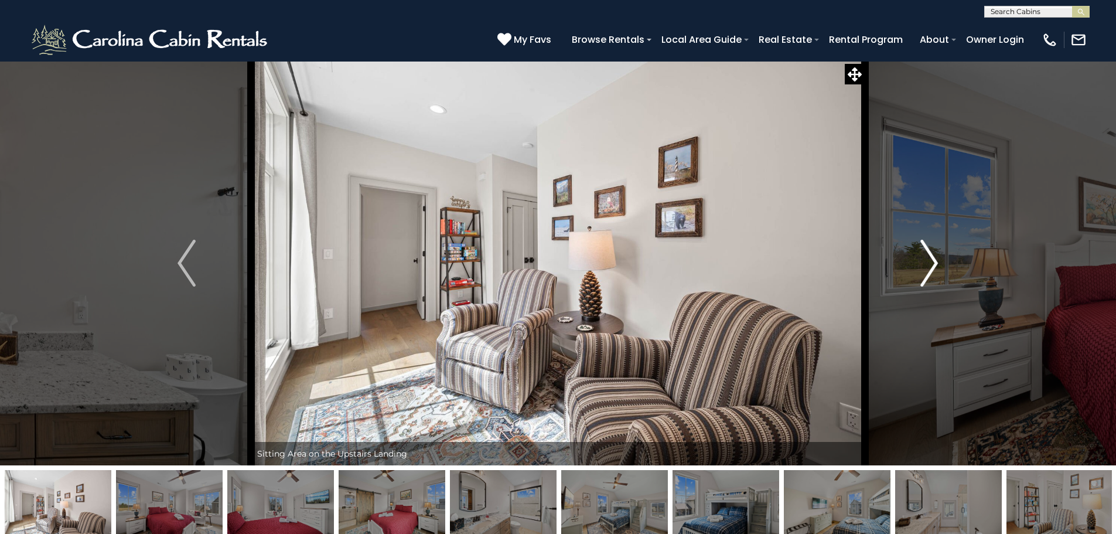
click at [937, 255] on img "Next" at bounding box center [929, 263] width 18 height 47
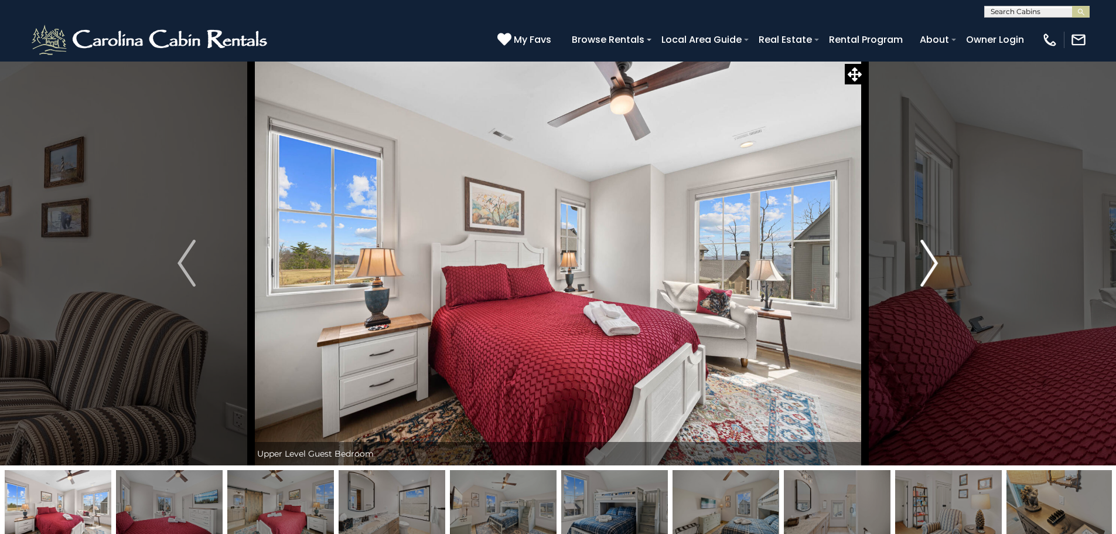
click at [937, 255] on img "Next" at bounding box center [929, 263] width 18 height 47
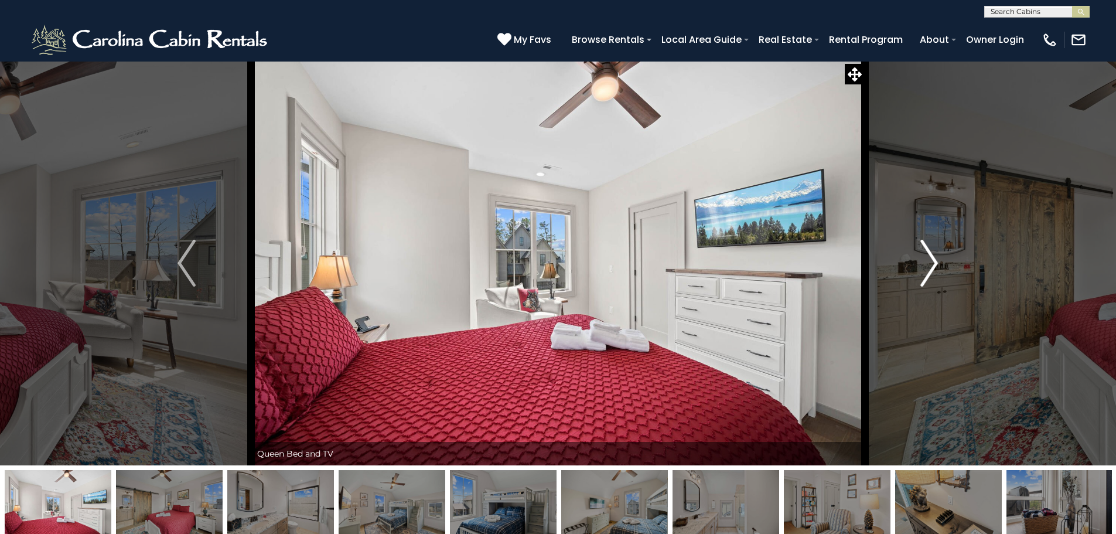
click at [937, 255] on img "Next" at bounding box center [929, 263] width 18 height 47
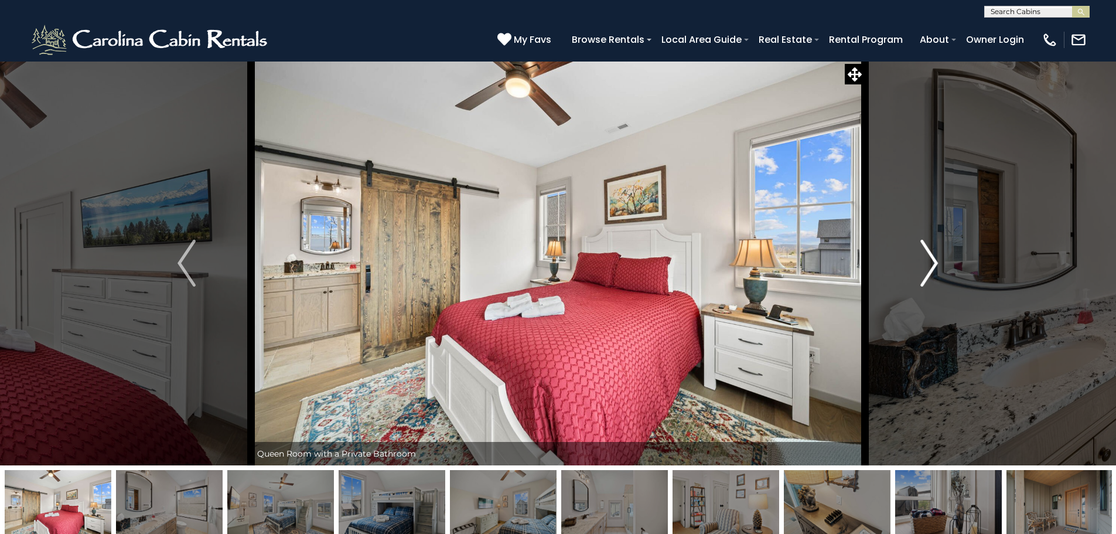
click at [937, 255] on img "Next" at bounding box center [929, 263] width 18 height 47
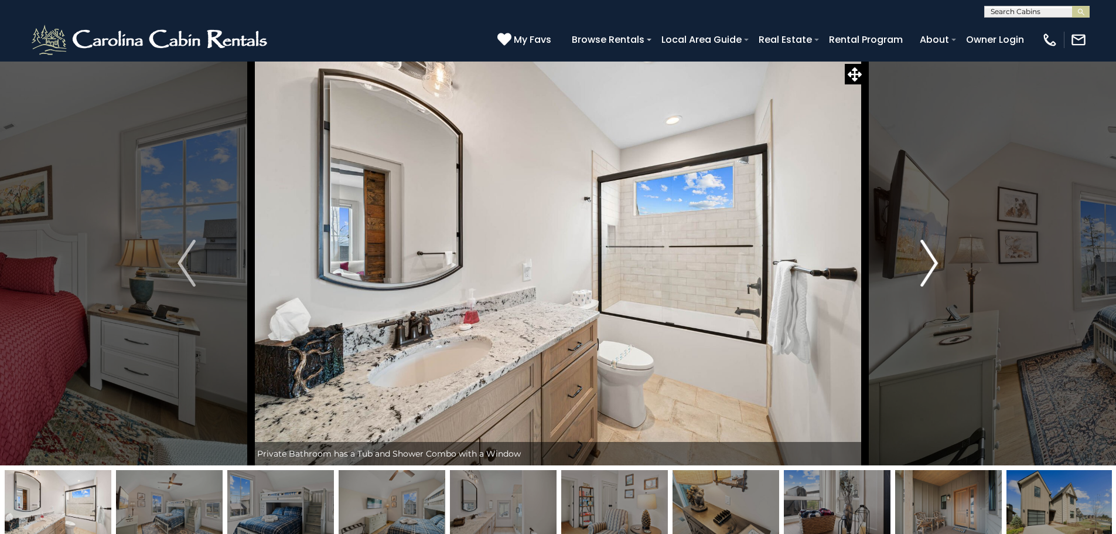
click at [937, 255] on img "Next" at bounding box center [929, 263] width 18 height 47
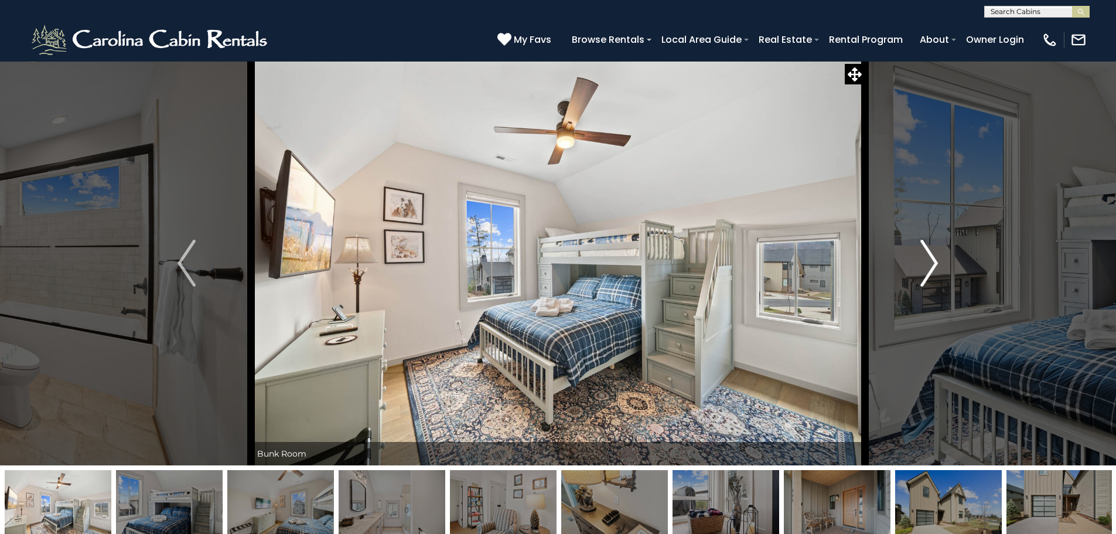
click at [930, 275] on img "Next" at bounding box center [929, 263] width 18 height 47
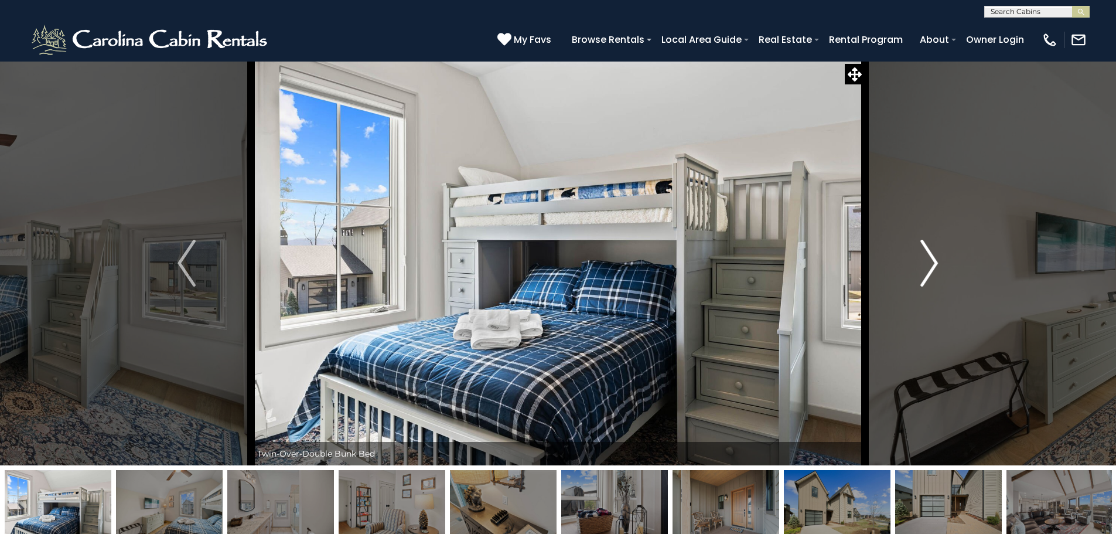
click at [930, 275] on img "Next" at bounding box center [929, 263] width 18 height 47
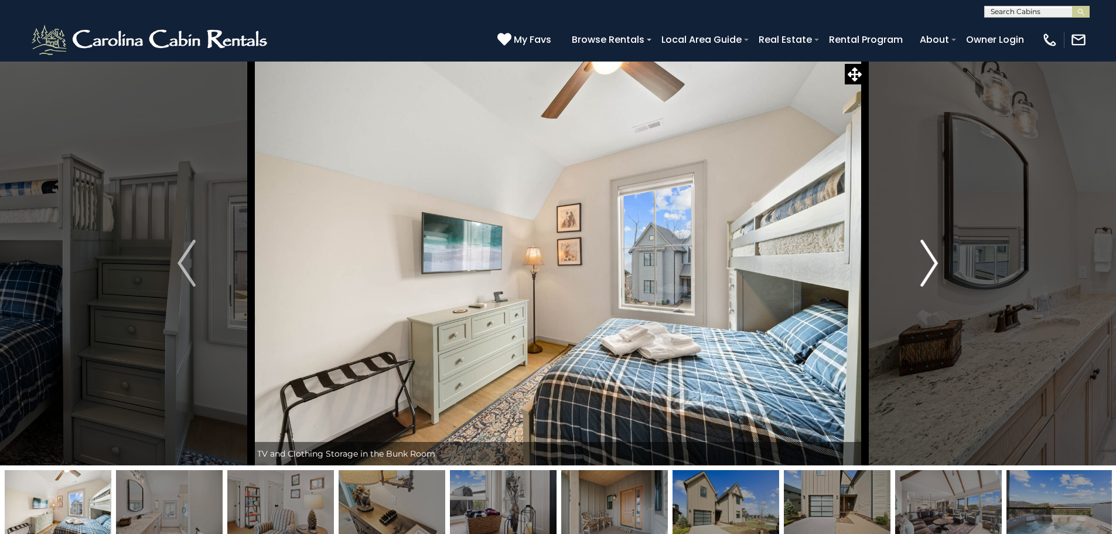
click at [930, 275] on img "Next" at bounding box center [929, 263] width 18 height 47
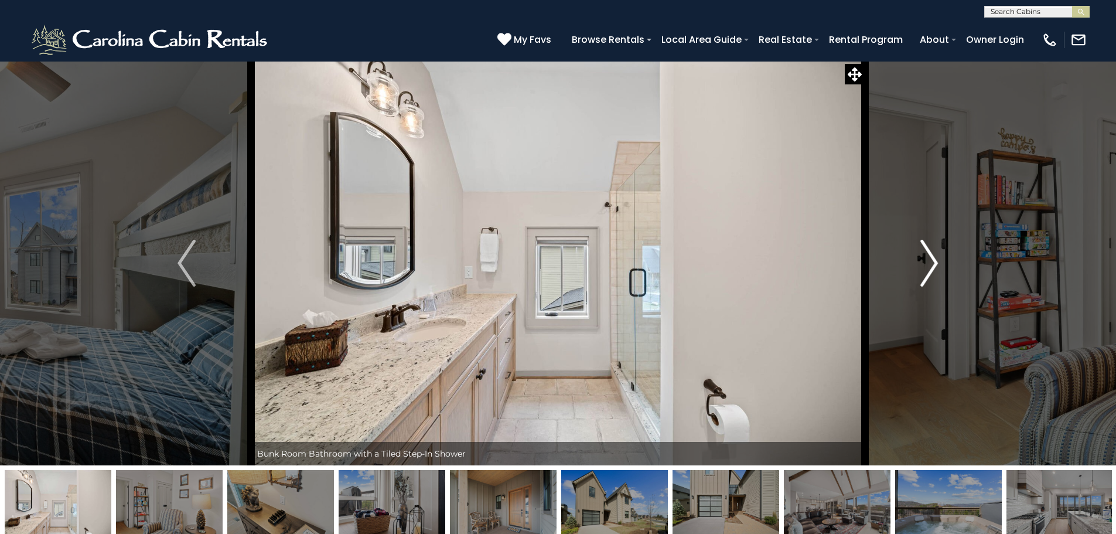
click at [930, 275] on img "Next" at bounding box center [929, 263] width 18 height 47
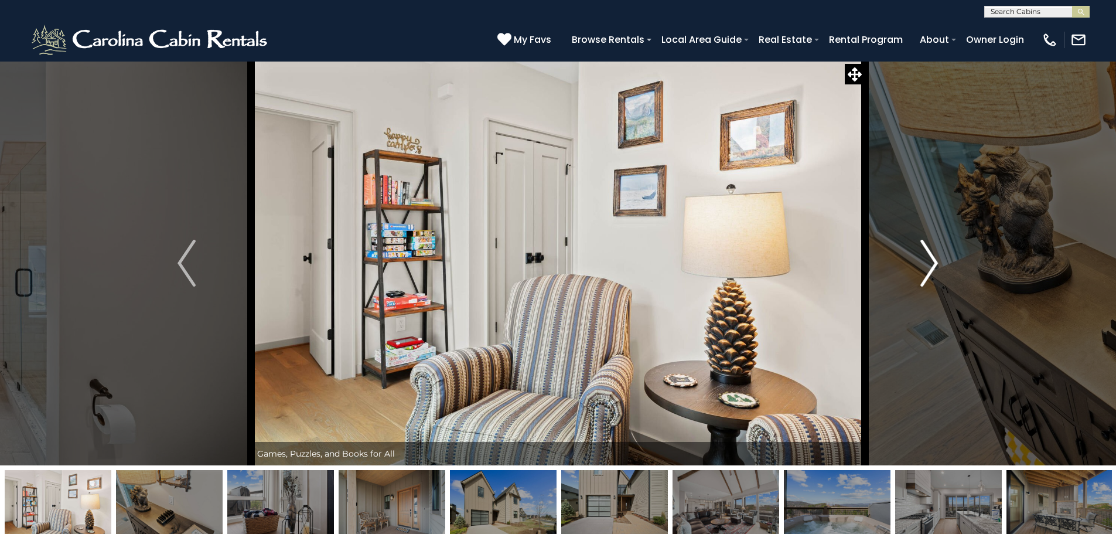
click at [930, 275] on img "Next" at bounding box center [929, 263] width 18 height 47
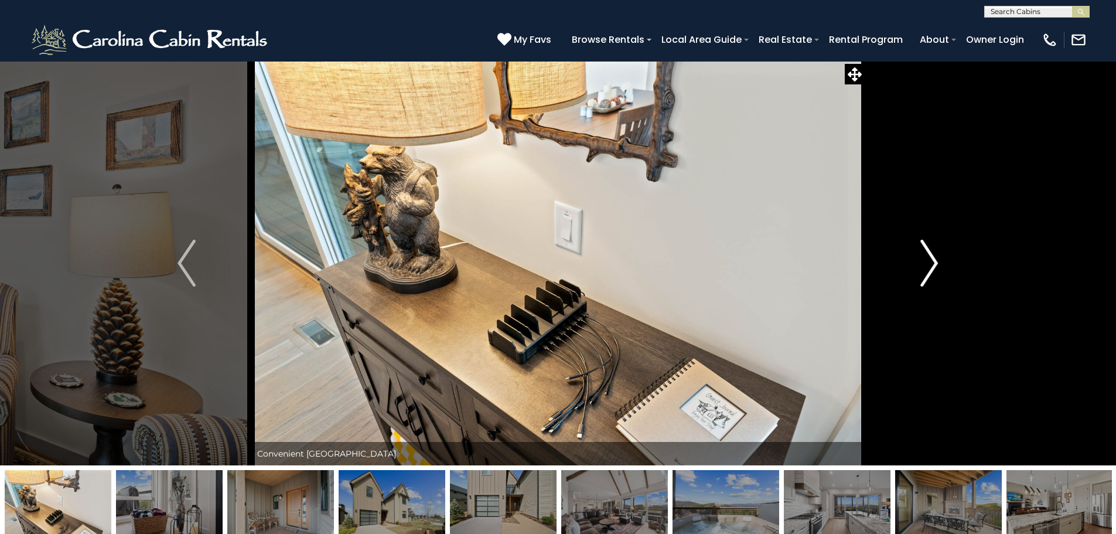
click at [930, 275] on img "Next" at bounding box center [929, 263] width 18 height 47
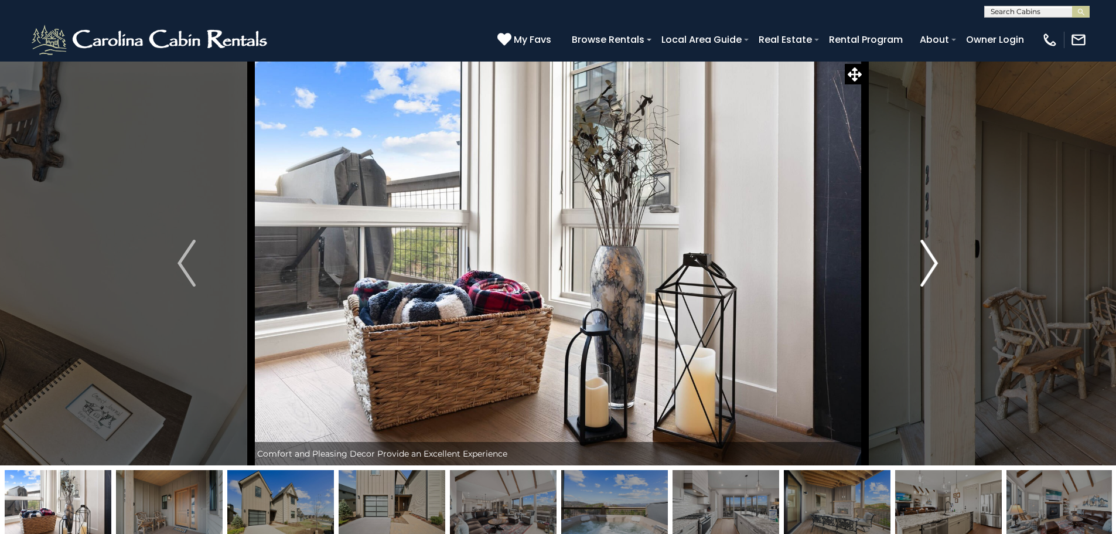
click at [930, 275] on img "Next" at bounding box center [929, 263] width 18 height 47
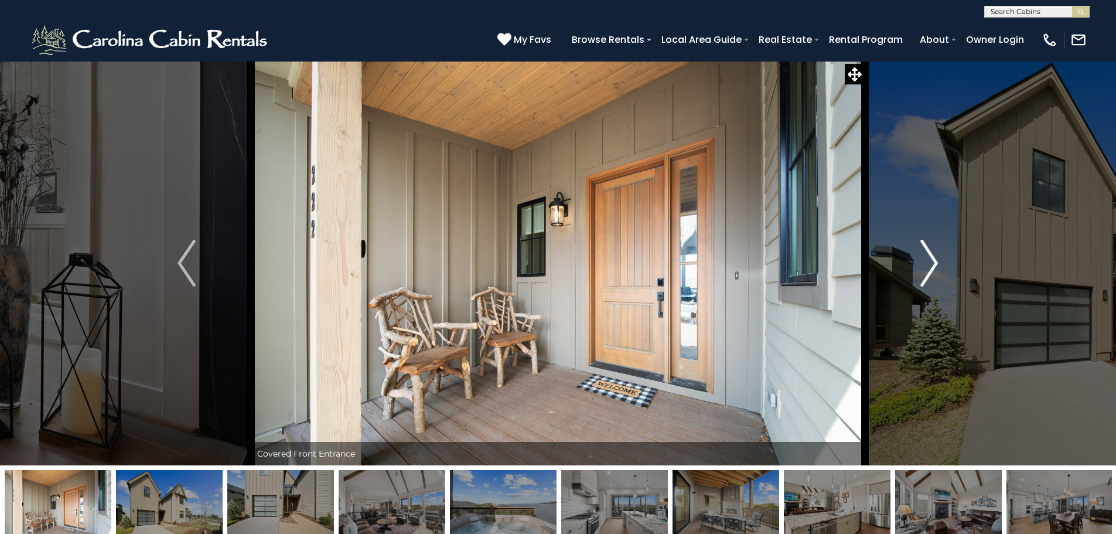
click at [930, 275] on img "Next" at bounding box center [929, 263] width 18 height 47
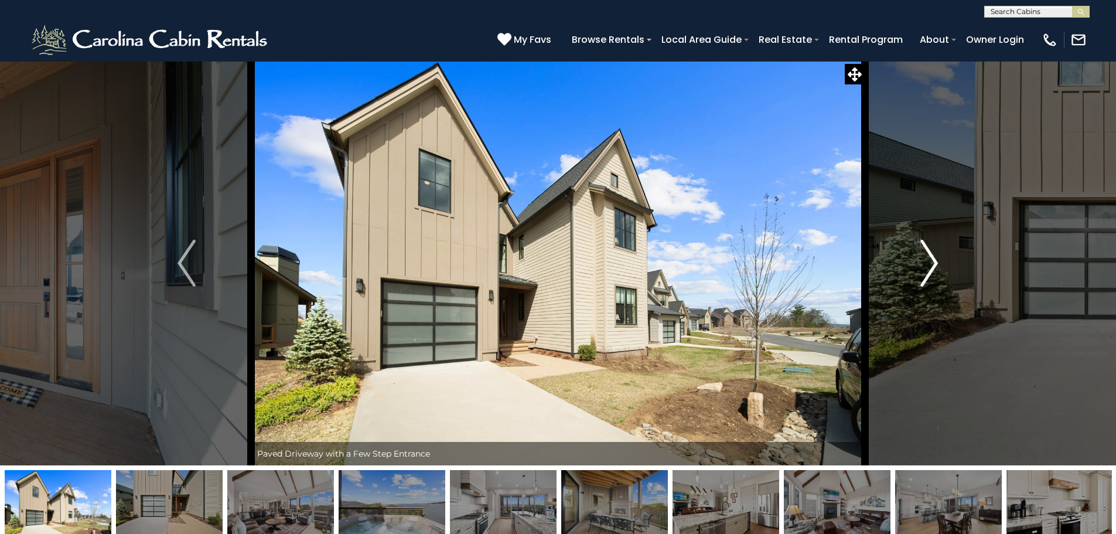
click at [930, 275] on img "Next" at bounding box center [929, 263] width 18 height 47
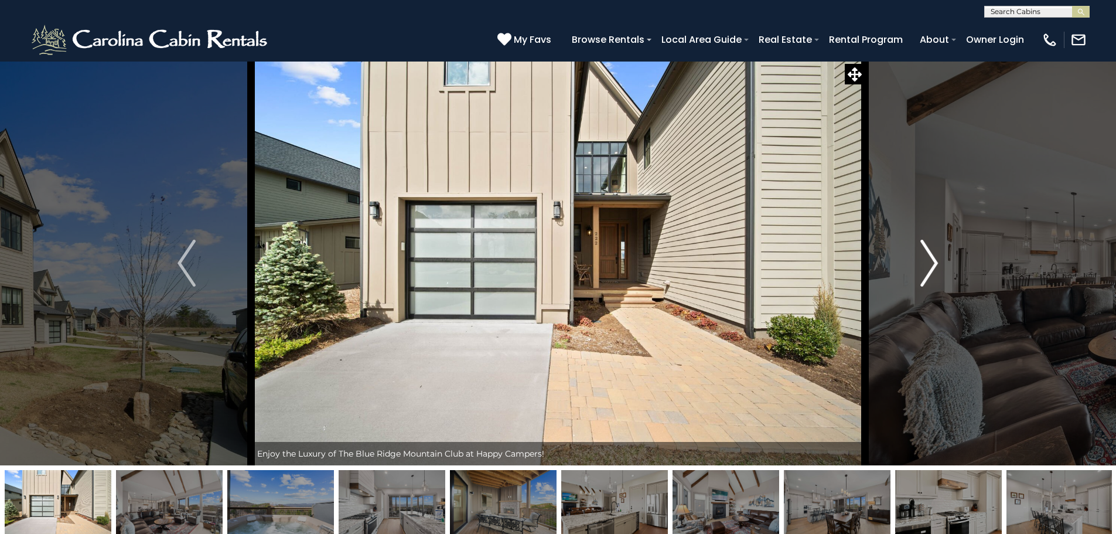
click at [930, 275] on img "Next" at bounding box center [929, 263] width 18 height 47
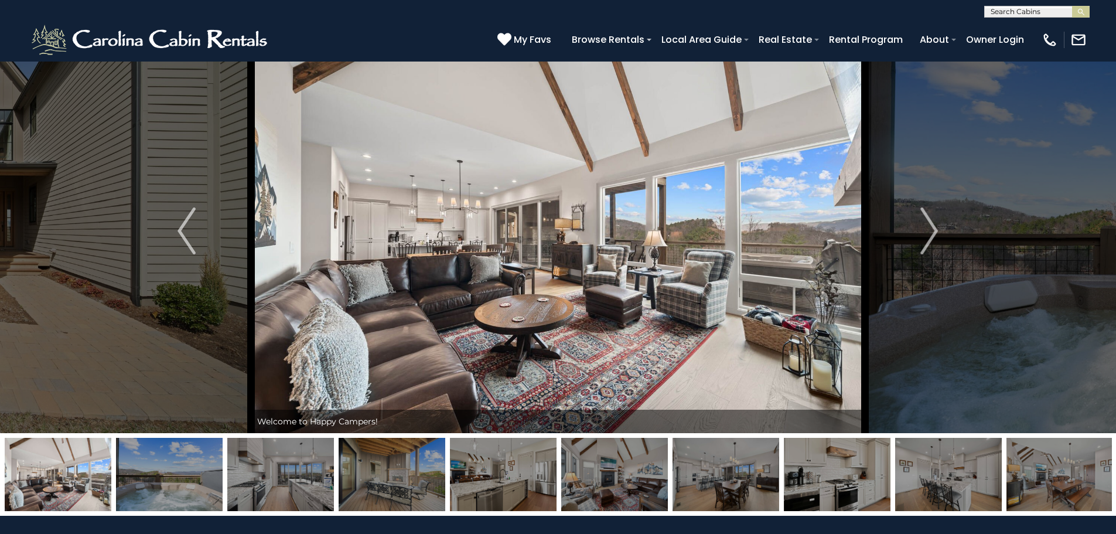
scroll to position [59, 0]
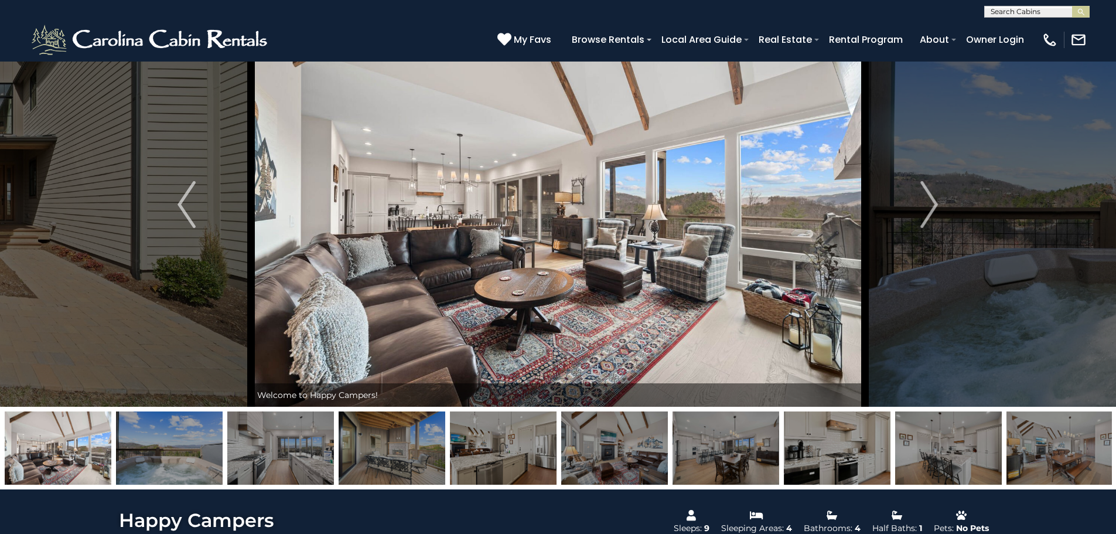
drag, startPoint x: 930, startPoint y: 449, endPoint x: 912, endPoint y: 456, distance: 19.8
click at [912, 456] on img at bounding box center [948, 447] width 107 height 73
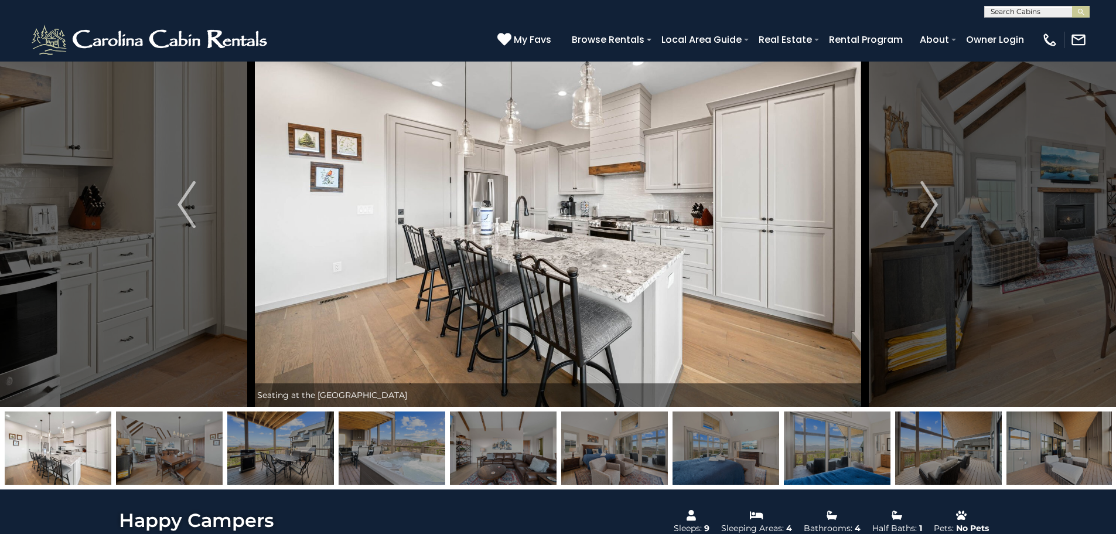
click at [1023, 447] on img at bounding box center [1060, 447] width 107 height 73
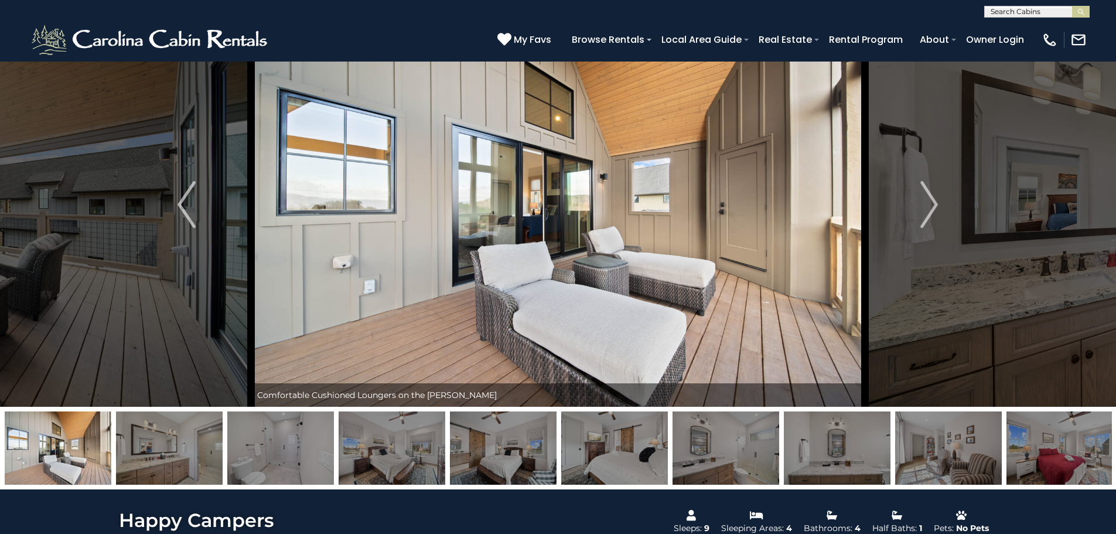
click at [1051, 447] on img at bounding box center [1060, 447] width 107 height 73
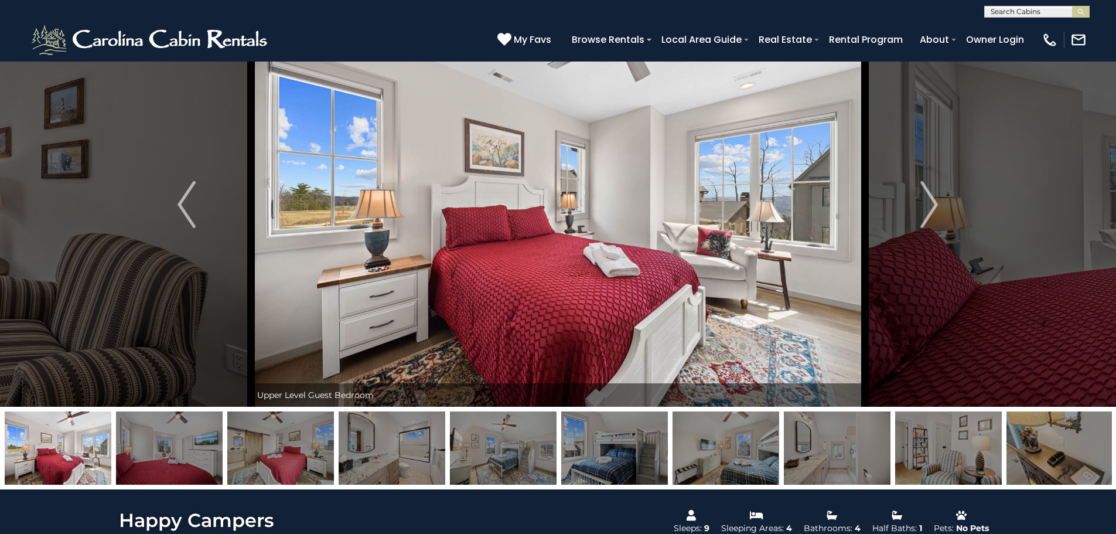
click at [1043, 451] on img at bounding box center [1060, 447] width 107 height 73
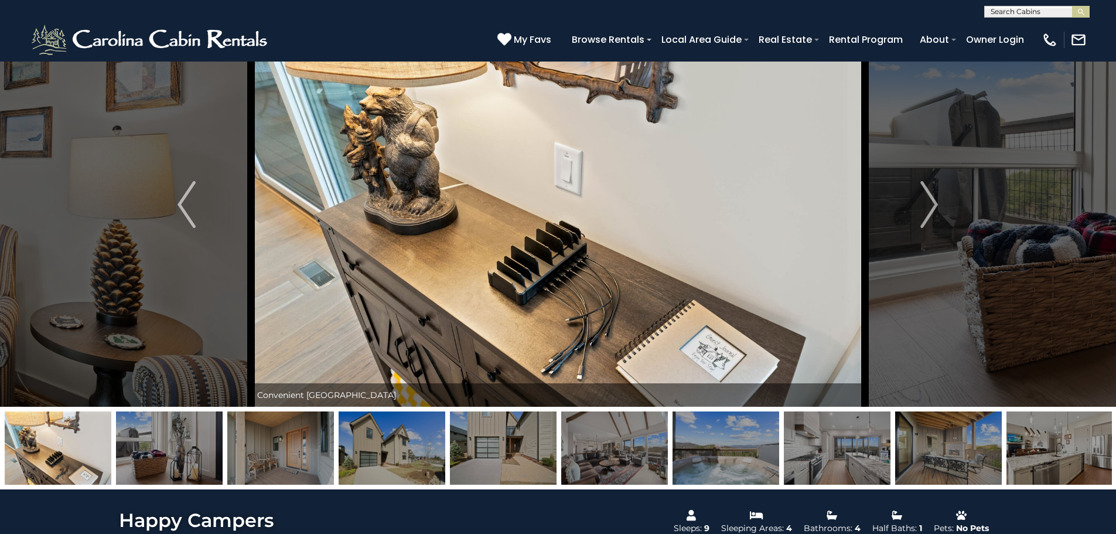
click at [933, 451] on img at bounding box center [948, 447] width 107 height 73
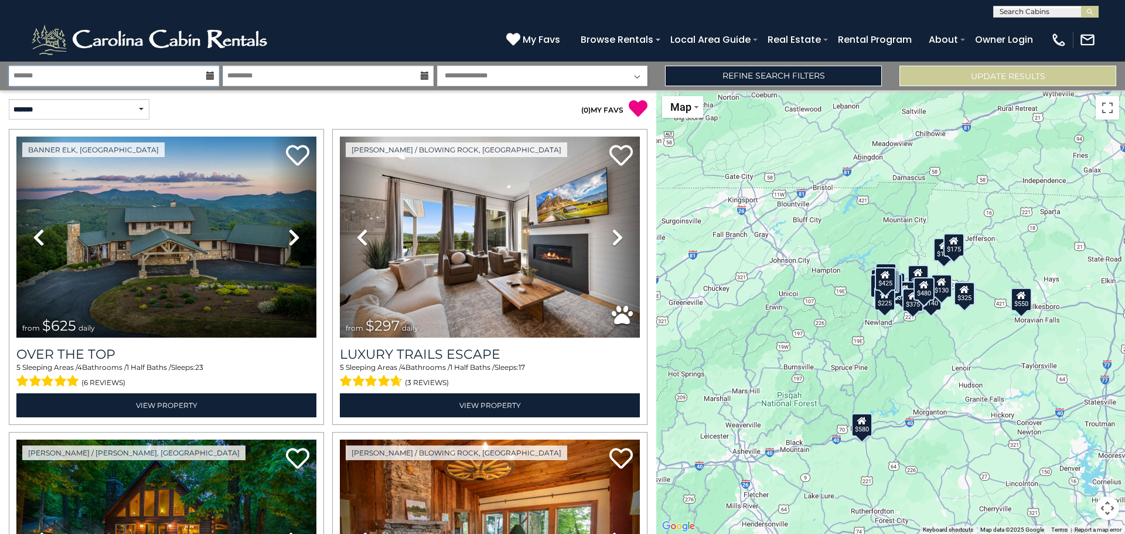
click at [154, 76] on input "text" at bounding box center [114, 76] width 210 height 21
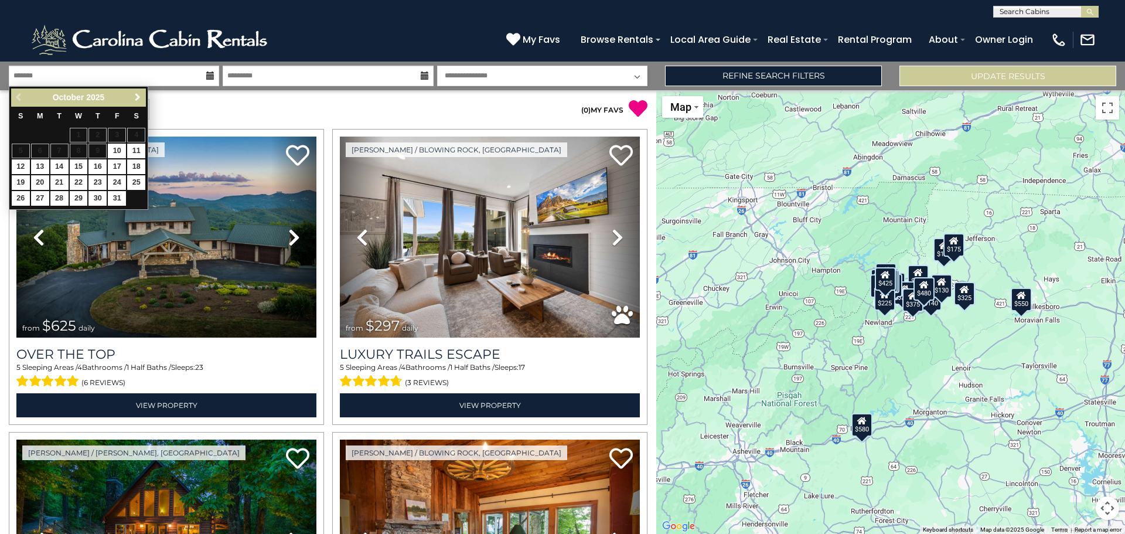
click at [142, 100] on span "Next" at bounding box center [137, 97] width 9 height 9
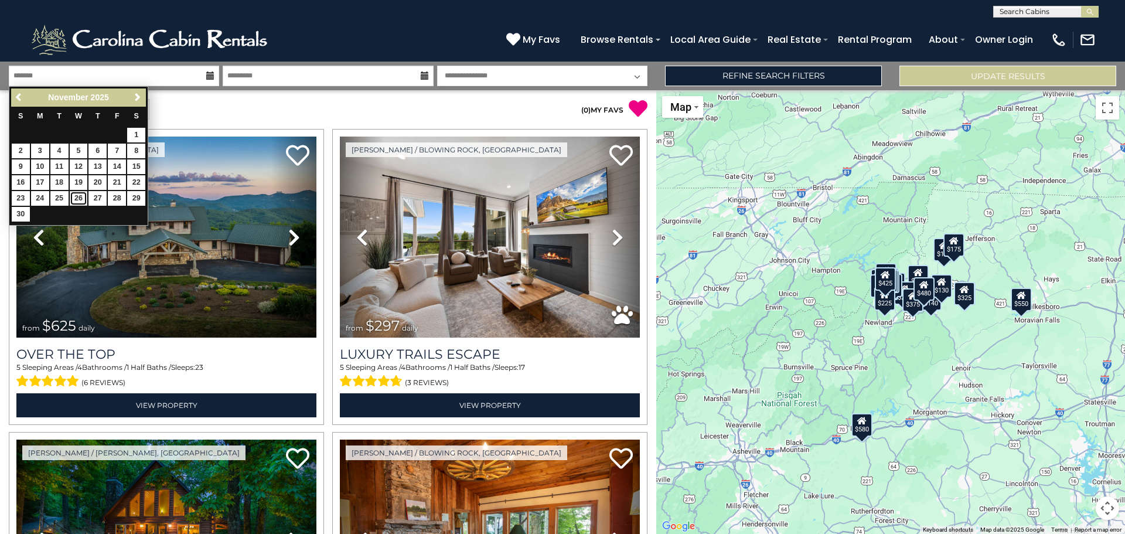
click at [81, 194] on link "26" at bounding box center [79, 198] width 18 height 15
type input "********"
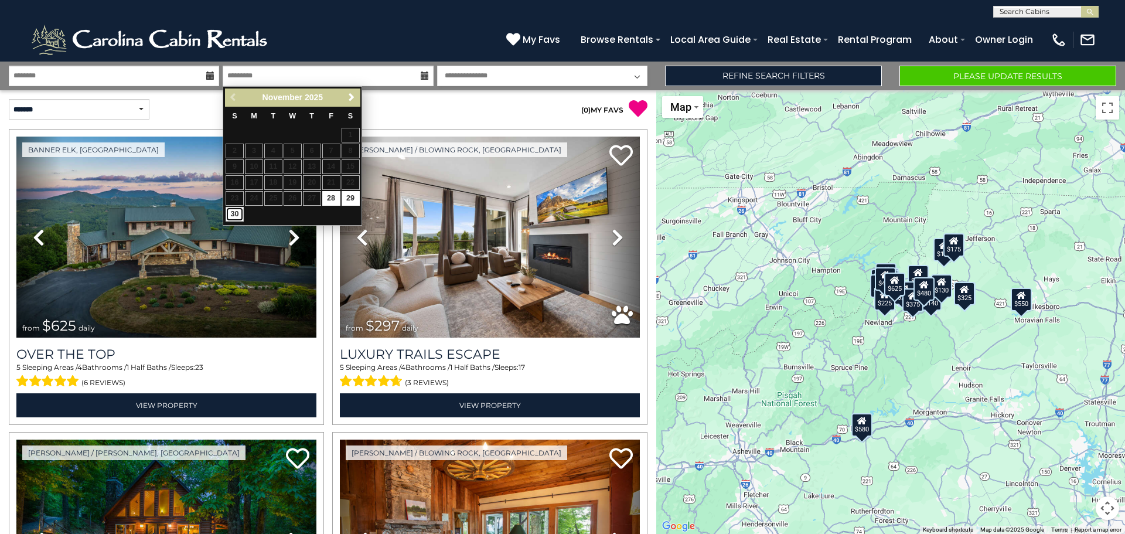
click at [239, 219] on link "30" at bounding box center [235, 214] width 18 height 15
type input "********"
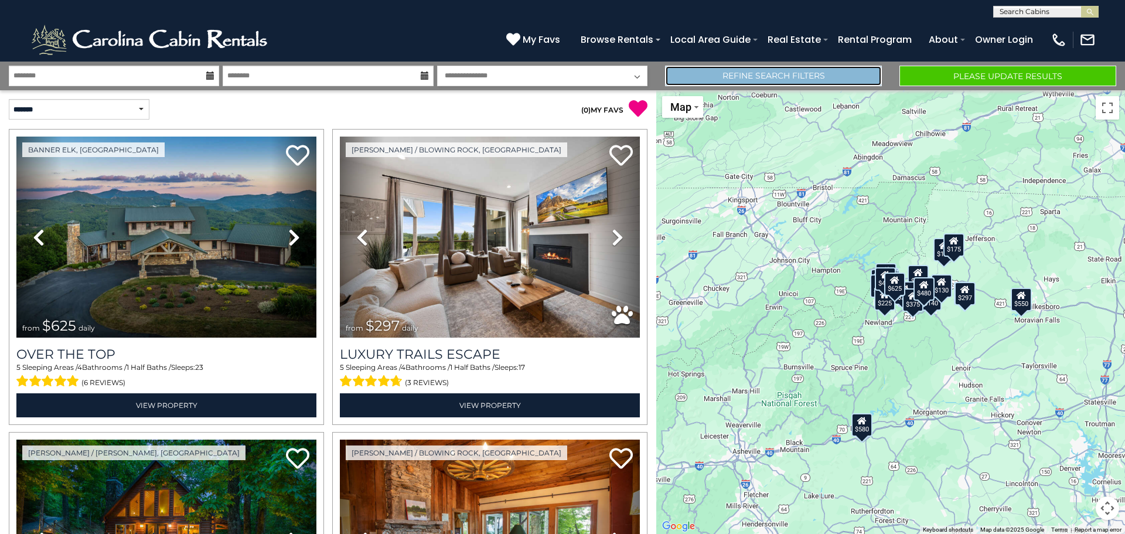
click at [769, 81] on link "Refine Search Filters" at bounding box center [773, 76] width 217 height 21
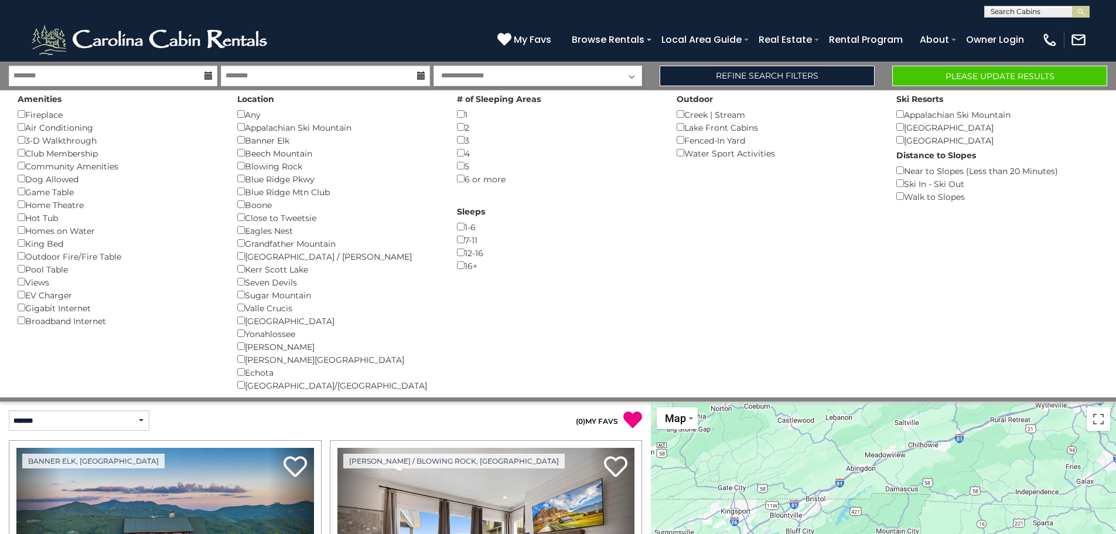
click at [461, 163] on div "5 ()" at bounding box center [558, 165] width 202 height 13
click at [971, 70] on button "Please Update Results" at bounding box center [999, 76] width 215 height 21
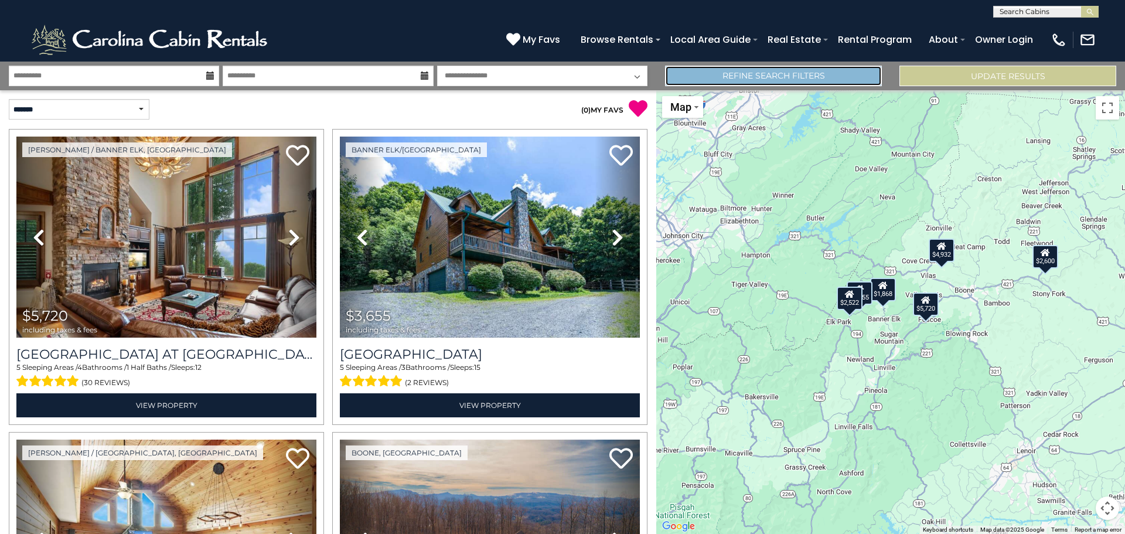
click at [830, 80] on link "Refine Search Filters" at bounding box center [773, 76] width 217 height 21
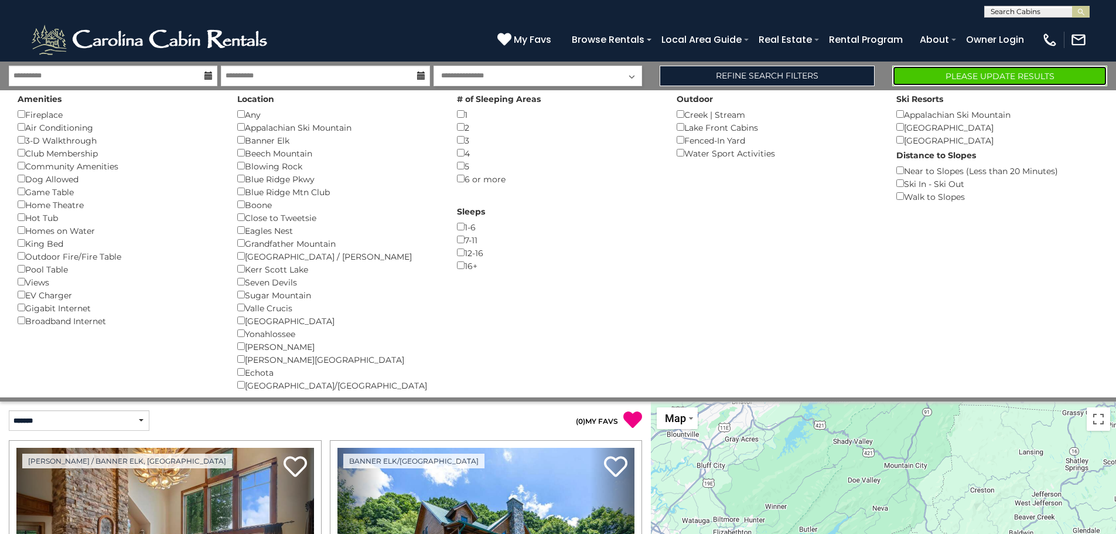
click at [954, 72] on button "Please Update Results" at bounding box center [999, 76] width 215 height 21
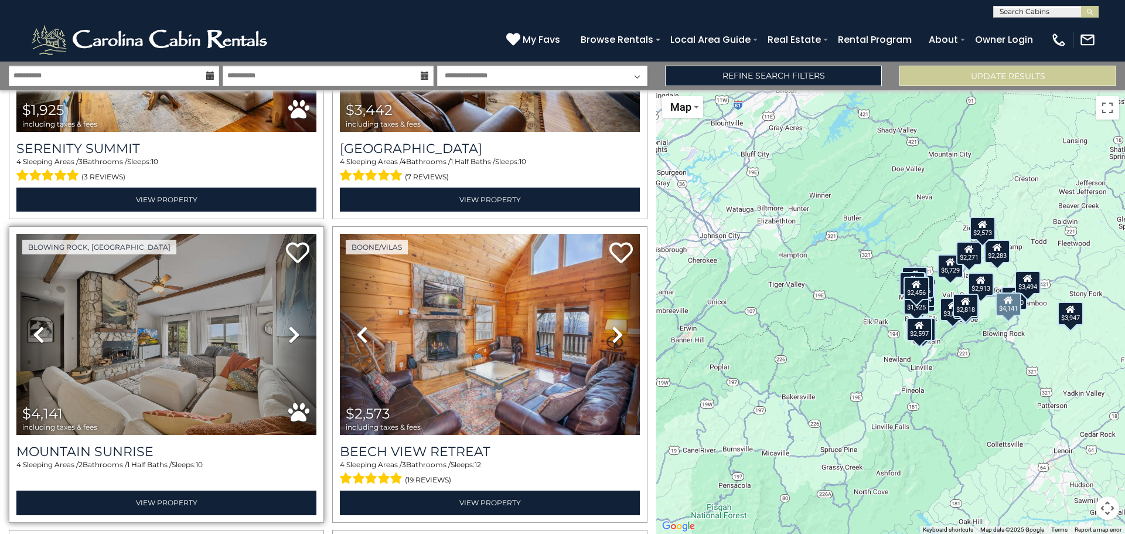
scroll to position [293, 0]
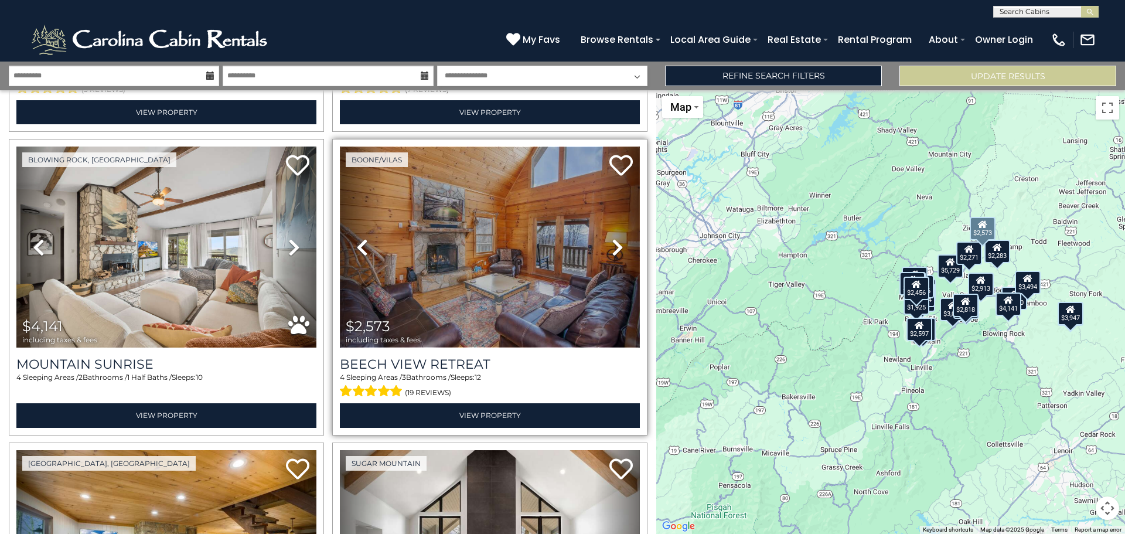
click at [486, 235] on img at bounding box center [490, 246] width 300 height 201
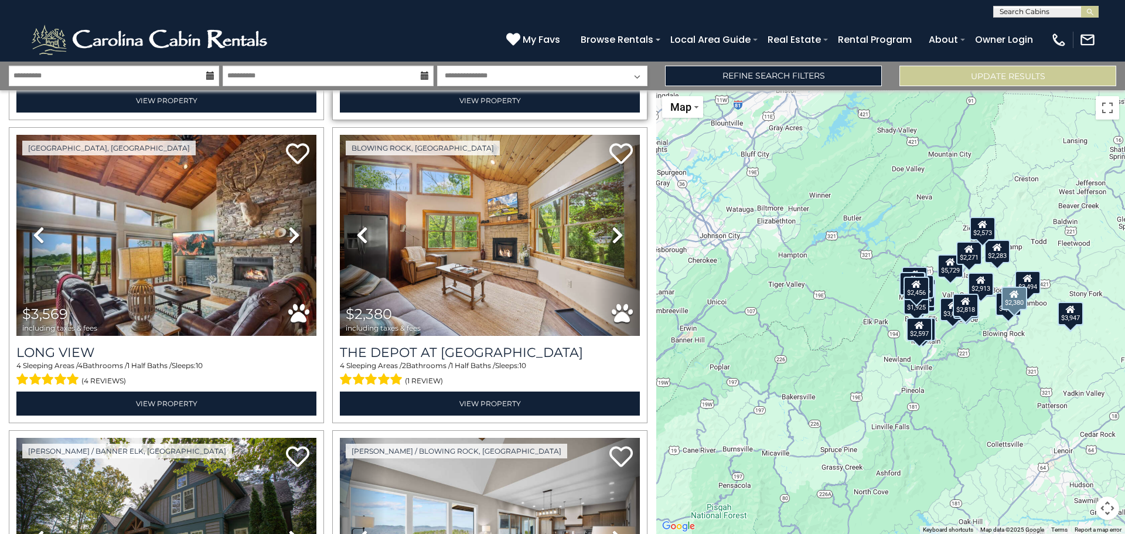
scroll to position [937, 0]
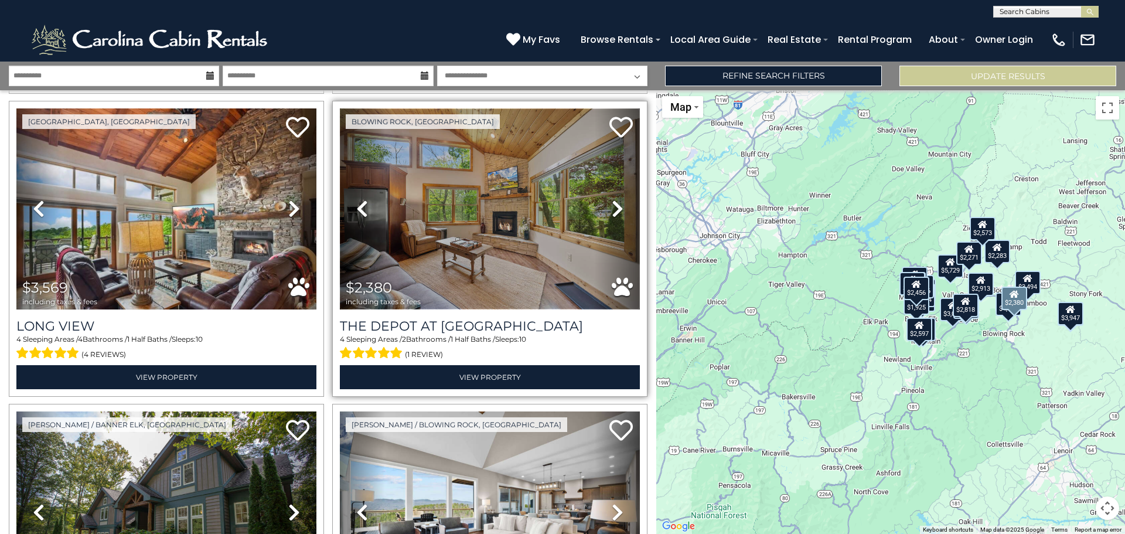
click at [495, 254] on img at bounding box center [490, 208] width 300 height 201
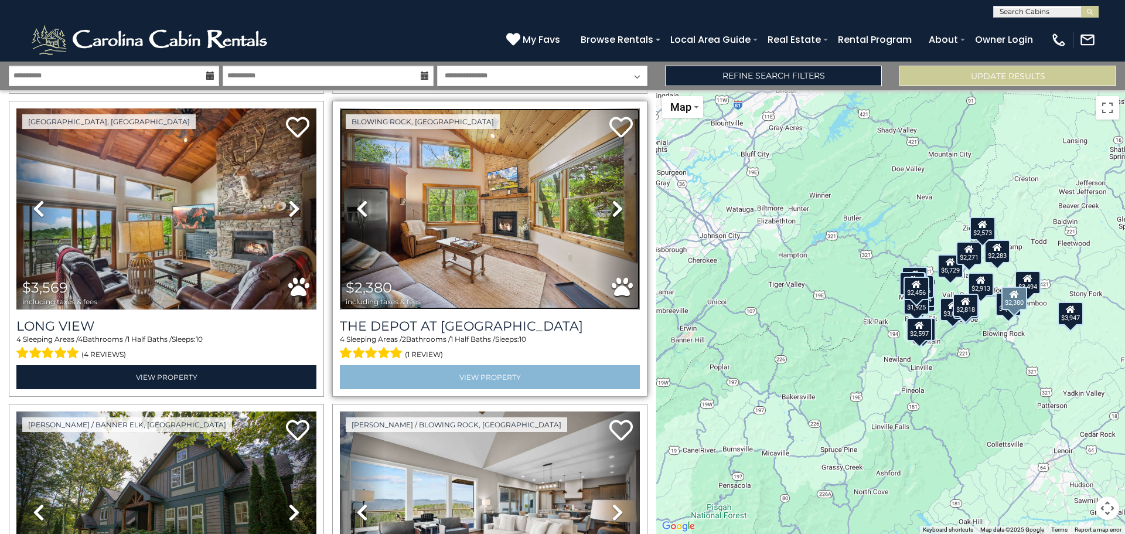
scroll to position [1113, 0]
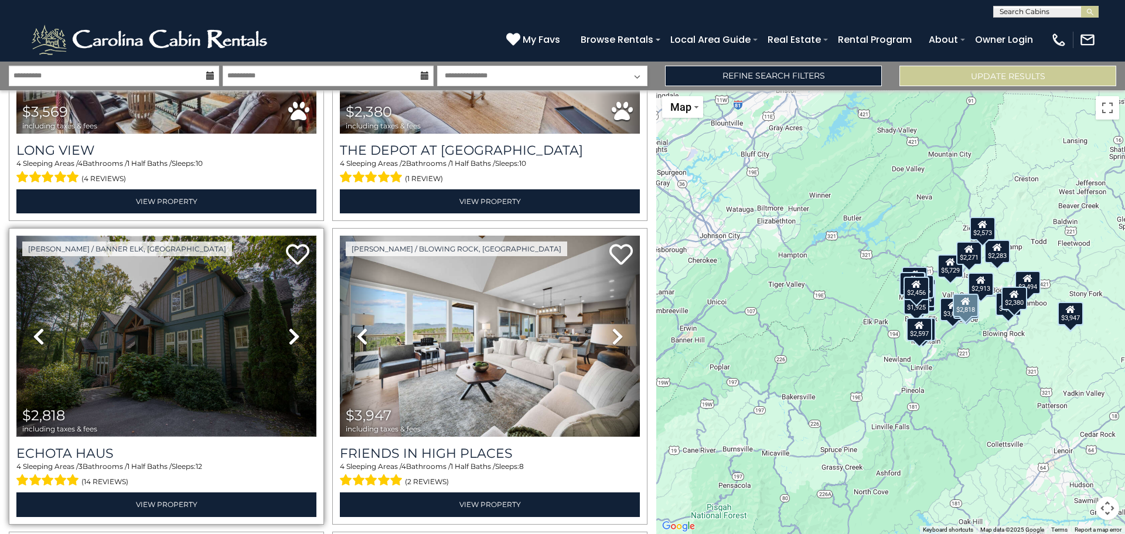
click at [224, 362] on img at bounding box center [166, 336] width 300 height 201
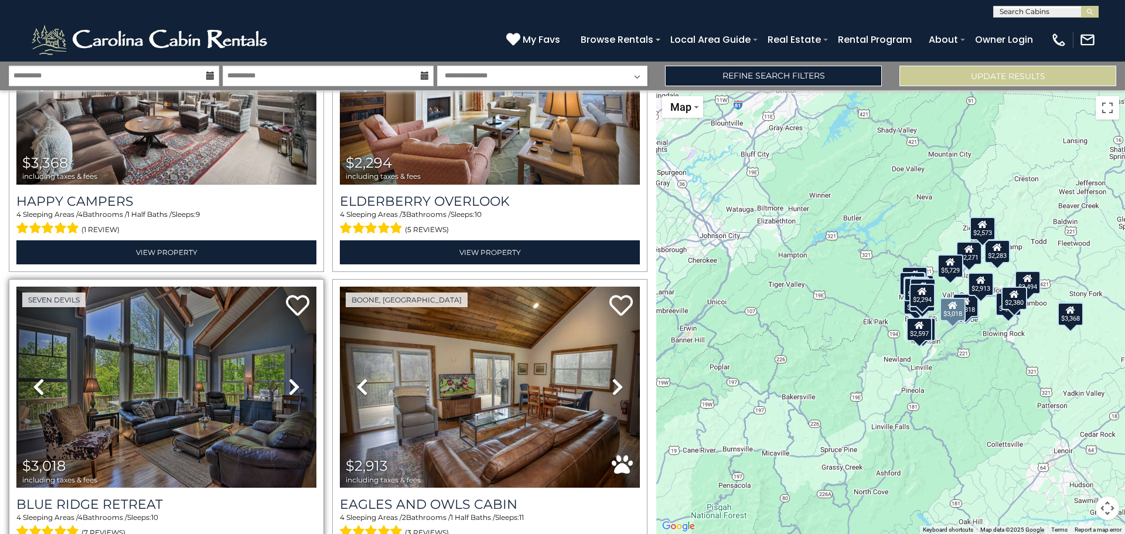
scroll to position [2637, 0]
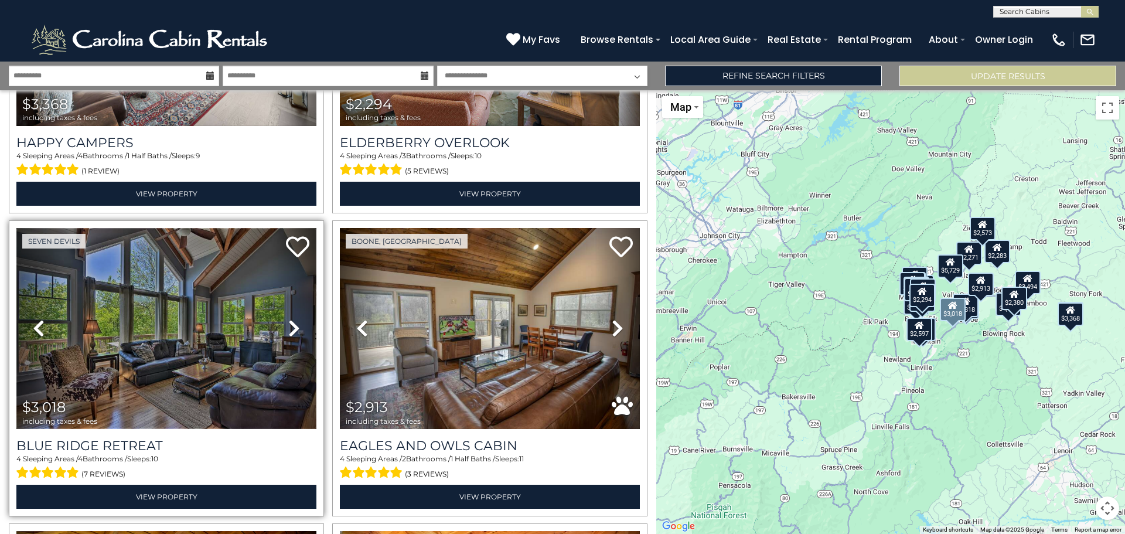
click at [237, 339] on img at bounding box center [166, 328] width 300 height 201
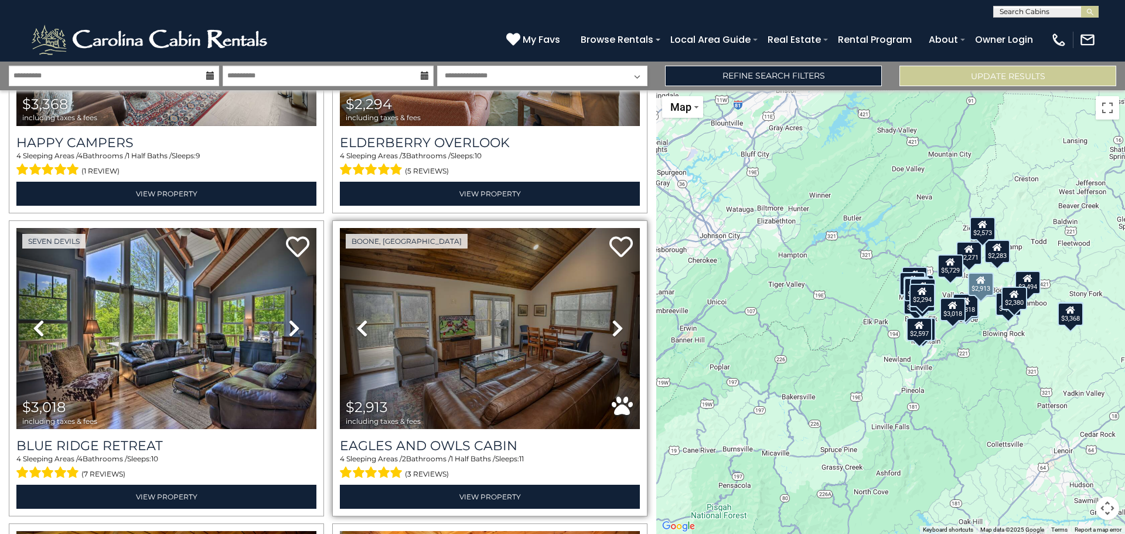
click at [612, 319] on icon at bounding box center [618, 328] width 12 height 19
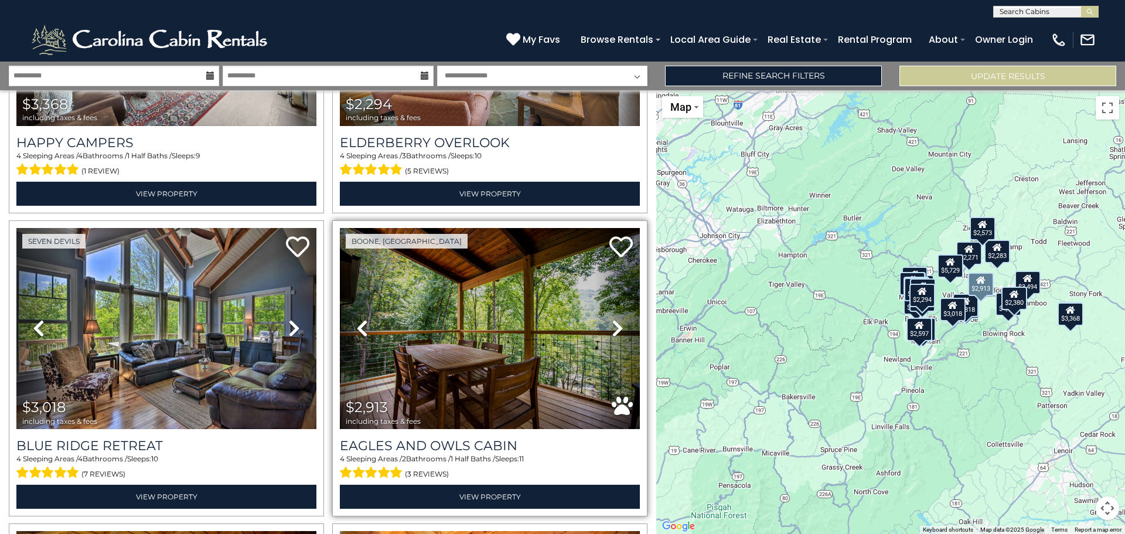
click at [612, 319] on icon at bounding box center [618, 328] width 12 height 19
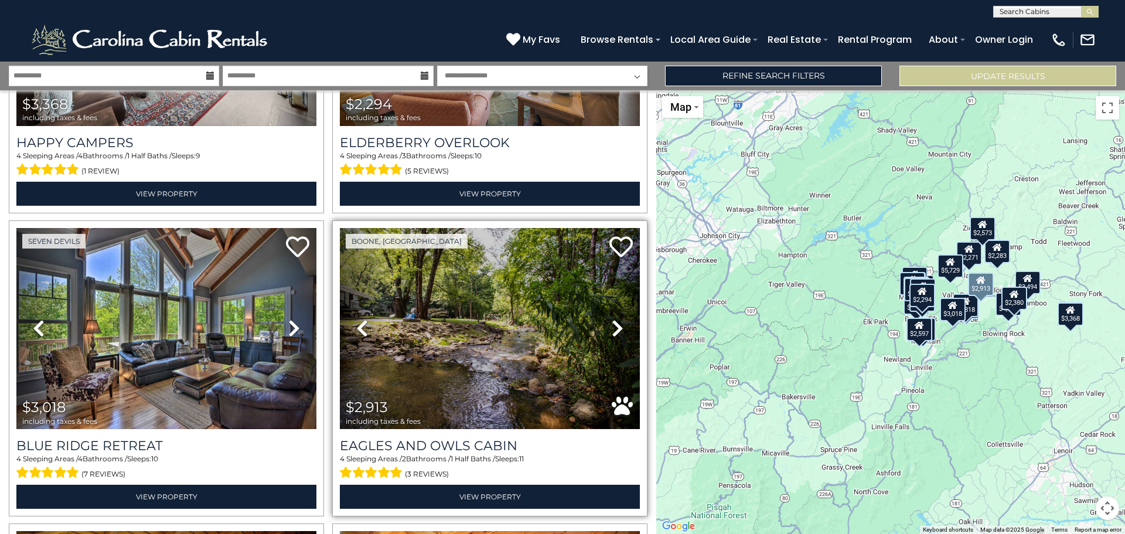
click at [612, 319] on icon at bounding box center [618, 328] width 12 height 19
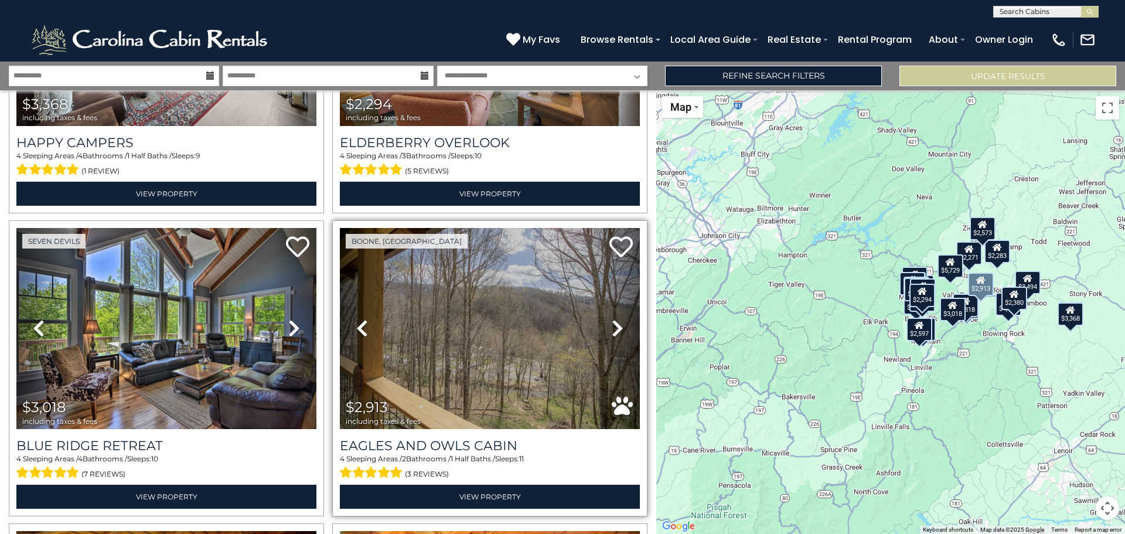
click at [612, 319] on icon at bounding box center [618, 328] width 12 height 19
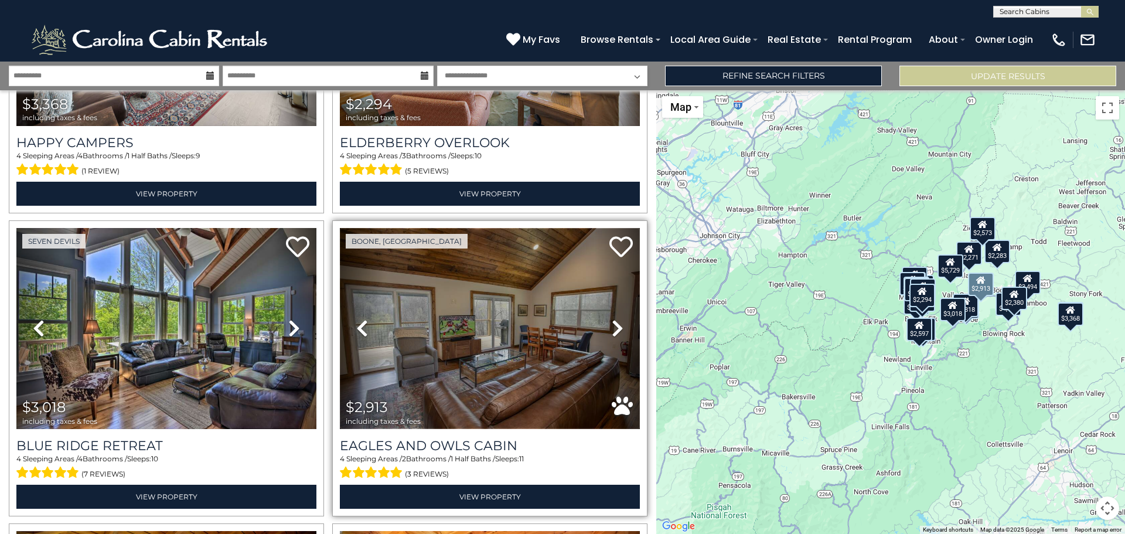
click at [520, 337] on img at bounding box center [490, 328] width 300 height 201
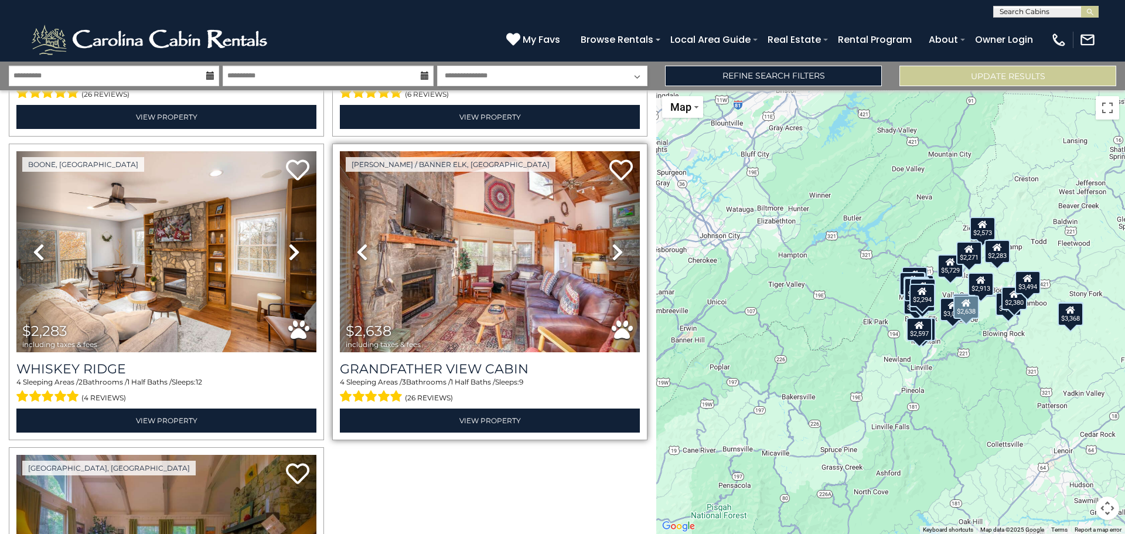
scroll to position [3340, 0]
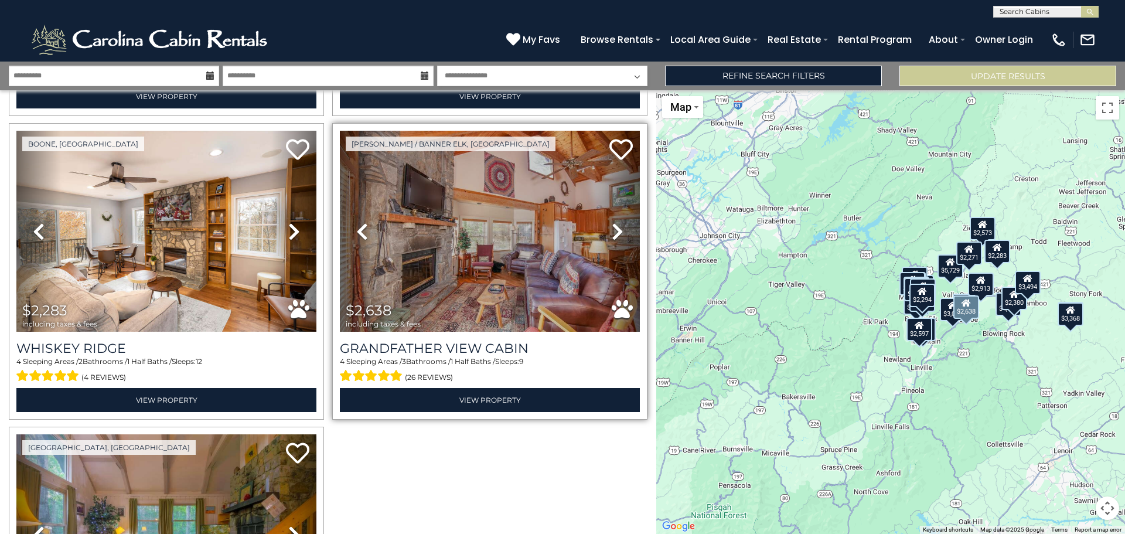
click at [603, 213] on link "Next" at bounding box center [617, 231] width 45 height 201
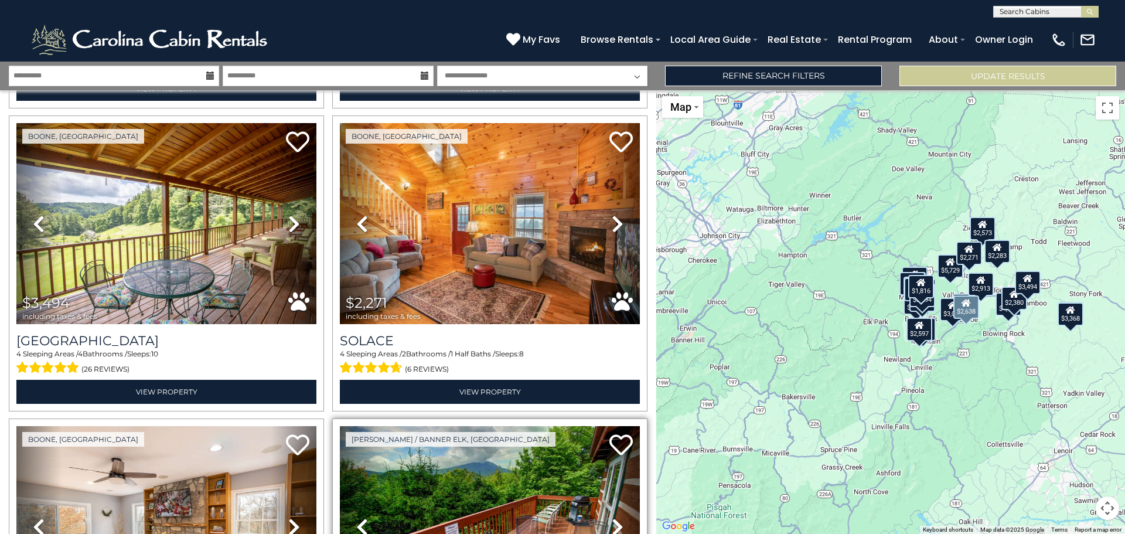
scroll to position [3024, 0]
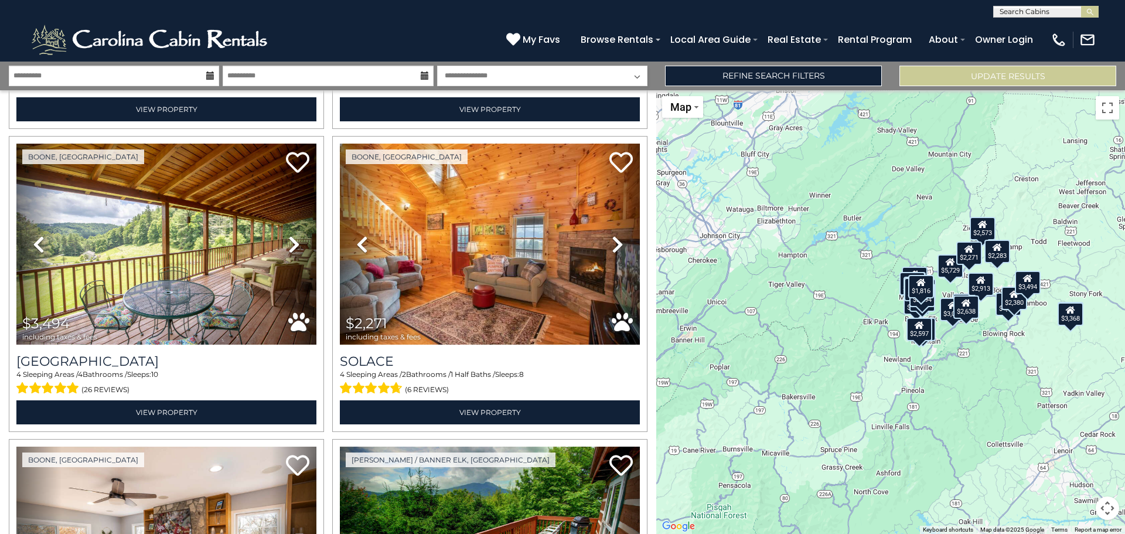
click at [968, 336] on div "$1,925 $3,442 $4,141 $2,573 $1,972 $2,597 $3,569 $2,380 $2,818 $3,947 $2,853 $3…" at bounding box center [890, 312] width 469 height 444
click at [1111, 111] on button "Toggle fullscreen view" at bounding box center [1107, 107] width 23 height 23
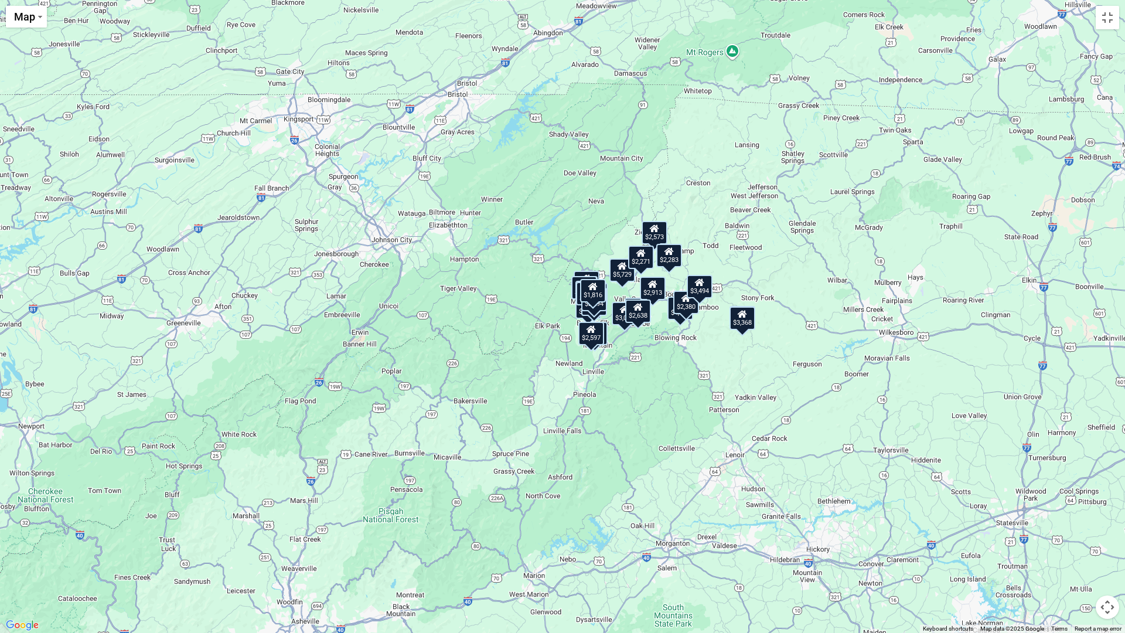
click at [699, 95] on div "$1,925 $3,442 $4,141 $2,573 $1,972 $2,597 $3,569 $2,380 $2,818 $3,947 $2,853 $3…" at bounding box center [562, 316] width 1125 height 633
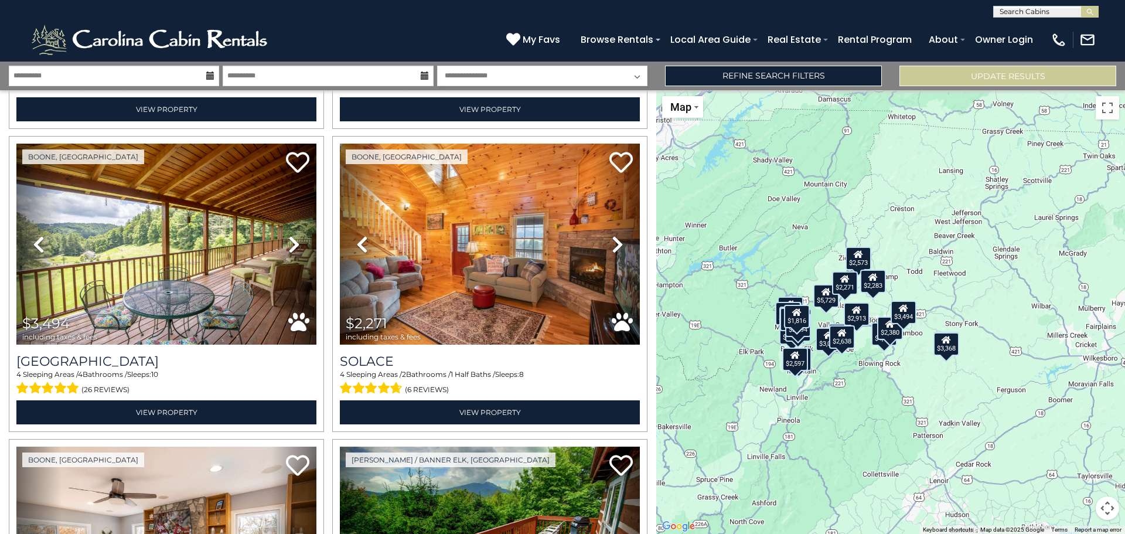
drag, startPoint x: 903, startPoint y: 192, endPoint x: 777, endPoint y: 222, distance: 128.9
click at [777, 222] on div "$1,925 $3,442 $4,141 $2,573 $1,972 $2,597 $3,569 $2,380 $2,818 $3,947 $2,853 $3…" at bounding box center [890, 312] width 469 height 444
click at [1106, 506] on button "Map camera controls" at bounding box center [1107, 507] width 23 height 23
click at [1076, 448] on button "Zoom in" at bounding box center [1077, 449] width 23 height 23
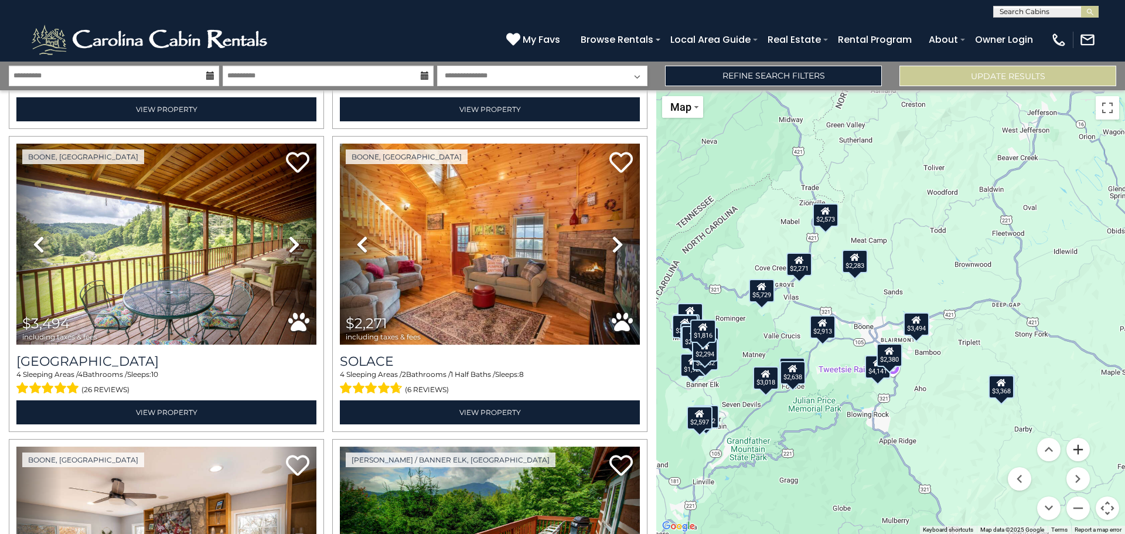
click at [1076, 448] on button "Zoom in" at bounding box center [1077, 449] width 23 height 23
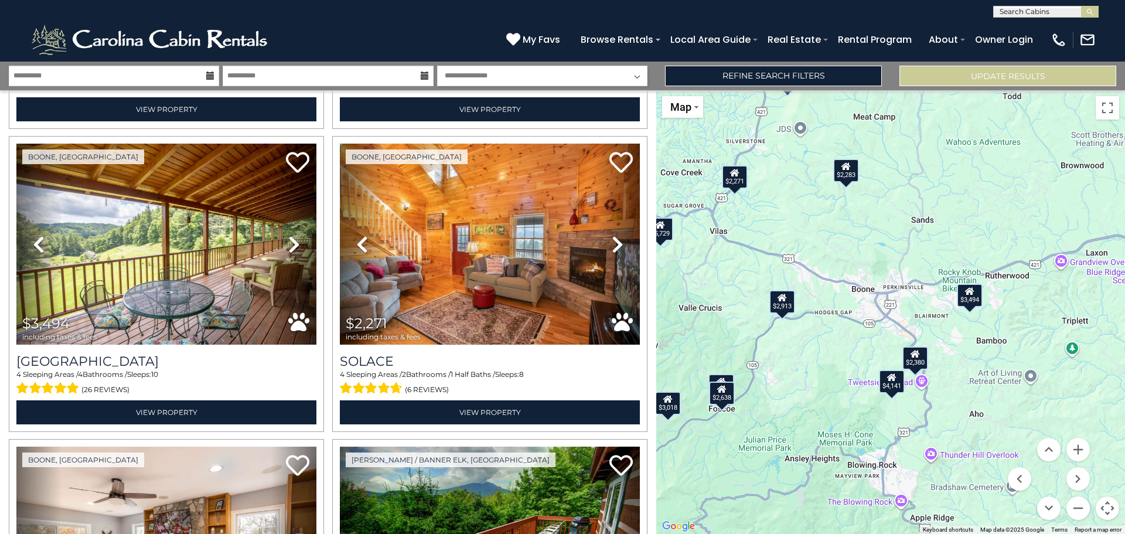
drag, startPoint x: 850, startPoint y: 363, endPoint x: 877, endPoint y: 309, distance: 60.3
click at [877, 309] on div "$1,925 $3,442 $4,141 $2,573 $1,972 $2,597 $3,569 $2,380 $2,818 $3,947 $2,853 $3…" at bounding box center [890, 312] width 469 height 444
click at [1074, 444] on button "Zoom in" at bounding box center [1077, 449] width 23 height 23
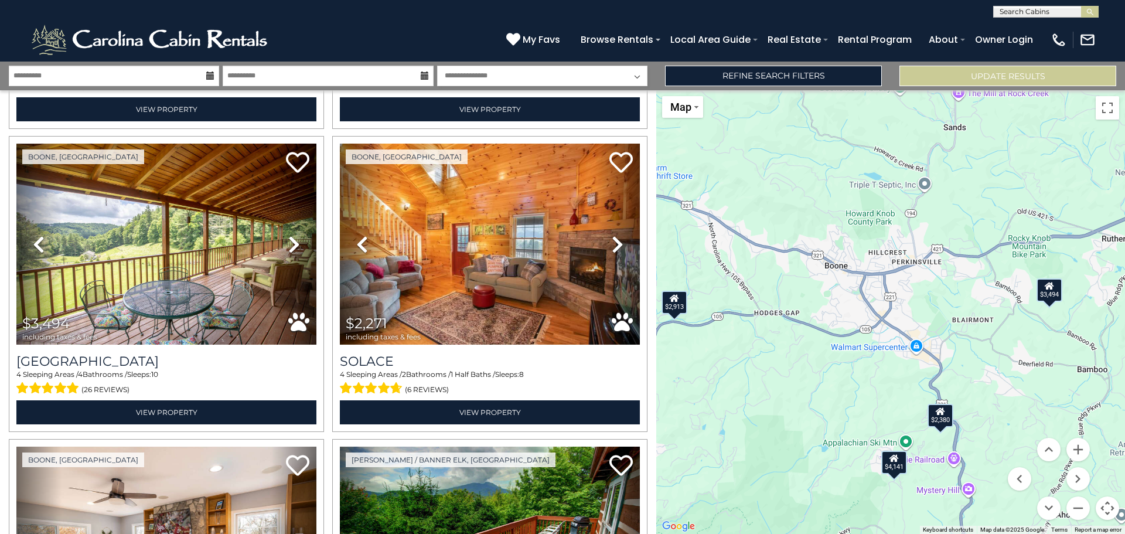
click at [1049, 296] on div "$3,494" at bounding box center [1049, 289] width 26 height 23
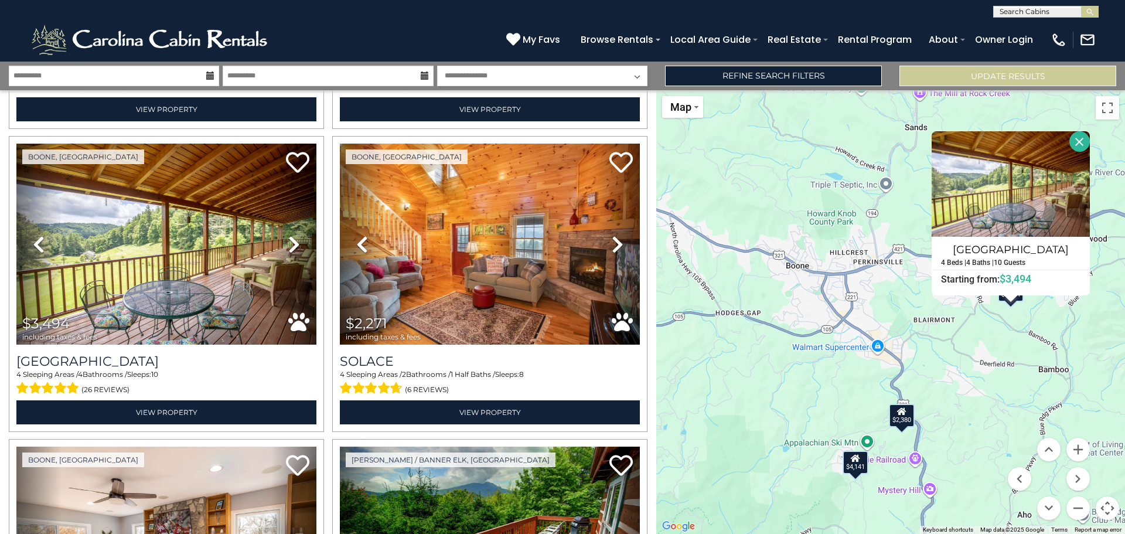
click at [910, 423] on div "$2,380" at bounding box center [902, 415] width 26 height 23
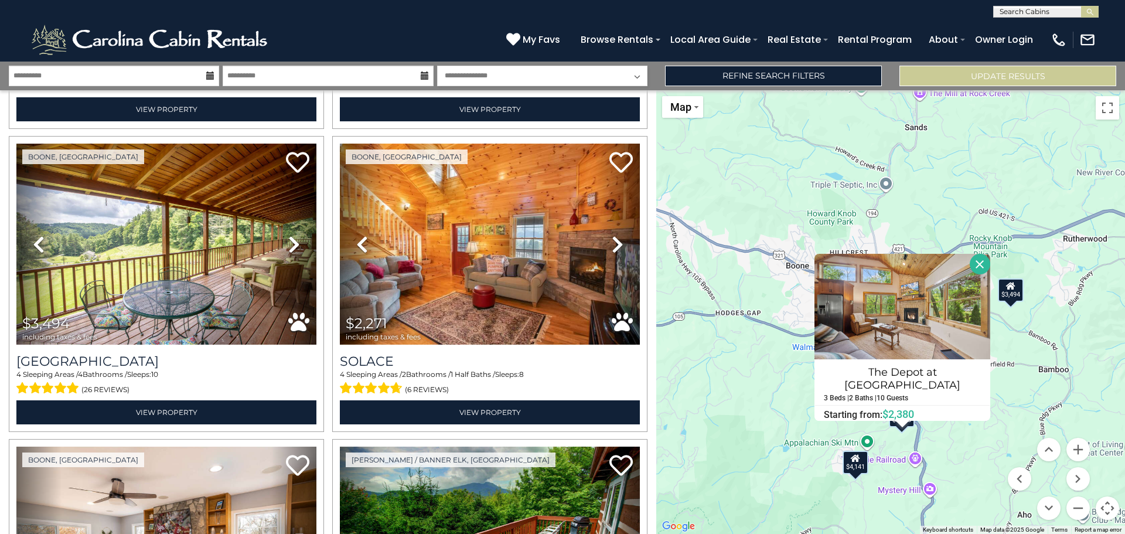
click at [862, 461] on div "$4,141" at bounding box center [856, 462] width 26 height 23
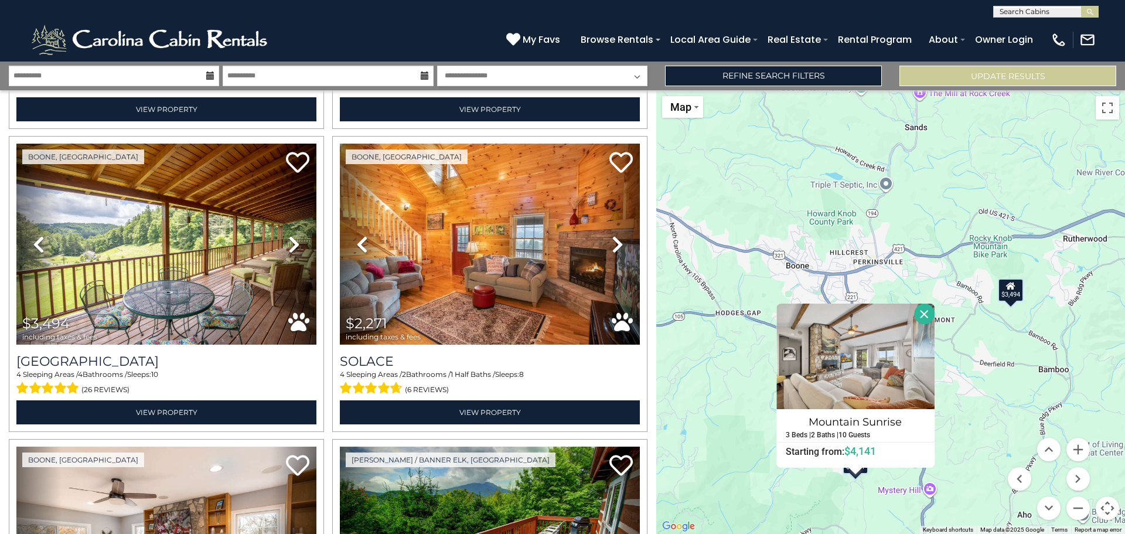
click at [929, 314] on button "Close" at bounding box center [924, 313] width 21 height 21
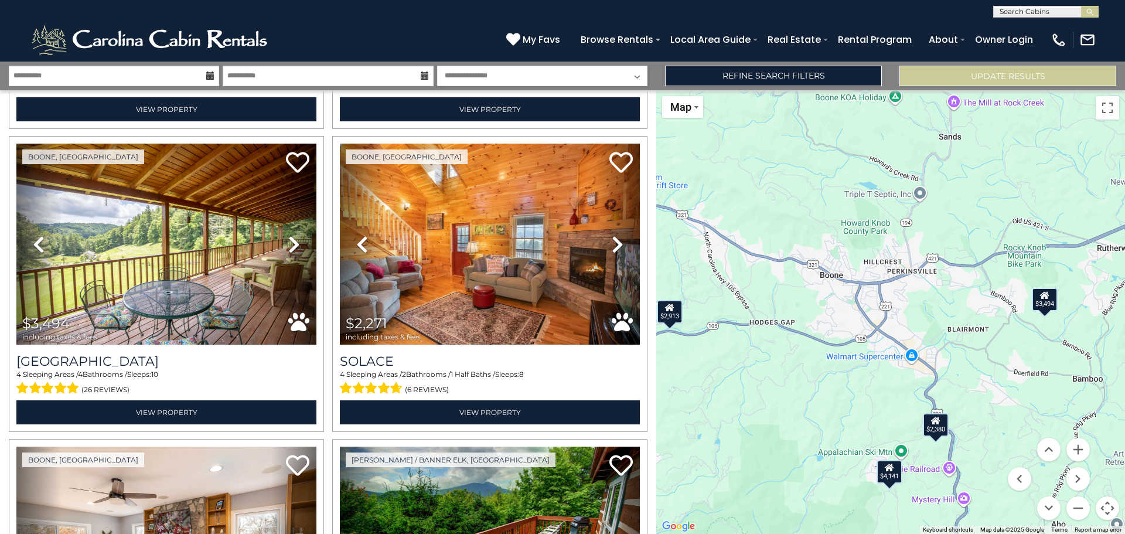
drag, startPoint x: 912, startPoint y: 304, endPoint x: 947, endPoint y: 314, distance: 36.5
click at [947, 314] on div "$1,925 $3,442 $4,141 $2,573 $1,972 $2,597 $3,569 $2,380 $2,818 $3,947 $2,853 $3…" at bounding box center [890, 312] width 469 height 444
click at [677, 317] on div "$2,913" at bounding box center [670, 311] width 26 height 23
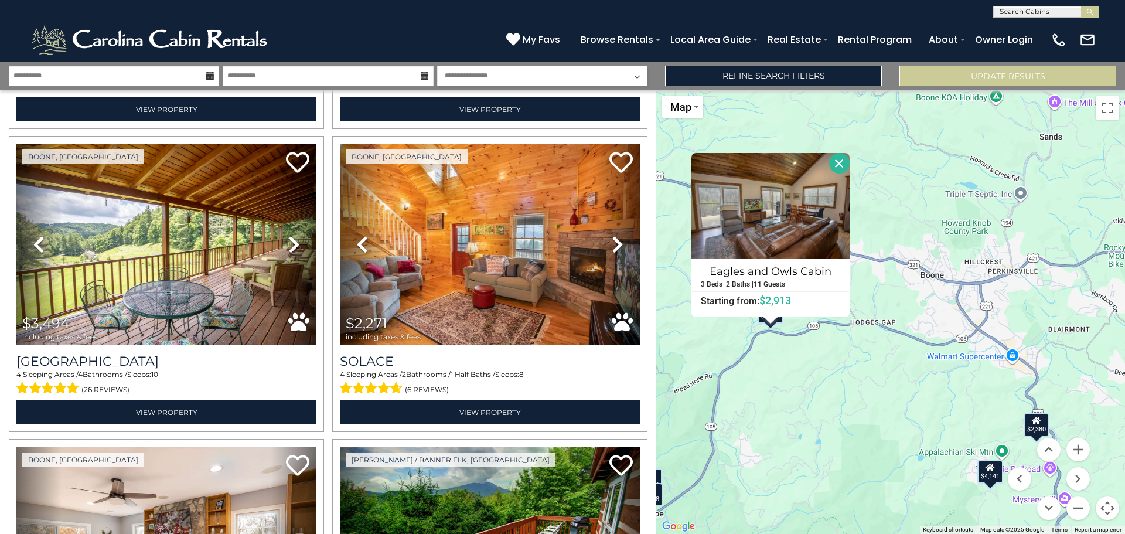
click at [837, 165] on button "Close" at bounding box center [839, 163] width 21 height 21
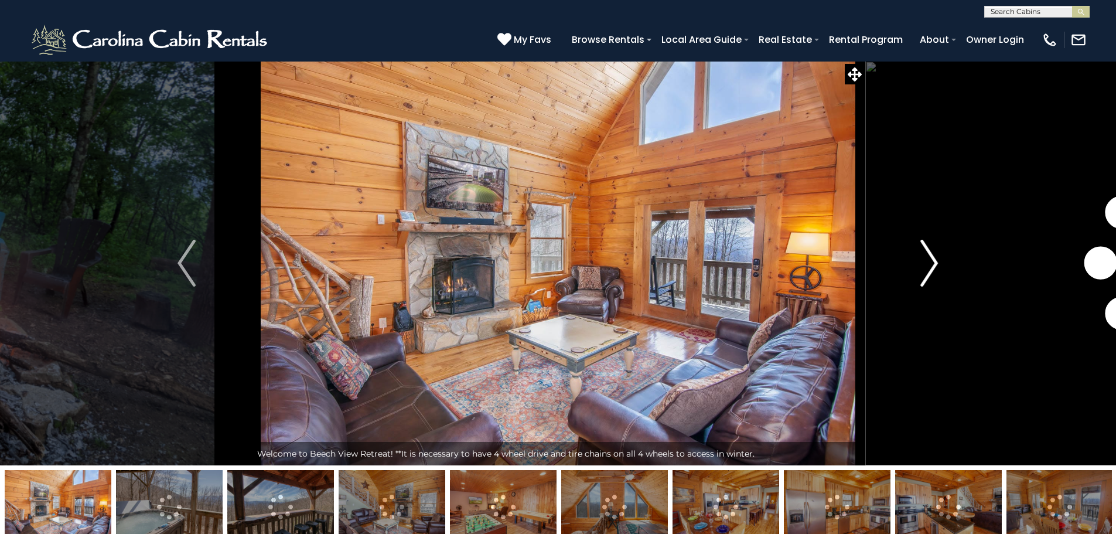
click at [917, 265] on button "Next" at bounding box center [929, 263] width 129 height 404
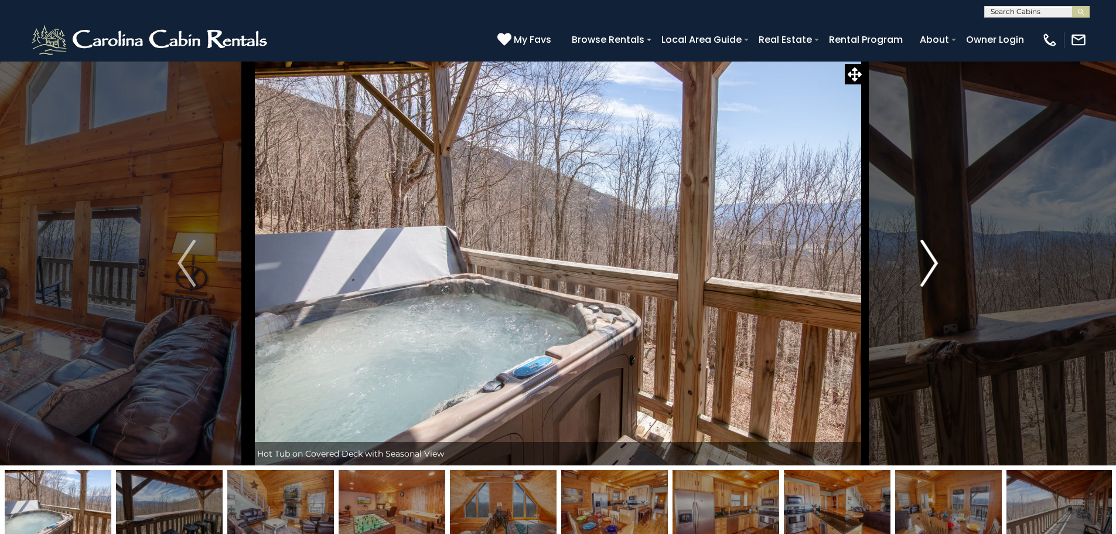
click at [917, 265] on button "Next" at bounding box center [929, 263] width 129 height 404
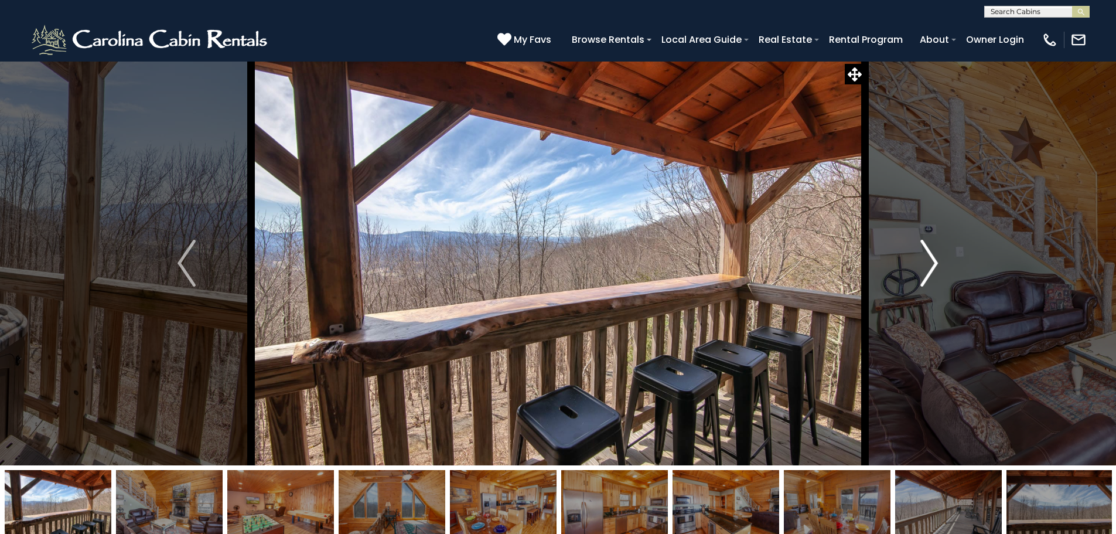
click at [917, 265] on button "Next" at bounding box center [929, 263] width 129 height 404
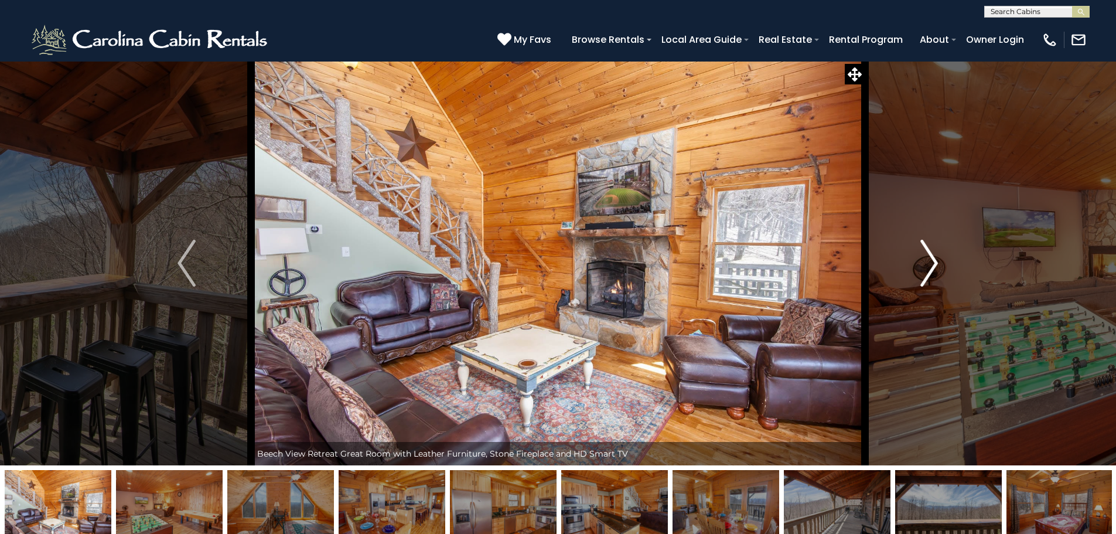
click at [917, 265] on button "Next" at bounding box center [929, 263] width 129 height 404
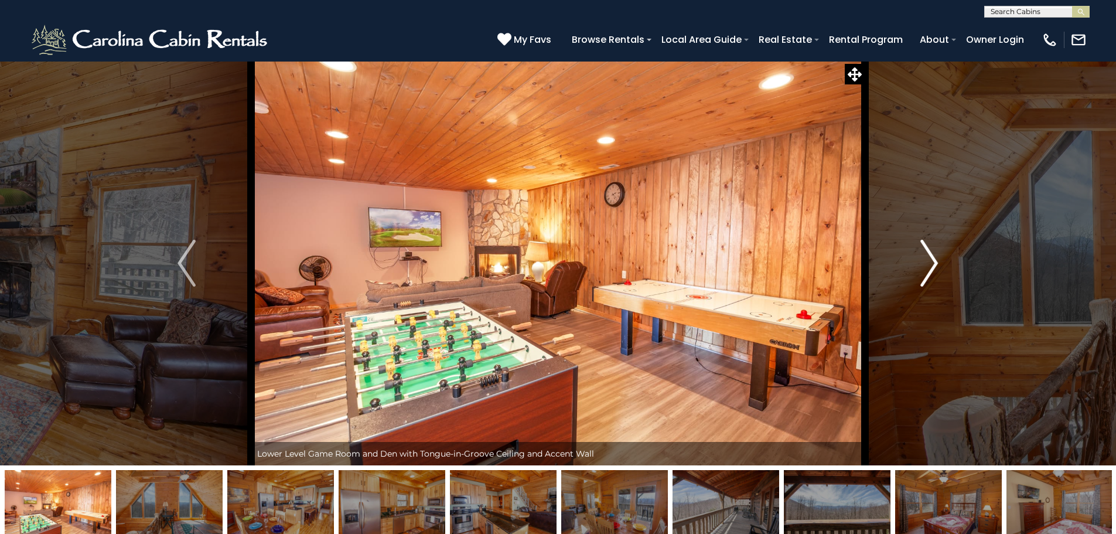
click at [917, 265] on button "Next" at bounding box center [929, 263] width 129 height 404
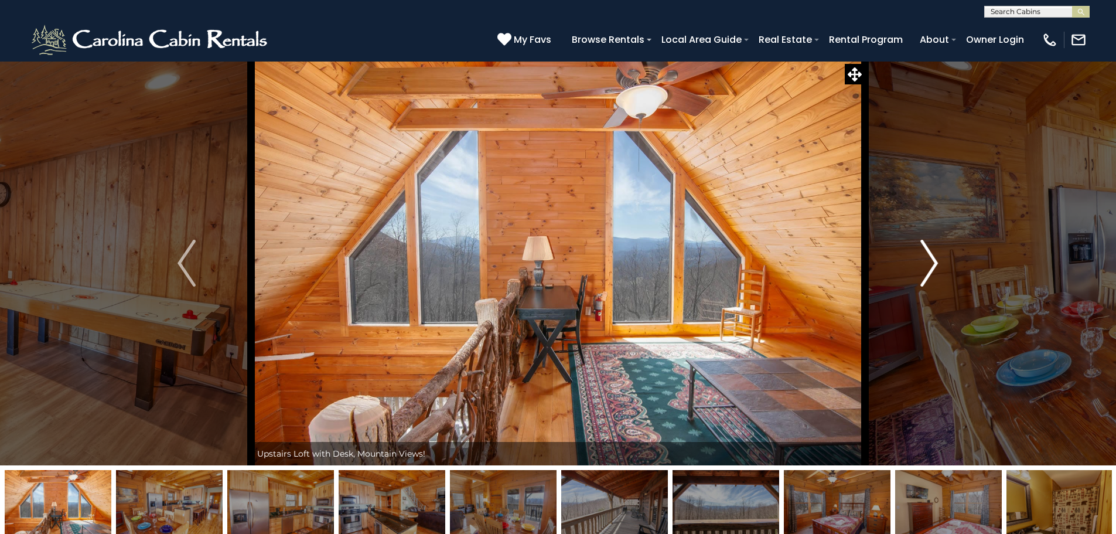
click at [917, 265] on button "Next" at bounding box center [929, 263] width 129 height 404
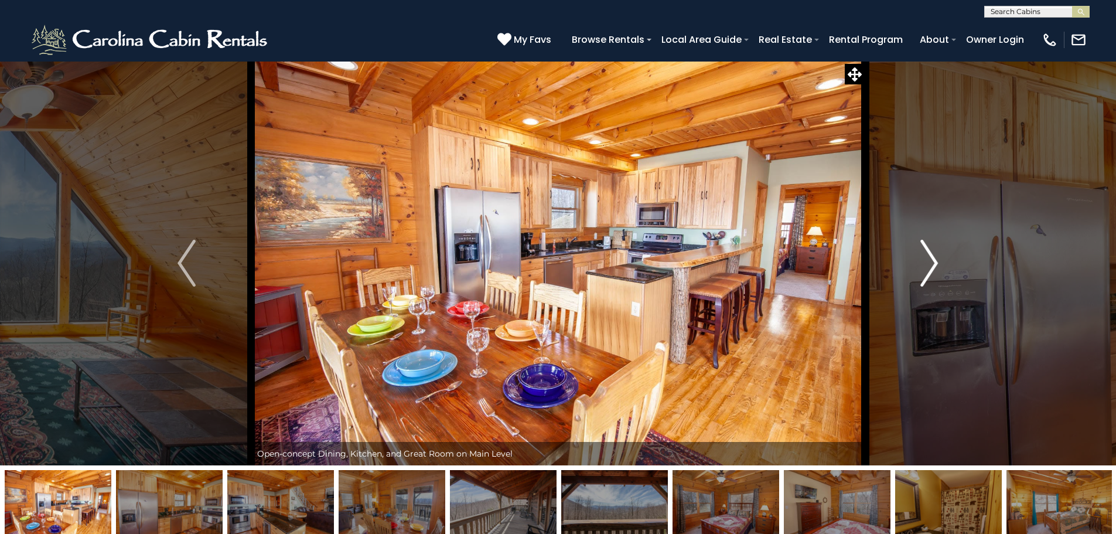
click at [917, 265] on button "Next" at bounding box center [929, 263] width 129 height 404
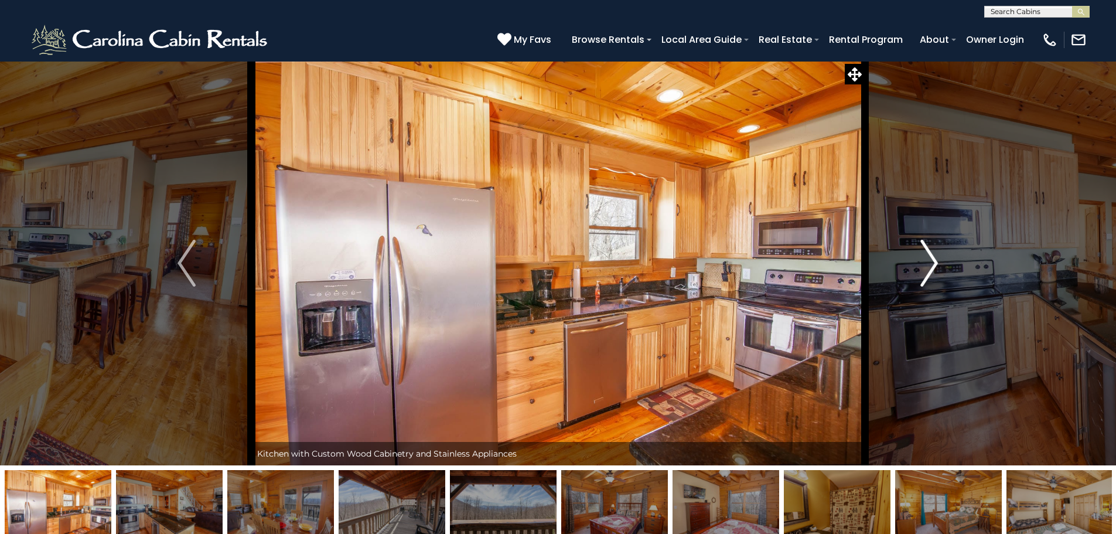
click at [917, 265] on button "Next" at bounding box center [929, 263] width 129 height 404
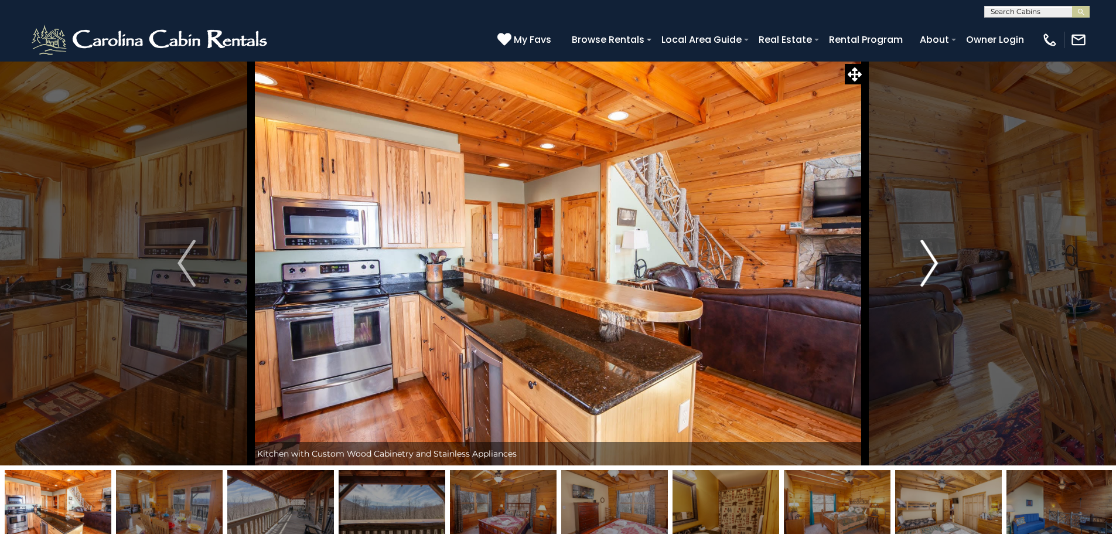
click at [917, 265] on button "Next" at bounding box center [929, 263] width 129 height 404
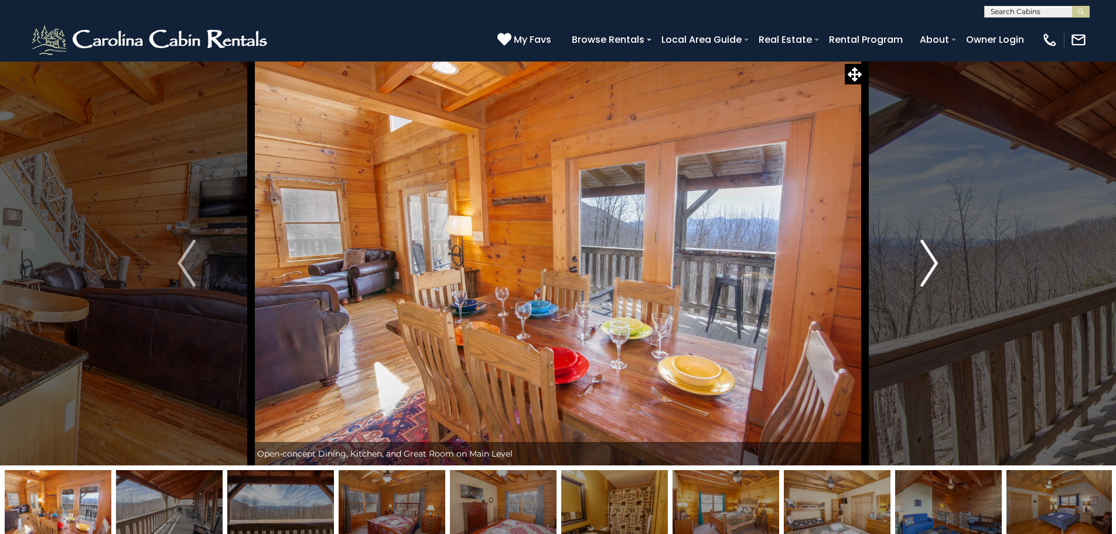
click at [917, 265] on button "Next" at bounding box center [929, 263] width 129 height 404
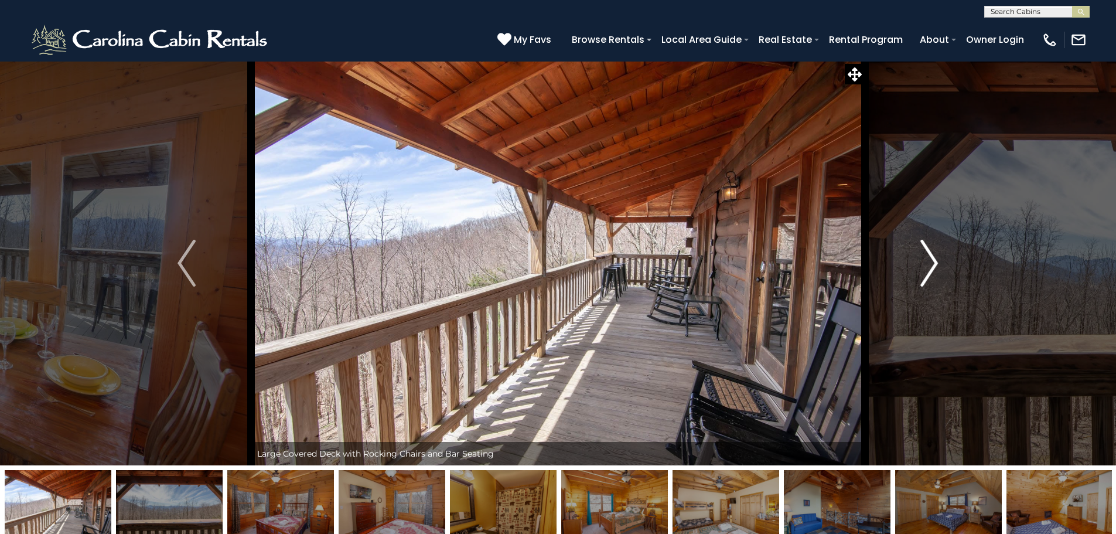
click at [917, 265] on button "Next" at bounding box center [929, 263] width 129 height 404
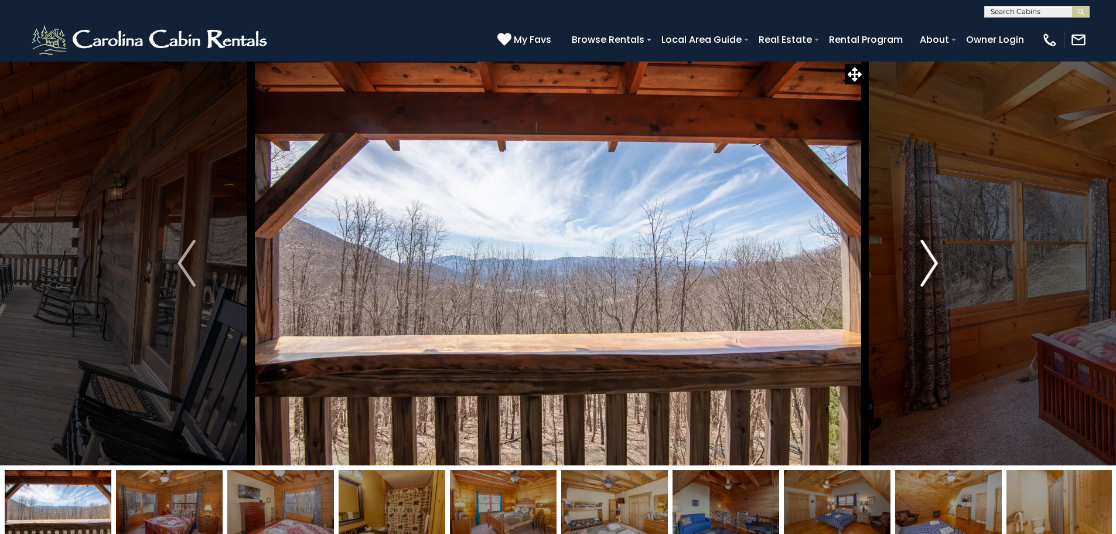
click at [917, 265] on button "Next" at bounding box center [929, 263] width 129 height 404
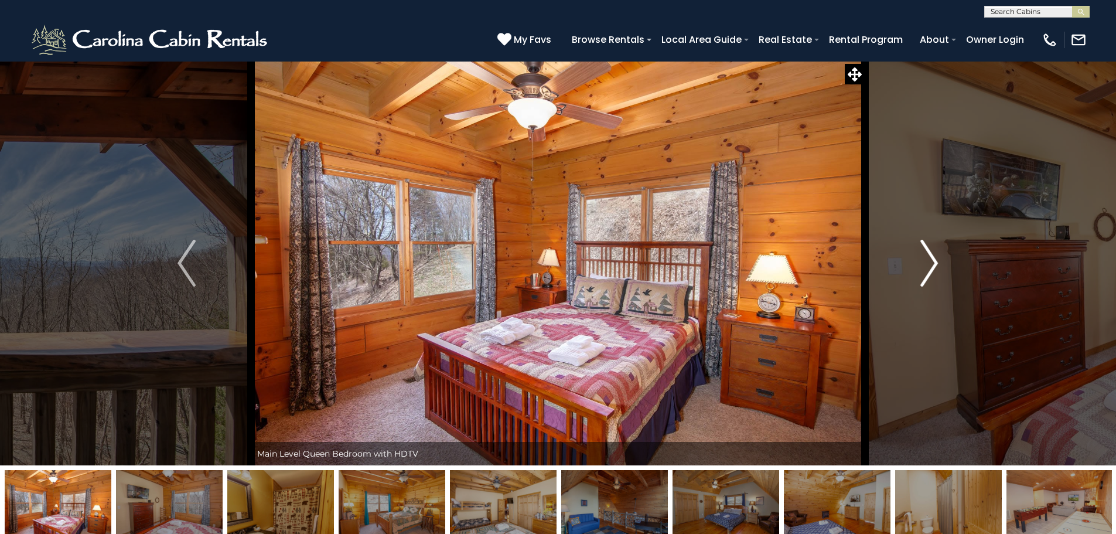
click at [917, 265] on button "Next" at bounding box center [929, 263] width 129 height 404
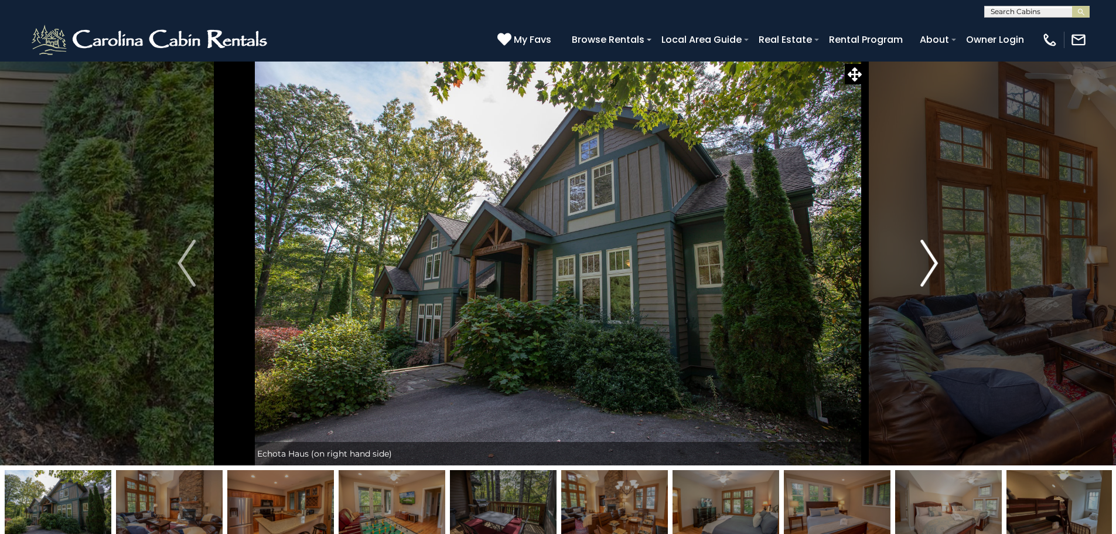
click at [919, 269] on button "Next" at bounding box center [929, 263] width 129 height 404
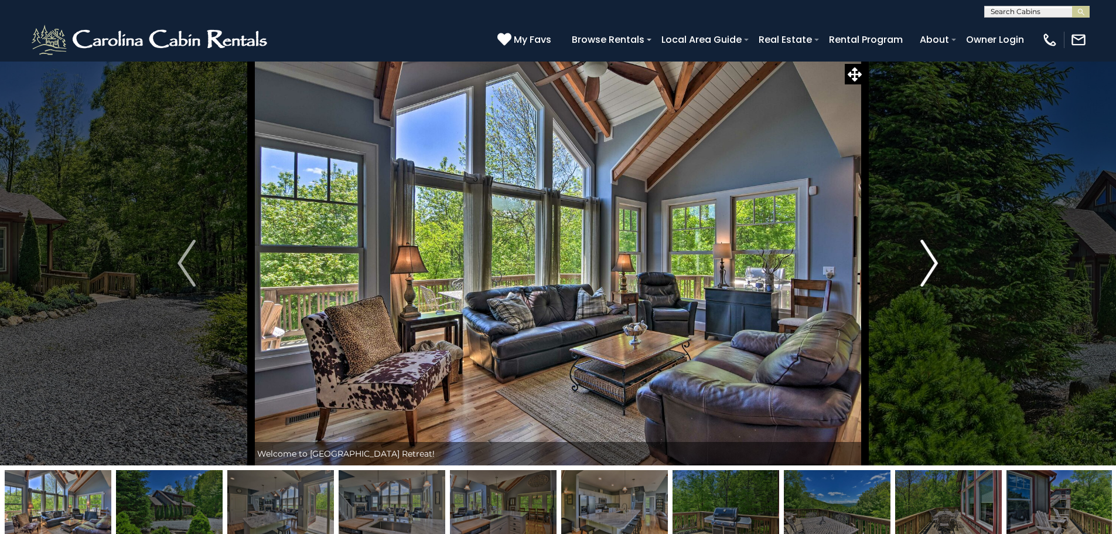
click at [916, 264] on button "Next" at bounding box center [929, 263] width 129 height 404
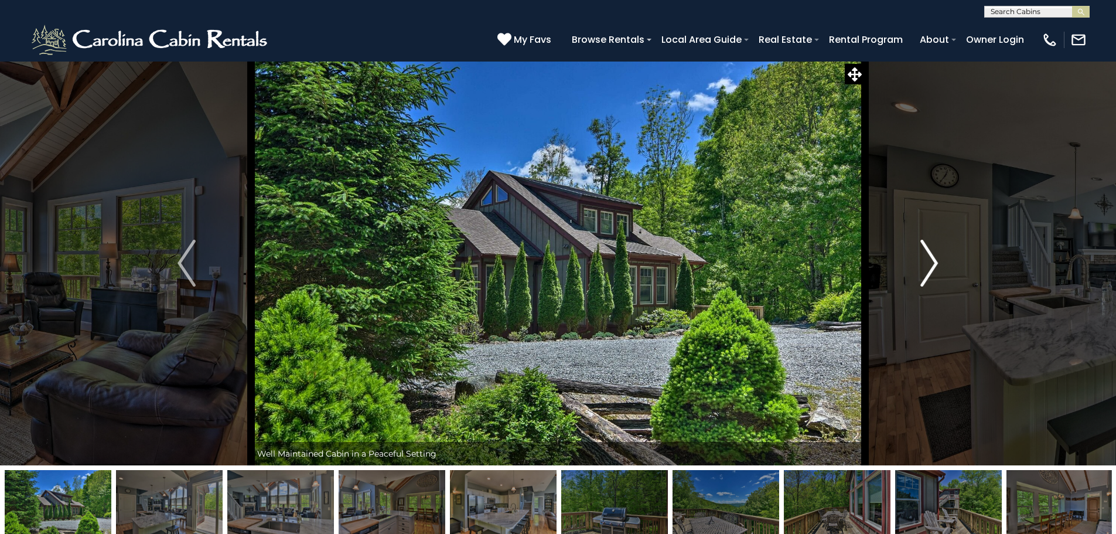
click at [916, 264] on button "Next" at bounding box center [929, 263] width 129 height 404
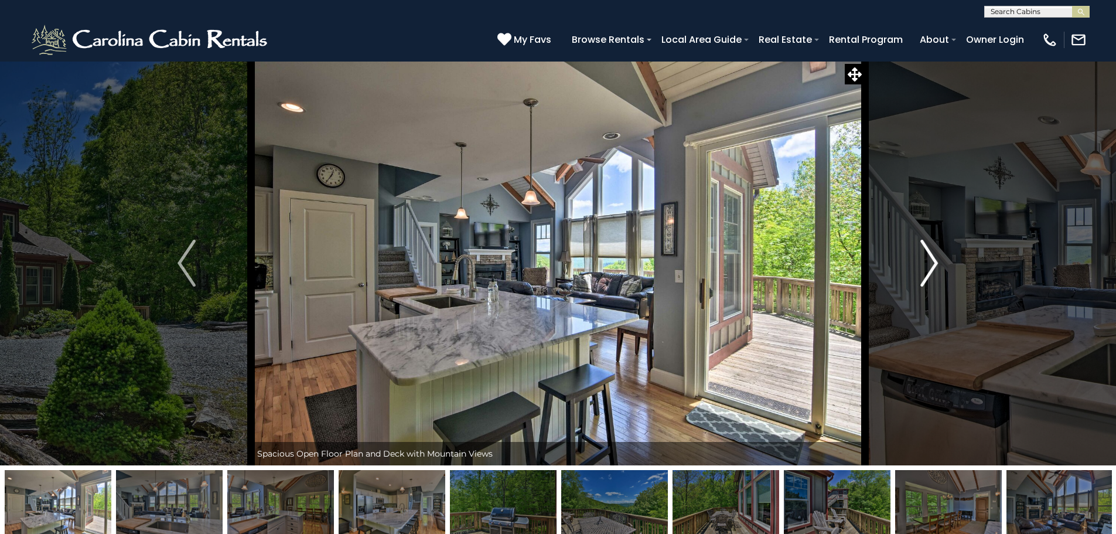
click at [916, 264] on button "Next" at bounding box center [929, 263] width 129 height 404
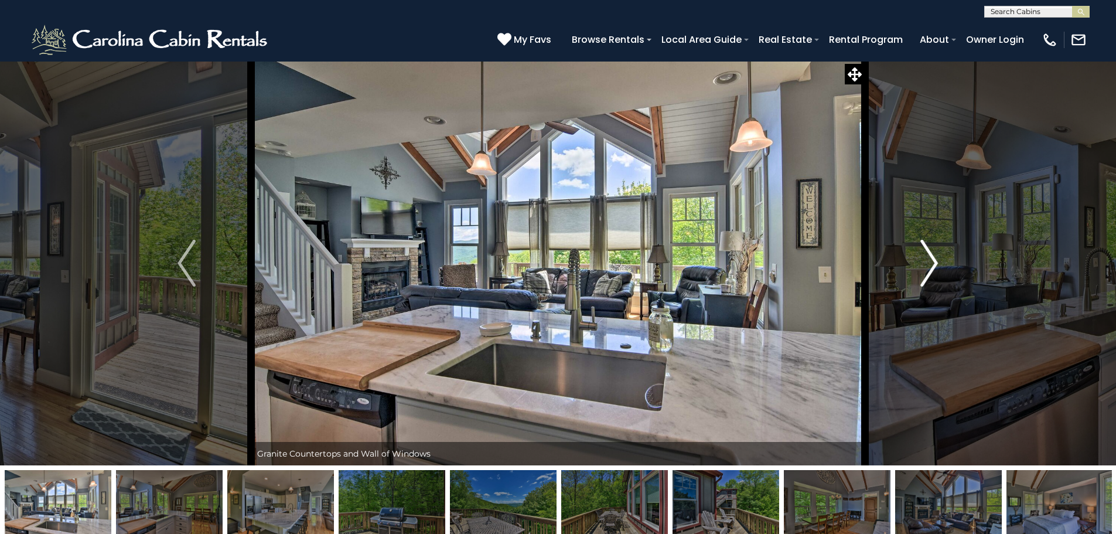
click at [916, 264] on button "Next" at bounding box center [929, 263] width 129 height 404
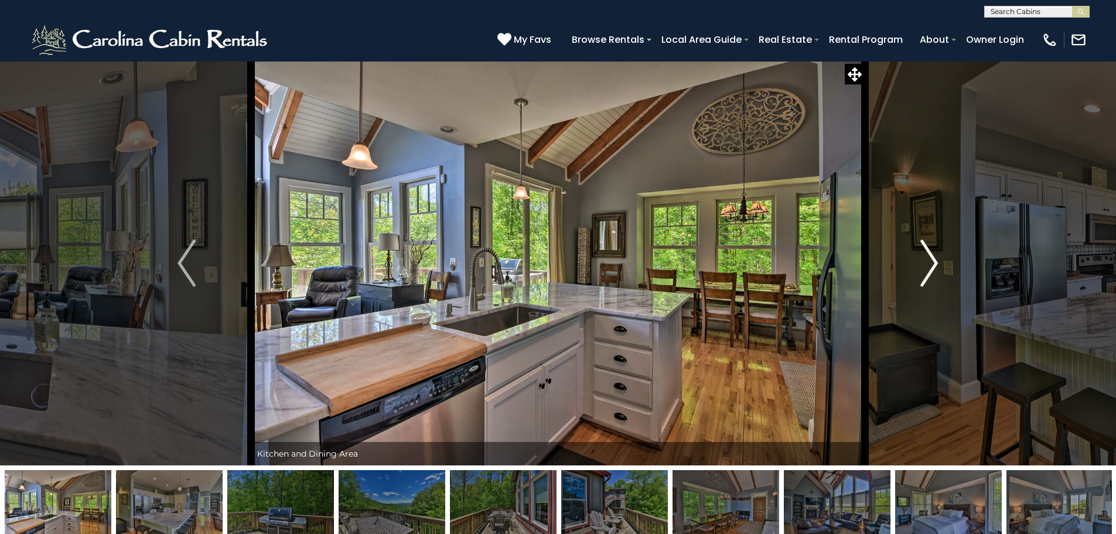
click at [916, 264] on button "Next" at bounding box center [929, 263] width 129 height 404
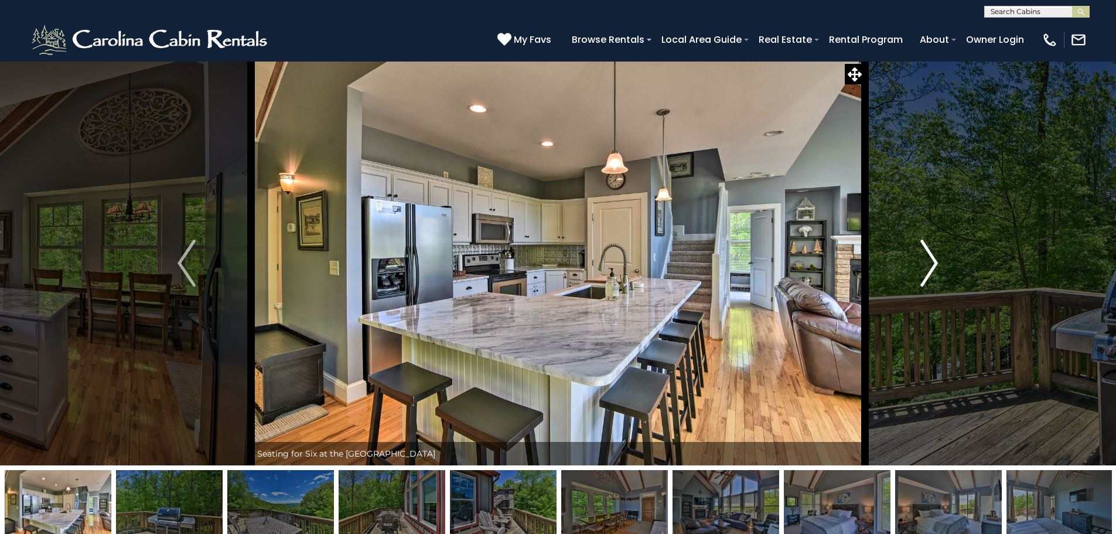
click at [916, 264] on button "Next" at bounding box center [929, 263] width 129 height 404
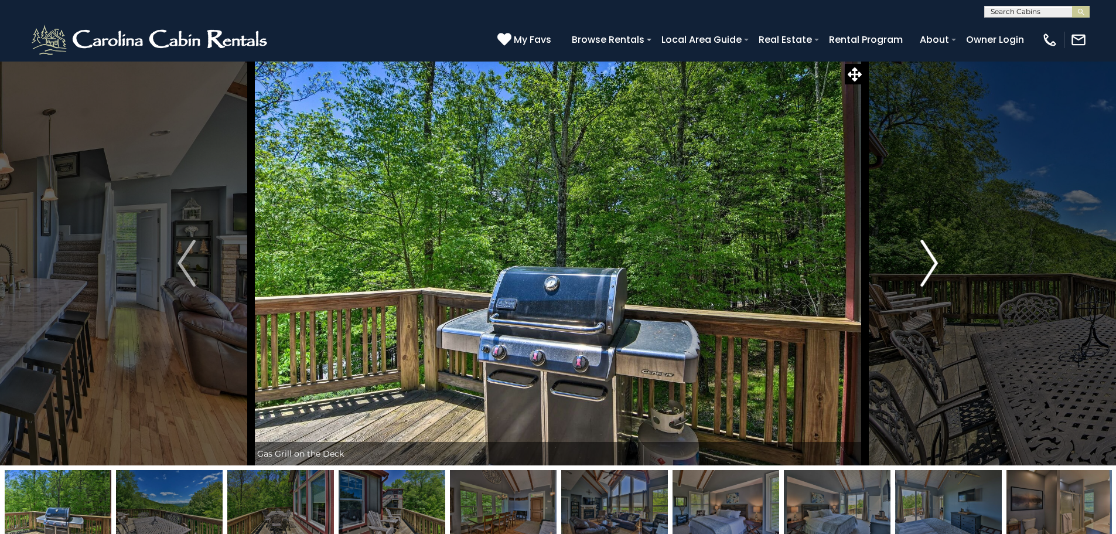
click at [922, 262] on img "Next" at bounding box center [929, 263] width 18 height 47
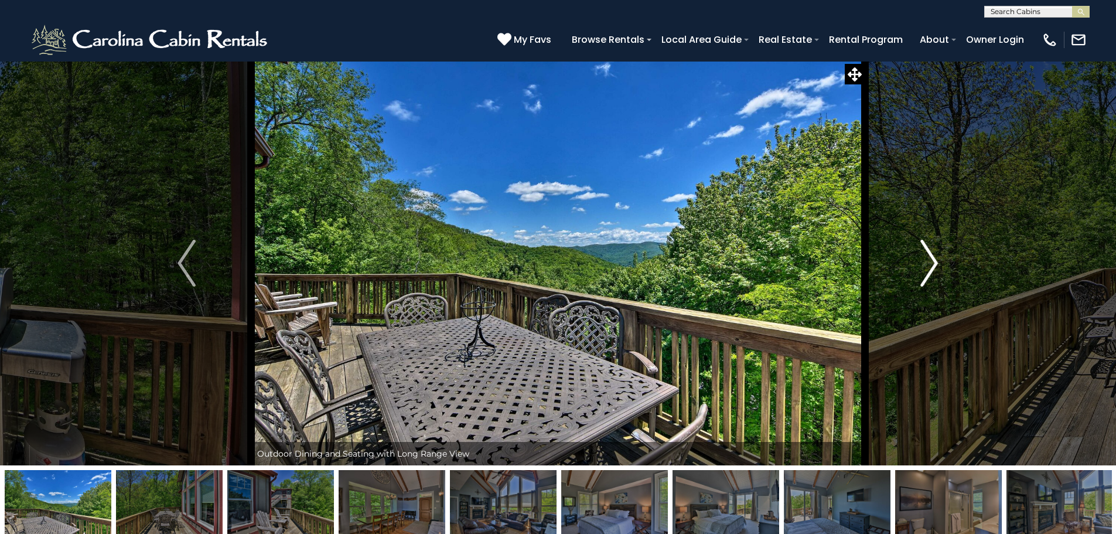
click at [922, 262] on img "Next" at bounding box center [929, 263] width 18 height 47
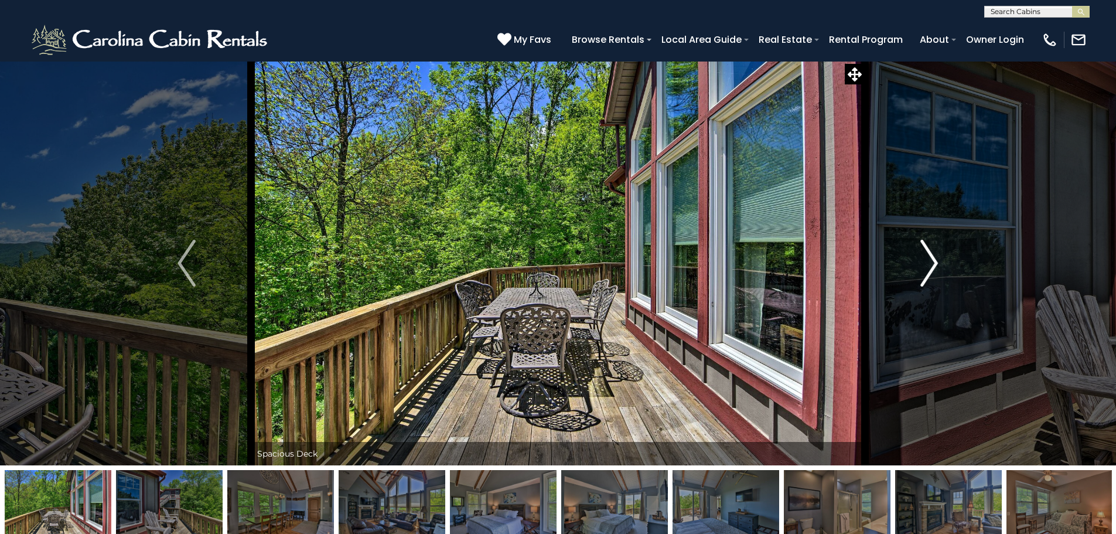
click at [922, 262] on img "Next" at bounding box center [929, 263] width 18 height 47
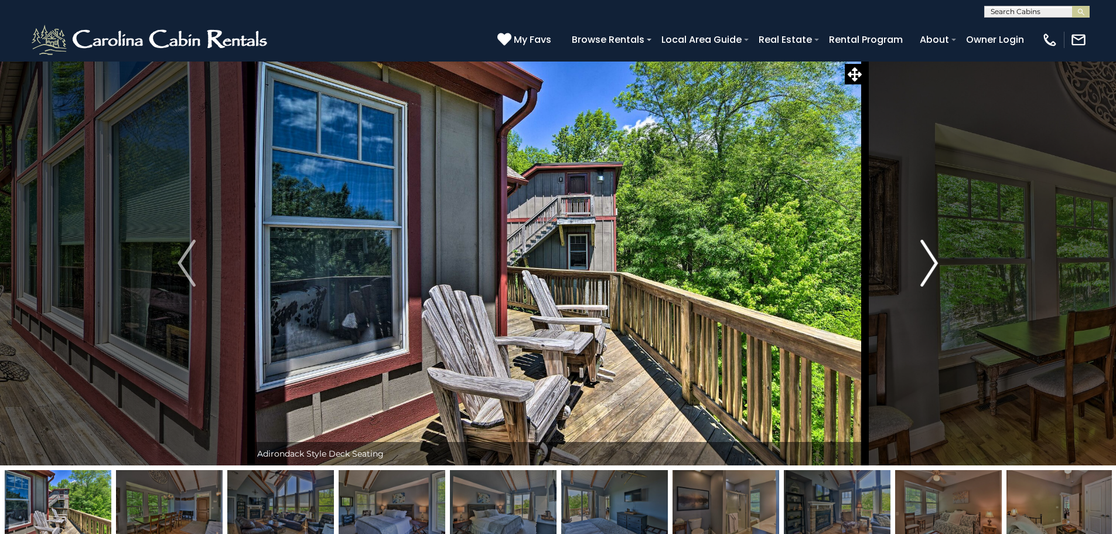
click at [922, 262] on img "Next" at bounding box center [929, 263] width 18 height 47
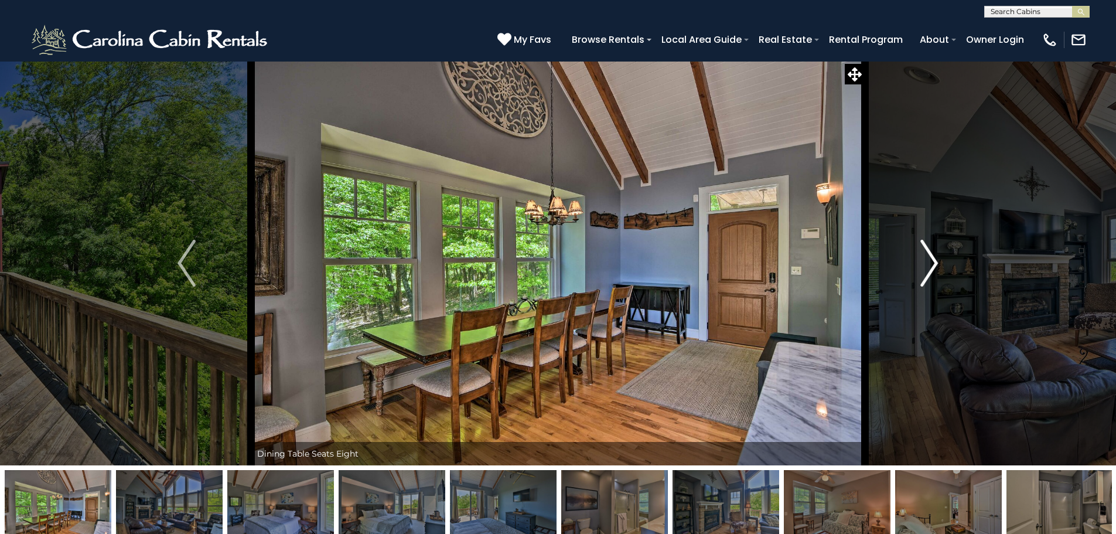
click at [922, 262] on img "Next" at bounding box center [929, 263] width 18 height 47
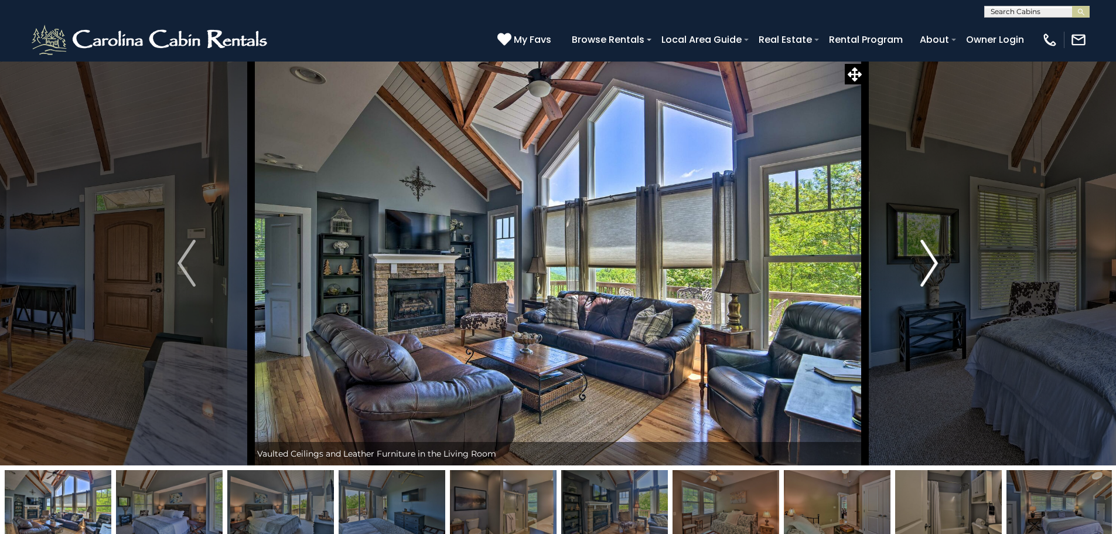
click at [922, 262] on img "Next" at bounding box center [929, 263] width 18 height 47
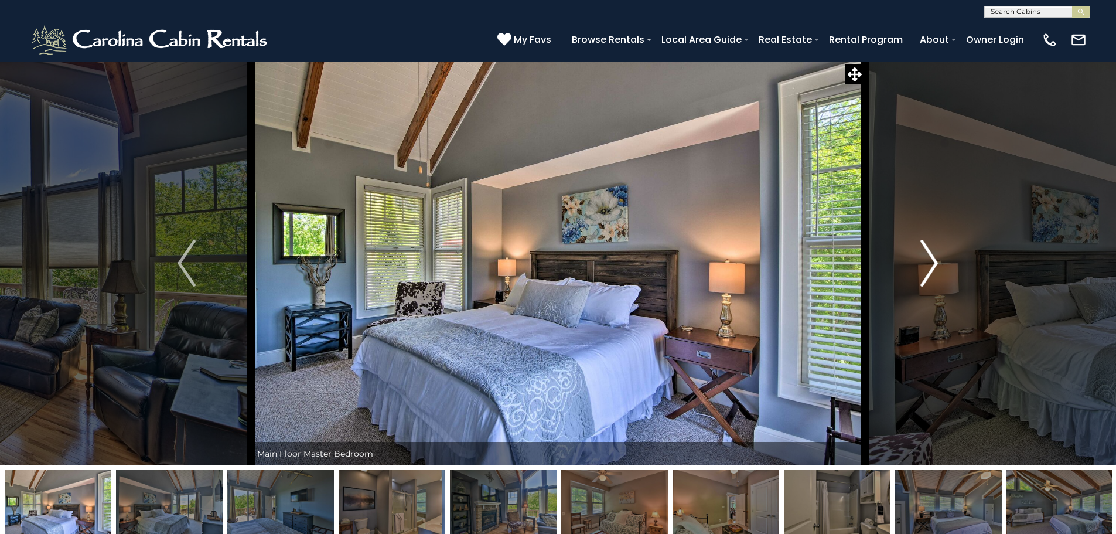
click at [922, 262] on img "Next" at bounding box center [929, 263] width 18 height 47
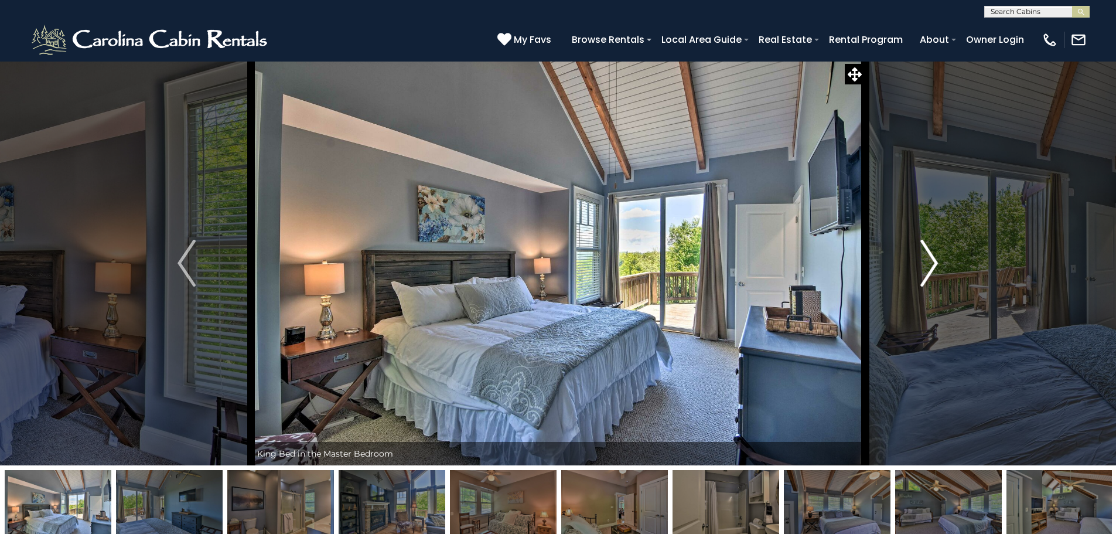
click at [922, 262] on img "Next" at bounding box center [929, 263] width 18 height 47
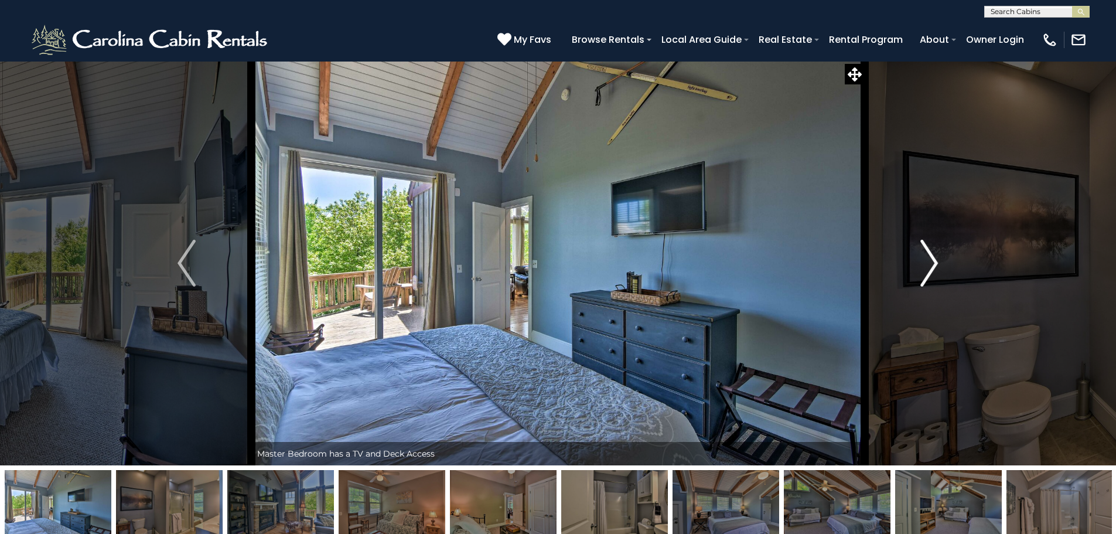
click at [922, 262] on img "Next" at bounding box center [929, 263] width 18 height 47
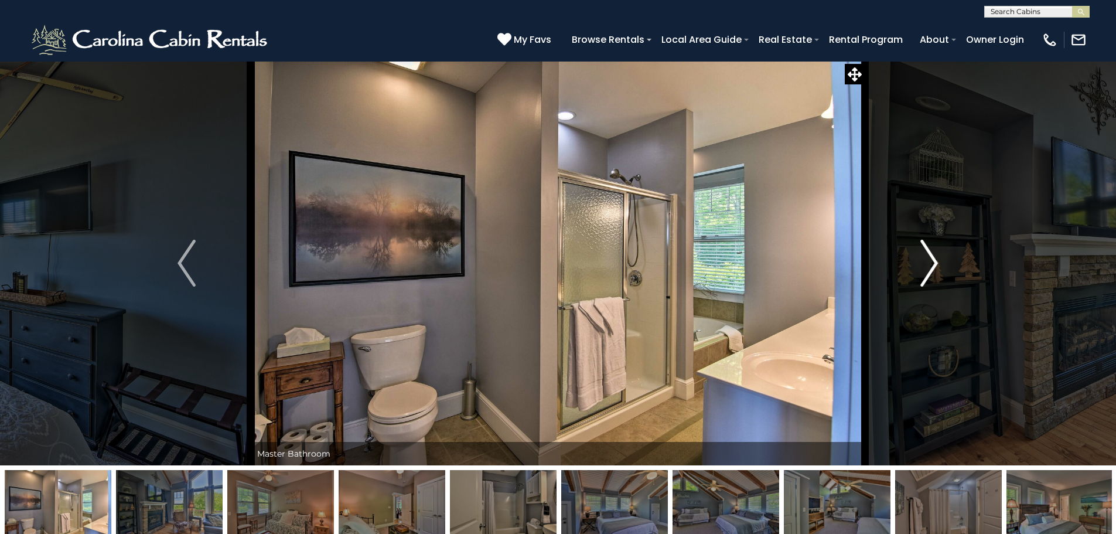
click at [922, 262] on img "Next" at bounding box center [929, 263] width 18 height 47
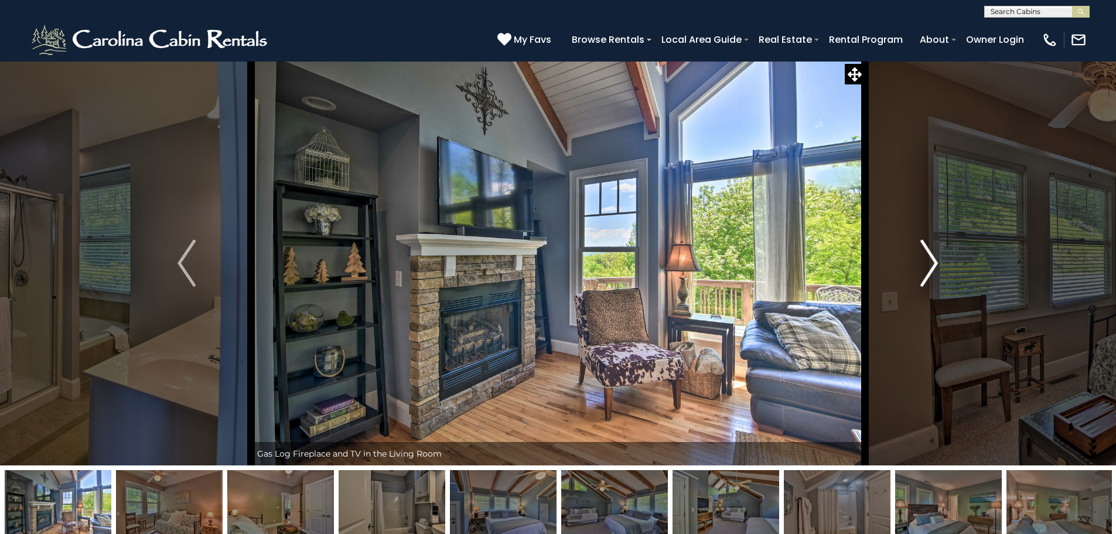
click at [922, 261] on img "Next" at bounding box center [929, 263] width 18 height 47
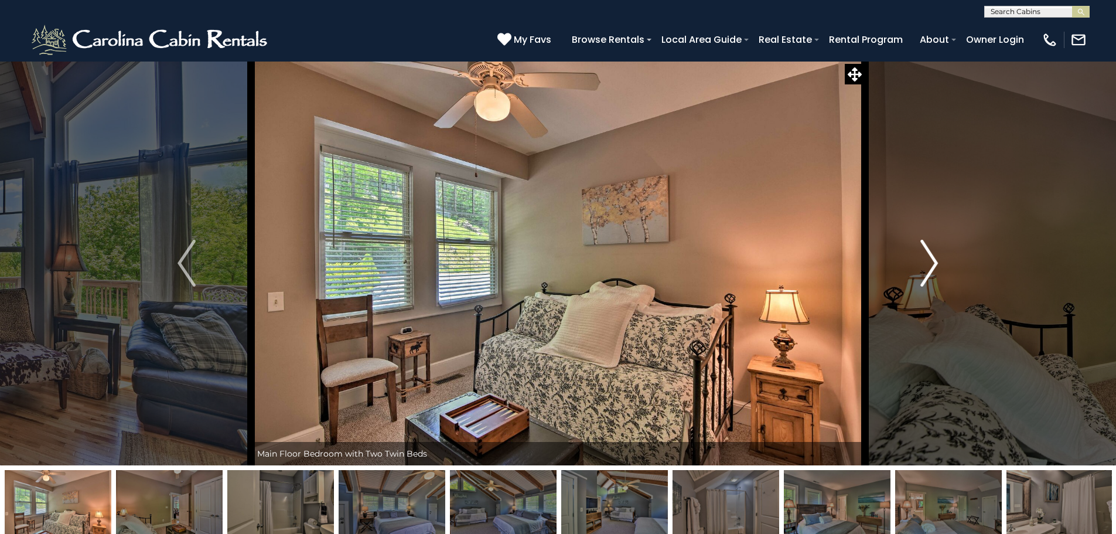
click at [920, 255] on button "Next" at bounding box center [929, 263] width 129 height 404
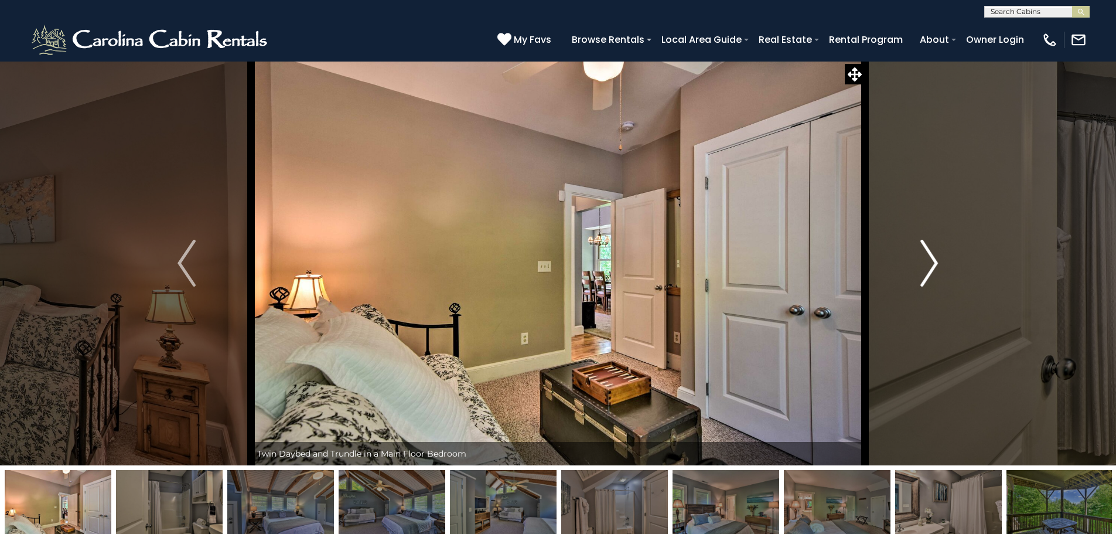
click at [920, 255] on button "Next" at bounding box center [929, 263] width 129 height 404
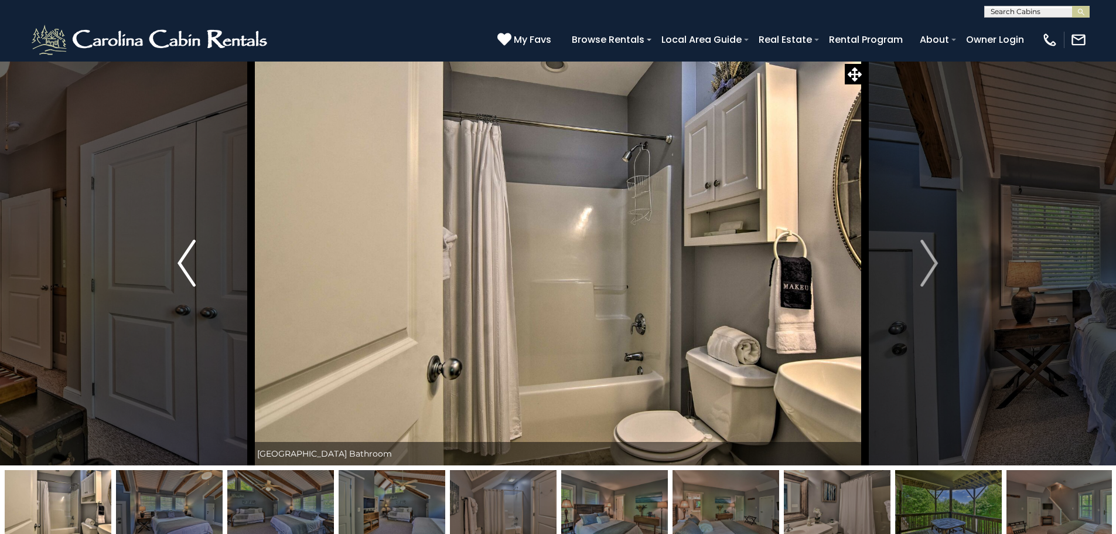
click at [179, 266] on img "Previous" at bounding box center [187, 263] width 18 height 47
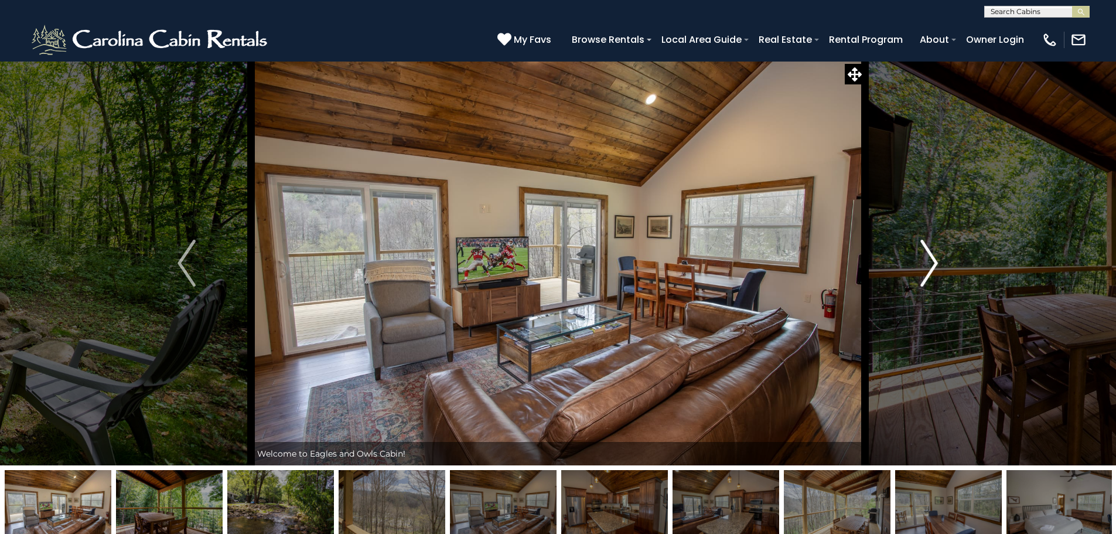
click at [927, 274] on img "Next" at bounding box center [929, 263] width 18 height 47
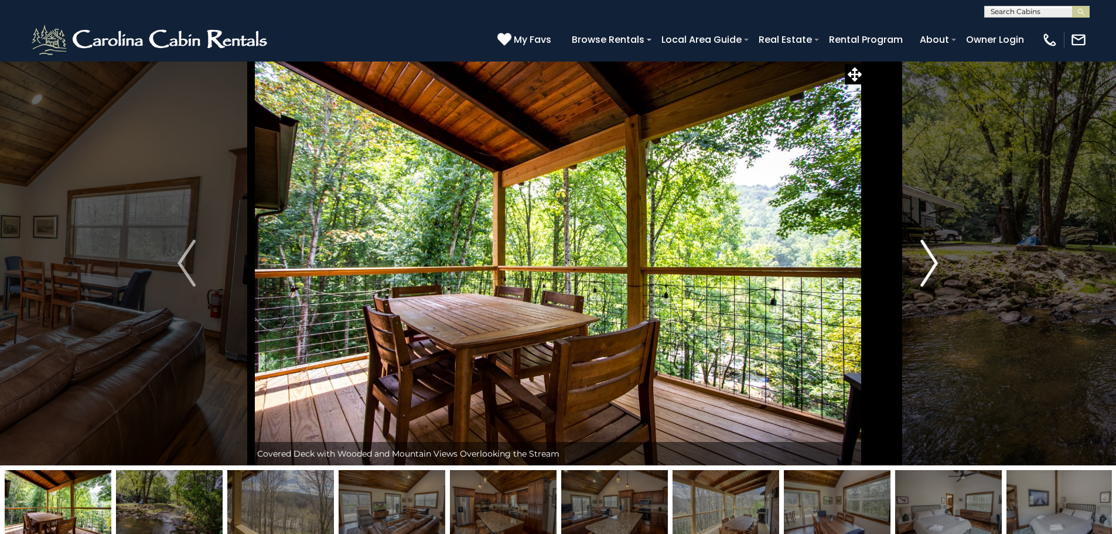
click at [927, 274] on img "Next" at bounding box center [929, 263] width 18 height 47
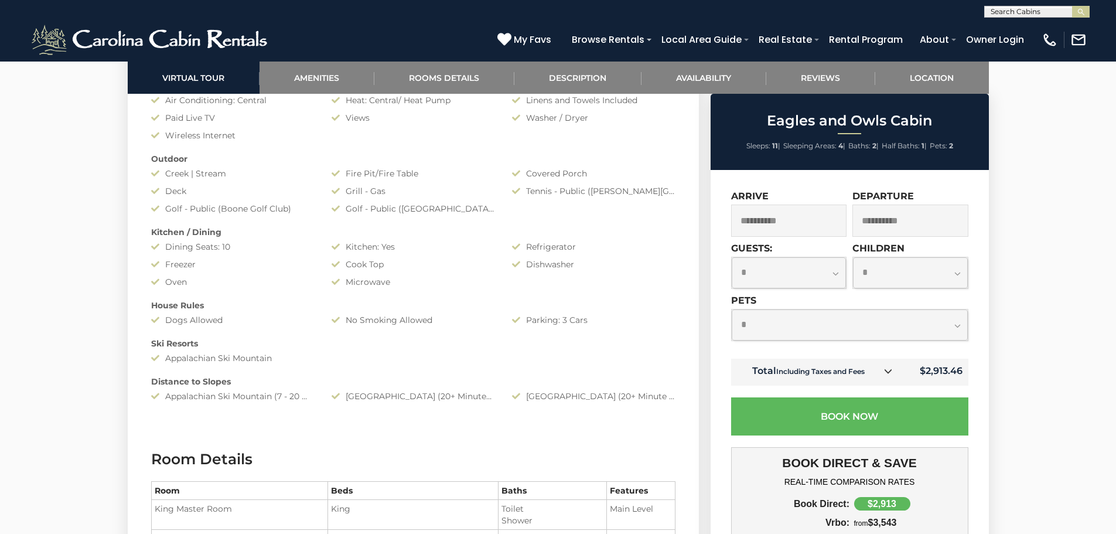
scroll to position [937, 0]
